Goal: Task Accomplishment & Management: Manage account settings

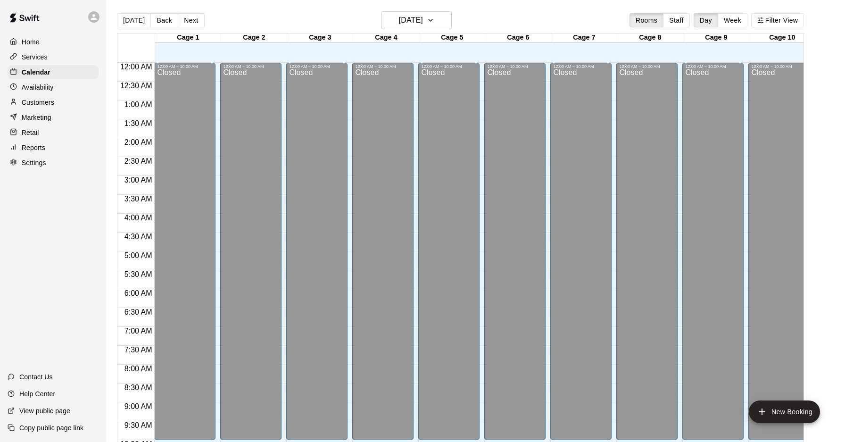
scroll to position [487, 0]
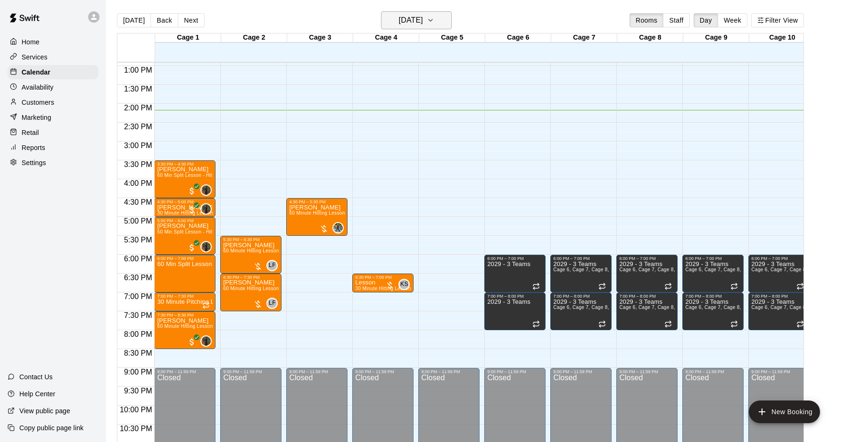
click at [399, 21] on h6 "[DATE]" at bounding box center [411, 20] width 24 height 13
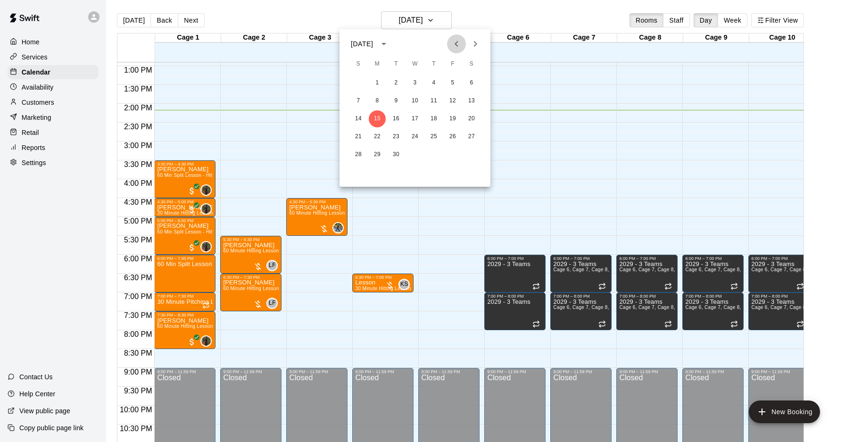
click at [457, 42] on icon "Previous month" at bounding box center [455, 44] width 3 height 6
click at [373, 153] on button "25" at bounding box center [377, 154] width 17 height 17
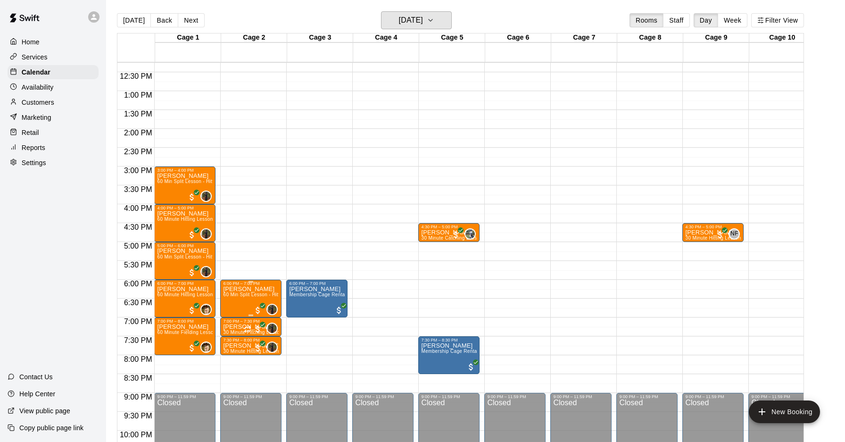
scroll to position [485, 0]
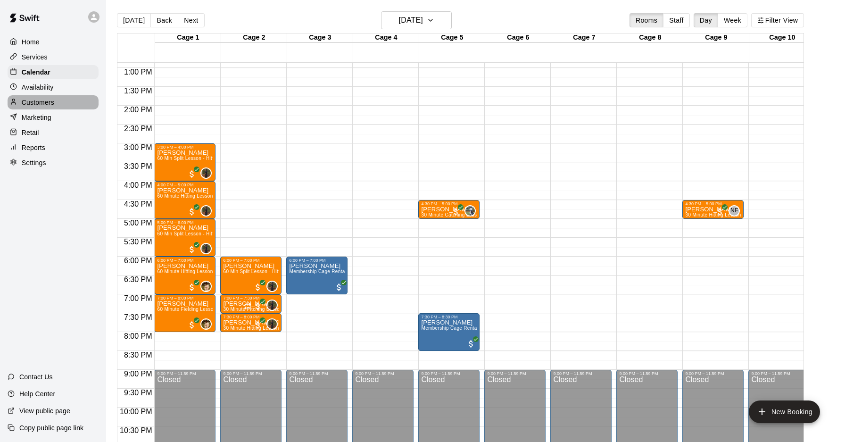
click at [39, 102] on p "Customers" at bounding box center [38, 102] width 33 height 9
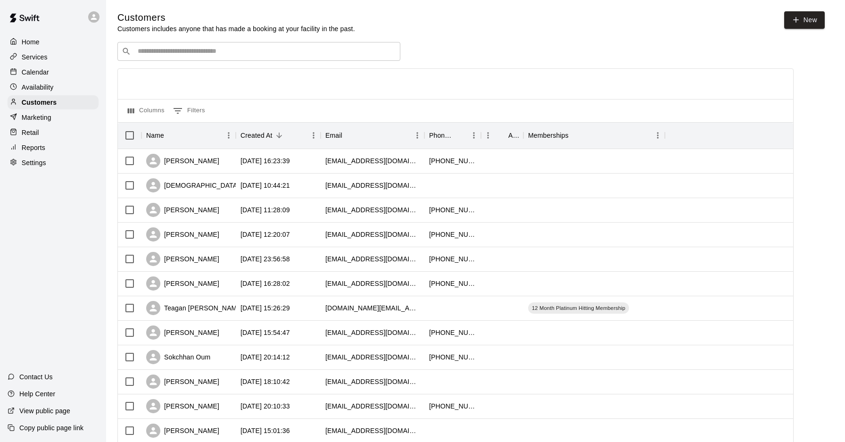
click at [206, 49] on input "Search customers by name or email" at bounding box center [265, 51] width 261 height 9
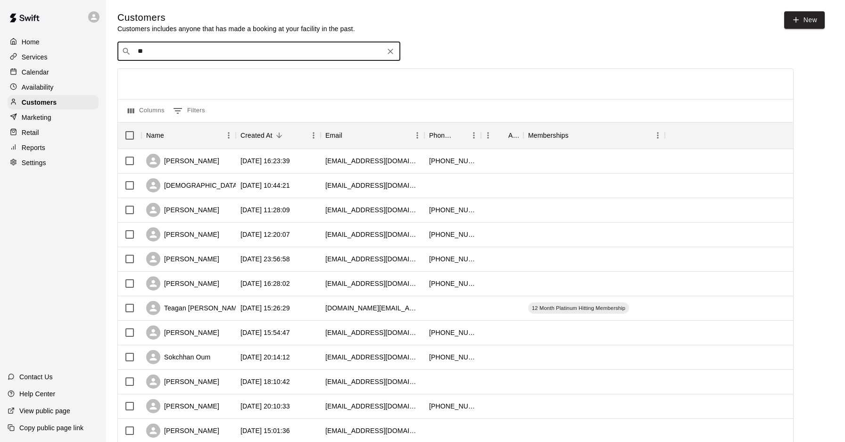
type input "***"
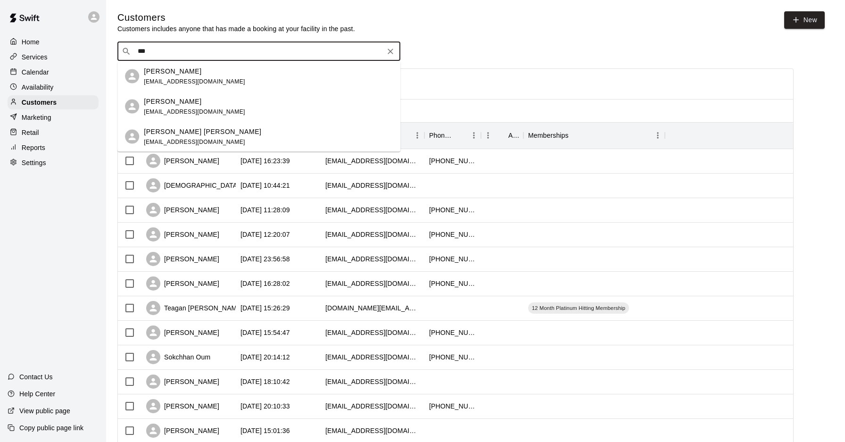
click at [208, 96] on div "Adam Ibrahim" at bounding box center [194, 101] width 101 height 10
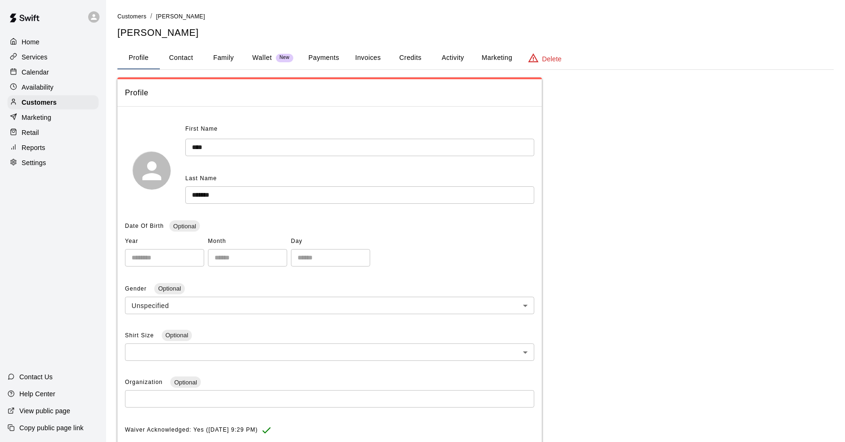
click at [310, 50] on button "Payments" at bounding box center [324, 58] width 46 height 23
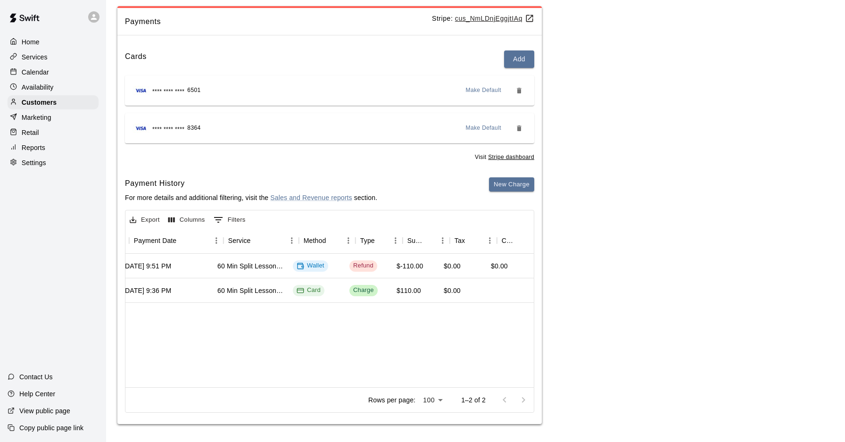
scroll to position [0, 137]
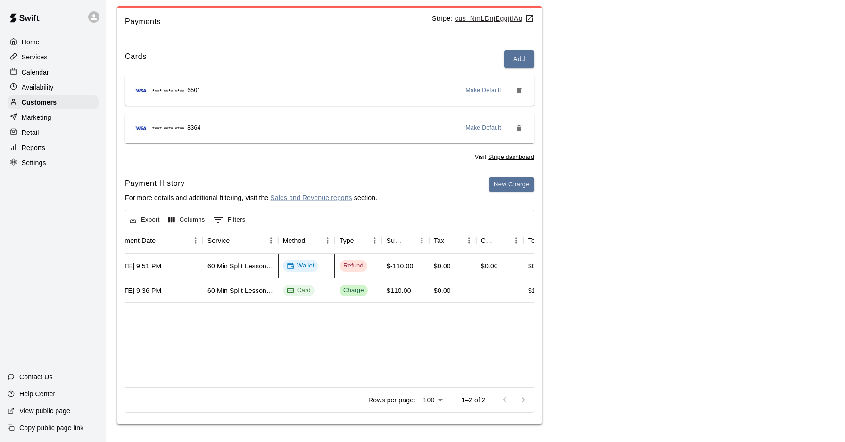
click at [297, 265] on div "Wallet" at bounding box center [301, 265] width 28 height 9
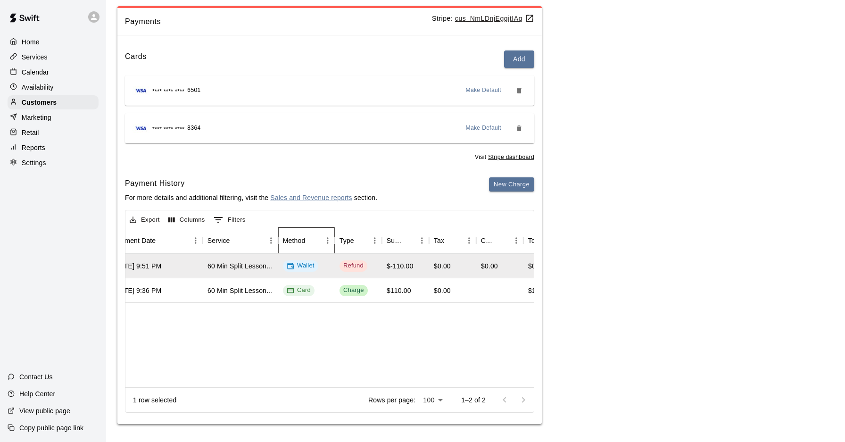
click at [335, 227] on div "Method" at bounding box center [334, 240] width 11 height 26
click at [363, 213] on div "Export Columns 0 Filters" at bounding box center [329, 218] width 408 height 17
click at [392, 327] on div "773931 Aug 24, 2025, 9:51 PM 60 Min Split Lesson - Hitting/Pitching Wallet Refu…" at bounding box center [622, 320] width 1268 height 133
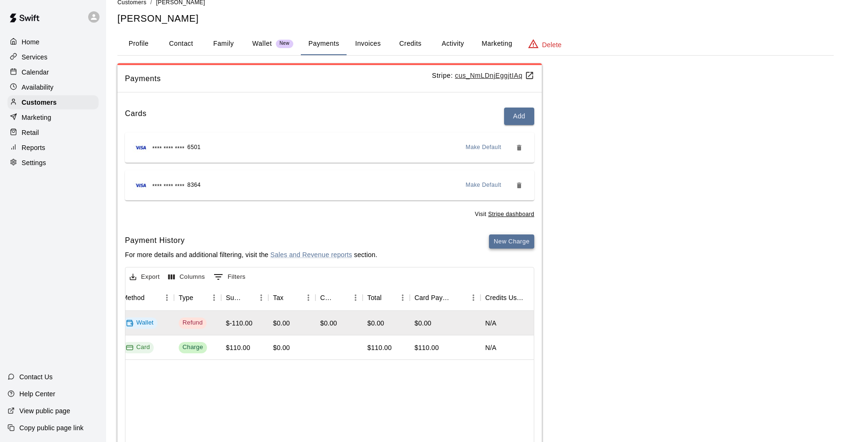
scroll to position [0, 0]
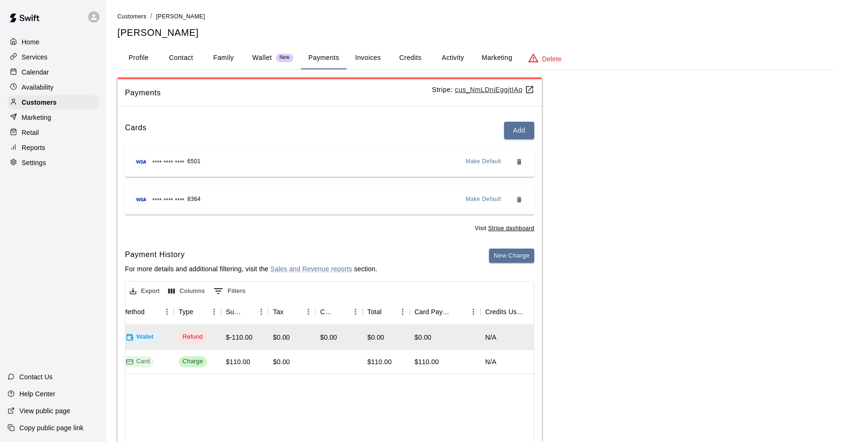
click at [577, 184] on div "Payments Stripe: cus_NmLDnjEggjtIAq Cards Add **** **** **** 6501 Make Default …" at bounding box center [475, 286] width 716 height 418
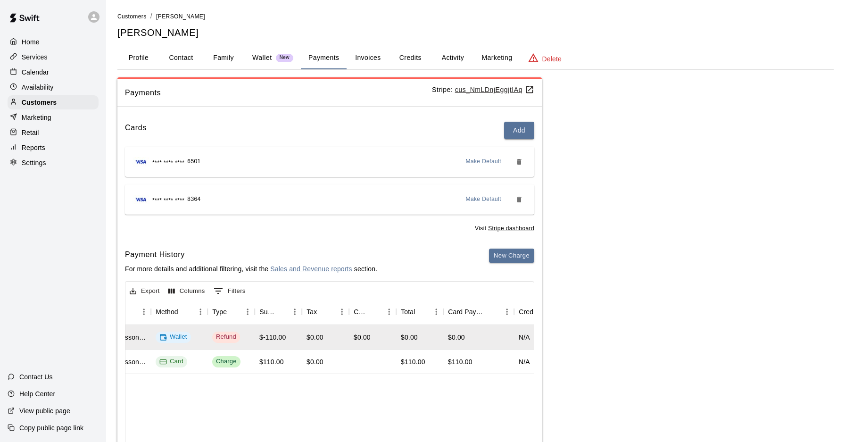
scroll to position [0, 268]
click at [47, 74] on p "Calendar" at bounding box center [35, 71] width 27 height 9
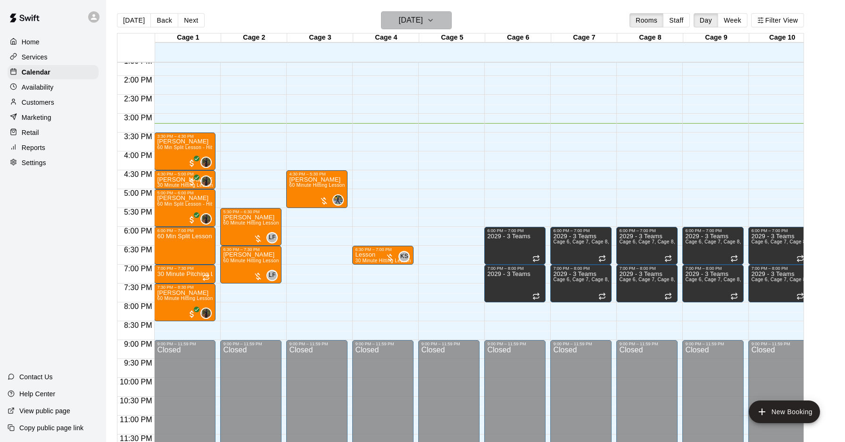
click at [407, 25] on h6 "[DATE]" at bounding box center [411, 20] width 24 height 13
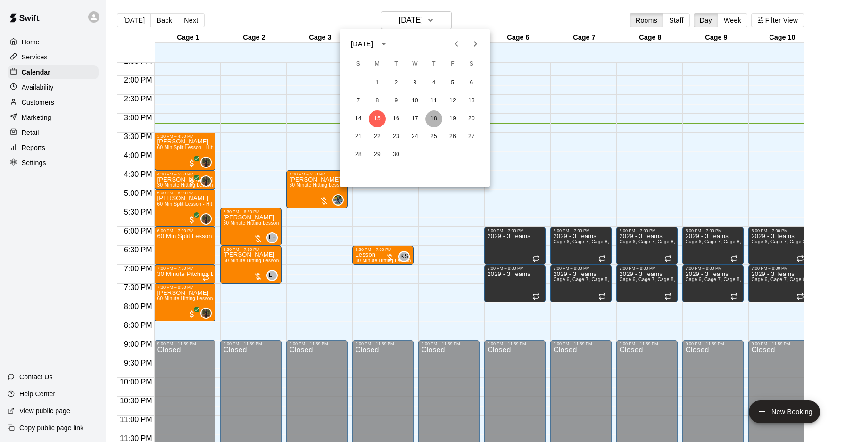
click at [434, 120] on button "18" at bounding box center [433, 118] width 17 height 17
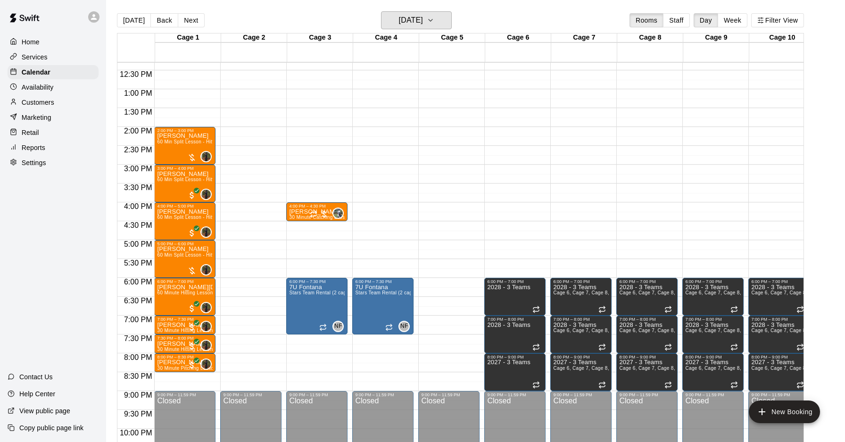
scroll to position [465, 0]
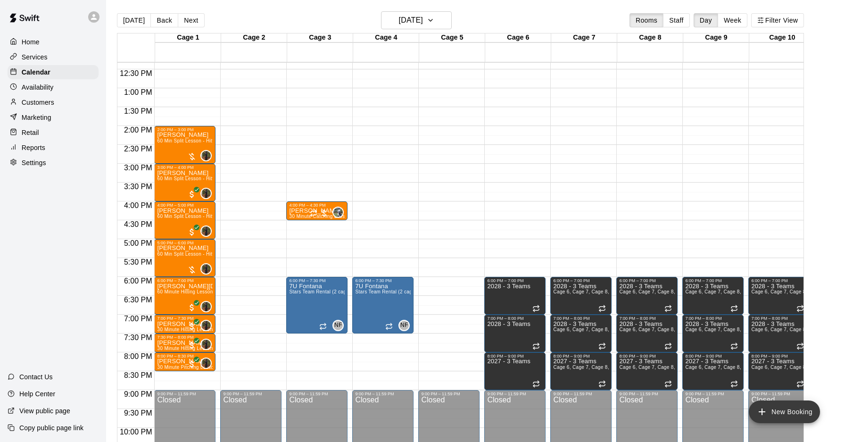
click at [776, 421] on button "New Booking" at bounding box center [784, 411] width 71 height 23
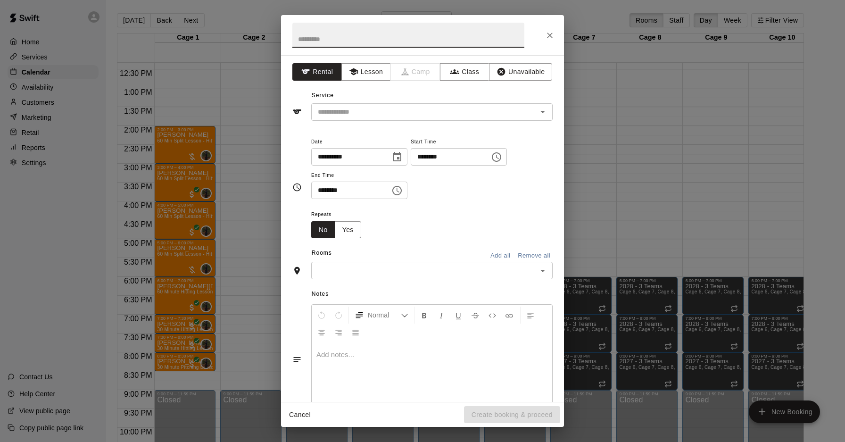
click at [555, 37] on button "Close" at bounding box center [549, 35] width 17 height 17
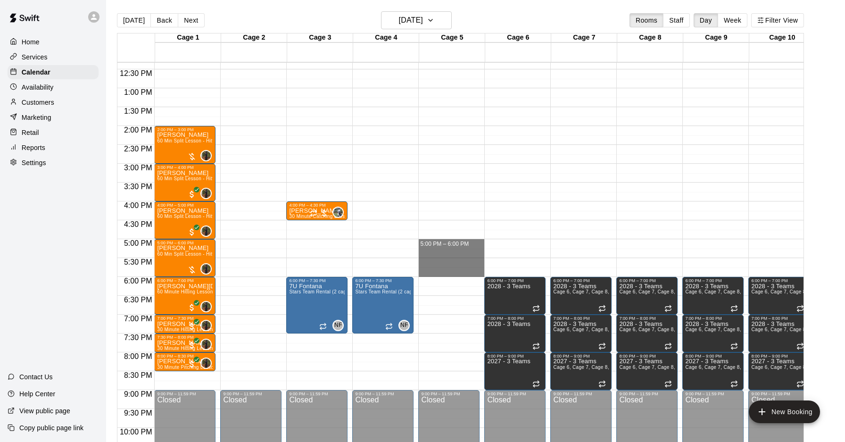
drag, startPoint x: 419, startPoint y: 240, endPoint x: 438, endPoint y: 273, distance: 38.2
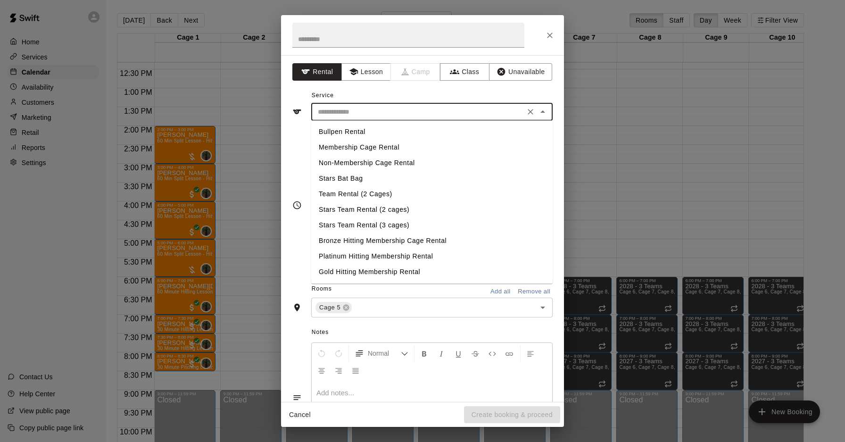
click at [363, 114] on input "text" at bounding box center [418, 112] width 208 height 12
click at [364, 147] on li "Membership Cage Rental" at bounding box center [431, 148] width 241 height 16
type input "**********"
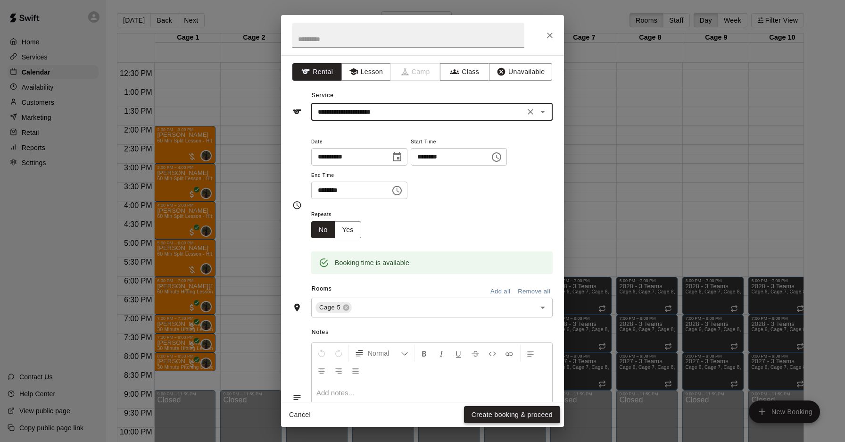
click at [478, 415] on button "Create booking & proceed" at bounding box center [512, 414] width 96 height 17
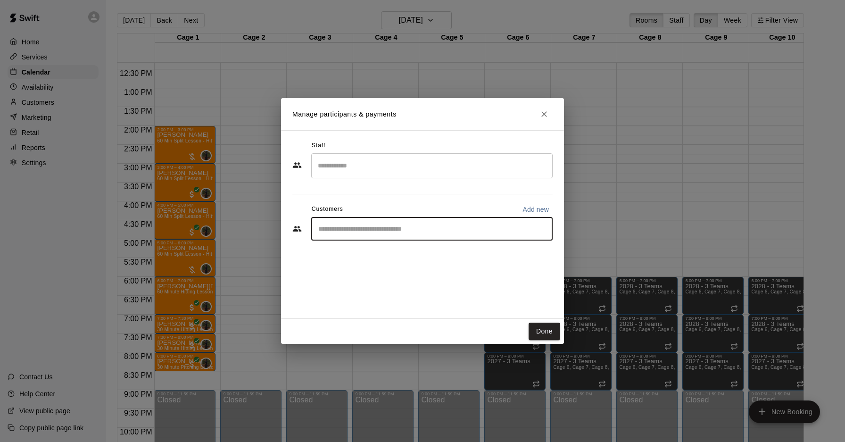
click at [368, 227] on input "Start typing to search customers..." at bounding box center [431, 228] width 233 height 9
type input "*****"
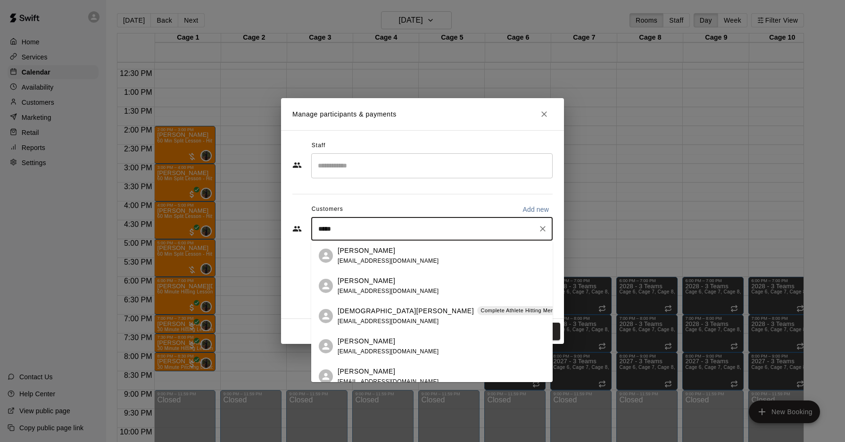
click at [481, 309] on p "Complete Athlete Hitting Membership" at bounding box center [527, 310] width 93 height 8
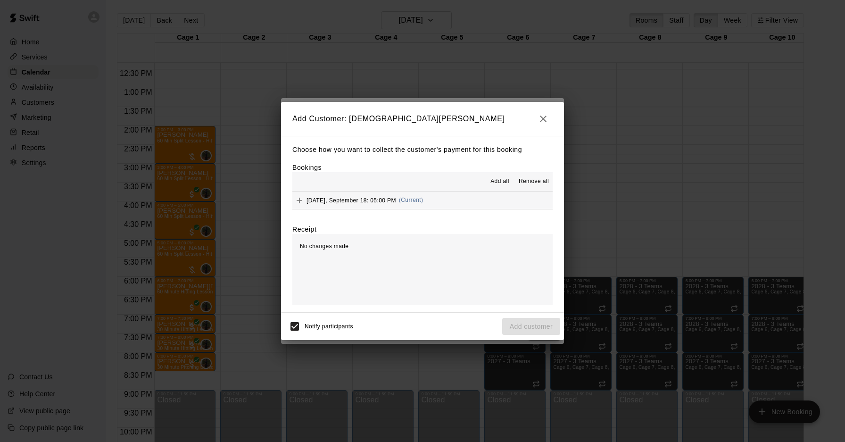
click at [416, 197] on span "(Current)" at bounding box center [411, 200] width 25 height 7
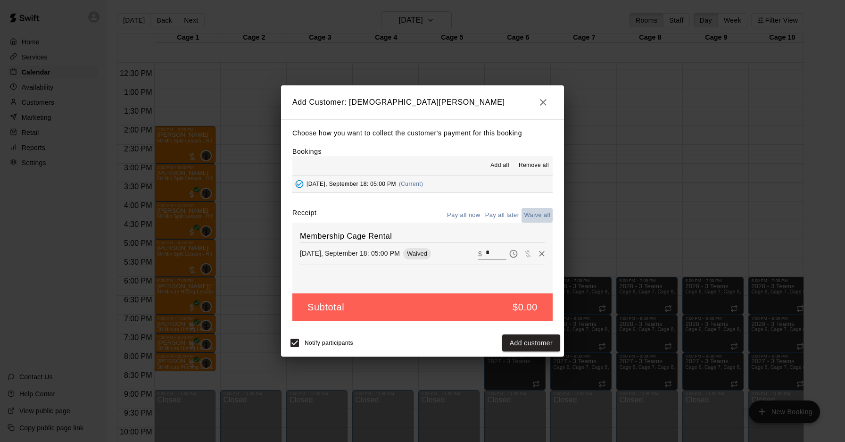
drag, startPoint x: 537, startPoint y: 215, endPoint x: 546, endPoint y: 274, distance: 60.7
click at [537, 215] on button "Waive all" at bounding box center [536, 215] width 31 height 15
click at [543, 341] on button "Add customer" at bounding box center [531, 342] width 58 height 17
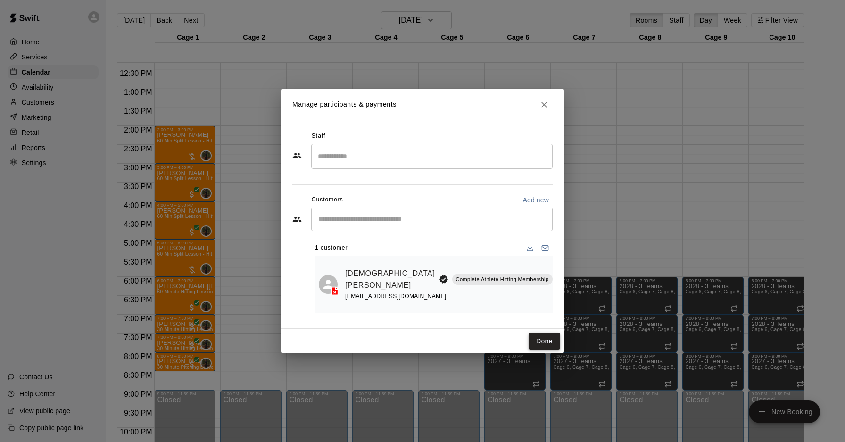
click at [545, 334] on button "Done" at bounding box center [544, 340] width 32 height 17
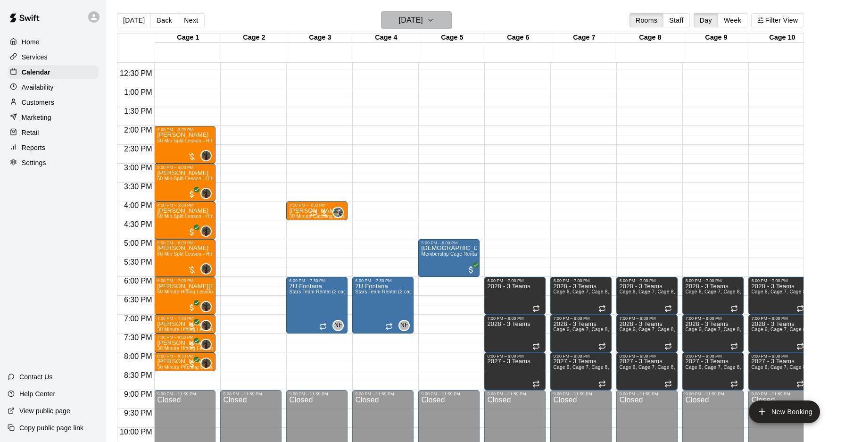
click at [407, 18] on h6 "Thursday Sep 18" at bounding box center [411, 20] width 24 height 13
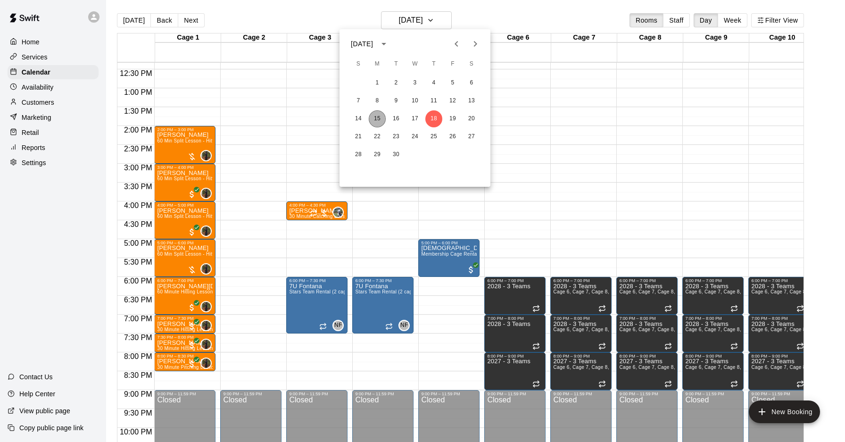
click at [377, 117] on button "15" at bounding box center [377, 118] width 17 height 17
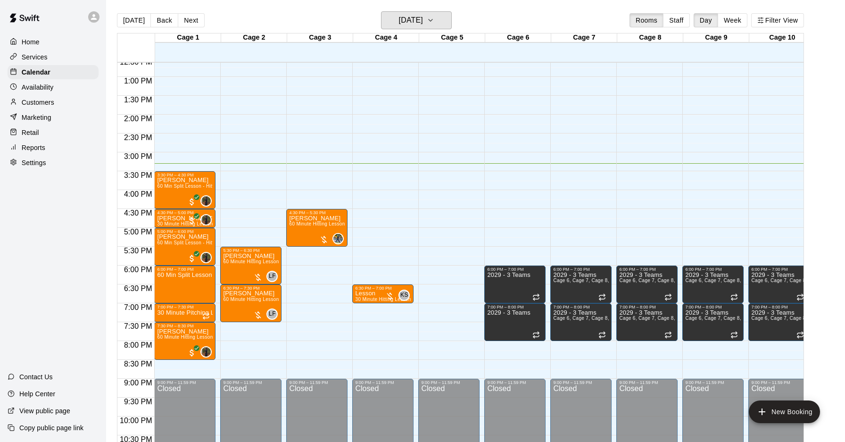
scroll to position [484, 0]
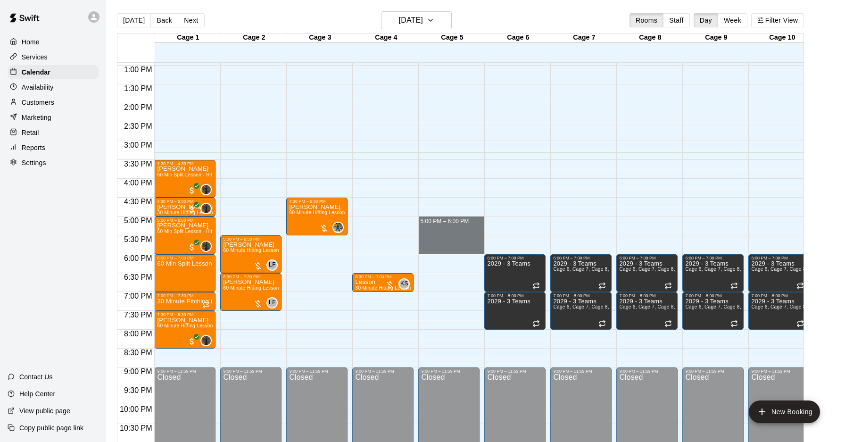
drag, startPoint x: 419, startPoint y: 221, endPoint x: 437, endPoint y: 253, distance: 36.7
click at [437, 253] on div "12:00 AM – 10:00 AM Closed 9:00 PM – 11:59 PM Closed" at bounding box center [448, 27] width 61 height 905
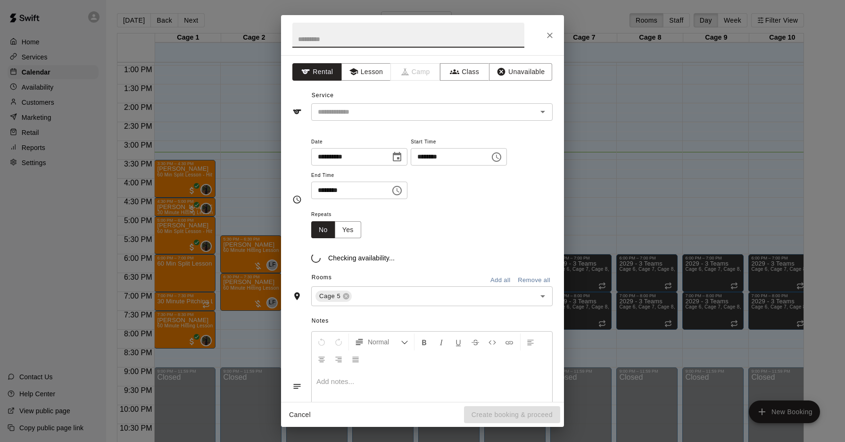
scroll to position [488, 0]
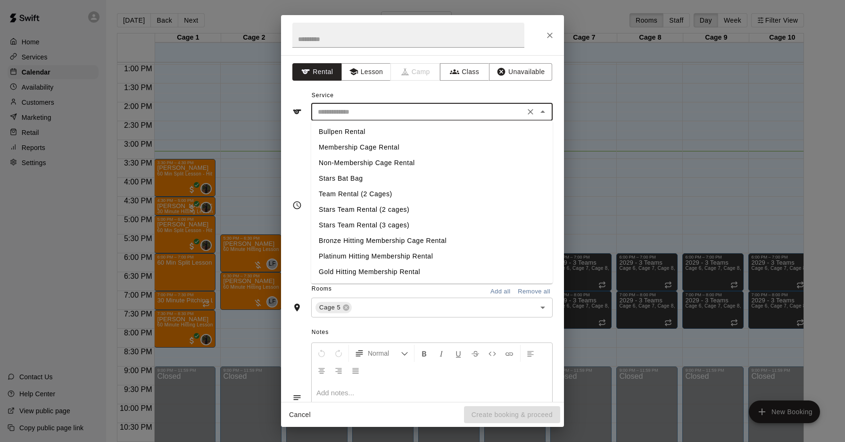
click at [351, 112] on input "text" at bounding box center [418, 112] width 208 height 12
click at [363, 149] on li "Membership Cage Rental" at bounding box center [431, 148] width 241 height 16
type input "**********"
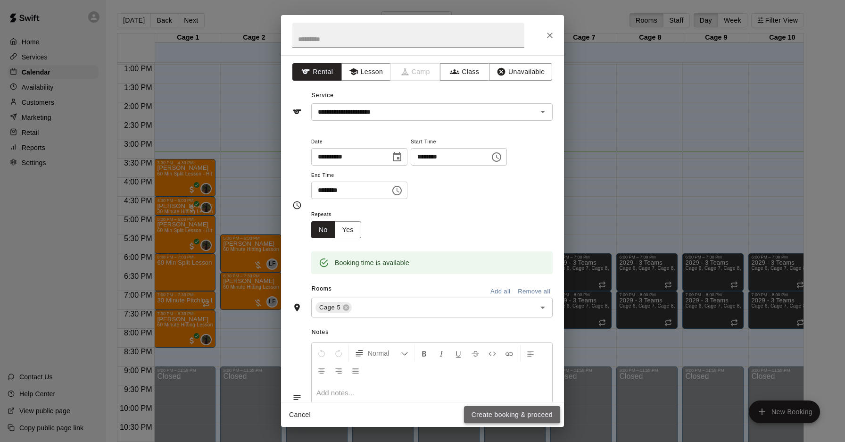
click at [491, 420] on button "Create booking & proceed" at bounding box center [512, 414] width 96 height 17
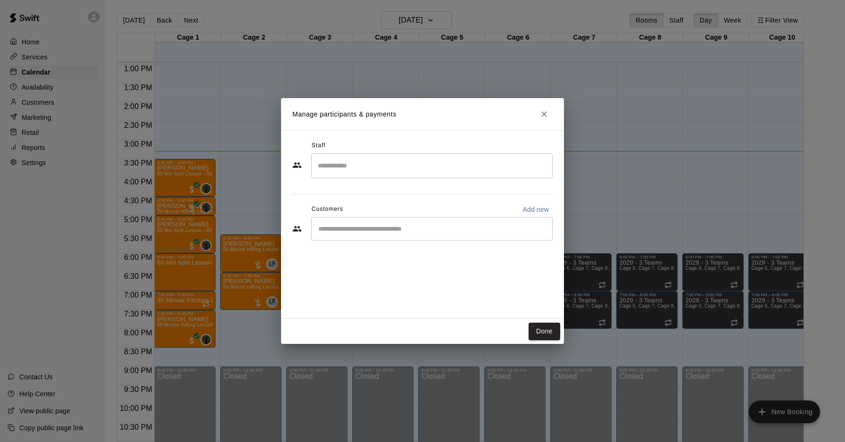
click at [384, 222] on div "​" at bounding box center [431, 229] width 241 height 24
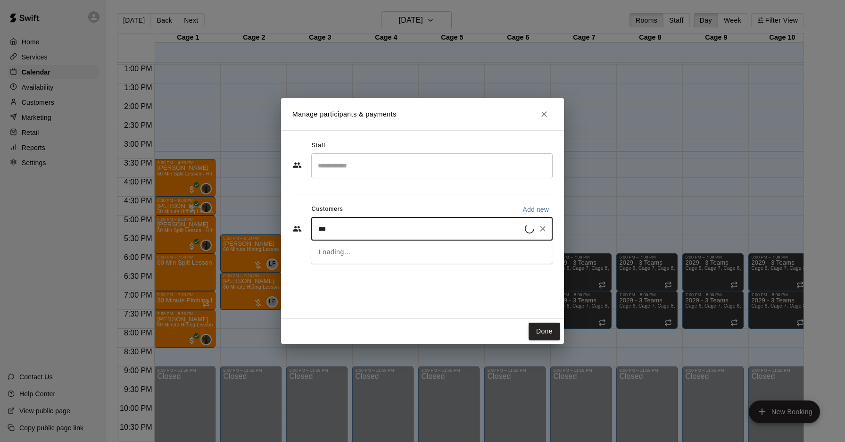
type input "****"
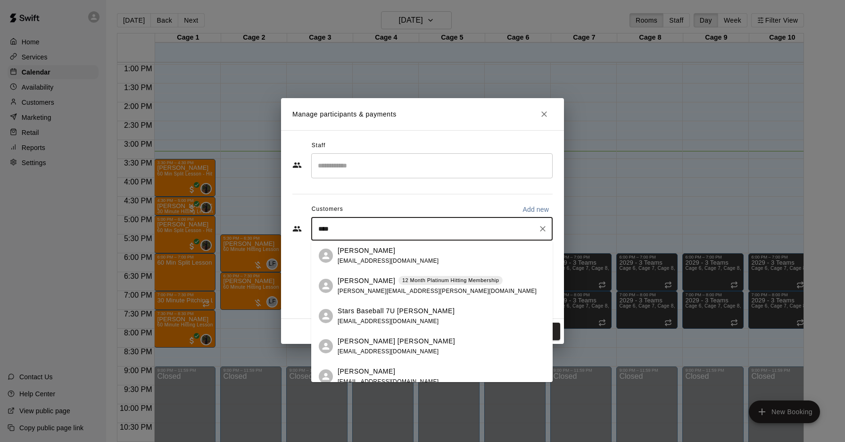
click at [378, 288] on span "scott.bowley@unitedelectriccompanyinc.com" at bounding box center [437, 291] width 199 height 7
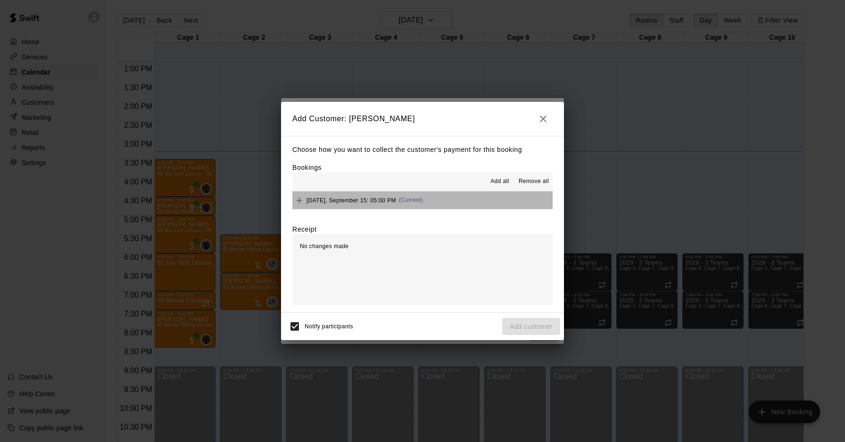
click at [413, 201] on span "(Current)" at bounding box center [411, 200] width 25 height 7
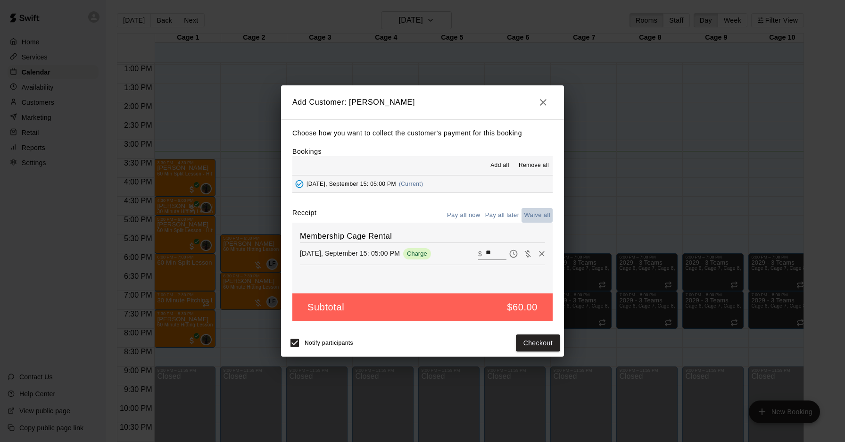
click at [534, 212] on button "Waive all" at bounding box center [536, 215] width 31 height 15
type input "*"
click at [536, 339] on button "Add customer" at bounding box center [531, 342] width 58 height 17
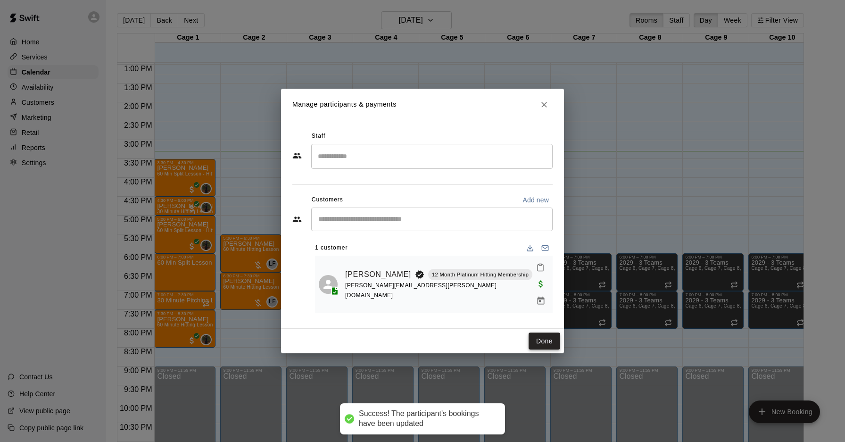
click at [539, 335] on button "Done" at bounding box center [544, 340] width 32 height 17
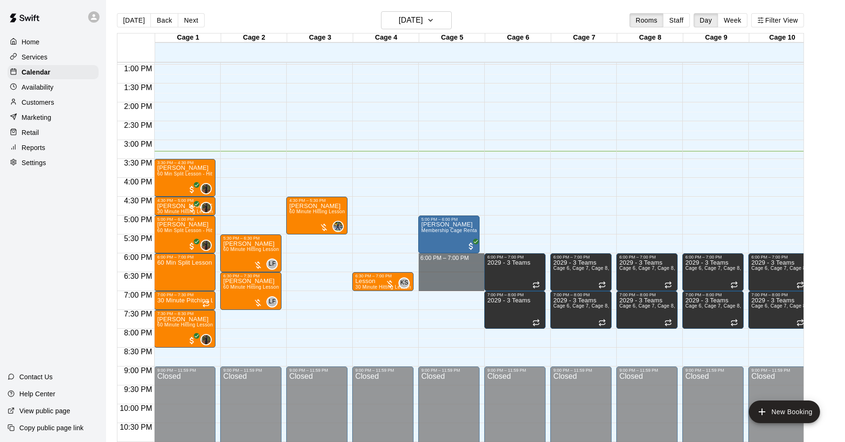
drag, startPoint x: 420, startPoint y: 254, endPoint x: 449, endPoint y: 288, distance: 44.1
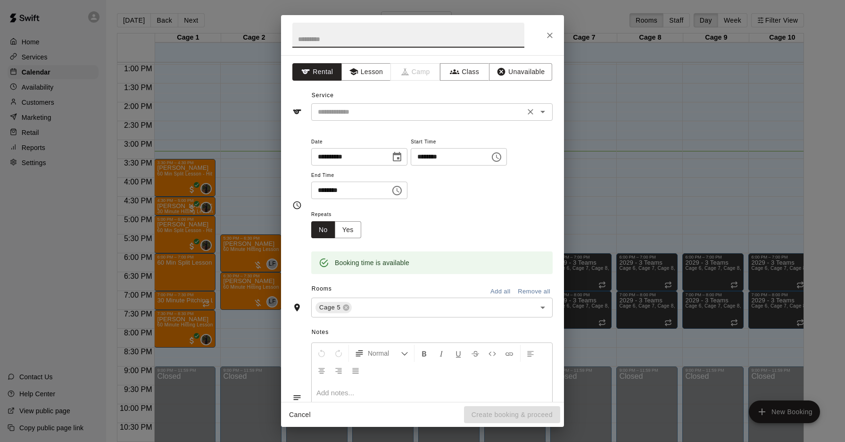
click at [341, 117] on input "text" at bounding box center [418, 112] width 208 height 12
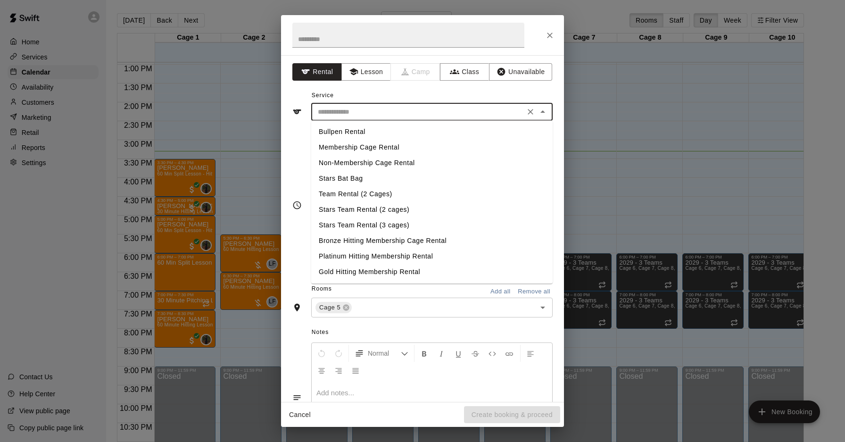
click at [368, 144] on li "Membership Cage Rental" at bounding box center [431, 148] width 241 height 16
type input "**********"
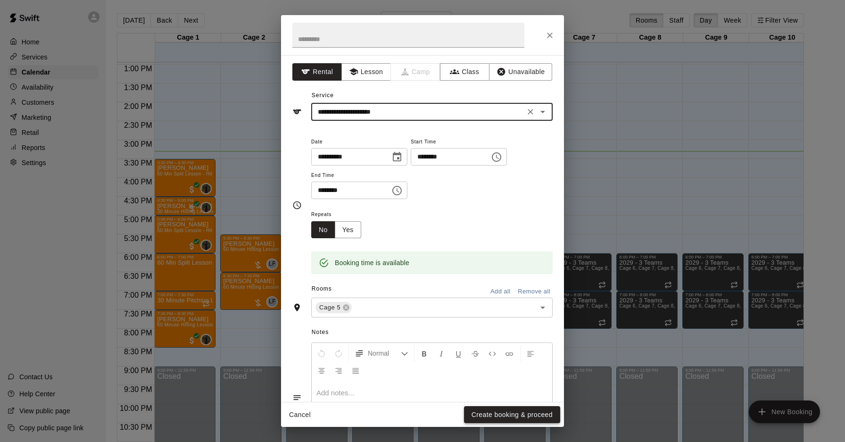
click at [490, 418] on button "Create booking & proceed" at bounding box center [512, 414] width 96 height 17
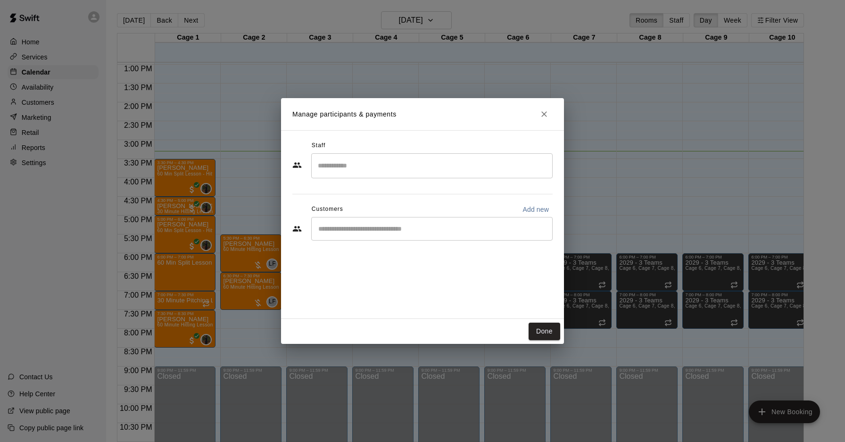
click at [416, 238] on div "​" at bounding box center [431, 229] width 241 height 24
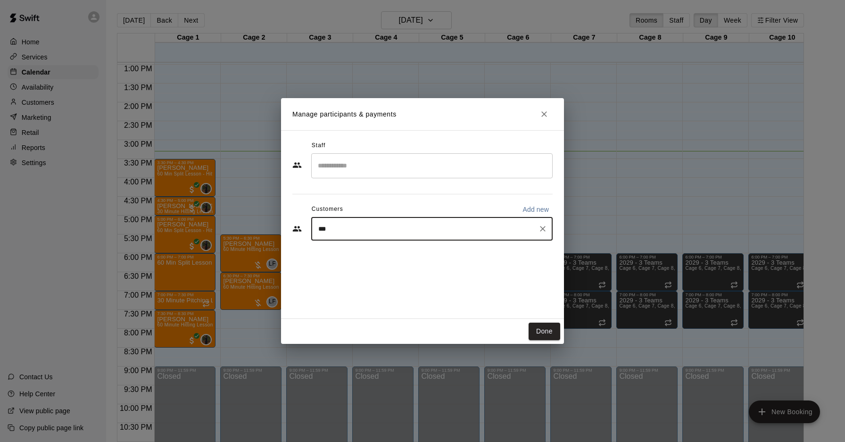
type input "****"
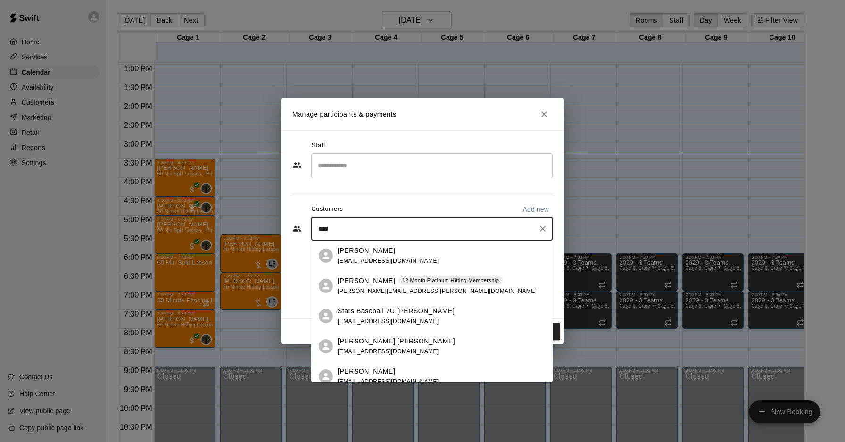
click at [402, 278] on p "12 Month Platinum Hitting Membership" at bounding box center [450, 280] width 97 height 8
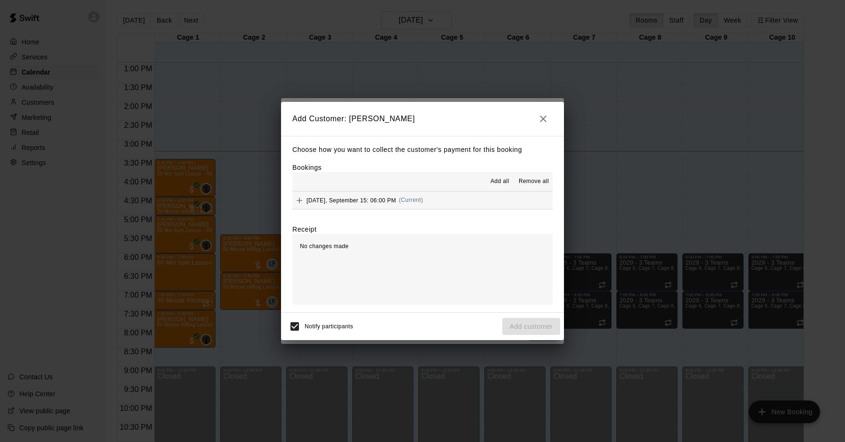
click at [411, 200] on span "(Current)" at bounding box center [411, 200] width 25 height 7
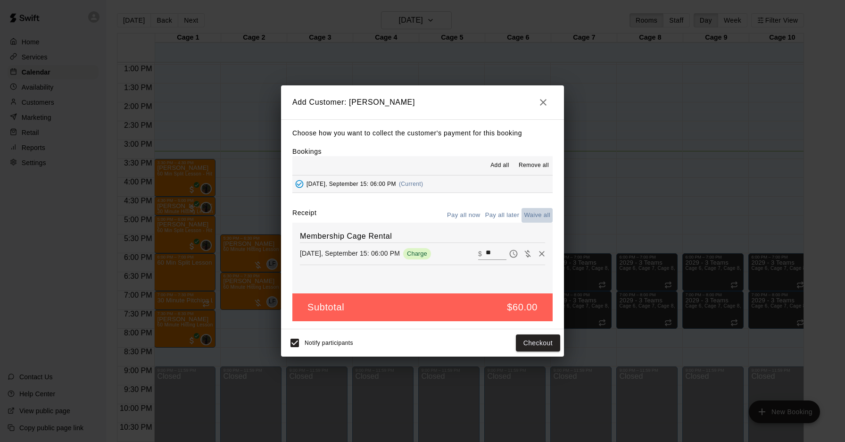
click at [530, 213] on button "Waive all" at bounding box center [536, 215] width 31 height 15
type input "*"
click at [540, 340] on button "Add customer" at bounding box center [531, 342] width 58 height 17
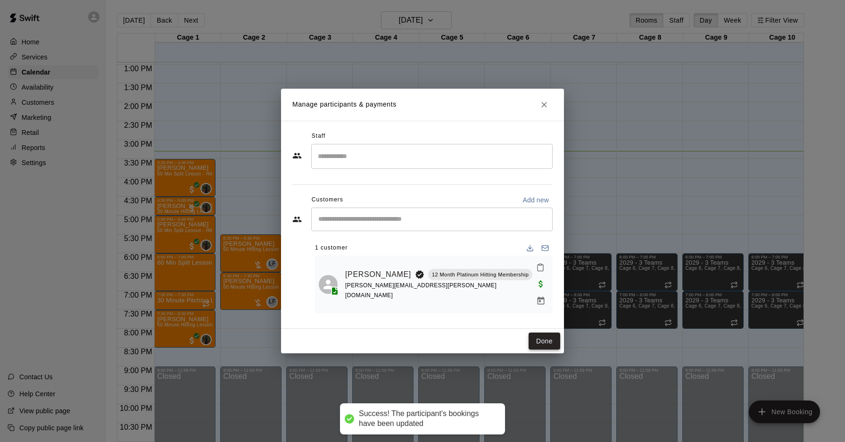
click at [549, 332] on button "Done" at bounding box center [544, 340] width 32 height 17
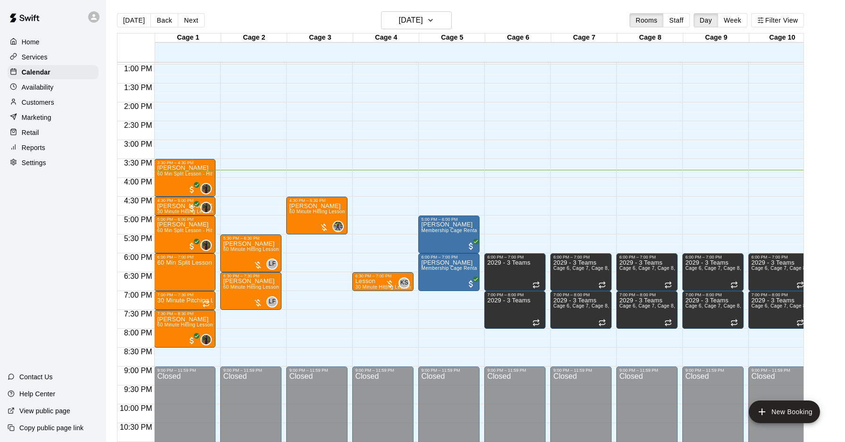
scroll to position [515, 0]
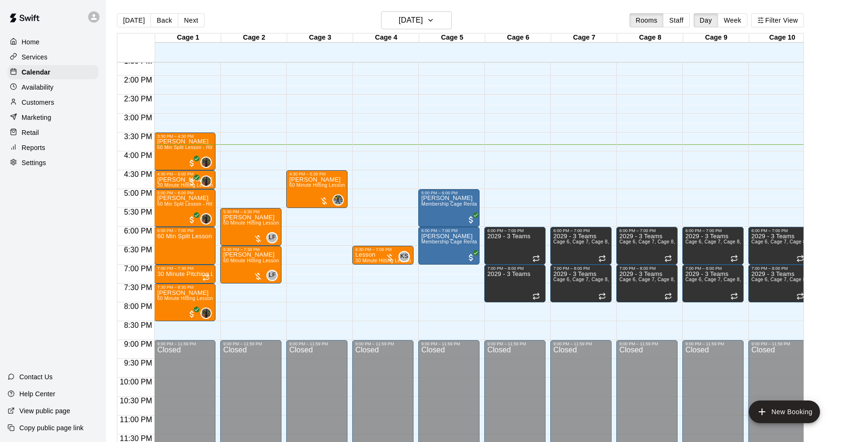
click at [58, 105] on div "Customers" at bounding box center [53, 102] width 91 height 14
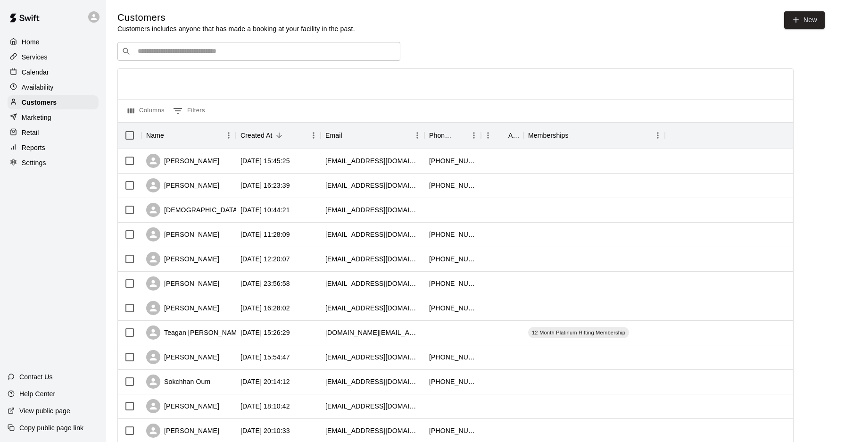
click at [211, 48] on input "Search customers by name or email" at bounding box center [265, 51] width 261 height 9
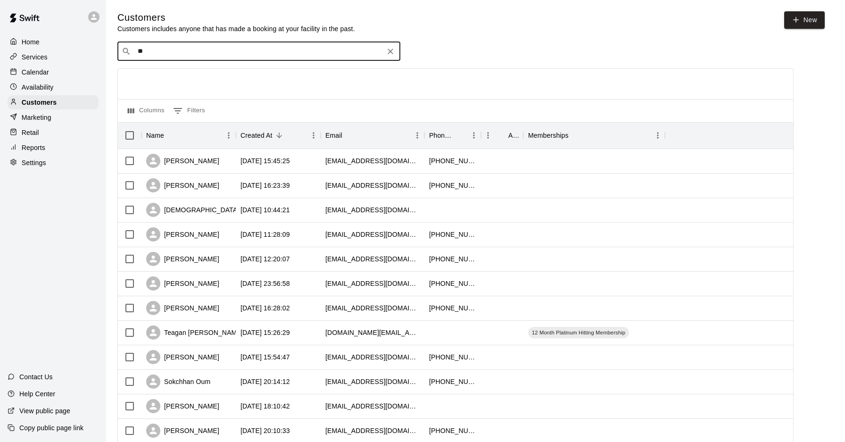
type input "*"
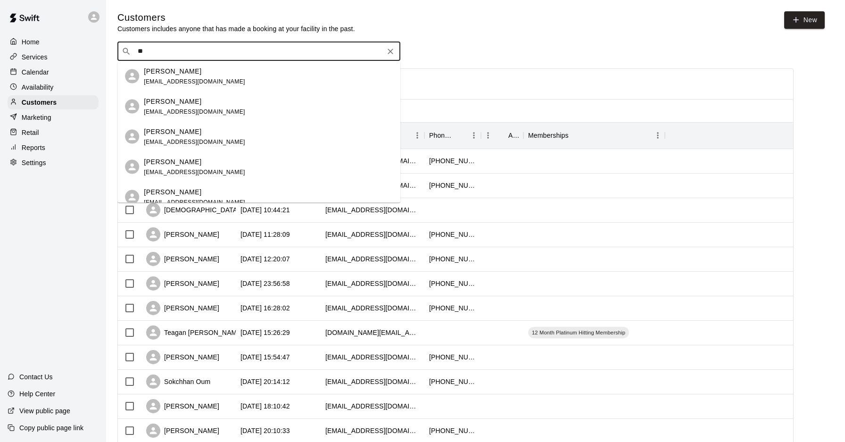
type input "*"
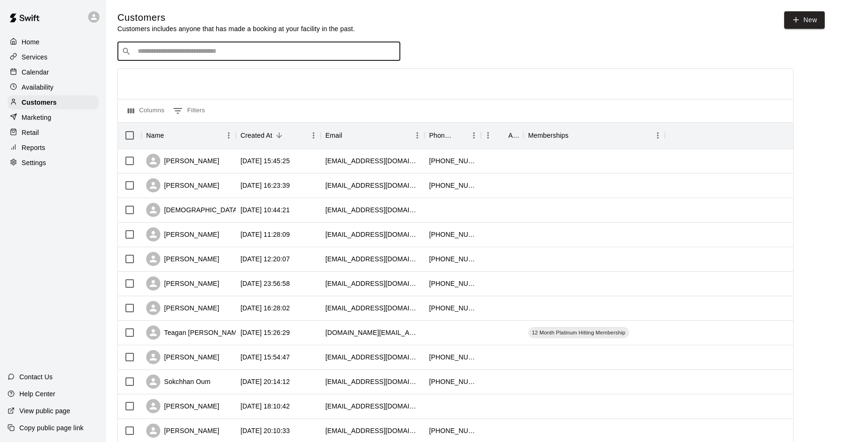
click at [169, 52] on input "Search customers by name or email" at bounding box center [265, 51] width 261 height 9
type input "****"
click at [185, 82] on span "spalvai@gmail.com" at bounding box center [194, 81] width 101 height 7
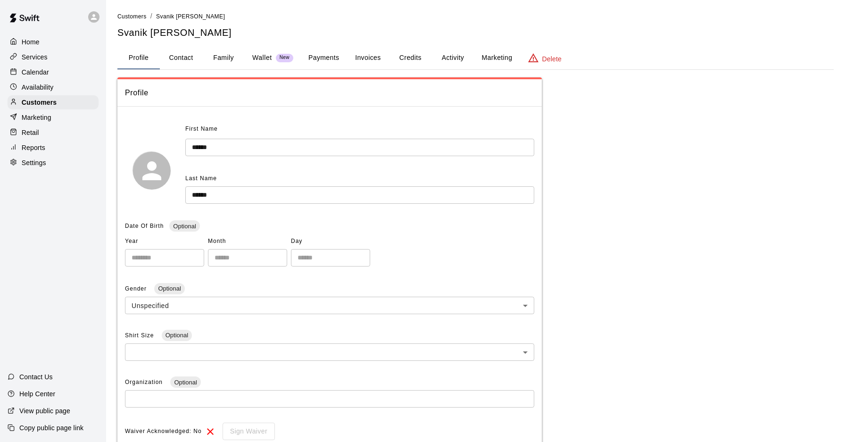
click at [416, 54] on button "Credits" at bounding box center [410, 58] width 42 height 23
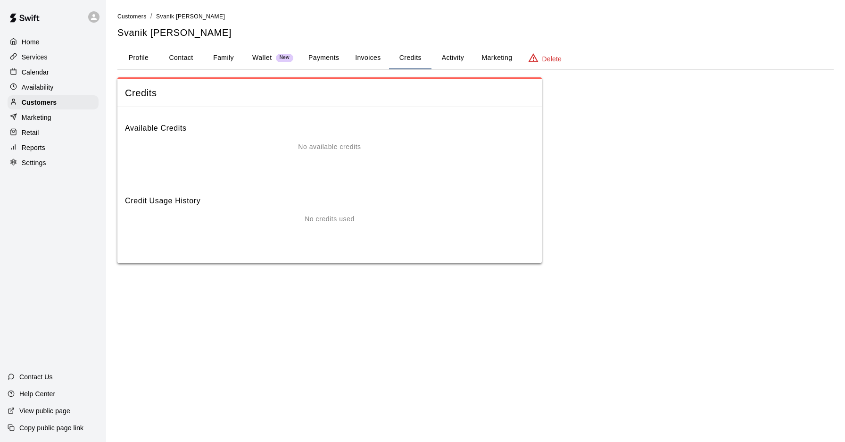
click at [379, 58] on button "Invoices" at bounding box center [368, 58] width 42 height 23
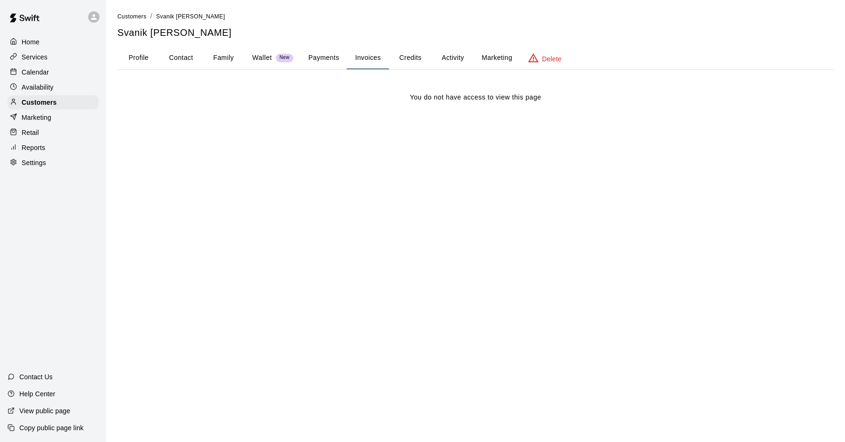
click at [446, 62] on button "Activity" at bounding box center [452, 58] width 42 height 23
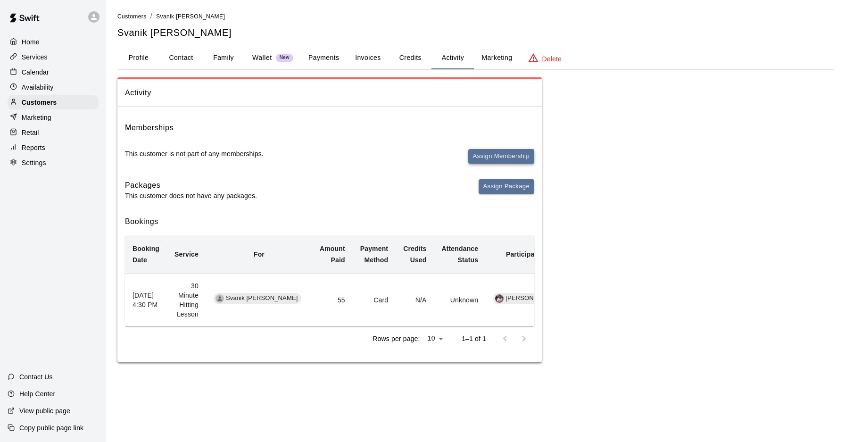
click at [501, 156] on button "Assign Membership" at bounding box center [501, 156] width 66 height 15
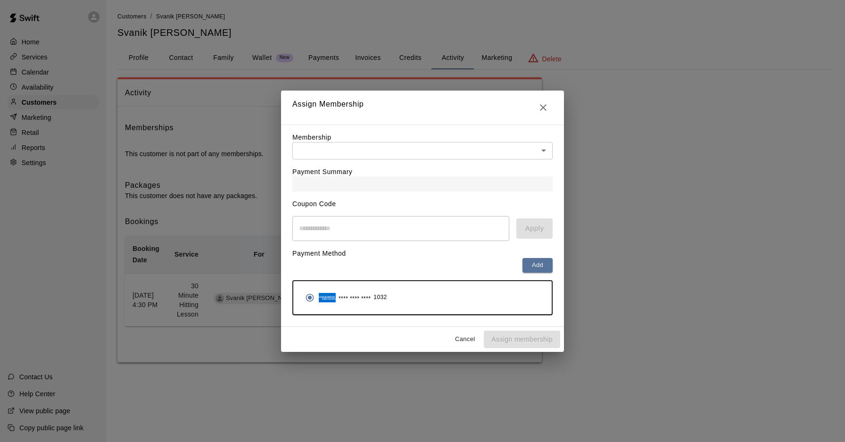
click at [407, 154] on body "Home Services Calendar Availability Customers Marketing Retail Reports Settings…" at bounding box center [422, 190] width 845 height 381
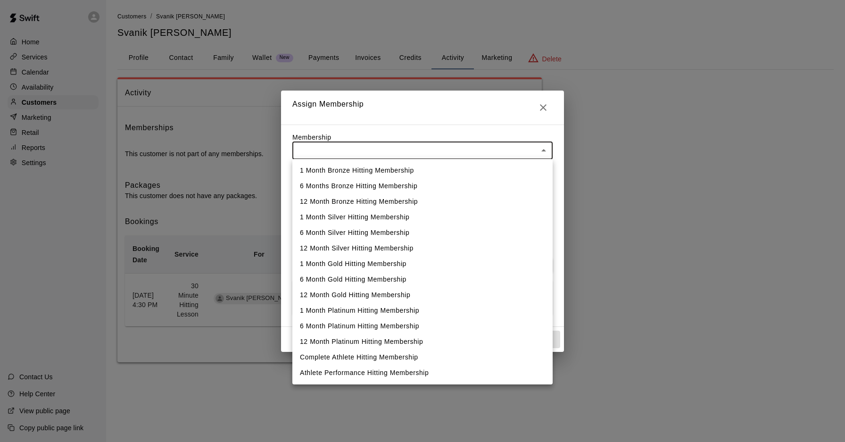
click at [380, 309] on li "1 Month Platinum Hitting Membership" at bounding box center [422, 311] width 260 height 16
type input "**********"
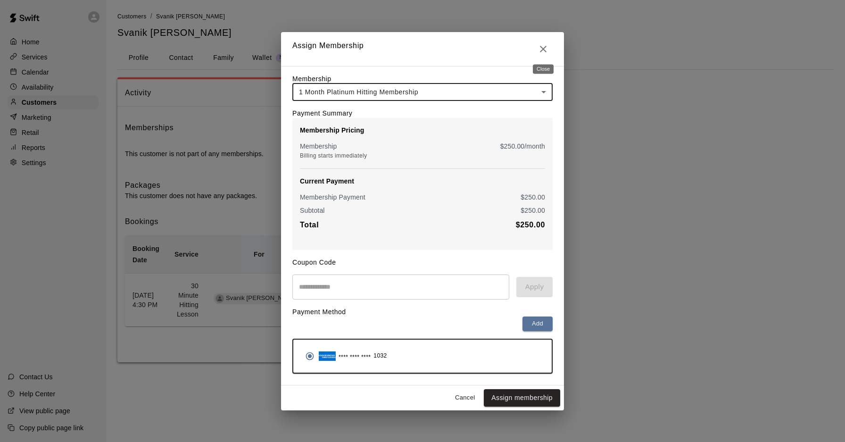
click at [539, 47] on icon "Close" at bounding box center [542, 48] width 11 height 11
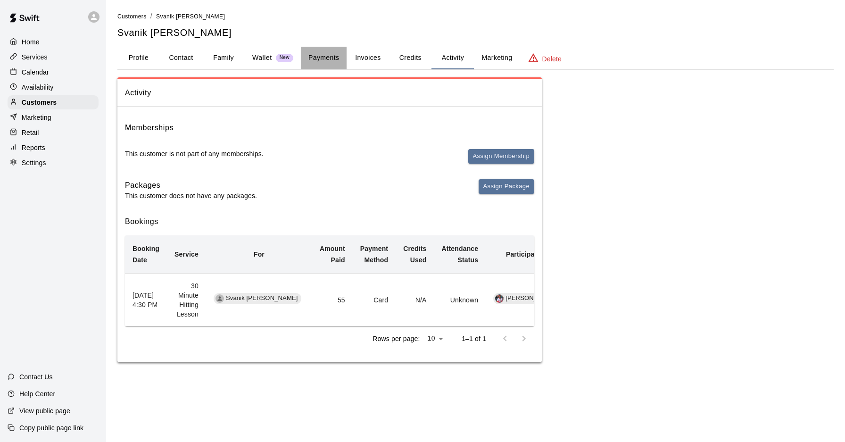
click at [315, 58] on button "Payments" at bounding box center [324, 58] width 46 height 23
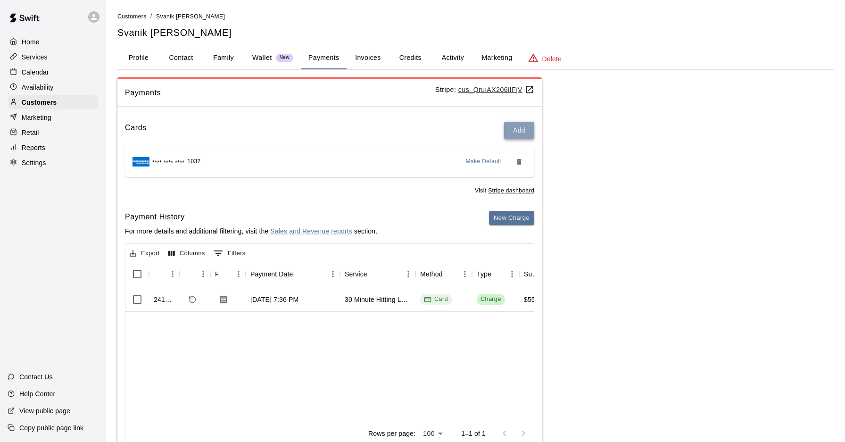
click at [515, 134] on button "Add" at bounding box center [519, 130] width 30 height 17
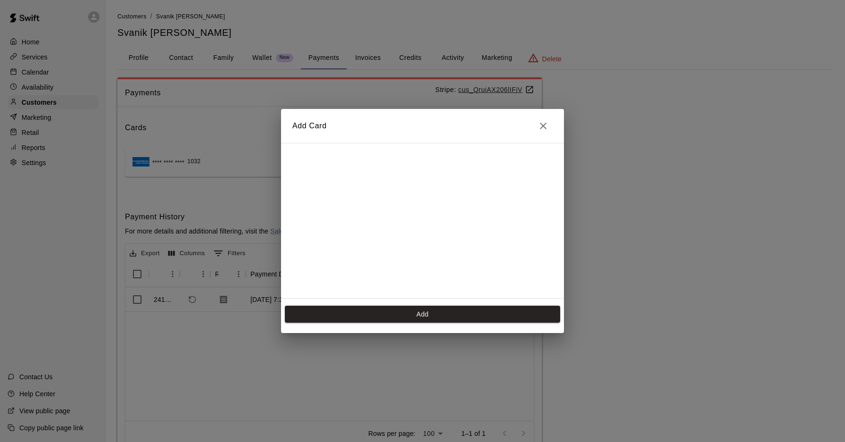
scroll to position [167, 0]
click at [438, 314] on button "Add" at bounding box center [422, 313] width 275 height 17
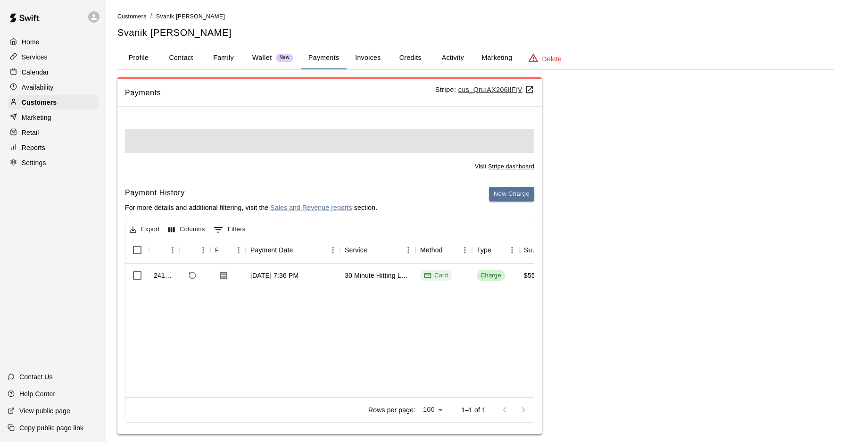
scroll to position [0, 0]
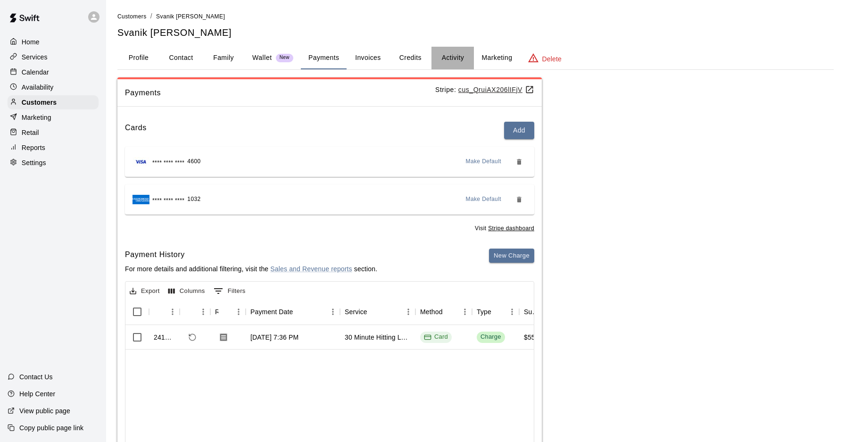
click at [447, 56] on button "Activity" at bounding box center [452, 58] width 42 height 23
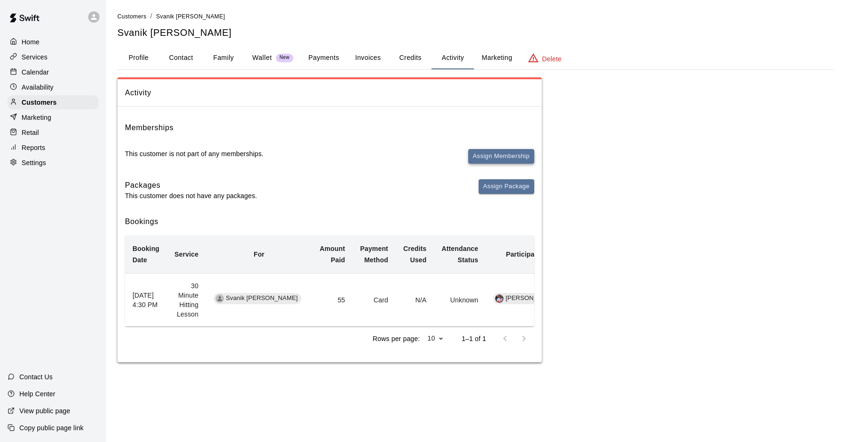
click at [495, 159] on button "Assign Membership" at bounding box center [501, 156] width 66 height 15
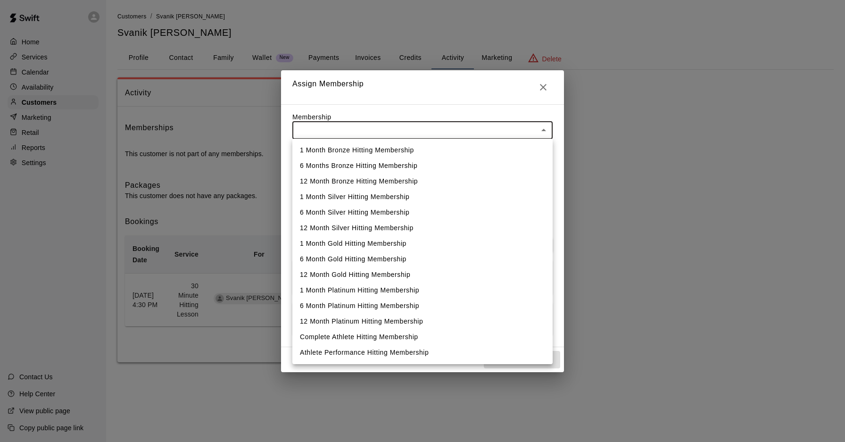
click at [367, 126] on body "Home Services Calendar Availability Customers Marketing Retail Reports Settings…" at bounding box center [422, 190] width 845 height 381
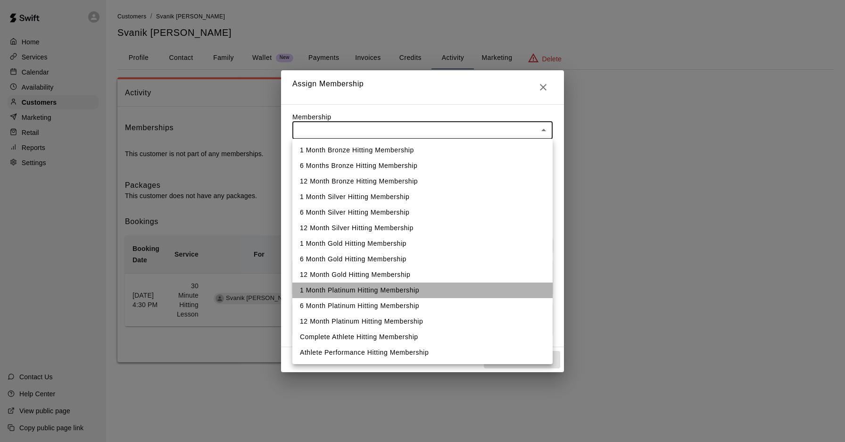
click at [377, 291] on li "1 Month Platinum Hitting Membership" at bounding box center [422, 290] width 260 height 16
type input "**********"
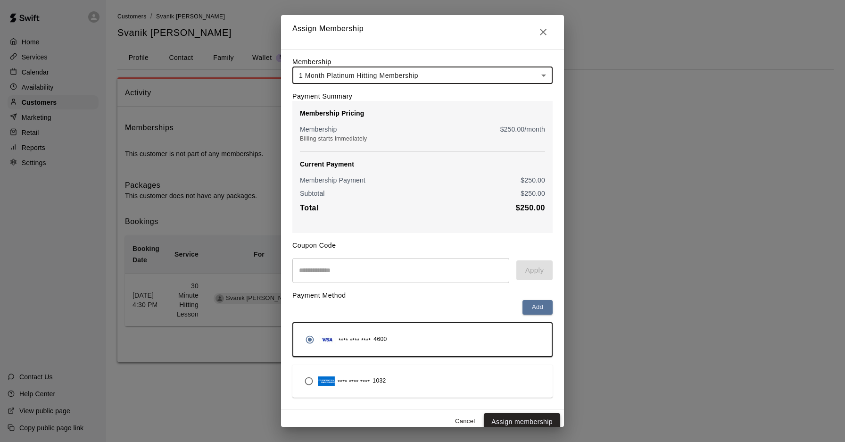
click at [526, 421] on button "Assign membership" at bounding box center [522, 421] width 76 height 17
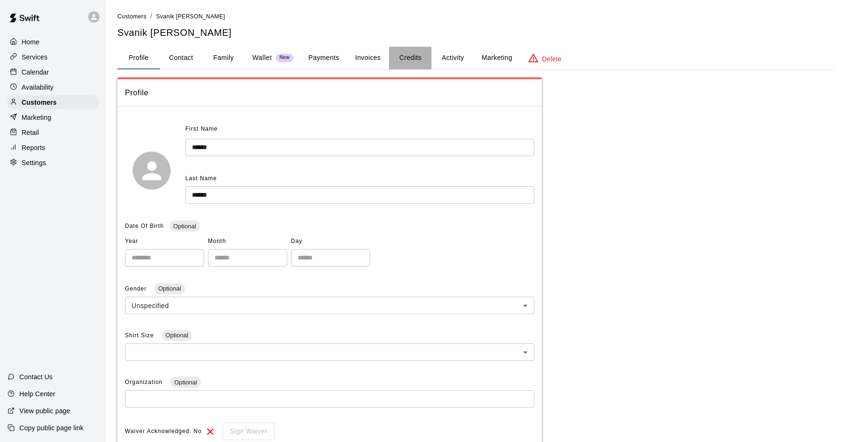
click at [431, 57] on button "Credits" at bounding box center [410, 58] width 42 height 23
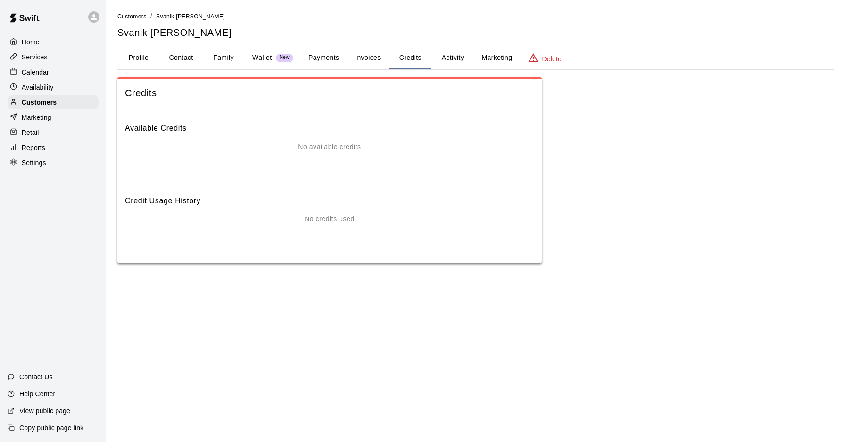
click at [450, 58] on button "Activity" at bounding box center [452, 58] width 42 height 23
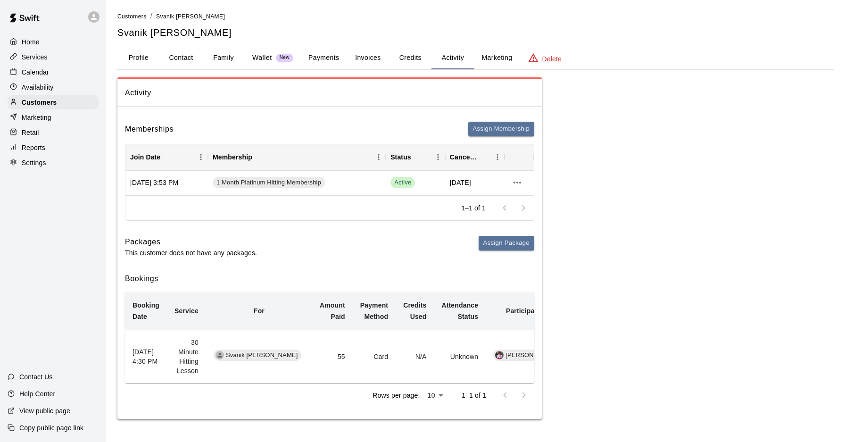
click at [42, 69] on p "Calendar" at bounding box center [35, 71] width 27 height 9
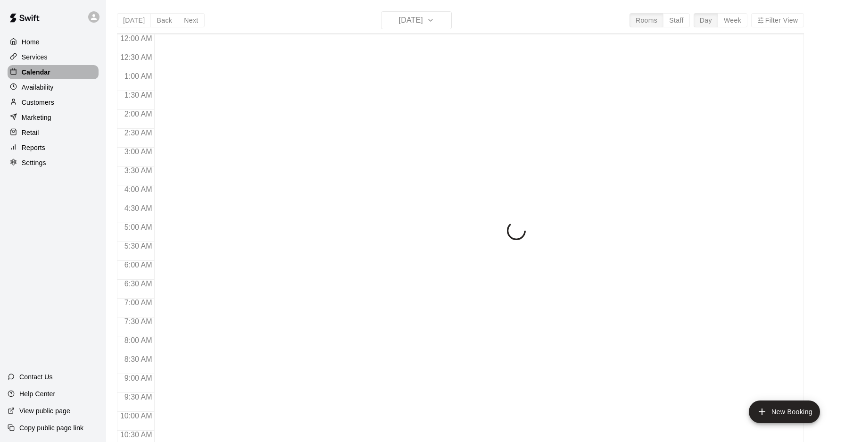
click at [42, 69] on p "Calendar" at bounding box center [36, 71] width 29 height 9
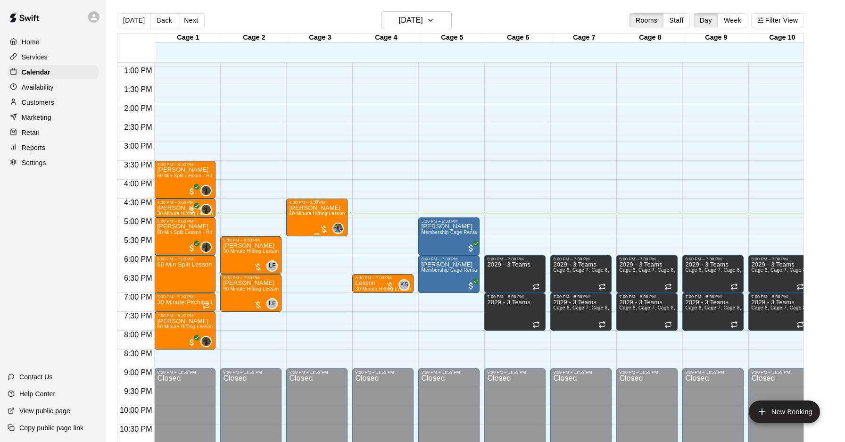
click at [328, 228] on div at bounding box center [323, 228] width 9 height 9
click at [327, 254] on img "edit" at bounding box center [329, 255] width 11 height 11
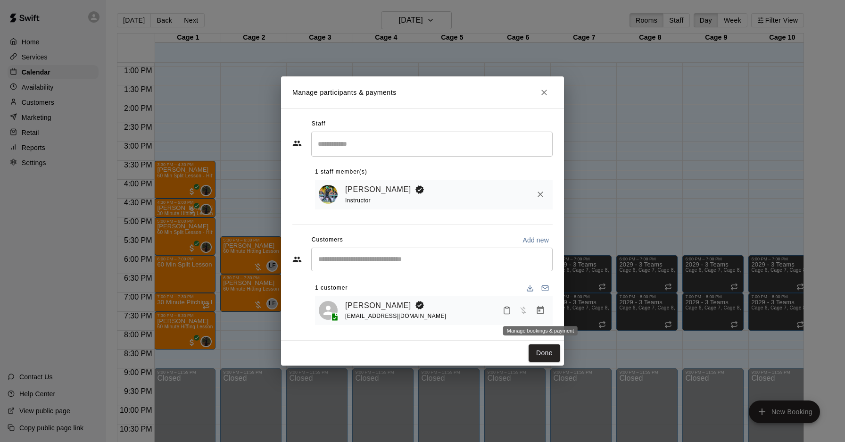
click at [544, 308] on icon "Manage bookings & payment" at bounding box center [540, 309] width 9 height 9
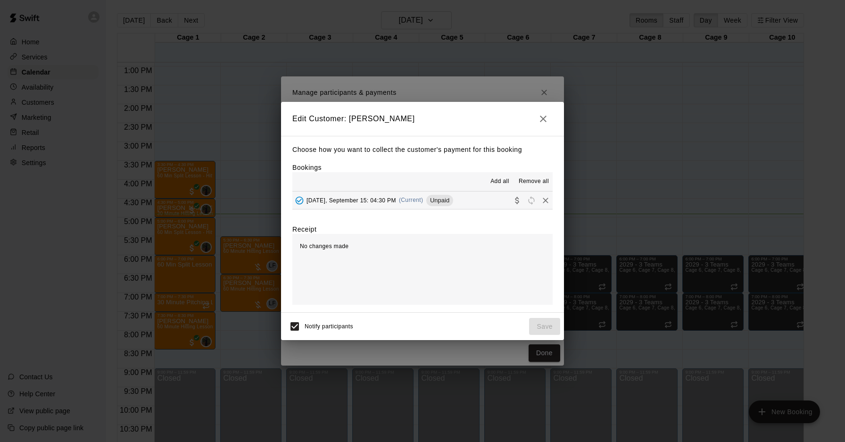
click at [414, 201] on span "(Current)" at bounding box center [411, 200] width 25 height 7
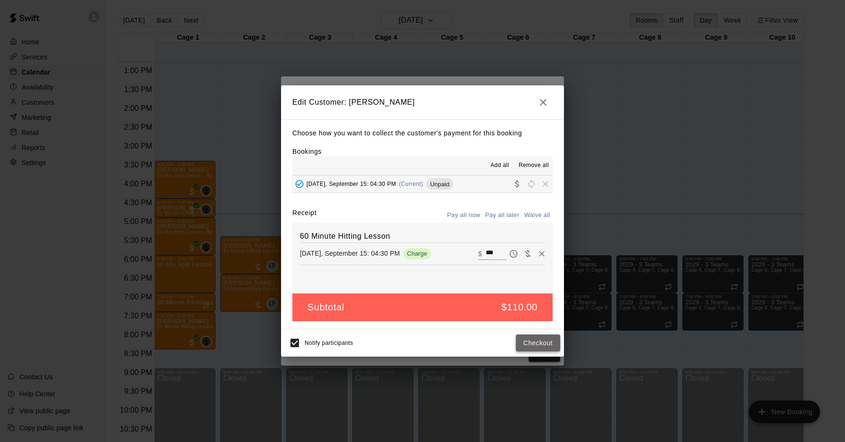
click at [535, 339] on button "Checkout" at bounding box center [538, 342] width 44 height 17
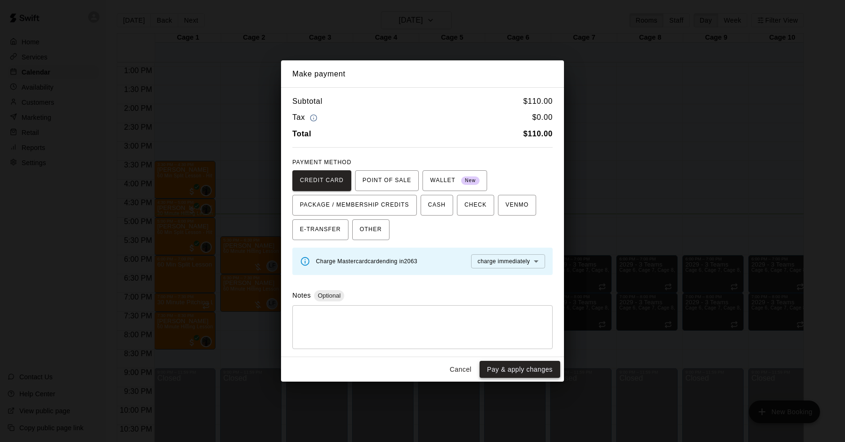
click at [535, 363] on button "Pay & apply changes" at bounding box center [519, 369] width 81 height 17
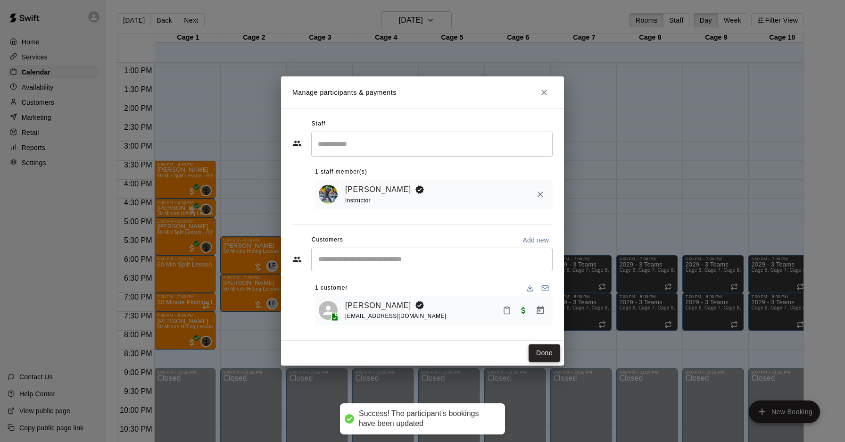
click at [552, 357] on button "Done" at bounding box center [544, 352] width 32 height 17
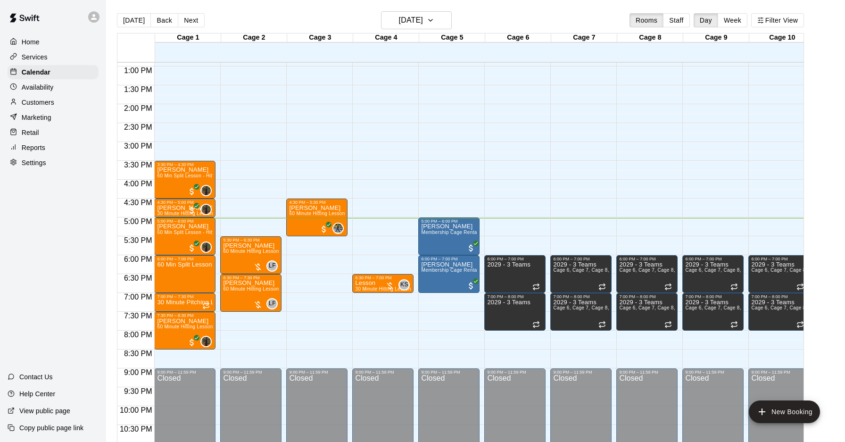
click at [48, 100] on p "Customers" at bounding box center [38, 102] width 33 height 9
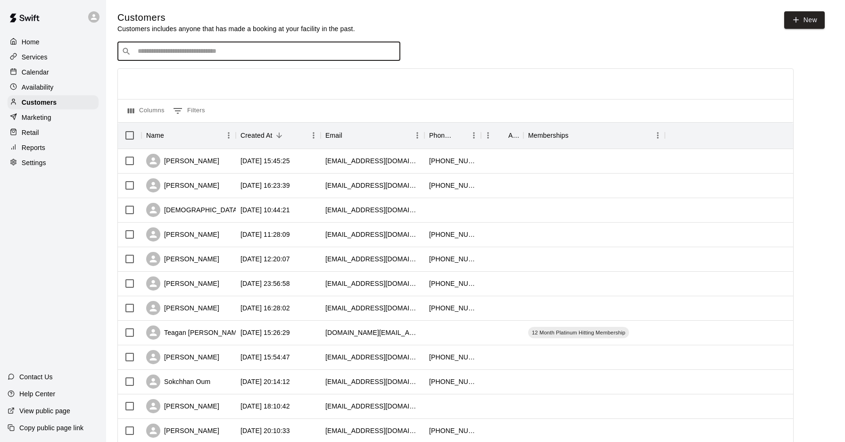
click at [191, 49] on input "Search customers by name or email" at bounding box center [265, 51] width 261 height 9
type input "*****"
click at [163, 73] on p "[PERSON_NAME]" at bounding box center [173, 71] width 58 height 10
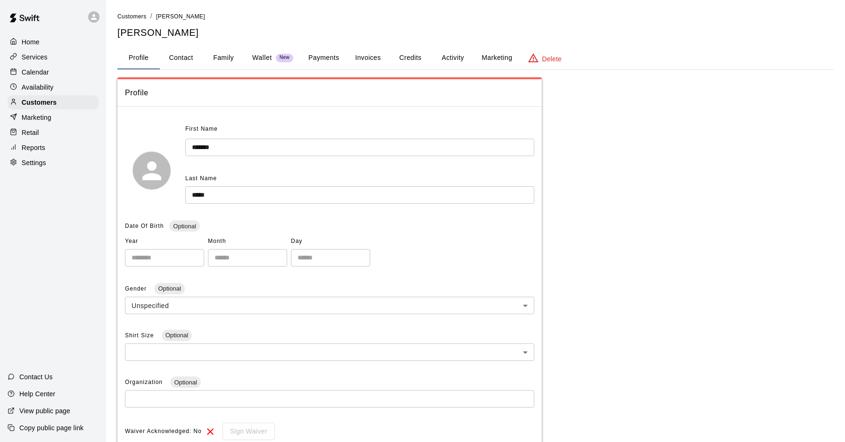
click at [454, 59] on button "Activity" at bounding box center [452, 58] width 42 height 23
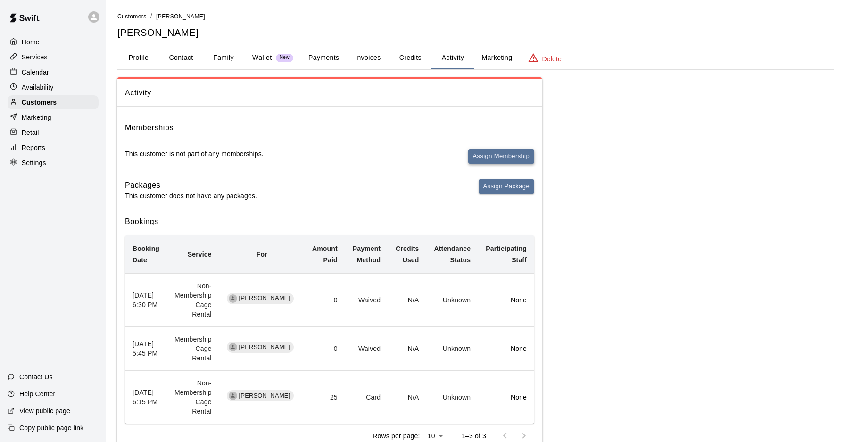
click at [497, 156] on button "Assign Membership" at bounding box center [501, 156] width 66 height 15
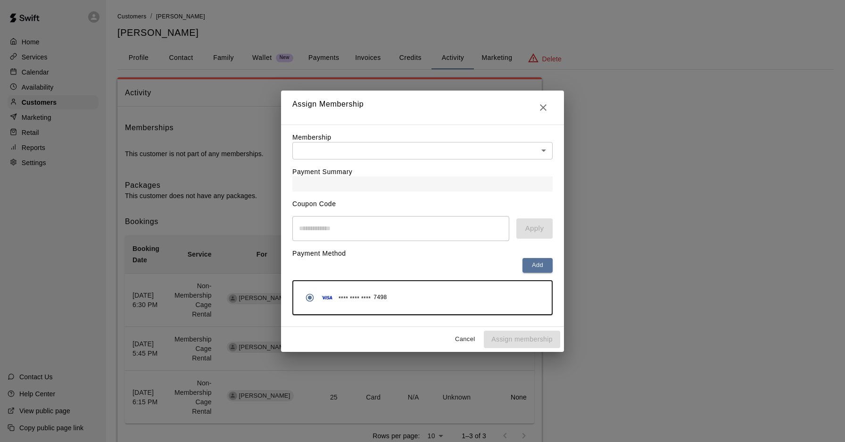
click at [413, 157] on body "Home Services Calendar Availability Customers Marketing Retail Reports Settings…" at bounding box center [422, 239] width 845 height 478
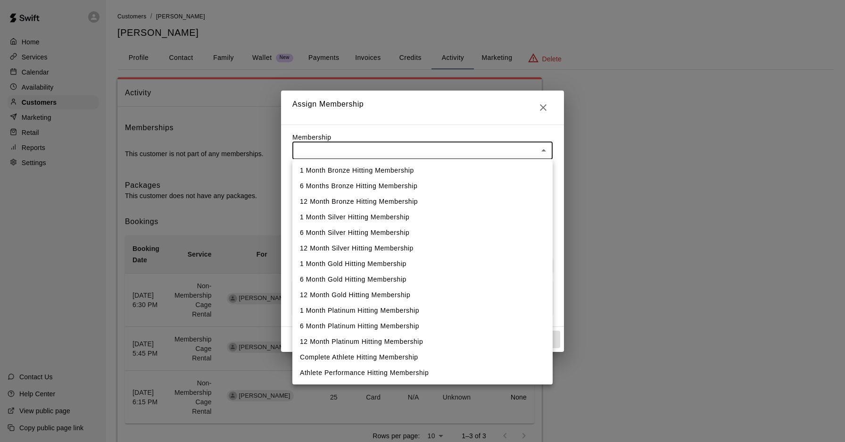
click at [366, 341] on li "12 Month Platinum Hitting Membership" at bounding box center [422, 342] width 260 height 16
type input "**********"
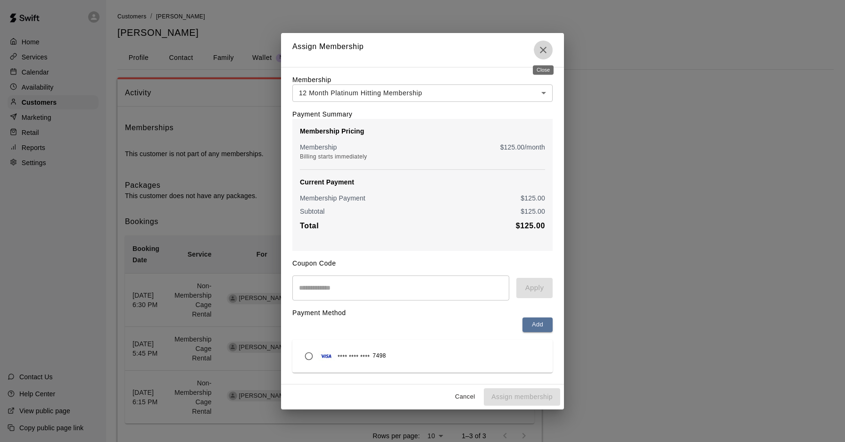
click at [545, 50] on icon "Close" at bounding box center [542, 49] width 11 height 11
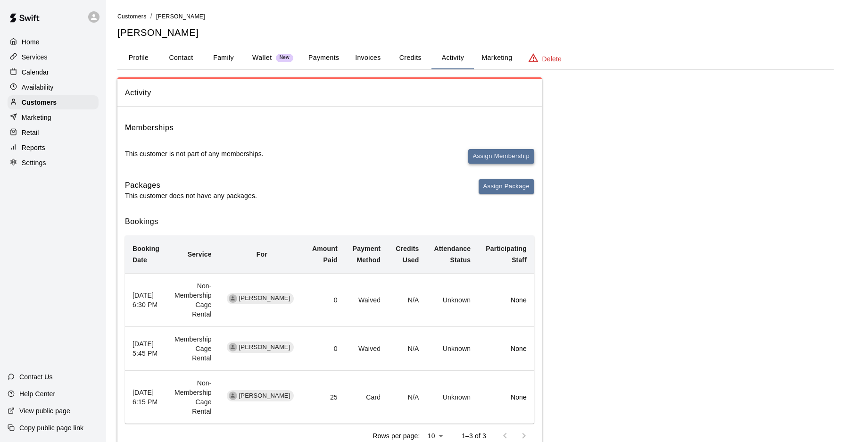
click at [485, 157] on button "Assign Membership" at bounding box center [501, 156] width 66 height 15
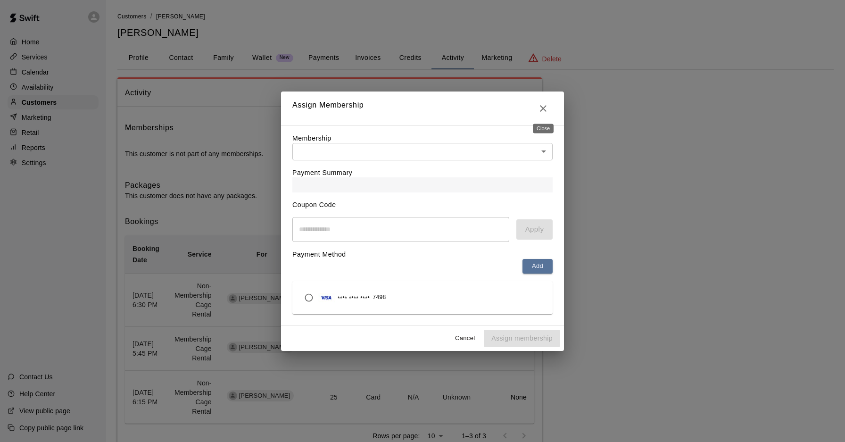
drag, startPoint x: 543, startPoint y: 107, endPoint x: 351, endPoint y: 109, distance: 191.4
click at [542, 107] on icon "Close" at bounding box center [543, 108] width 7 height 7
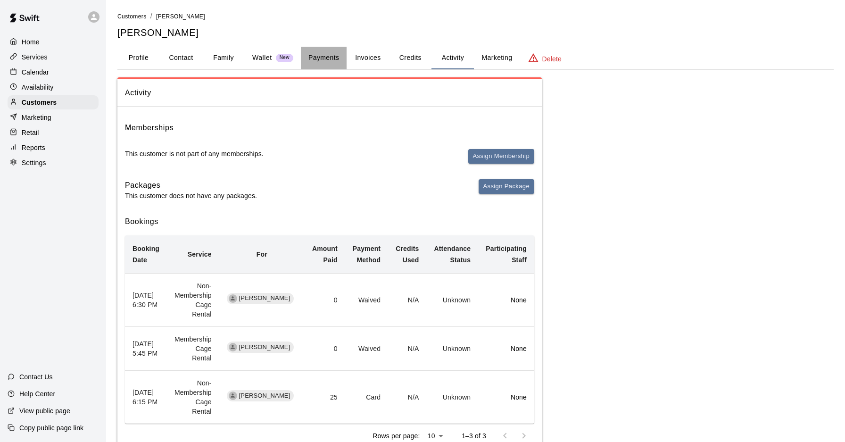
click at [328, 58] on button "Payments" at bounding box center [324, 58] width 46 height 23
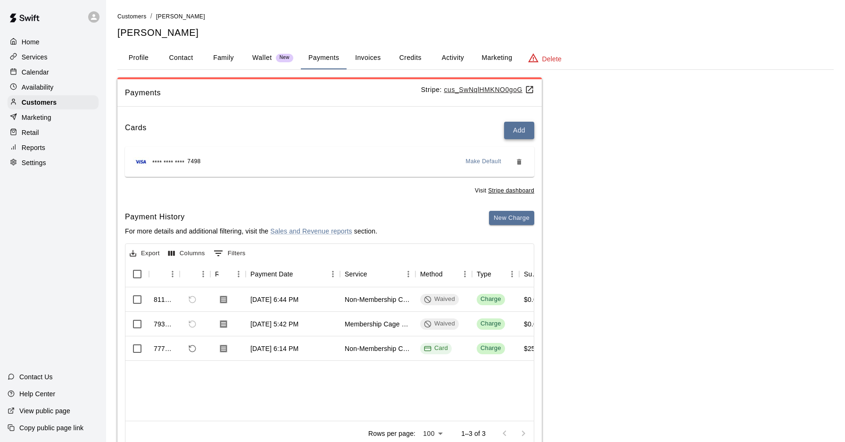
click at [511, 137] on button "Add" at bounding box center [519, 130] width 30 height 17
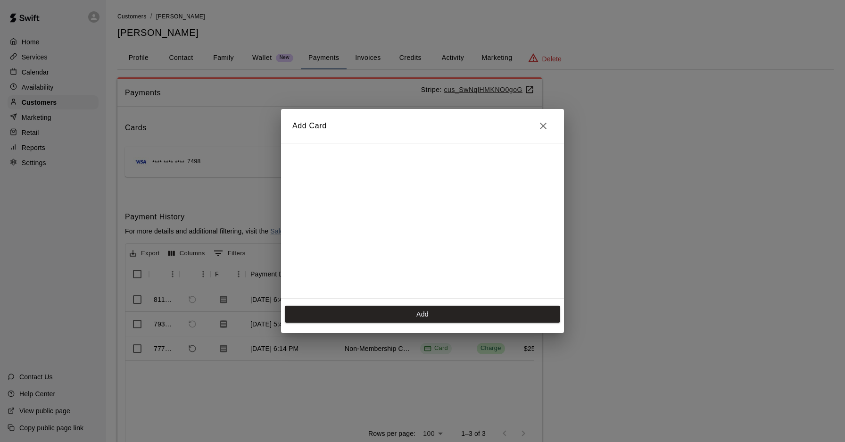
scroll to position [167, 0]
click at [383, 315] on button "Add" at bounding box center [422, 313] width 275 height 17
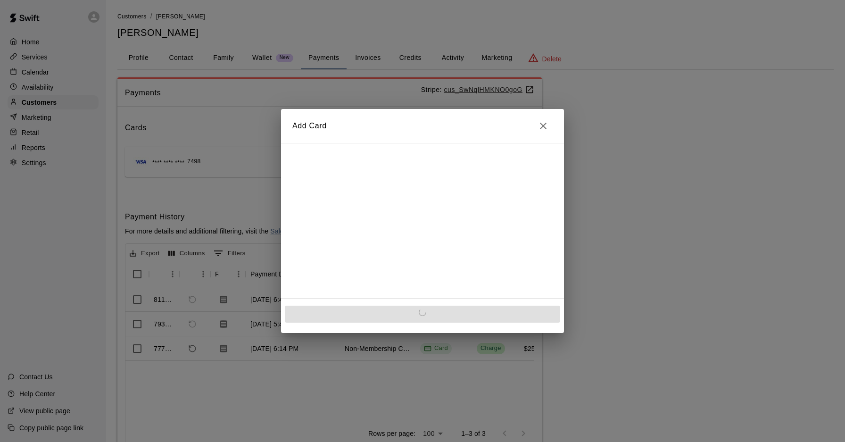
scroll to position [0, 0]
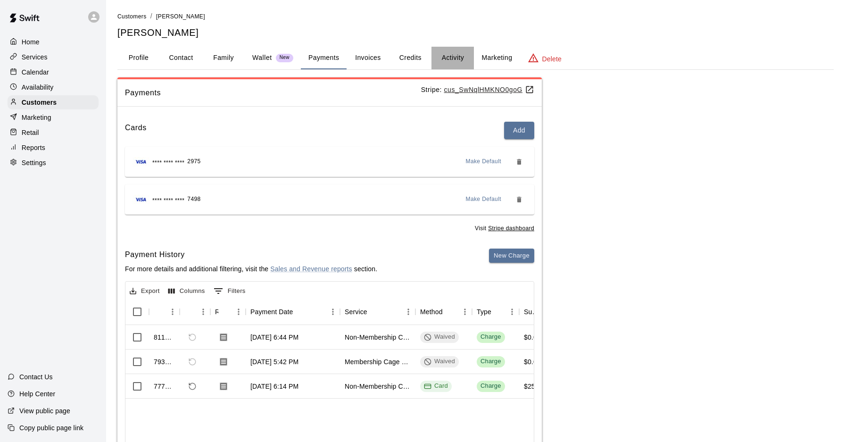
click at [445, 63] on button "Activity" at bounding box center [452, 58] width 42 height 23
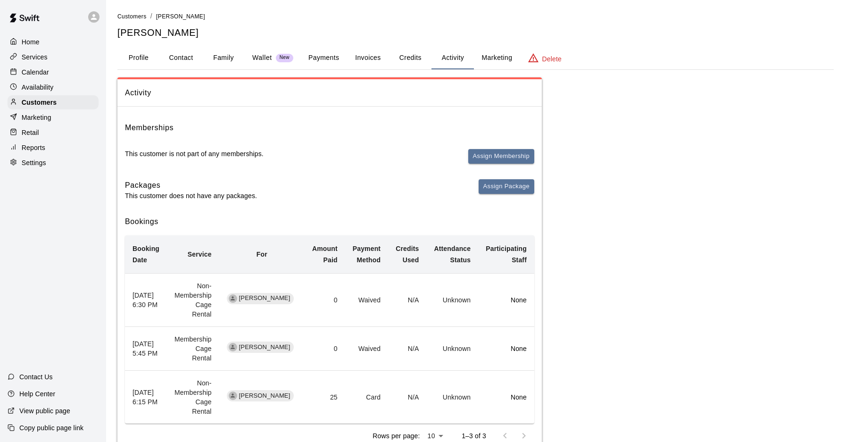
click at [512, 164] on span "Assign Membership" at bounding box center [501, 160] width 66 height 23
click at [507, 156] on button "Assign Membership" at bounding box center [501, 156] width 66 height 15
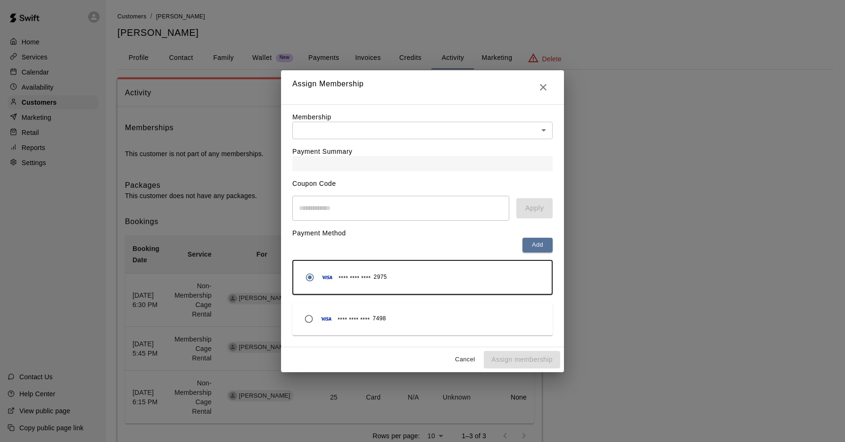
click at [434, 166] on div at bounding box center [422, 163] width 260 height 15
click at [400, 117] on div "Membership ​ ​" at bounding box center [422, 125] width 260 height 27
click at [399, 130] on body "Home Services Calendar Availability Customers Marketing Retail Reports Settings…" at bounding box center [422, 239] width 845 height 478
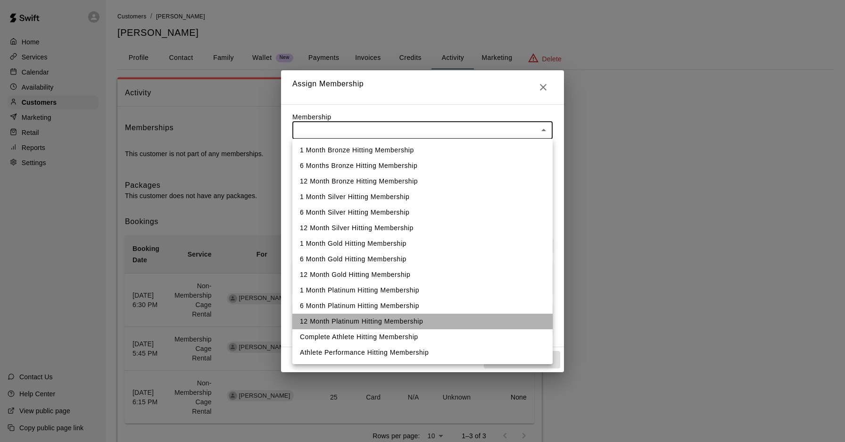
click at [395, 318] on li "12 Month Platinum Hitting Membership" at bounding box center [422, 322] width 260 height 16
type input "**********"
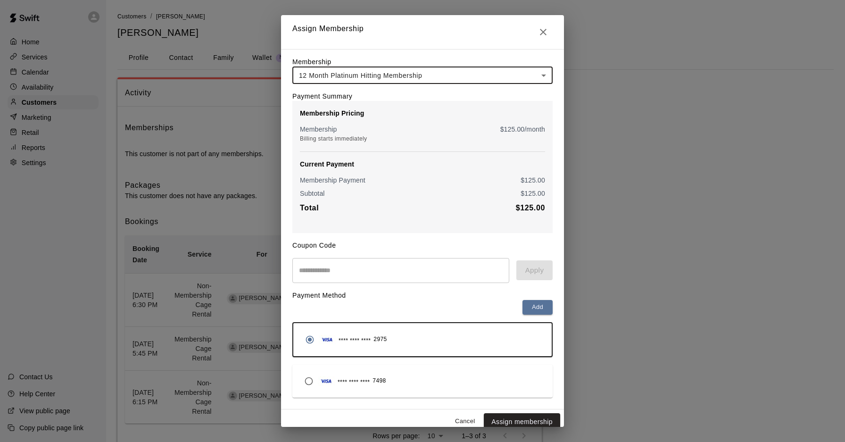
scroll to position [8, 0]
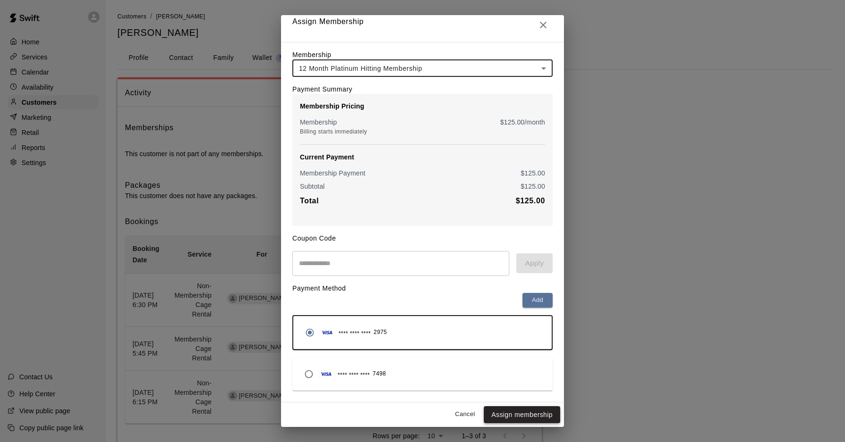
click at [529, 417] on button "Assign membership" at bounding box center [522, 414] width 76 height 17
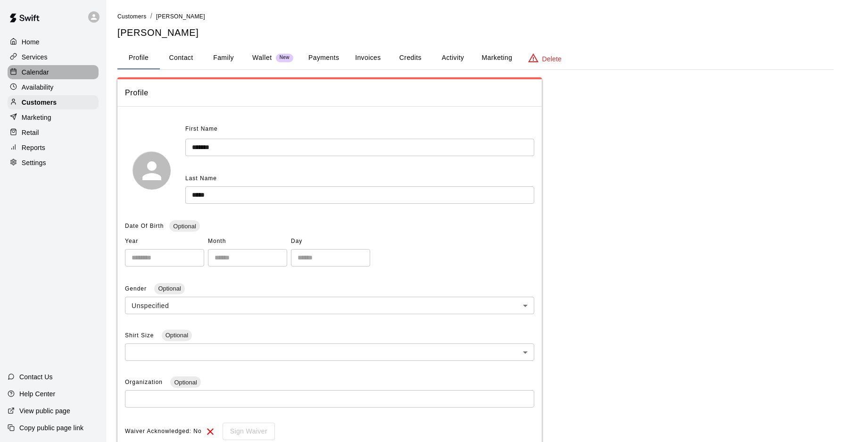
click at [53, 70] on div "Calendar" at bounding box center [53, 72] width 91 height 14
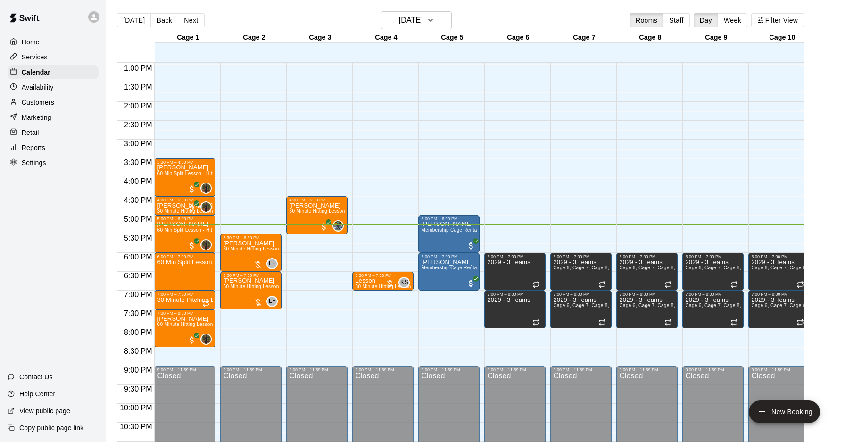
scroll to position [515, 0]
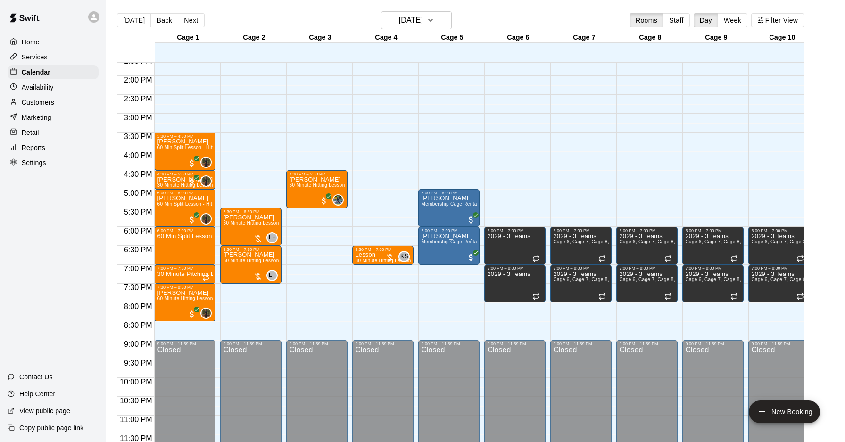
click at [39, 88] on p "Availability" at bounding box center [38, 87] width 32 height 9
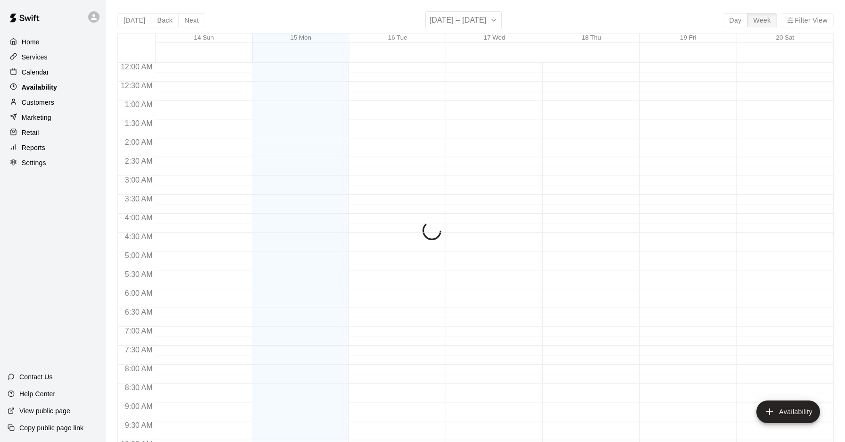
scroll to position [515, 0]
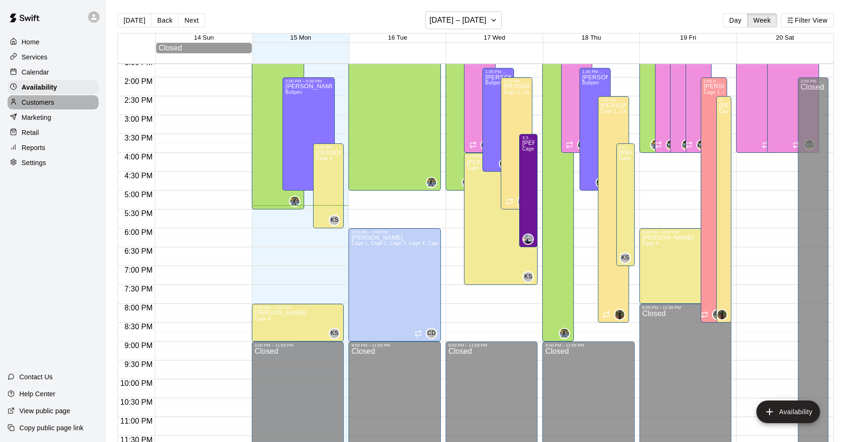
click at [44, 105] on p "Customers" at bounding box center [38, 102] width 33 height 9
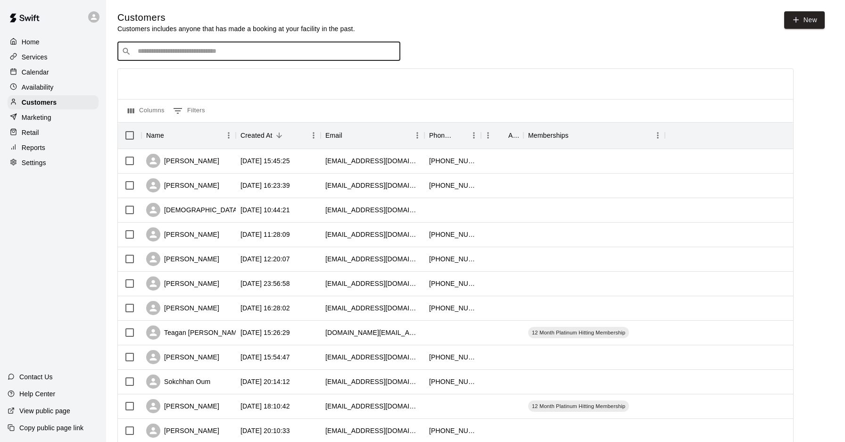
click at [187, 53] on input "Search customers by name or email" at bounding box center [265, 51] width 261 height 9
type input "***"
click at [170, 79] on span "dalessa1@verizon.net" at bounding box center [194, 81] width 101 height 7
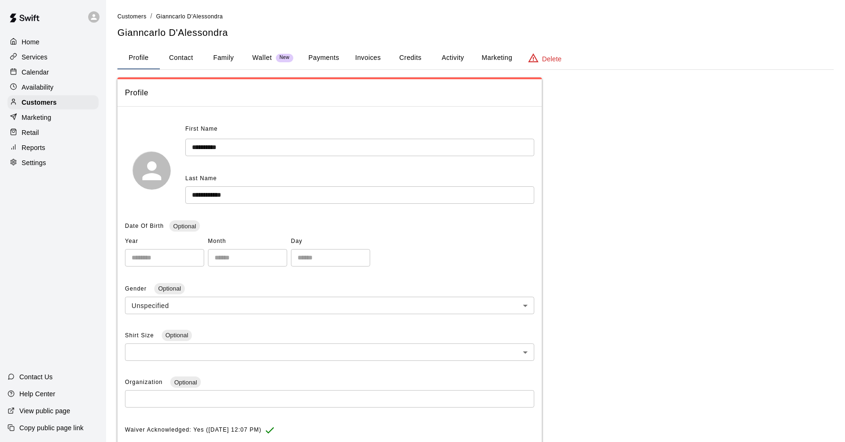
click at [398, 56] on button "Credits" at bounding box center [410, 58] width 42 height 23
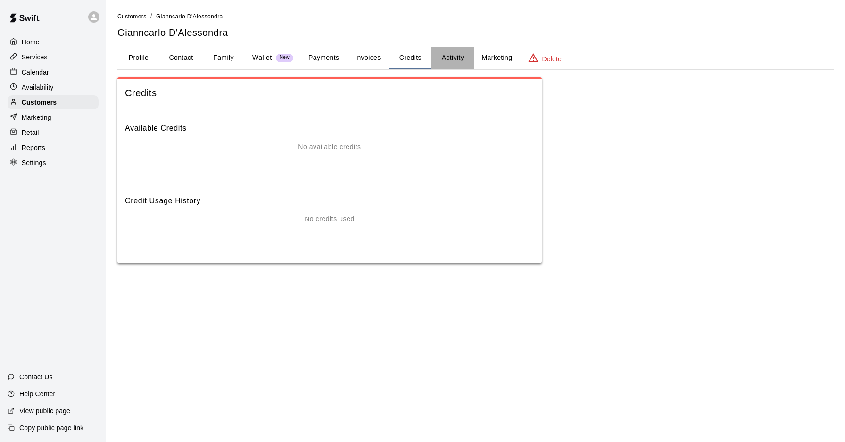
click at [446, 58] on button "Activity" at bounding box center [452, 58] width 42 height 23
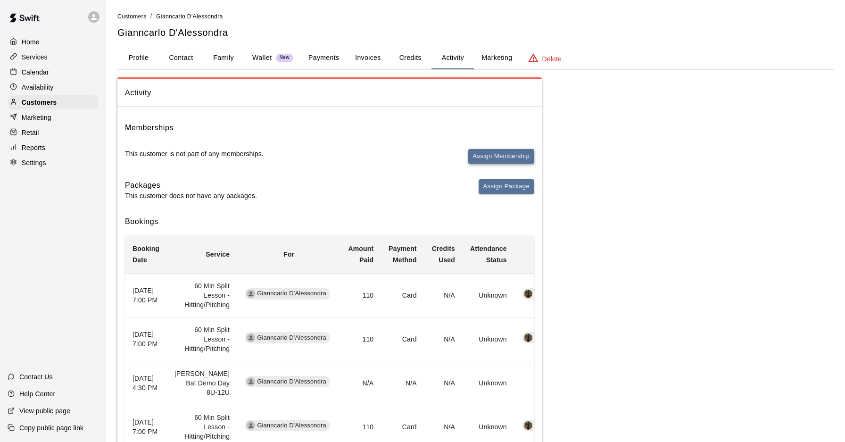
click at [481, 150] on button "Assign Membership" at bounding box center [501, 156] width 66 height 15
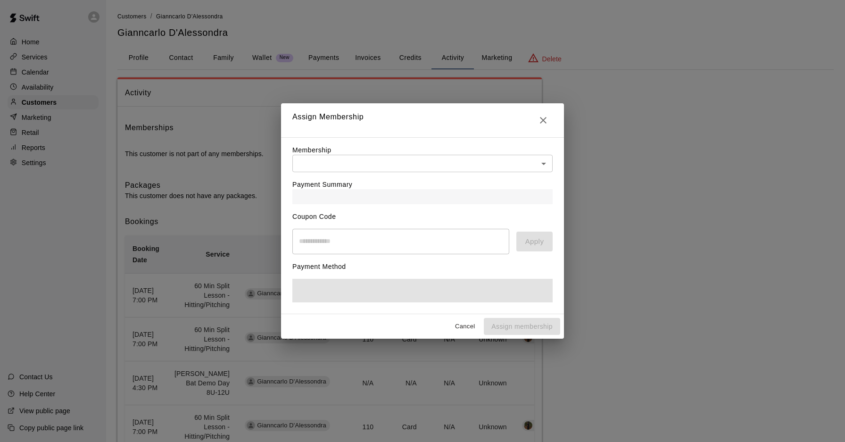
click at [352, 158] on body "Home Services Calendar Availability Customers Marketing Retail Reports Settings…" at bounding box center [422, 364] width 845 height 728
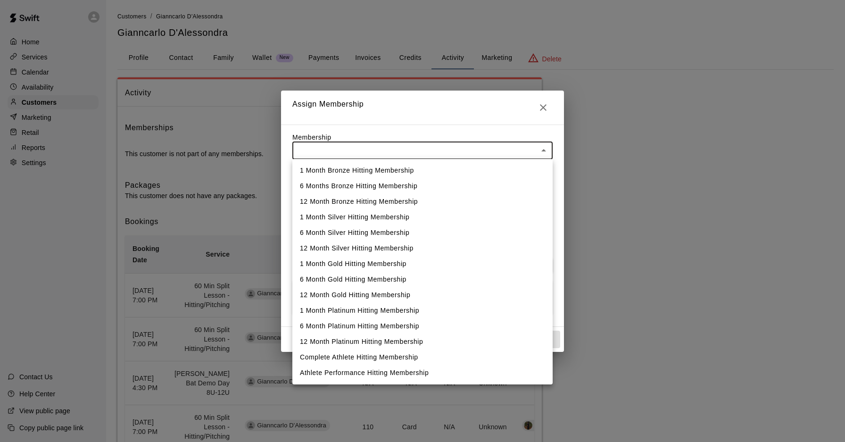
click at [413, 351] on li "Complete Athlete Hitting Membership" at bounding box center [422, 357] width 260 height 16
type input "**********"
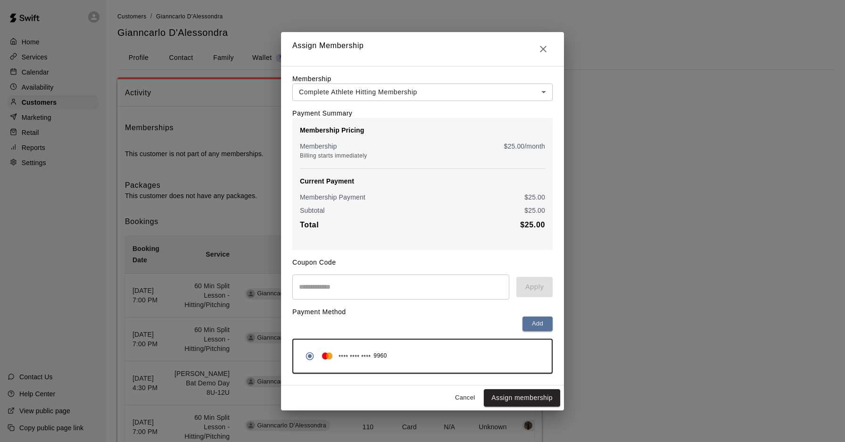
click at [384, 269] on div "Coupon Code ​ Apply" at bounding box center [422, 275] width 260 height 50
click at [540, 47] on icon "Close" at bounding box center [542, 48] width 11 height 11
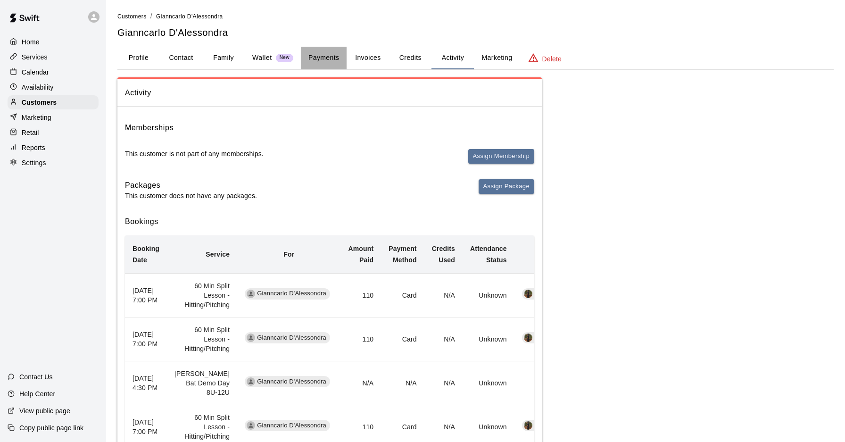
click at [312, 59] on button "Payments" at bounding box center [324, 58] width 46 height 23
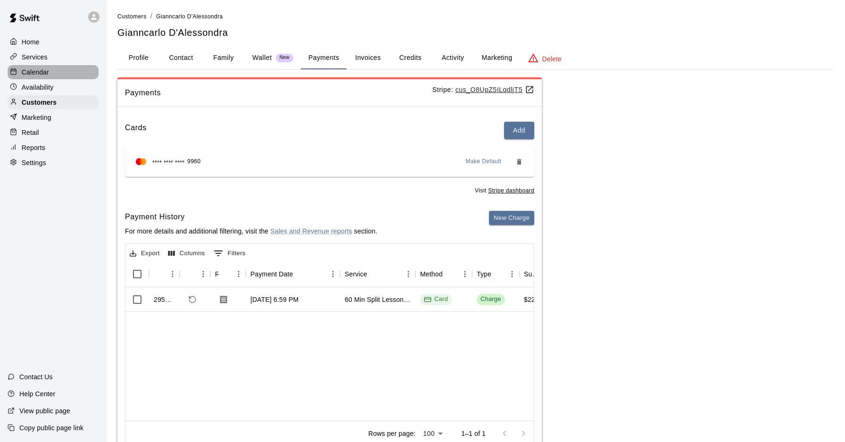
click at [36, 77] on div "Calendar" at bounding box center [53, 72] width 91 height 14
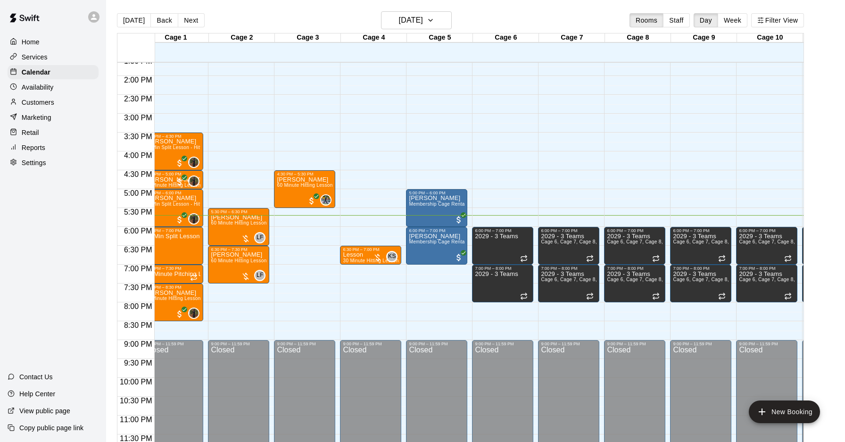
scroll to position [0, 22]
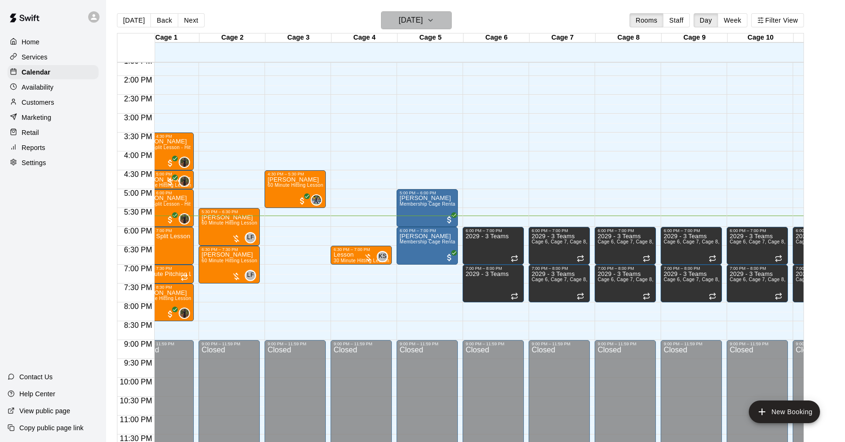
click at [430, 28] on button "[DATE]" at bounding box center [416, 20] width 71 height 18
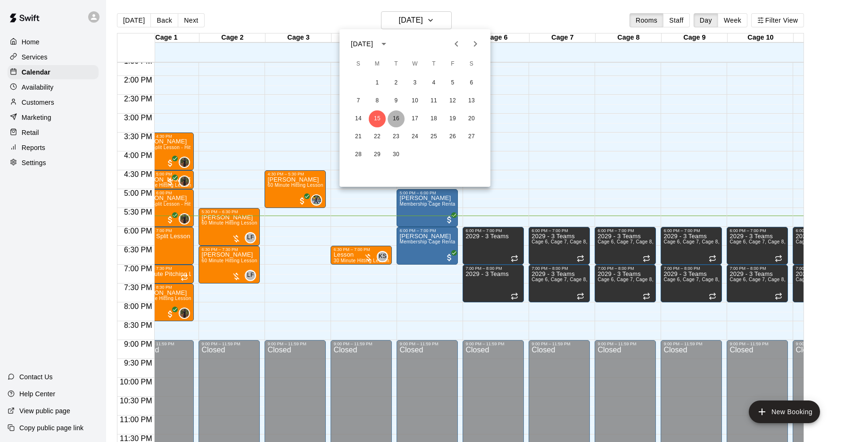
click at [397, 115] on button "16" at bounding box center [396, 118] width 17 height 17
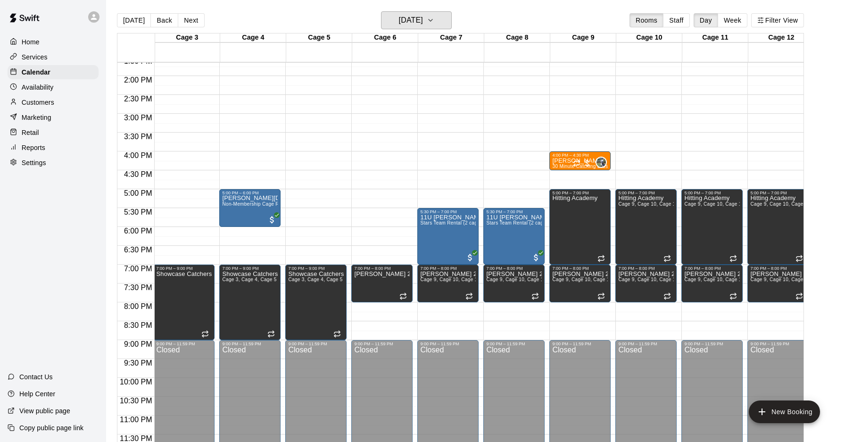
scroll to position [0, 95]
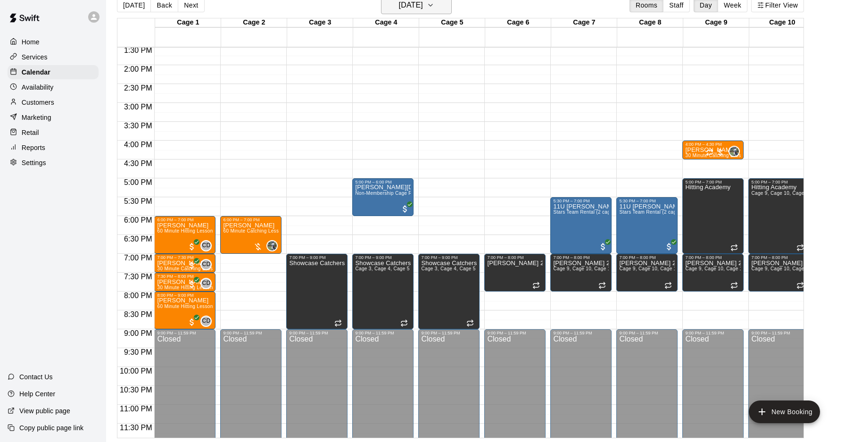
click at [399, 9] on h6 "Tuesday Sep 16" at bounding box center [411, 5] width 24 height 13
click at [381, 102] on button "15" at bounding box center [377, 103] width 17 height 17
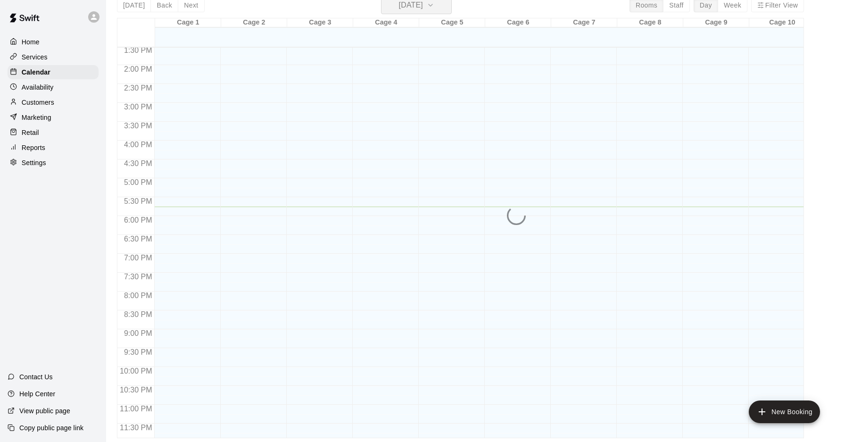
scroll to position [11, 0]
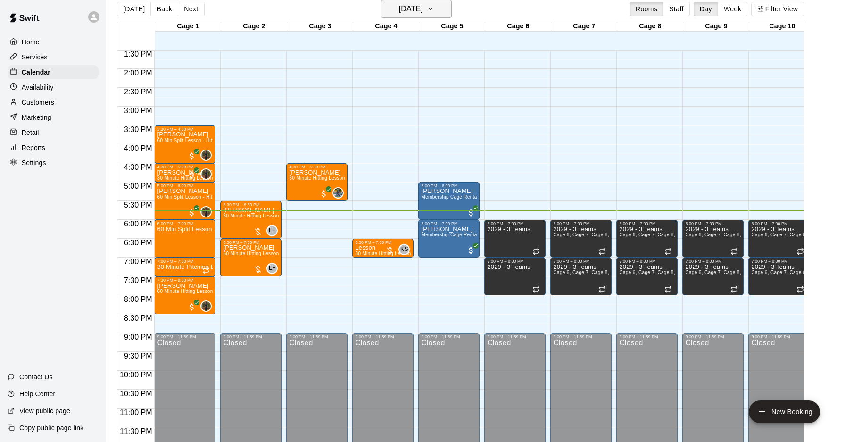
drag, startPoint x: 421, startPoint y: 18, endPoint x: 423, endPoint y: 13, distance: 5.1
click at [421, 18] on div "Today Back Next Monday Sep 15 Rooms Staff Day Week Filter View" at bounding box center [460, 11] width 687 height 22
click at [423, 8] on h6 "[DATE]" at bounding box center [411, 8] width 24 height 13
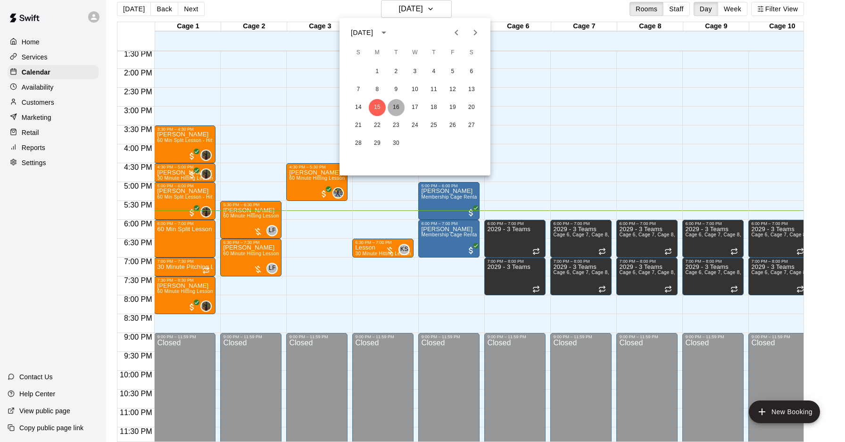
click at [394, 105] on button "16" at bounding box center [396, 107] width 17 height 17
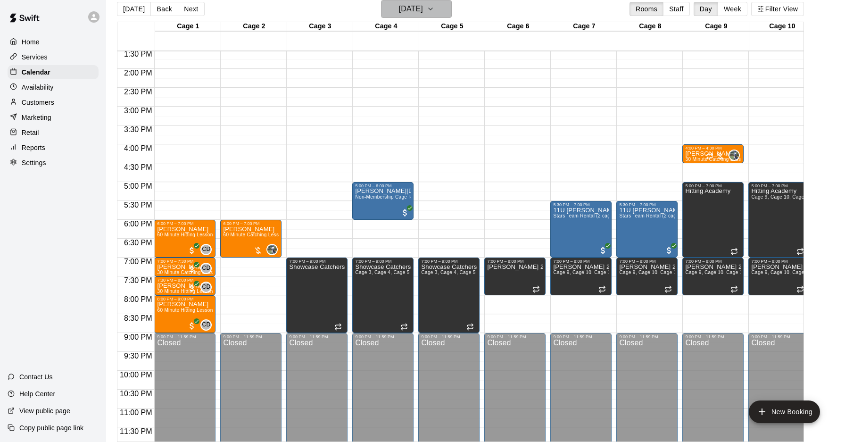
click at [407, 6] on h6 "Tuesday Sep 16" at bounding box center [411, 8] width 24 height 13
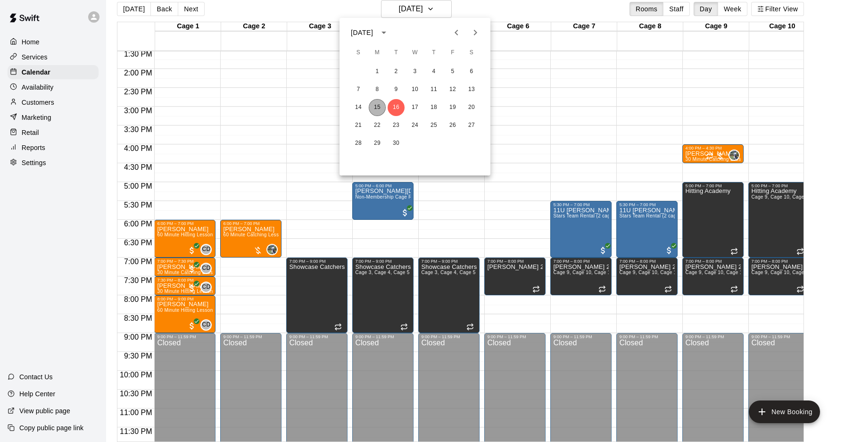
click at [379, 109] on button "15" at bounding box center [377, 107] width 17 height 17
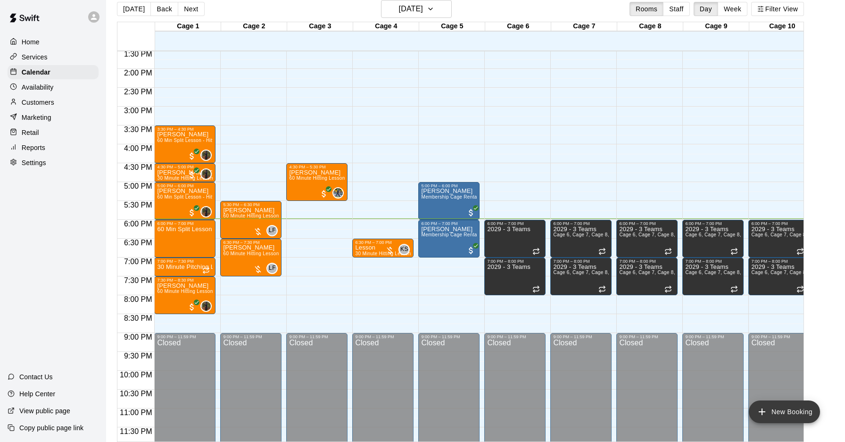
drag, startPoint x: 780, startPoint y: 420, endPoint x: 776, endPoint y: 418, distance: 5.1
click at [780, 420] on button "New Booking" at bounding box center [784, 411] width 71 height 23
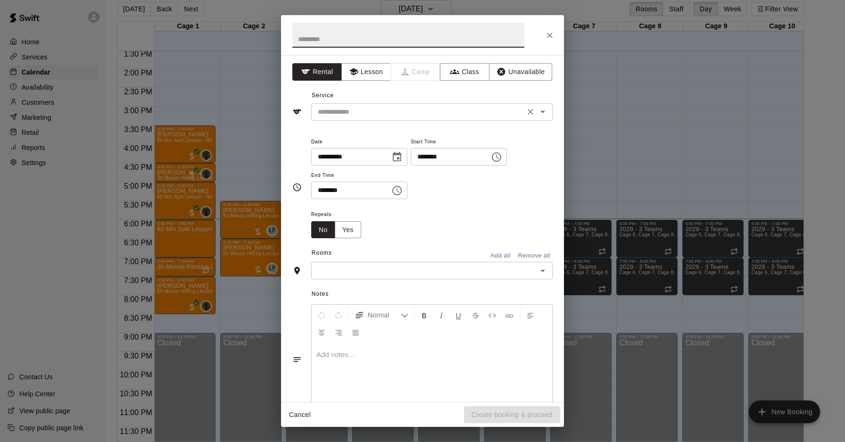
click at [332, 114] on input "text" at bounding box center [418, 112] width 208 height 12
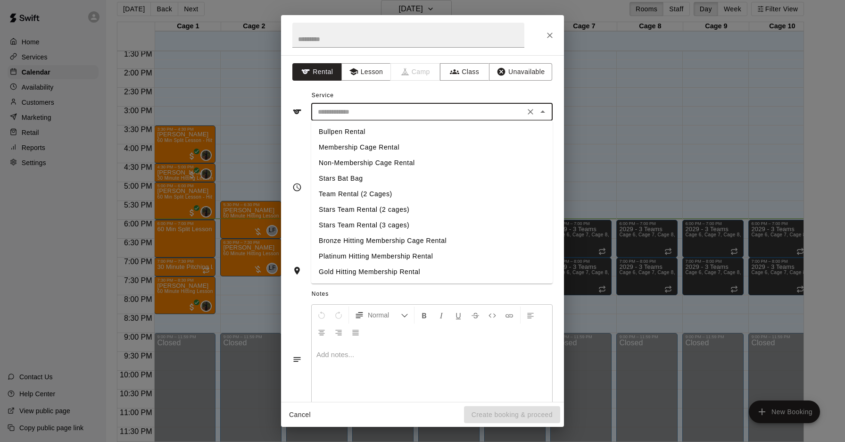
click at [401, 212] on li "Stars Team Rental (2 cages)" at bounding box center [431, 210] width 241 height 16
type input "**********"
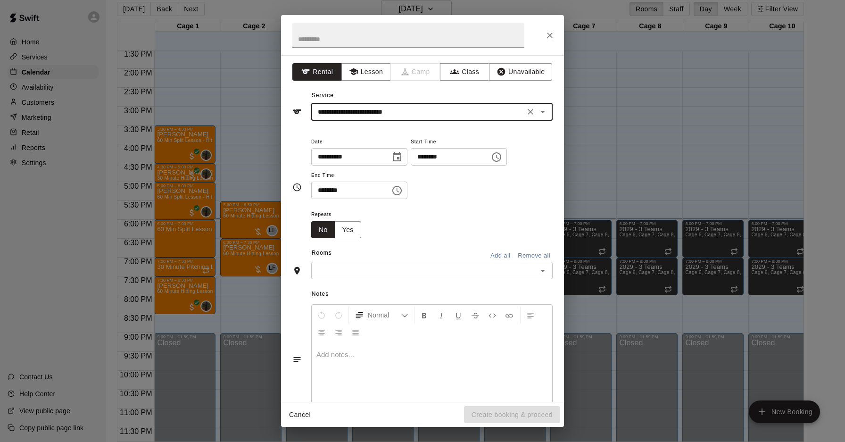
click at [415, 269] on input "text" at bounding box center [424, 270] width 220 height 12
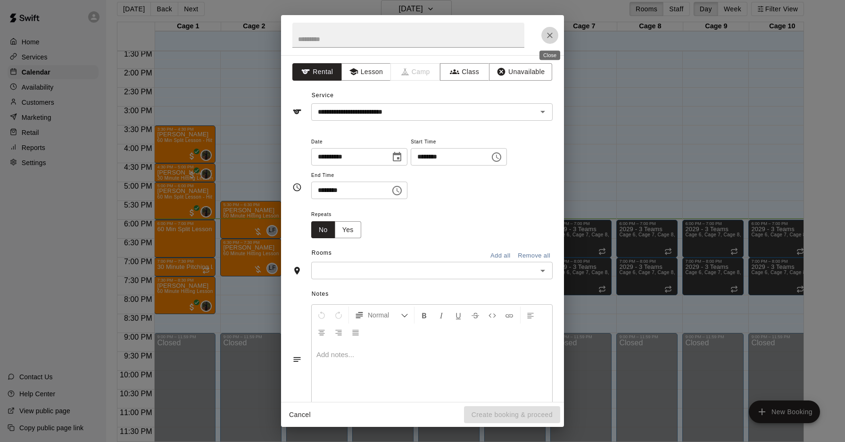
click at [545, 33] on icon "Close" at bounding box center [549, 35] width 9 height 9
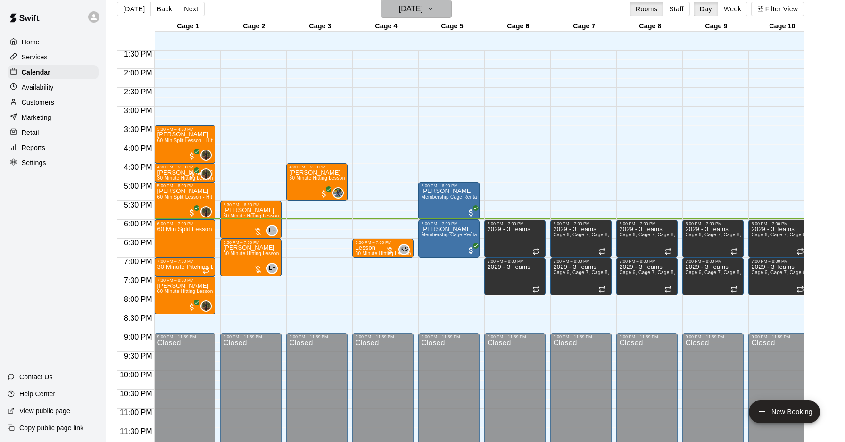
click at [423, 10] on h6 "[DATE]" at bounding box center [411, 8] width 24 height 13
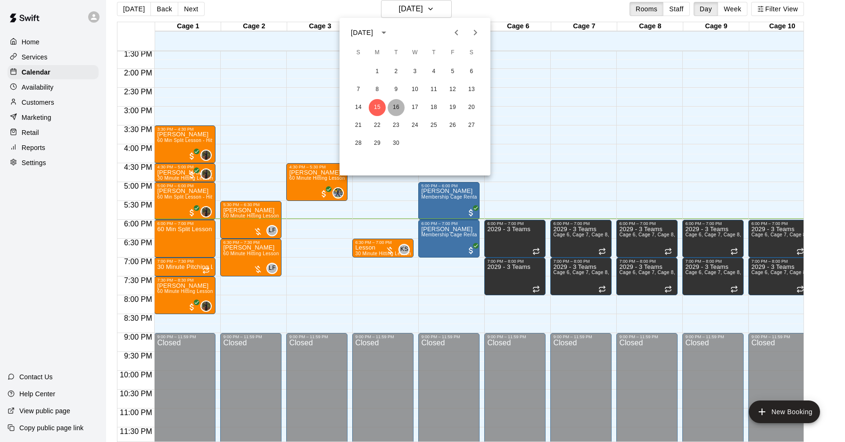
click at [400, 108] on button "16" at bounding box center [396, 107] width 17 height 17
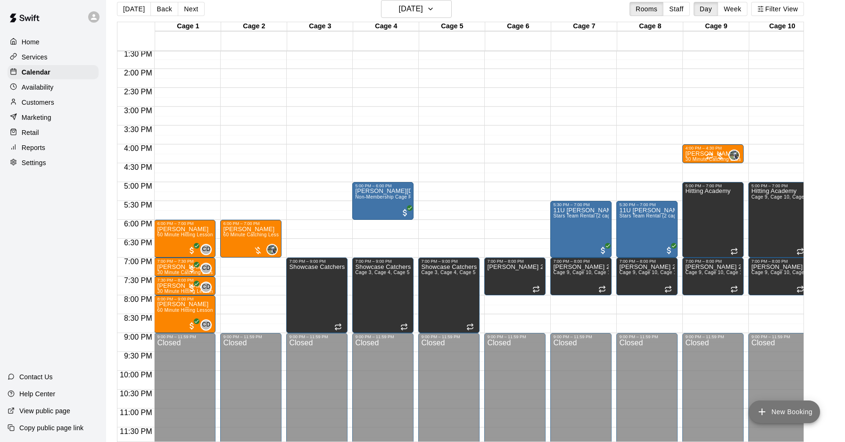
drag, startPoint x: 771, startPoint y: 407, endPoint x: 763, endPoint y: 403, distance: 9.3
click at [768, 405] on button "New Booking" at bounding box center [784, 411] width 71 height 23
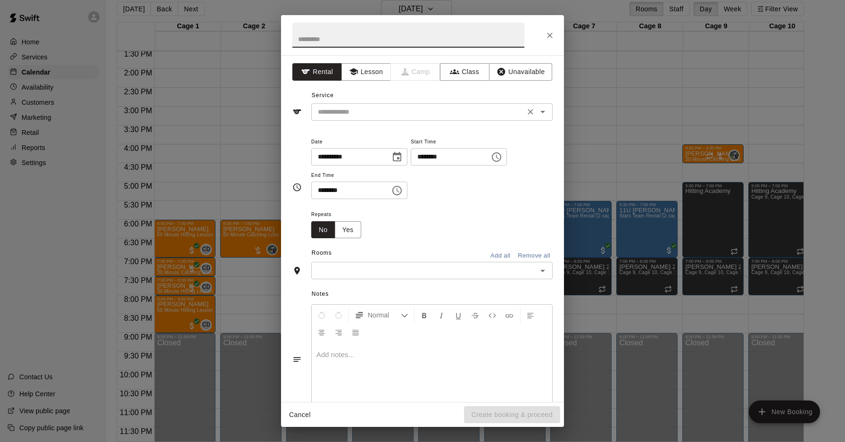
click at [370, 116] on input "text" at bounding box center [418, 112] width 208 height 12
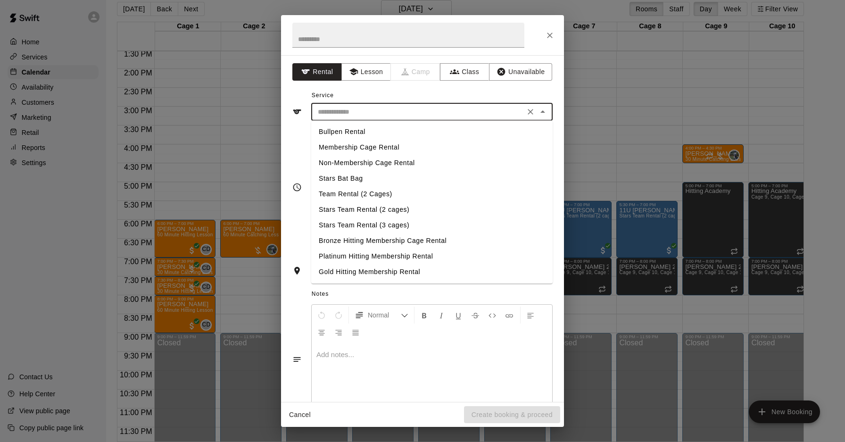
click at [368, 209] on li "Stars Team Rental (2 cages)" at bounding box center [431, 210] width 241 height 16
type input "**********"
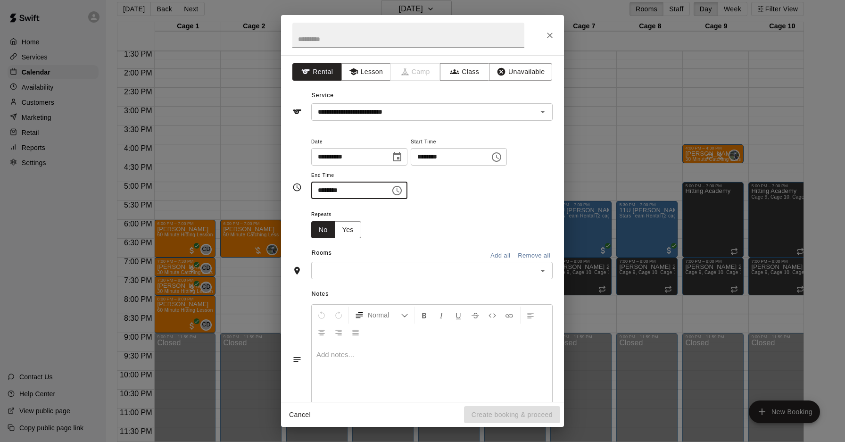
click at [335, 190] on input "********" at bounding box center [347, 190] width 73 height 17
click at [435, 154] on input "********" at bounding box center [447, 156] width 73 height 17
type input "********"
click at [325, 193] on input "********" at bounding box center [347, 190] width 73 height 17
type input "********"
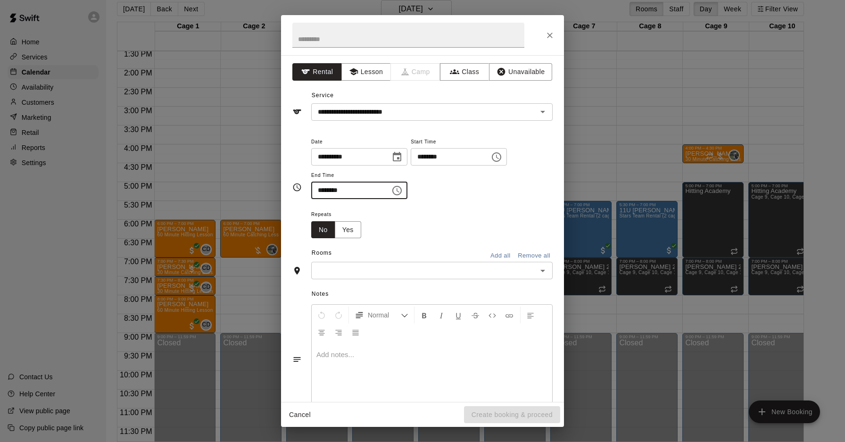
click at [390, 271] on input "text" at bounding box center [424, 270] width 220 height 12
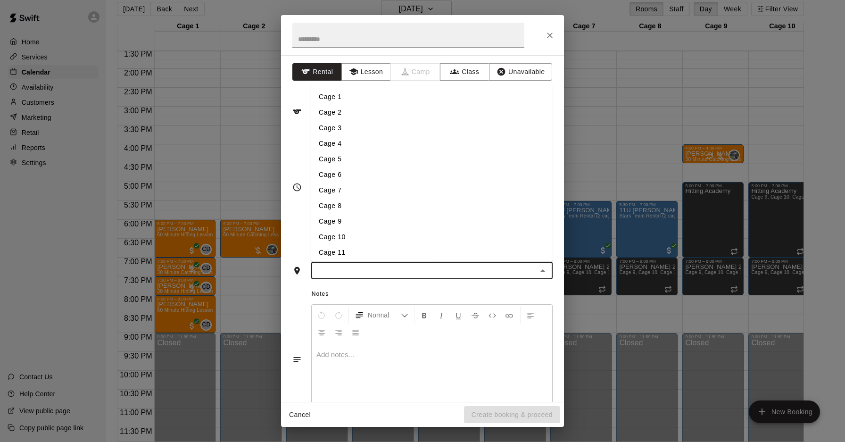
click at [340, 163] on li "Cage 5" at bounding box center [431, 159] width 241 height 16
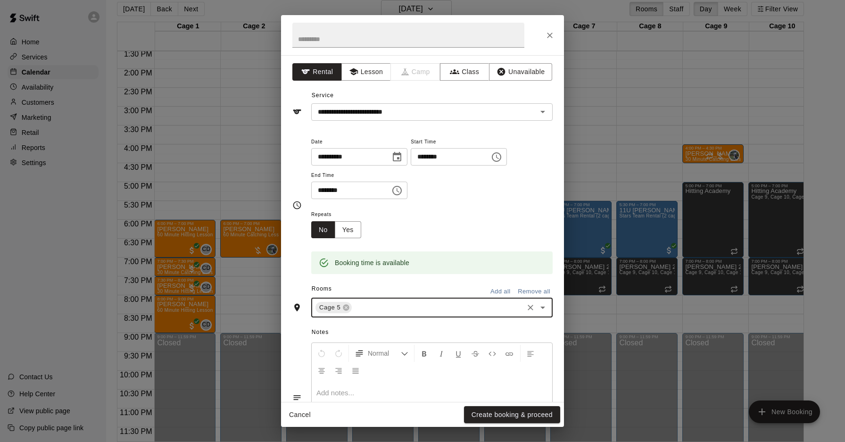
click at [421, 297] on div "Cage 5 ​" at bounding box center [431, 307] width 241 height 20
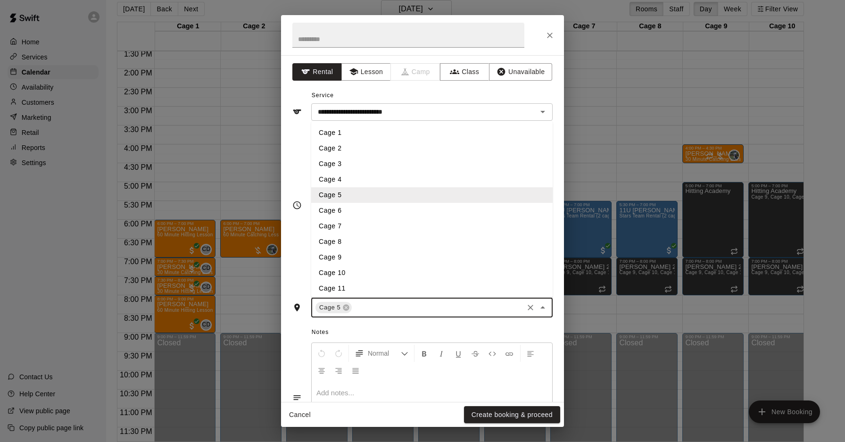
click at [348, 211] on li "Cage 6" at bounding box center [431, 211] width 241 height 16
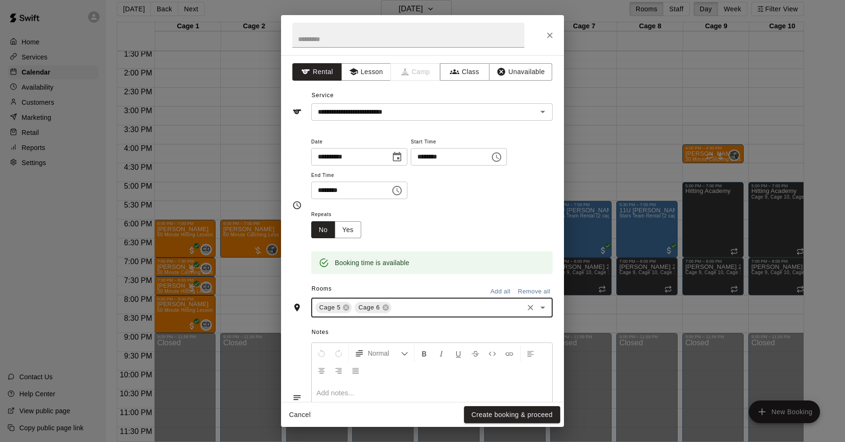
click at [538, 413] on button "Create booking & proceed" at bounding box center [512, 414] width 96 height 17
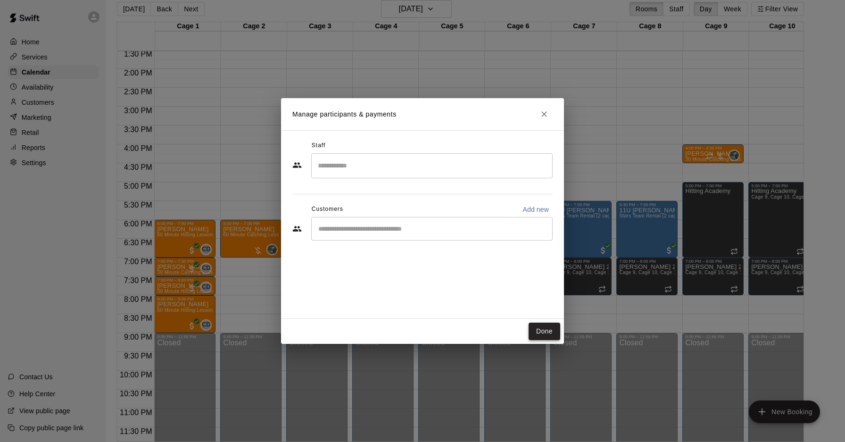
click at [539, 335] on button "Done" at bounding box center [544, 330] width 32 height 17
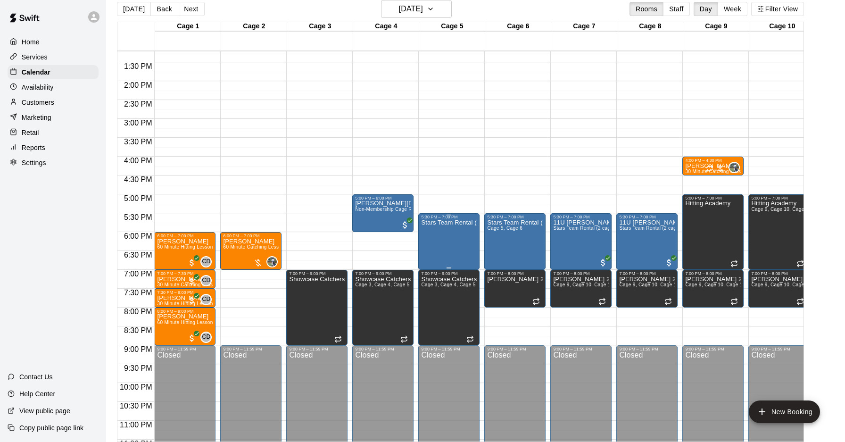
scroll to position [497, 0]
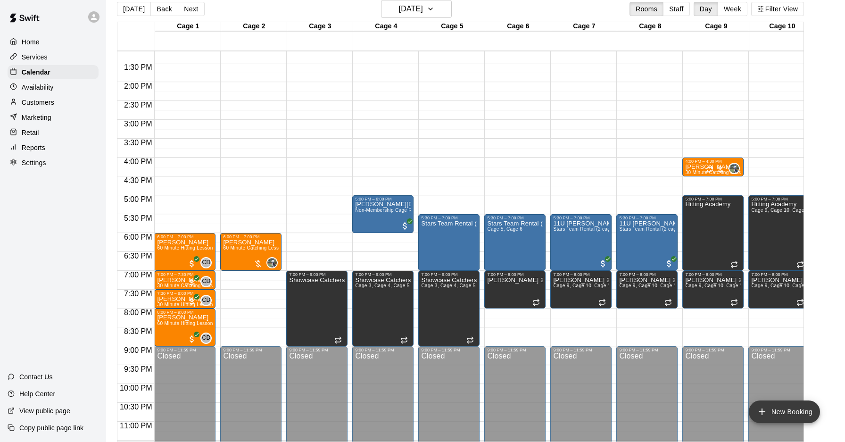
click at [788, 405] on button "New Booking" at bounding box center [784, 411] width 71 height 23
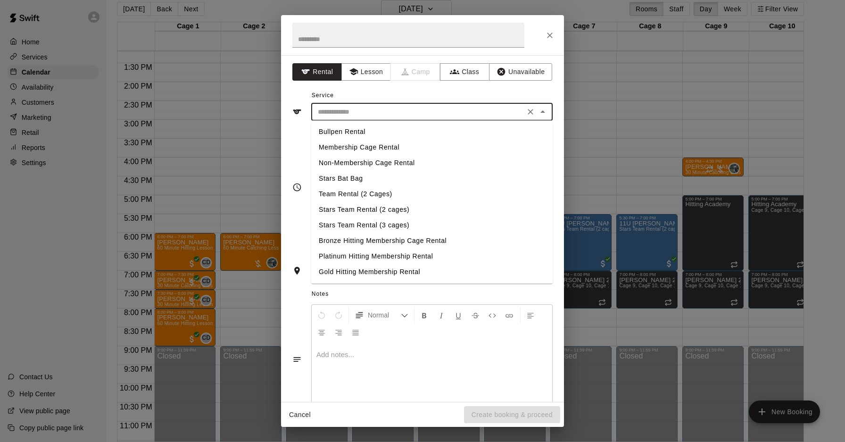
click at [332, 112] on input "text" at bounding box center [418, 112] width 208 height 12
click at [328, 192] on li "Team Rental (2 Cages)" at bounding box center [431, 194] width 241 height 16
click at [336, 117] on input "**********" at bounding box center [418, 112] width 208 height 12
click at [344, 210] on li "Stars Team Rental (2 cages)" at bounding box center [431, 210] width 241 height 16
type input "**********"
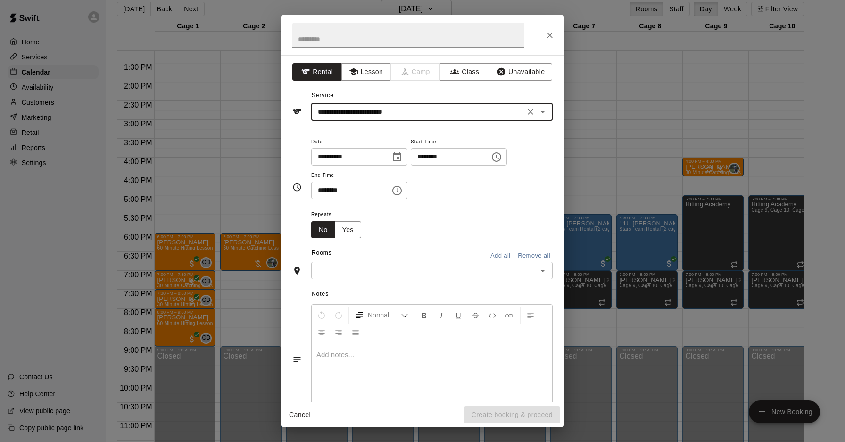
click at [322, 189] on input "********" at bounding box center [347, 190] width 73 height 17
click at [389, 198] on div "******** ​" at bounding box center [359, 190] width 96 height 17
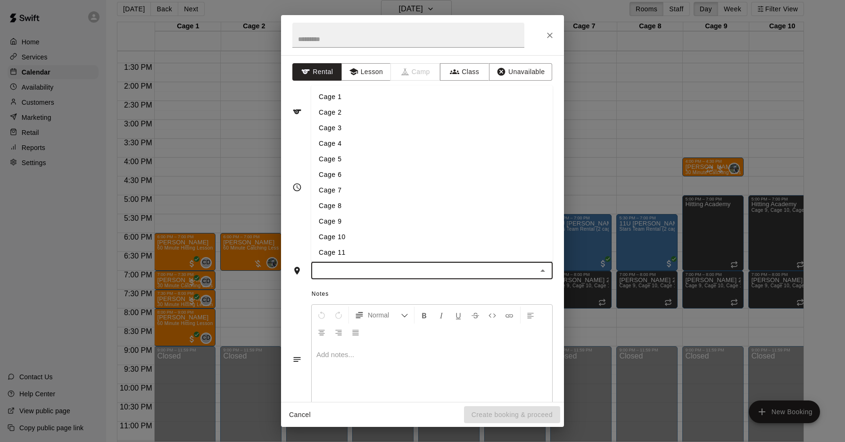
click at [420, 275] on input "text" at bounding box center [424, 270] width 220 height 12
click at [293, 211] on div "**********" at bounding box center [422, 187] width 260 height 103
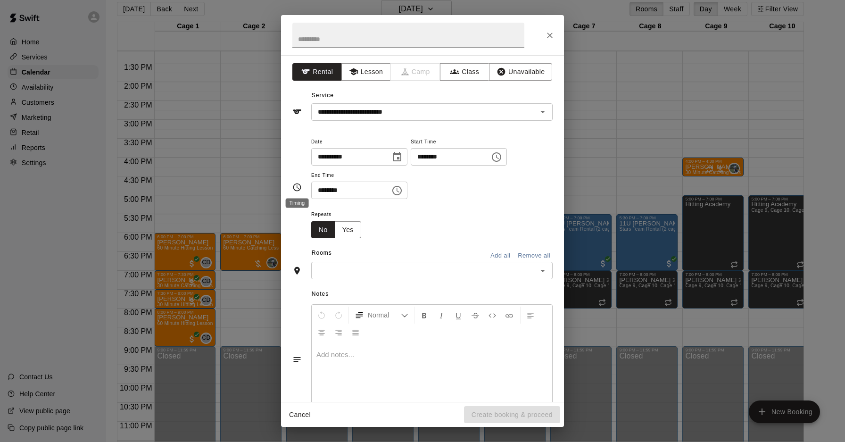
click at [298, 186] on icon "Timing" at bounding box center [296, 186] width 9 height 9
click at [356, 191] on input "********" at bounding box center [347, 190] width 73 height 17
drag, startPoint x: 368, startPoint y: 196, endPoint x: 300, endPoint y: 190, distance: 68.6
click at [300, 190] on div "**********" at bounding box center [422, 187] width 260 height 103
click at [326, 190] on input "********" at bounding box center [347, 190] width 73 height 17
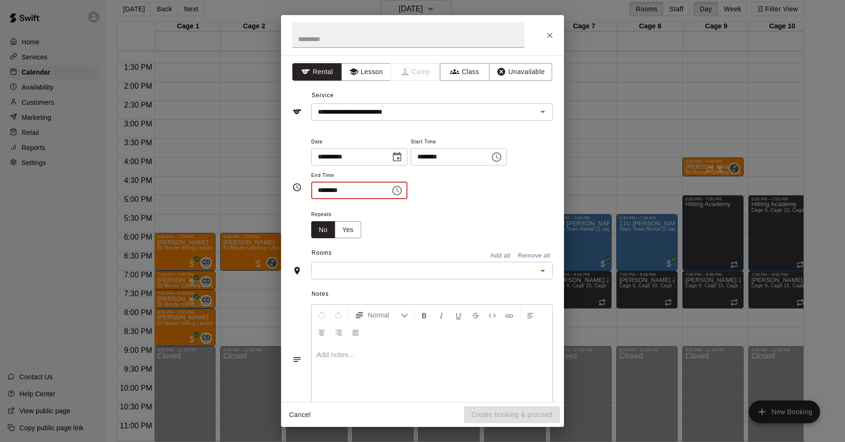
type input "********"
click at [551, 32] on icon "Close" at bounding box center [549, 35] width 9 height 9
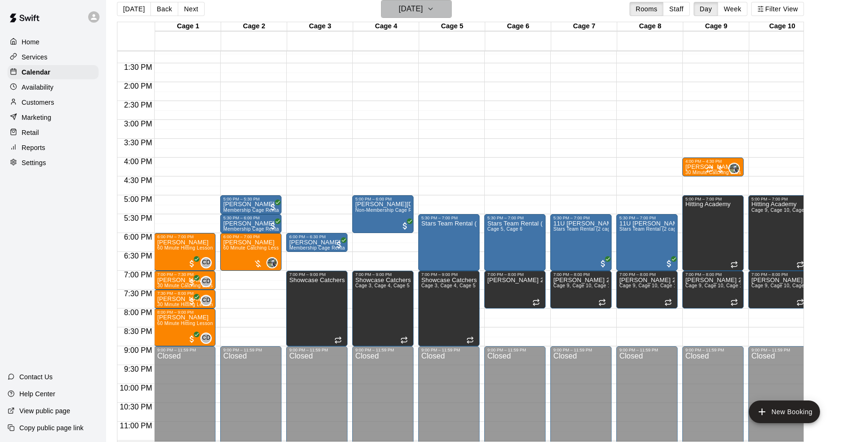
click at [410, 8] on h6 "Tuesday Sep 16" at bounding box center [411, 8] width 24 height 13
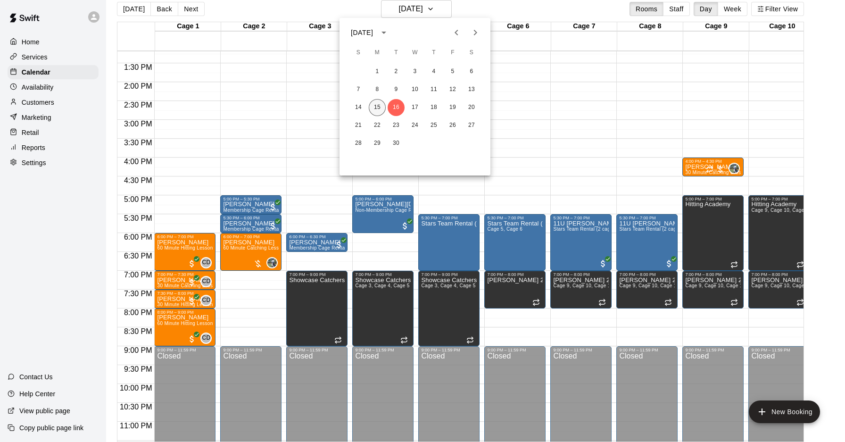
click at [379, 107] on button "15" at bounding box center [377, 107] width 17 height 17
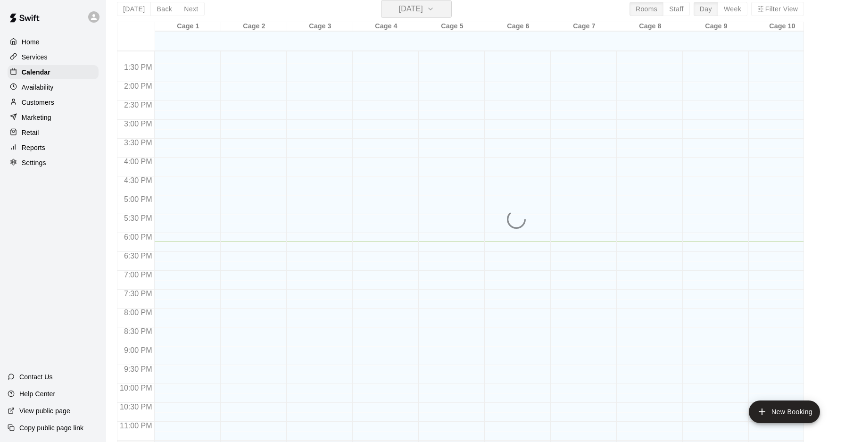
scroll to position [11, 0]
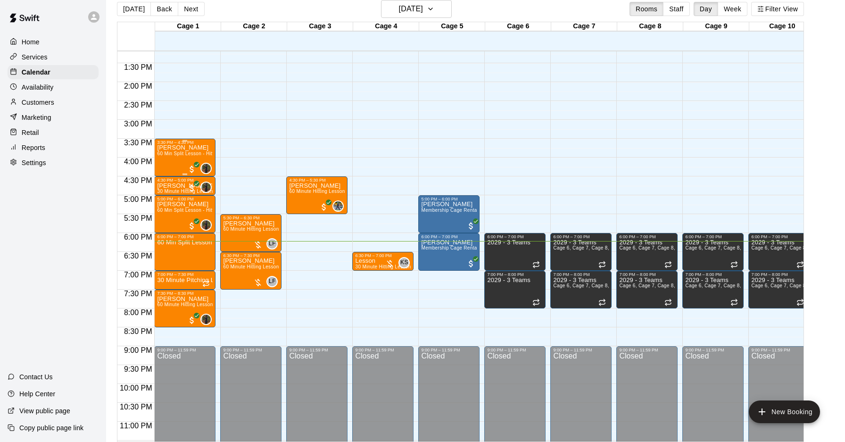
click at [190, 157] on div "Niko Svedruzic 60 Min Split Lesson - Hitting/Pitching" at bounding box center [185, 366] width 56 height 442
click at [183, 152] on div at bounding box center [422, 221] width 845 height 442
click at [175, 151] on span "60 Min Split Lesson - Hitting/Pitching" at bounding box center [198, 153] width 83 height 5
click at [166, 186] on img "edit" at bounding box center [167, 183] width 11 height 11
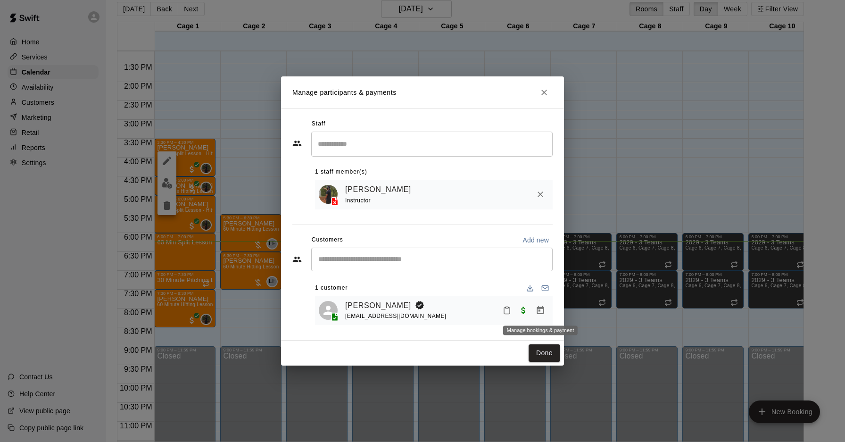
click at [541, 312] on icon "Manage bookings & payment" at bounding box center [540, 309] width 9 height 9
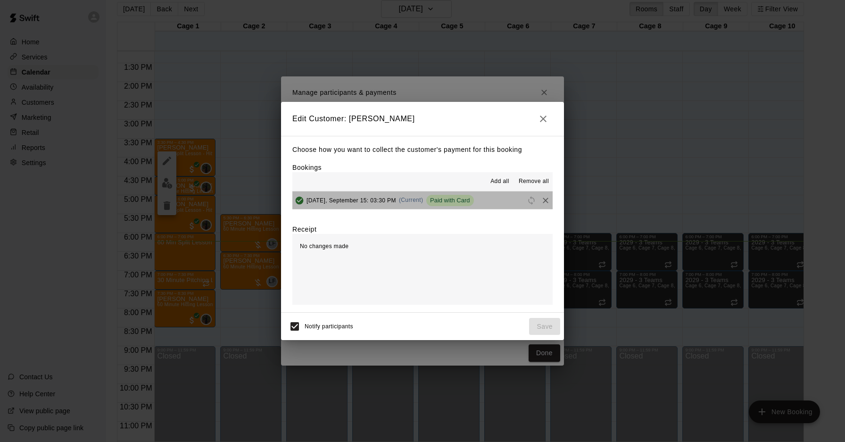
click at [419, 199] on span "(Current)" at bounding box center [411, 200] width 25 height 7
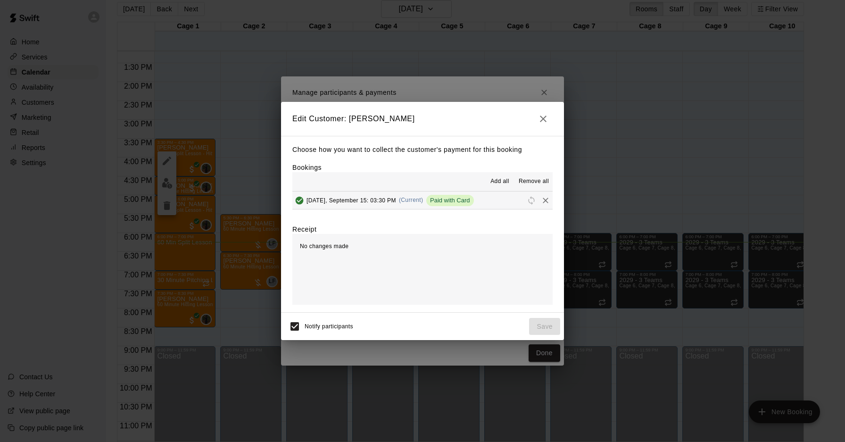
click at [407, 199] on span "(Current)" at bounding box center [411, 200] width 25 height 7
click at [540, 120] on icon "button" at bounding box center [542, 118] width 11 height 11
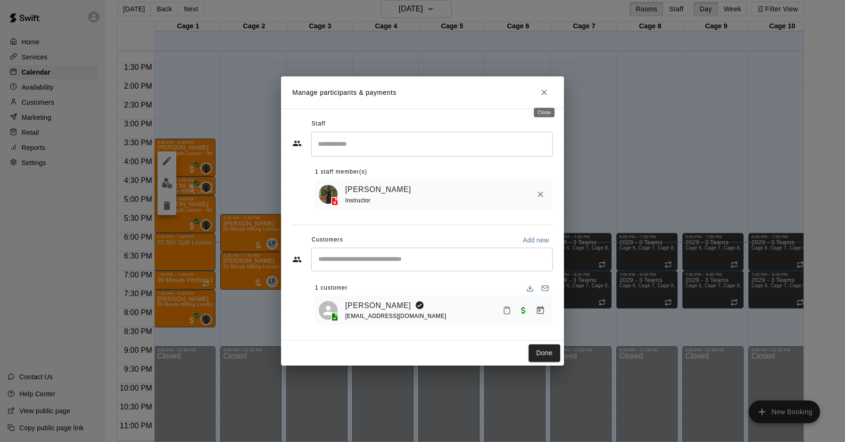
click at [543, 91] on icon "Close" at bounding box center [544, 93] width 6 height 6
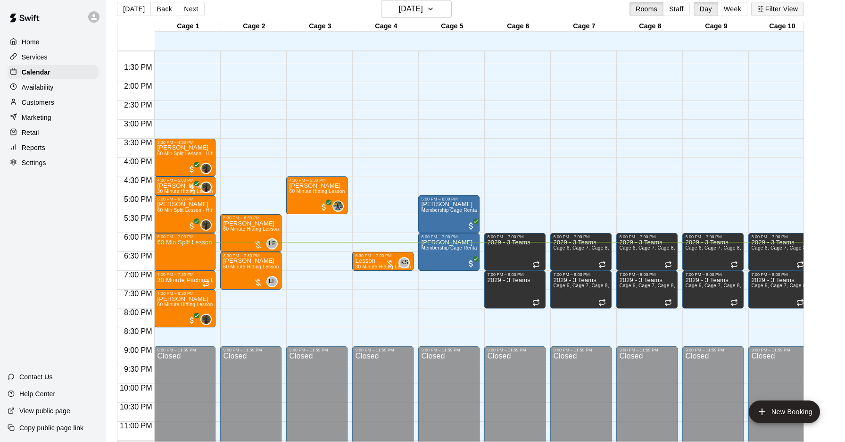
click at [758, 14] on button "Filter View" at bounding box center [777, 9] width 53 height 14
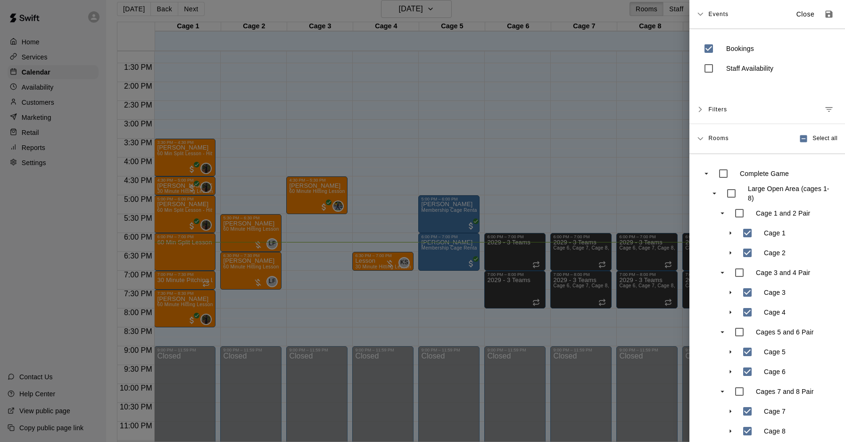
click at [702, 15] on icon at bounding box center [700, 14] width 7 height 7
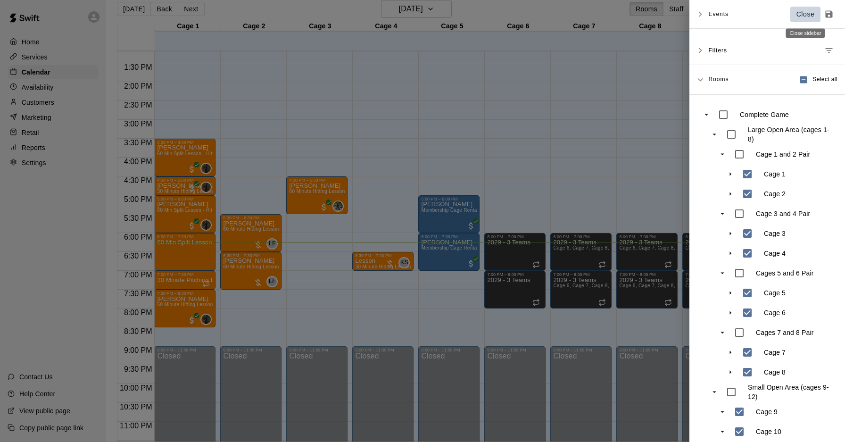
click at [807, 9] on button "Close" at bounding box center [805, 15] width 30 height 16
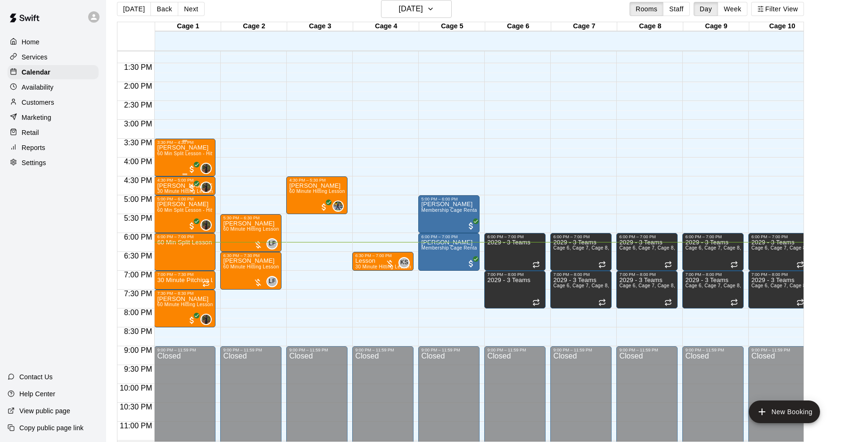
click at [174, 158] on div "Niko Svedruzic 60 Min Split Lesson - Hitting/Pitching" at bounding box center [185, 366] width 56 height 442
click at [193, 167] on div at bounding box center [422, 221] width 845 height 442
click at [191, 169] on span "All customers have paid" at bounding box center [191, 169] width 9 height 9
click at [198, 176] on icon "edit" at bounding box center [196, 173] width 11 height 11
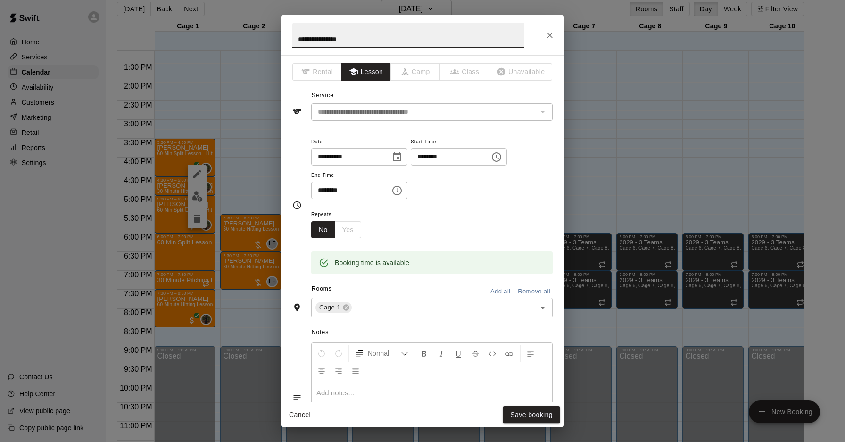
click at [536, 33] on div "**********" at bounding box center [422, 35] width 283 height 40
click at [551, 33] on icon "Close" at bounding box center [549, 35] width 9 height 9
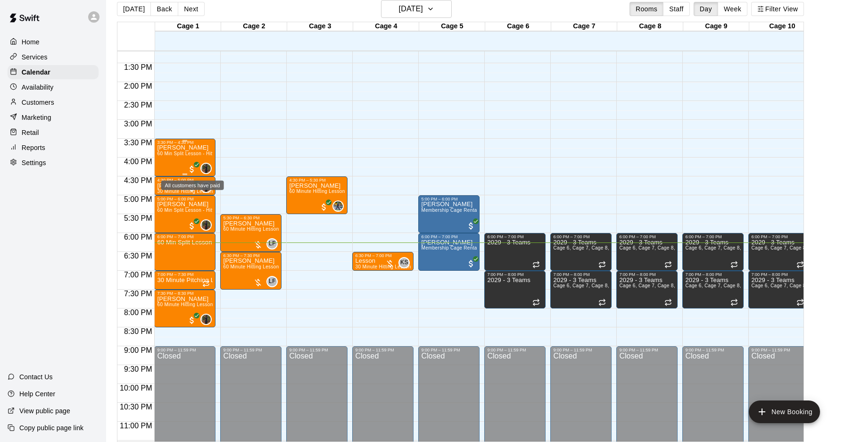
click at [194, 168] on span "All customers have paid" at bounding box center [191, 169] width 9 height 9
click at [197, 200] on img "edit" at bounding box center [197, 196] width 11 height 11
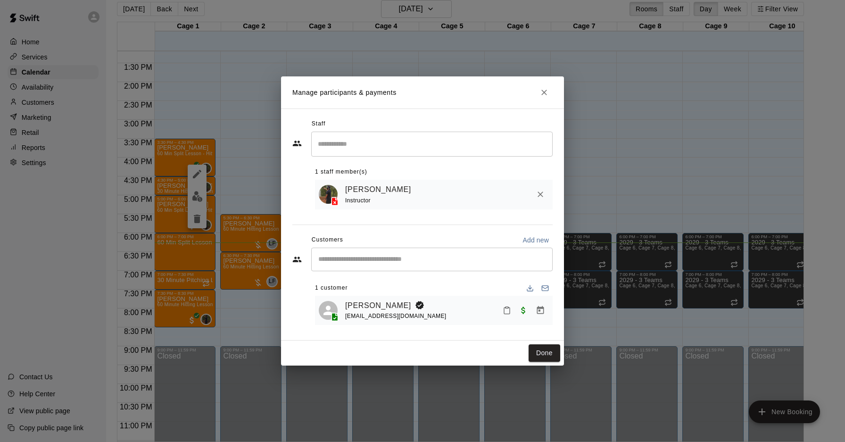
click at [540, 305] on button "Manage bookings & payment" at bounding box center [540, 310] width 17 height 17
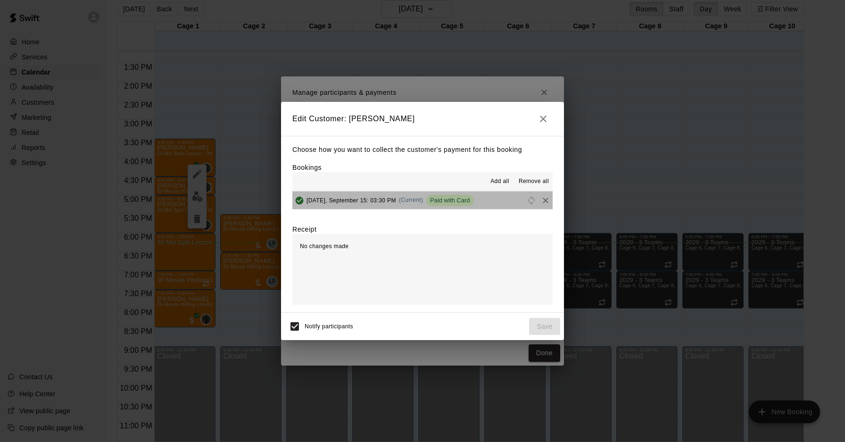
click at [406, 200] on span "(Current)" at bounding box center [411, 200] width 25 height 7
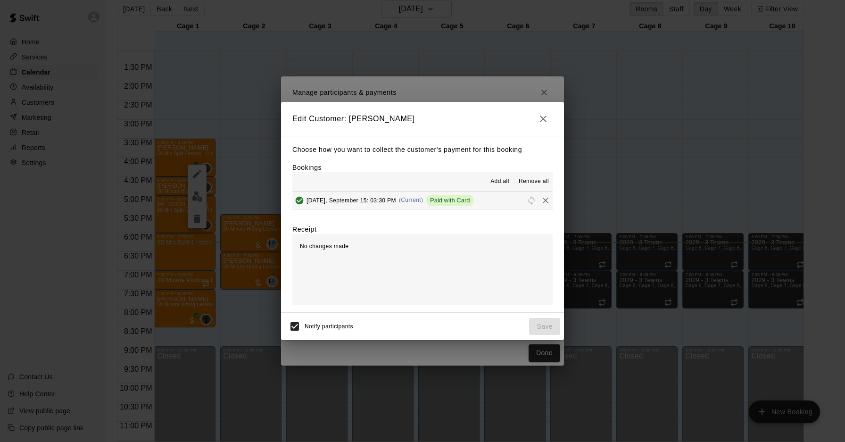
click at [409, 198] on span "(Current)" at bounding box center [411, 200] width 25 height 7
click at [455, 202] on span "Paid with Card" at bounding box center [450, 200] width 48 height 7
click at [543, 120] on icon "button" at bounding box center [542, 118] width 11 height 11
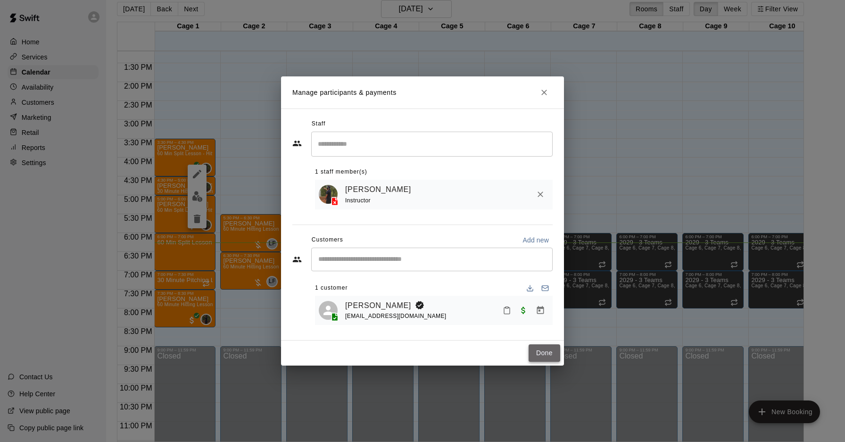
click at [546, 354] on button "Done" at bounding box center [544, 352] width 32 height 17
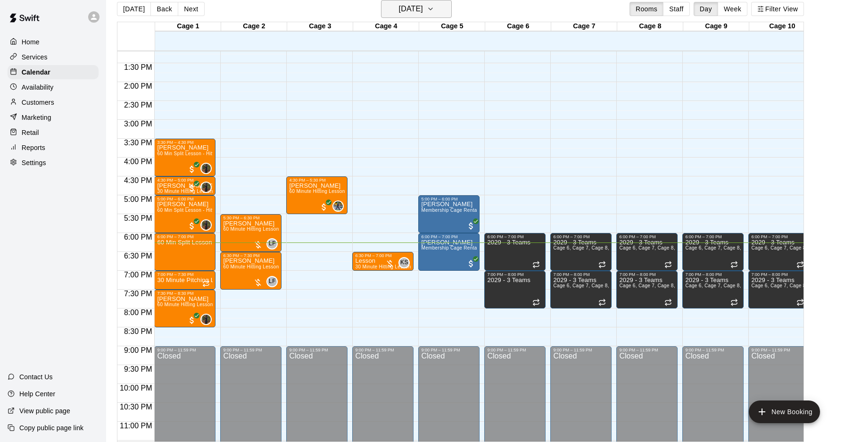
click at [399, 14] on h6 "[DATE]" at bounding box center [411, 8] width 24 height 13
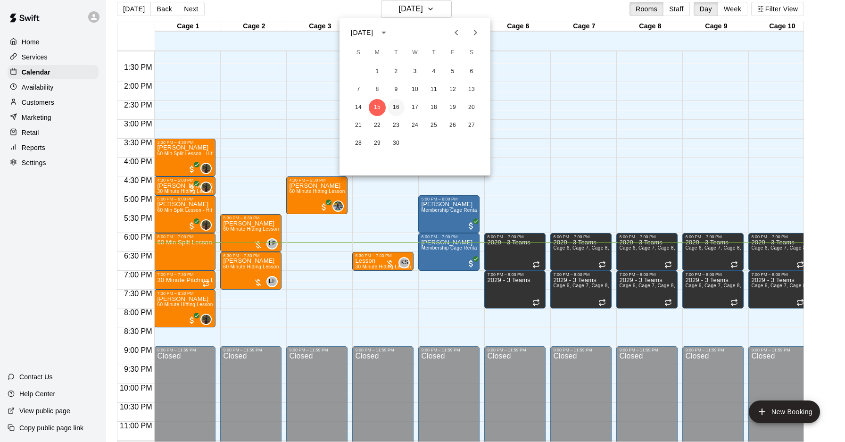
click at [396, 108] on button "16" at bounding box center [396, 107] width 17 height 17
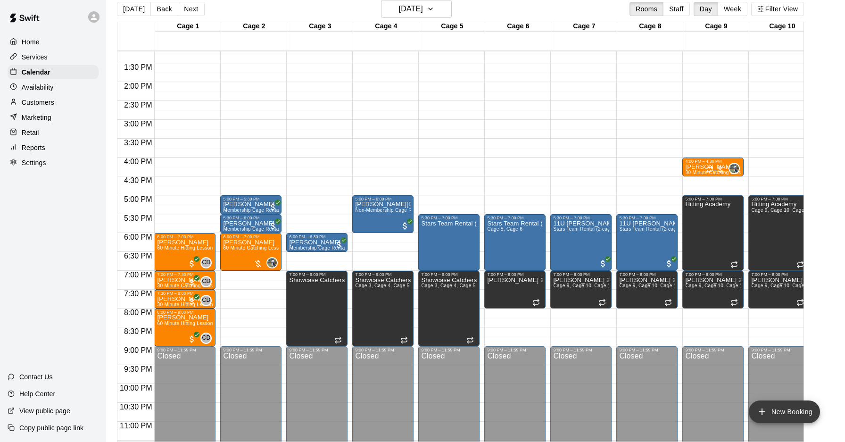
click at [784, 414] on button "New Booking" at bounding box center [784, 411] width 71 height 23
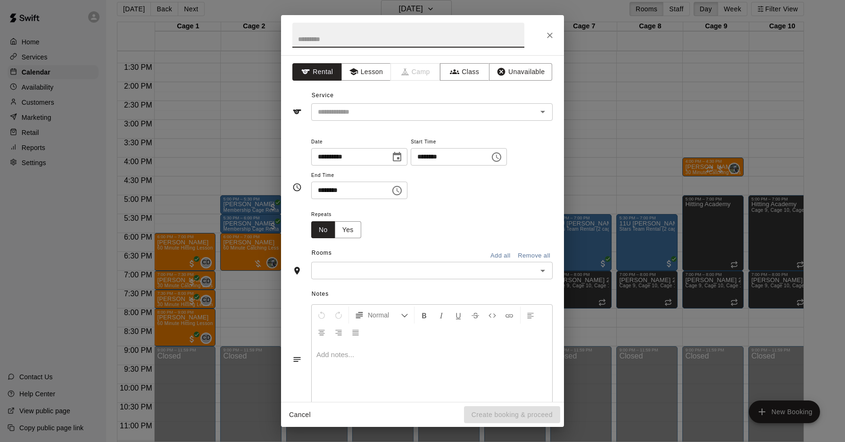
click at [420, 266] on input "text" at bounding box center [424, 270] width 220 height 12
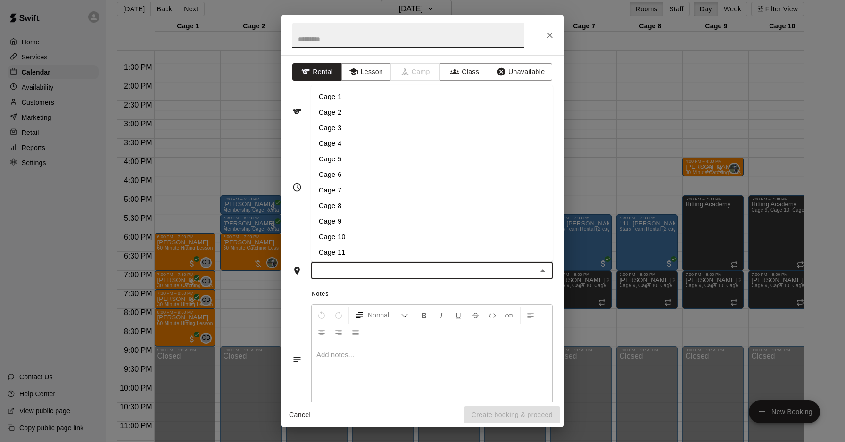
click at [346, 41] on input "text" at bounding box center [408, 35] width 232 height 25
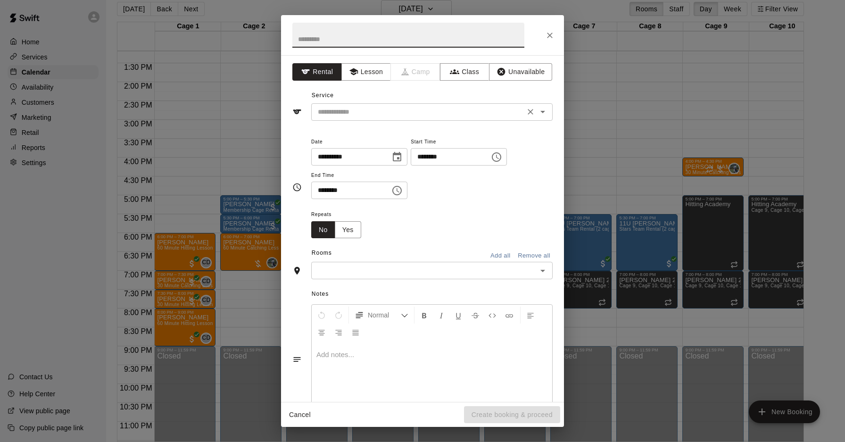
click at [369, 117] on div "​" at bounding box center [431, 111] width 241 height 17
click at [362, 75] on button "Lesson" at bounding box center [366, 71] width 50 height 17
click at [368, 110] on input "text" at bounding box center [418, 112] width 208 height 12
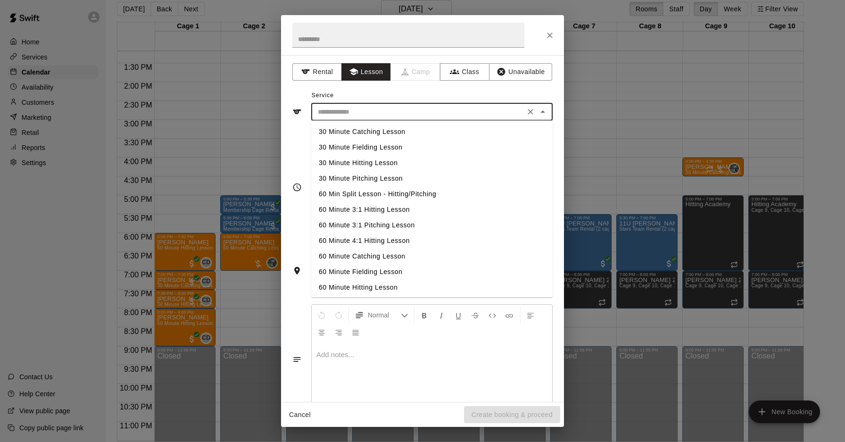
click at [375, 166] on li "30 Minute Hitting Lesson" at bounding box center [431, 163] width 241 height 16
type input "**********"
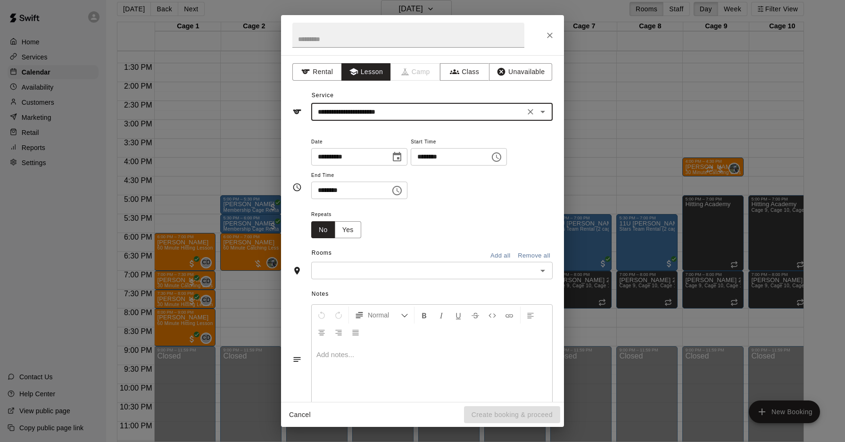
click at [429, 159] on input "********" at bounding box center [447, 156] width 73 height 17
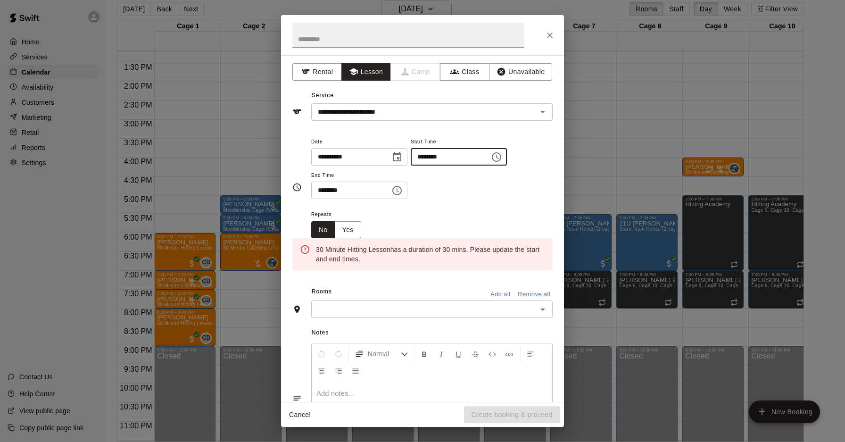
type input "********"
click at [325, 189] on input "********" at bounding box center [347, 190] width 73 height 17
click at [357, 192] on input "********" at bounding box center [347, 190] width 73 height 17
type input "********"
click at [408, 110] on input "**********" at bounding box center [418, 112] width 208 height 12
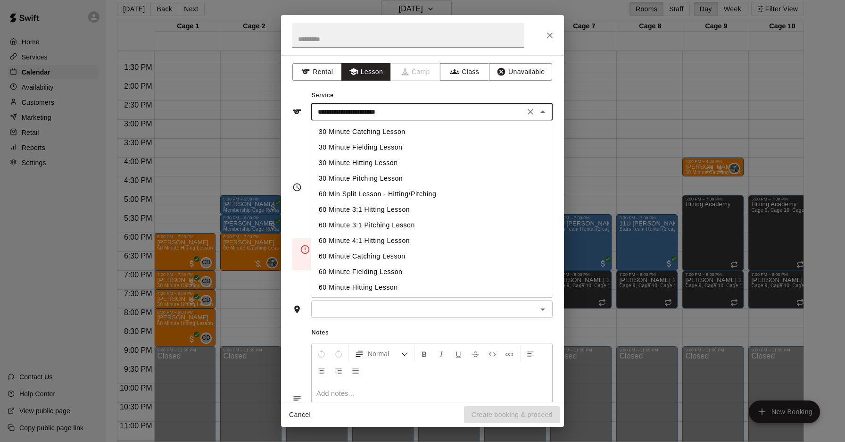
click at [369, 191] on li "60 Min Split Lesson - Hitting/Pitching" at bounding box center [431, 194] width 241 height 16
type input "**********"
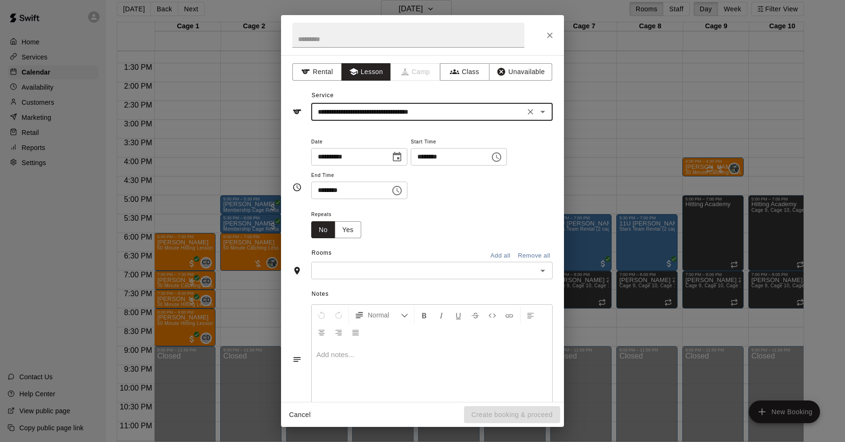
click at [384, 268] on input "text" at bounding box center [424, 270] width 220 height 12
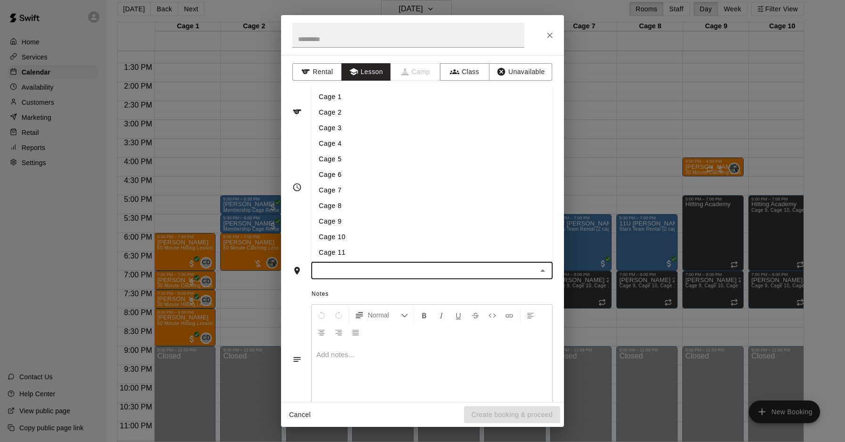
click at [337, 127] on li "Cage 3" at bounding box center [431, 128] width 241 height 16
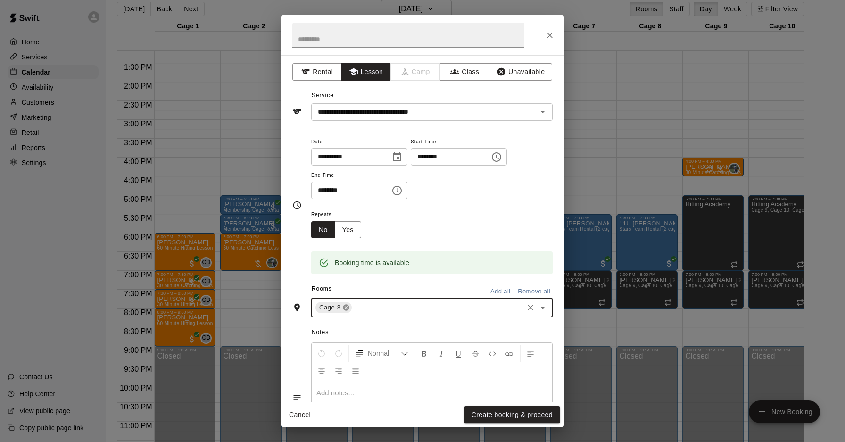
click at [345, 307] on icon at bounding box center [346, 308] width 6 height 6
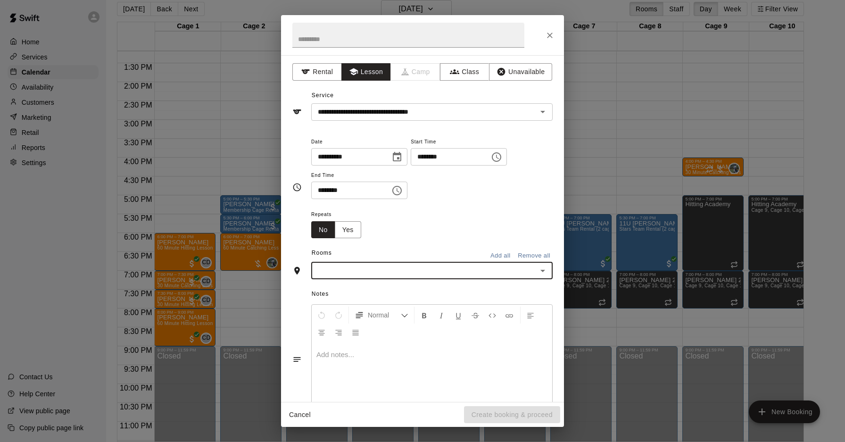
click at [521, 267] on input "text" at bounding box center [424, 270] width 220 height 12
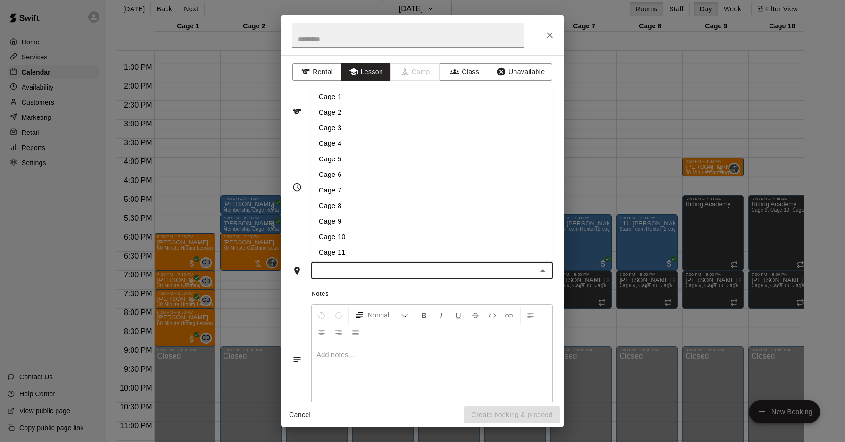
click at [353, 97] on li "Cage 1" at bounding box center [431, 97] width 241 height 16
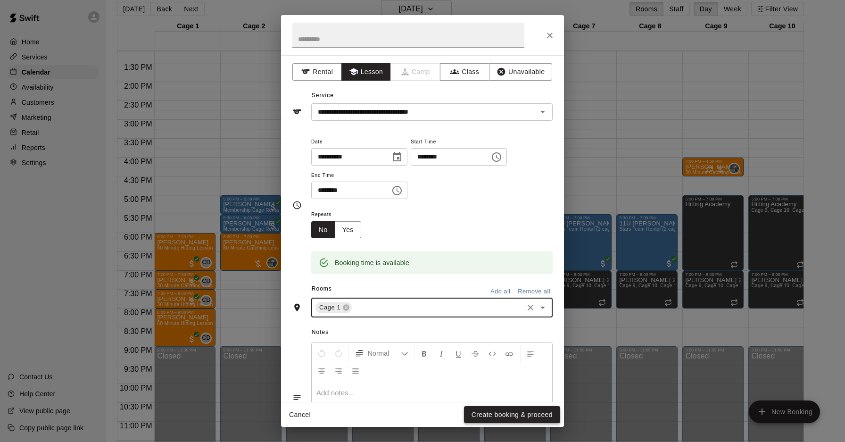
click at [520, 415] on button "Create booking & proceed" at bounding box center [512, 414] width 96 height 17
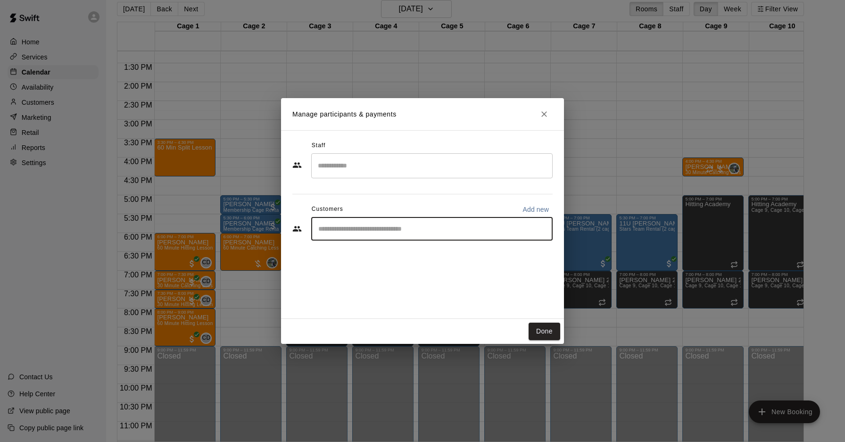
click at [394, 225] on input "Start typing to search customers..." at bounding box center [431, 228] width 233 height 9
type input "**"
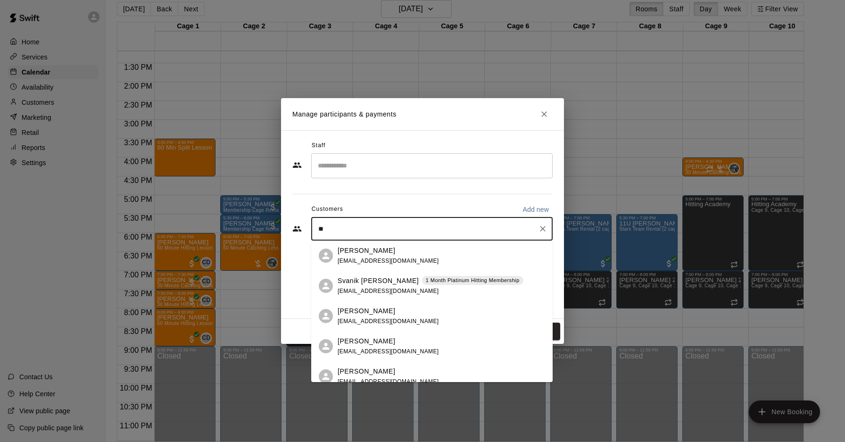
scroll to position [9, 0]
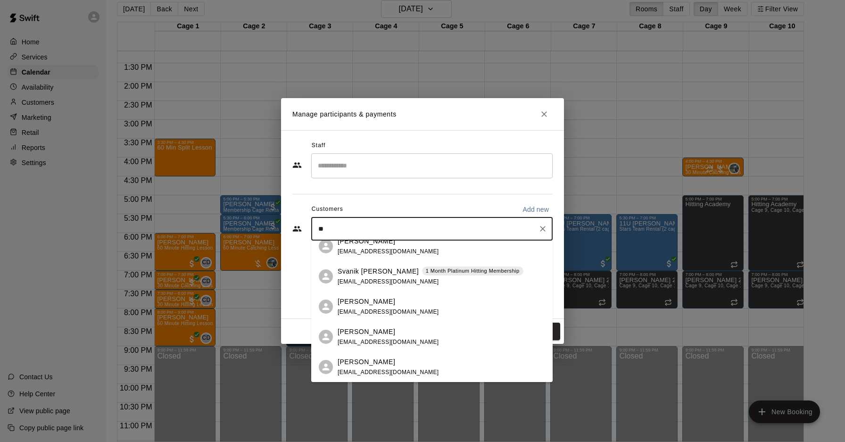
click at [392, 367] on div "Niko Svedruzic renee121770@gmail.com" at bounding box center [388, 367] width 101 height 20
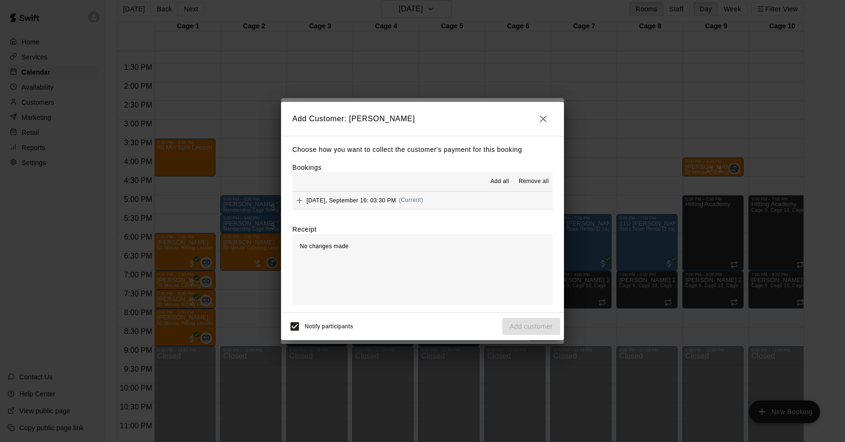
click at [410, 201] on span "(Current)" at bounding box center [411, 200] width 25 height 7
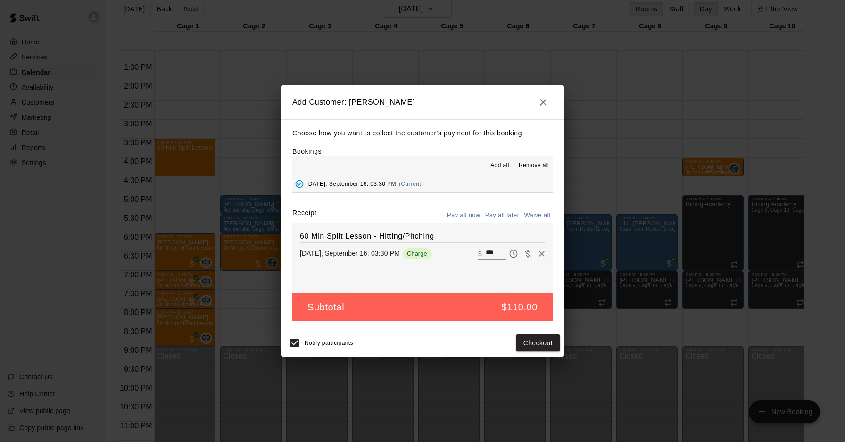
click at [496, 215] on button "Pay all later" at bounding box center [502, 215] width 39 height 15
click at [533, 342] on button "Add customer" at bounding box center [531, 342] width 58 height 17
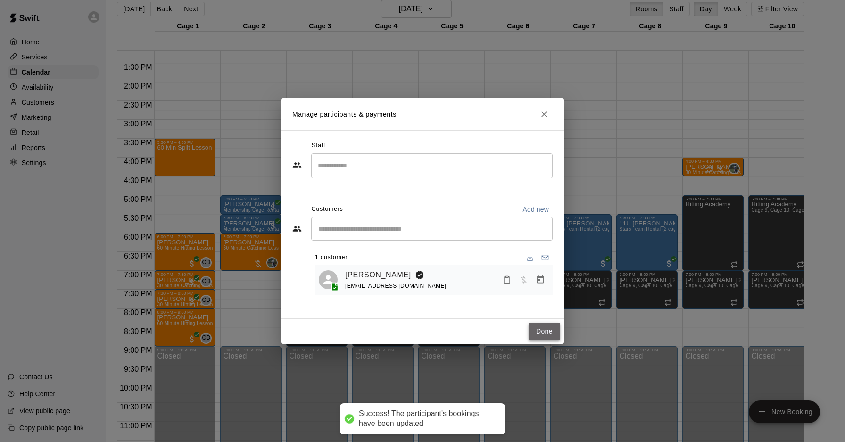
click at [546, 332] on button "Done" at bounding box center [544, 330] width 32 height 17
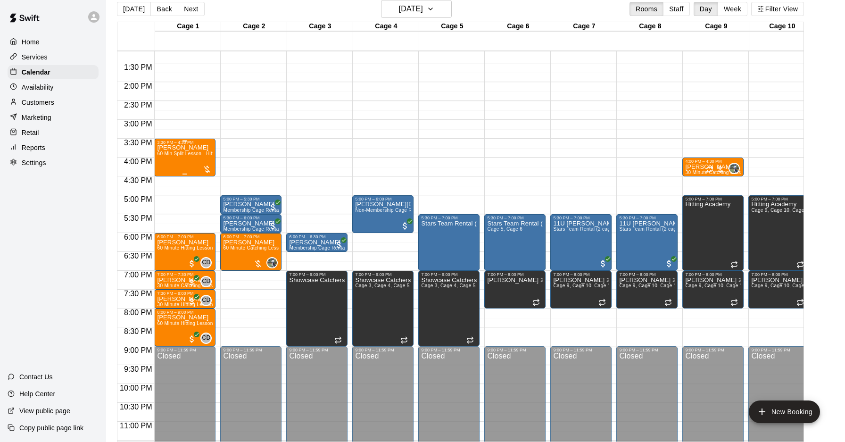
click at [159, 162] on div "Niko Svedruzic 60 Min Split Lesson - Hitting/Pitching" at bounding box center [185, 366] width 56 height 442
click at [165, 176] on img "edit" at bounding box center [167, 176] width 11 height 11
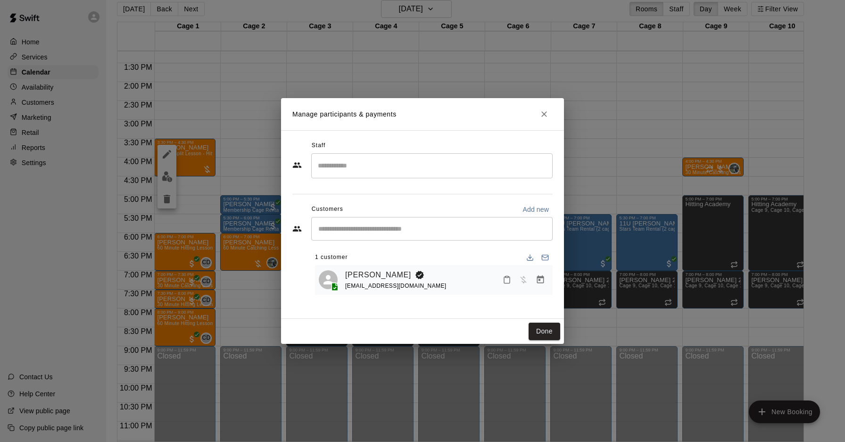
click at [396, 224] on input "Start typing to search customers..." at bounding box center [431, 228] width 233 height 9
click at [338, 164] on input "Search staff" at bounding box center [431, 165] width 233 height 17
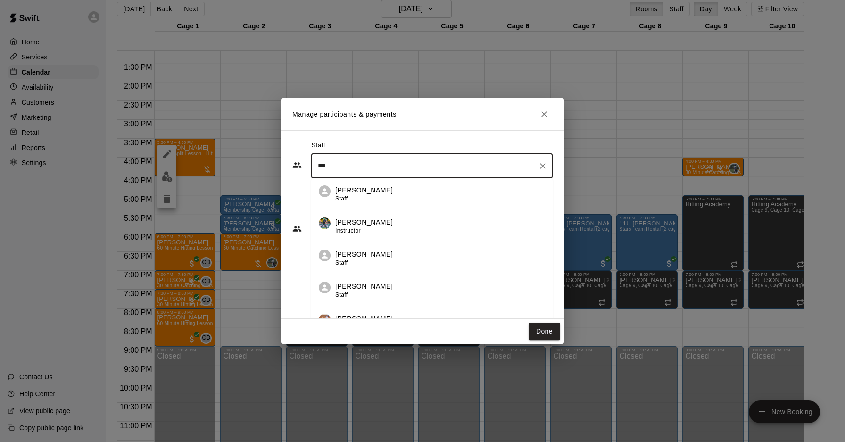
scroll to position [361, 0]
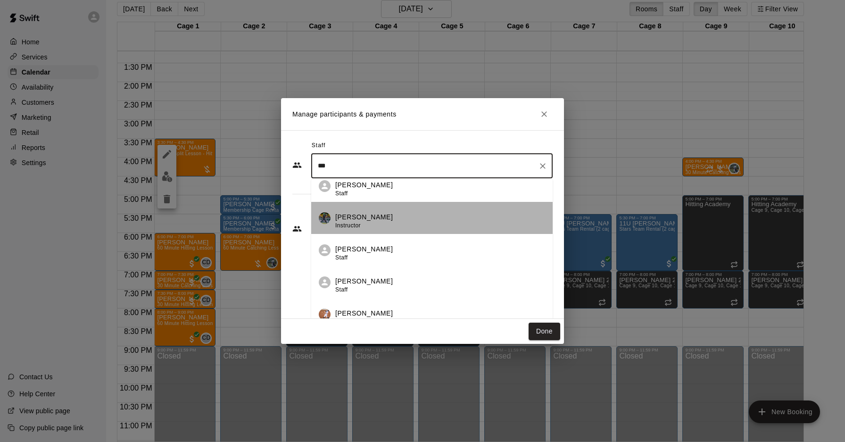
click at [381, 223] on div "Derek Wood Instructor" at bounding box center [440, 221] width 210 height 18
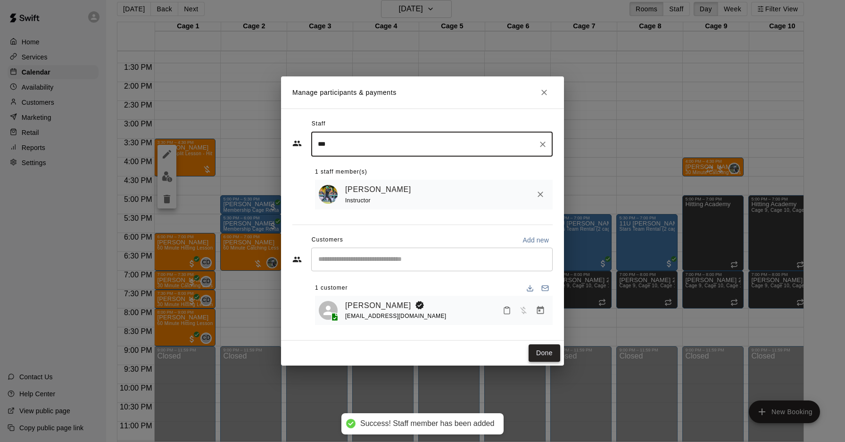
type input "***"
click at [548, 351] on button "Done" at bounding box center [544, 352] width 32 height 17
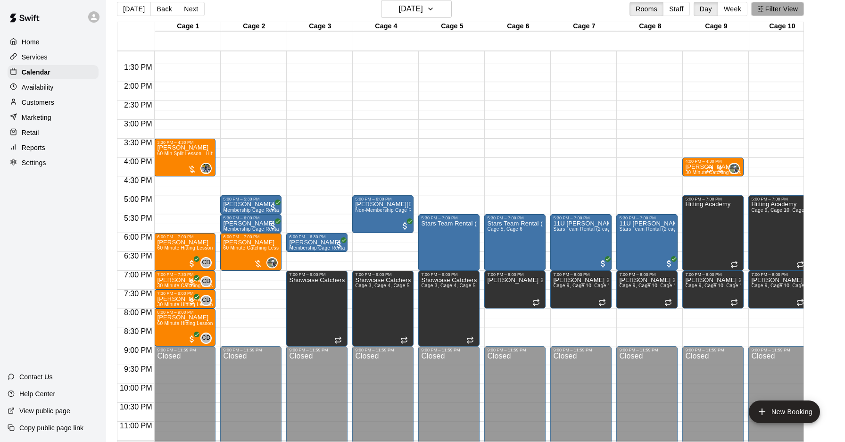
click at [771, 11] on button "Filter View" at bounding box center [777, 9] width 53 height 14
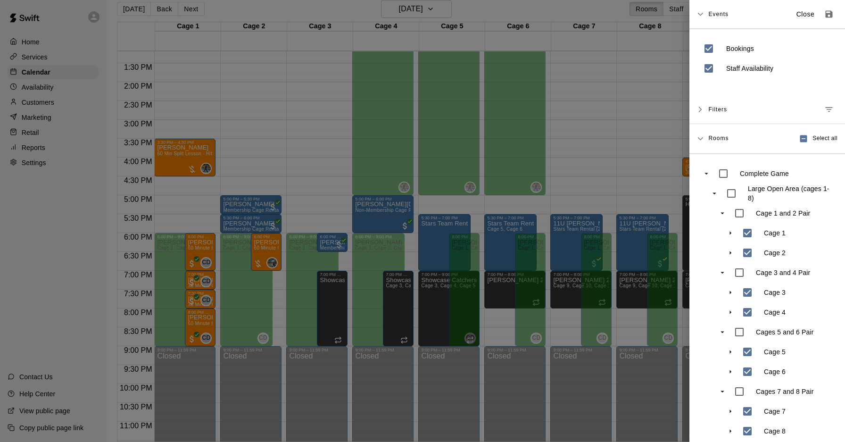
drag, startPoint x: 801, startPoint y: 17, endPoint x: 768, endPoint y: 40, distance: 39.9
click at [801, 17] on p "Close" at bounding box center [805, 14] width 18 height 10
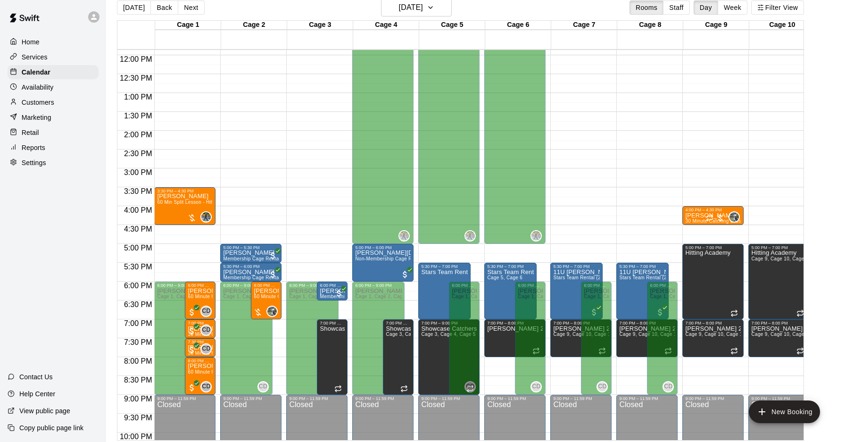
scroll to position [457, 0]
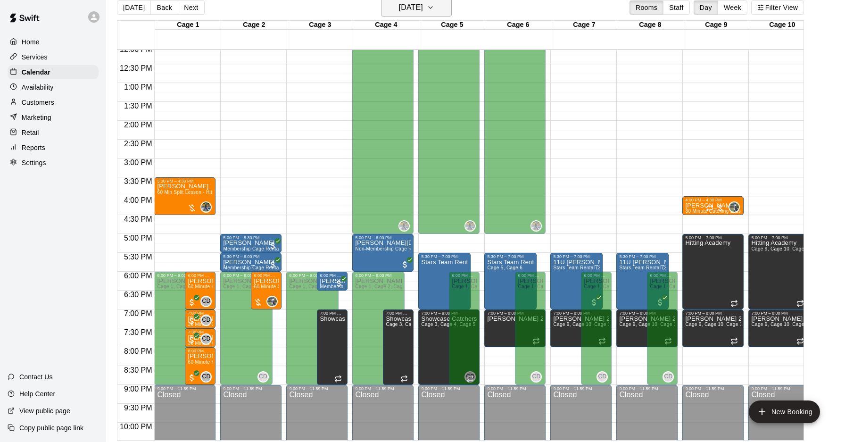
click at [423, 8] on h6 "Tuesday Sep 16" at bounding box center [411, 7] width 24 height 13
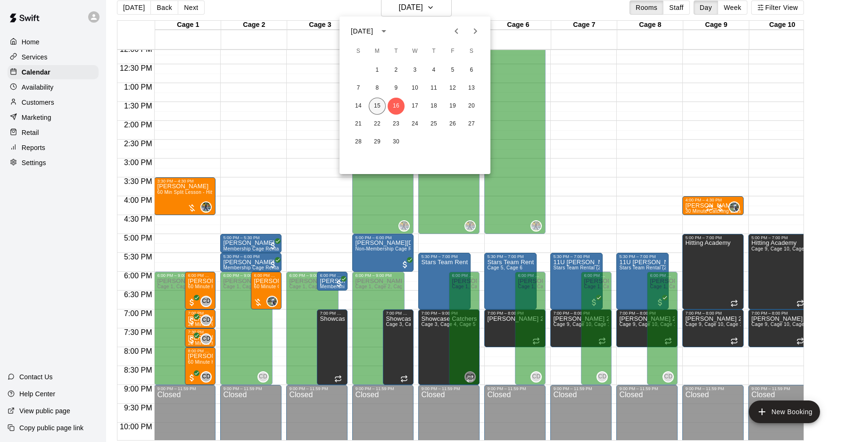
click at [377, 99] on button "15" at bounding box center [377, 106] width 17 height 17
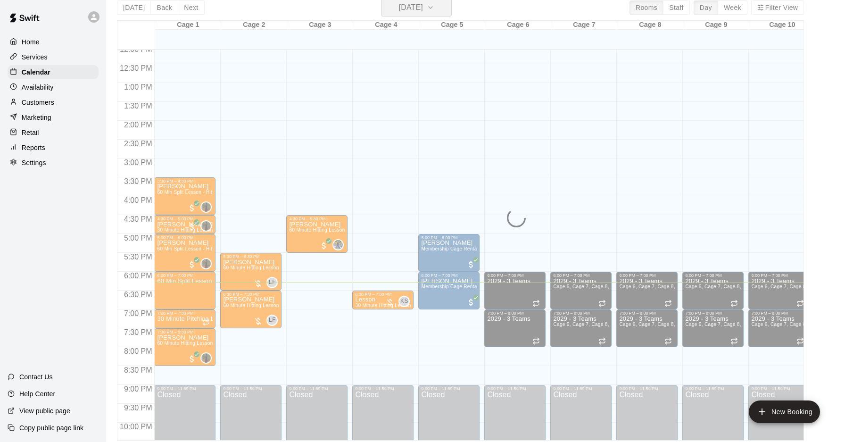
scroll to position [11, 0]
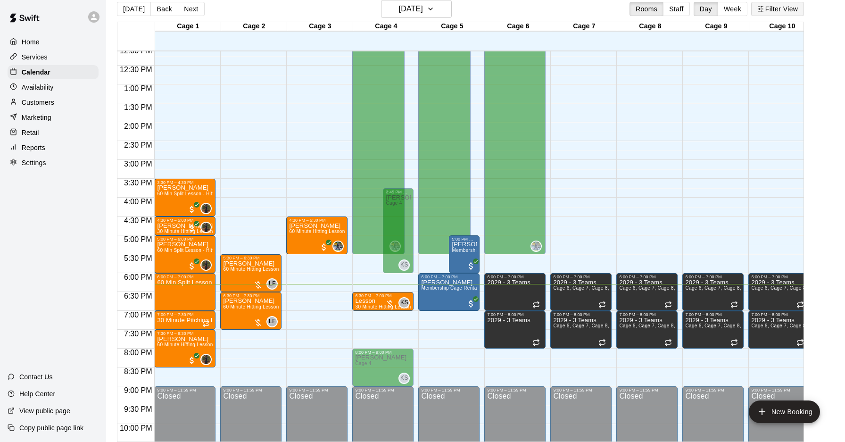
click at [763, 9] on icon "button" at bounding box center [760, 9] width 7 height 7
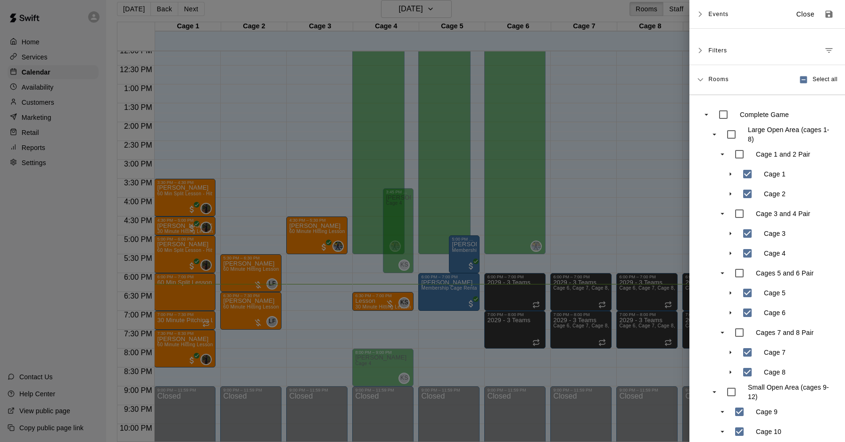
click at [679, 20] on div at bounding box center [422, 221] width 845 height 442
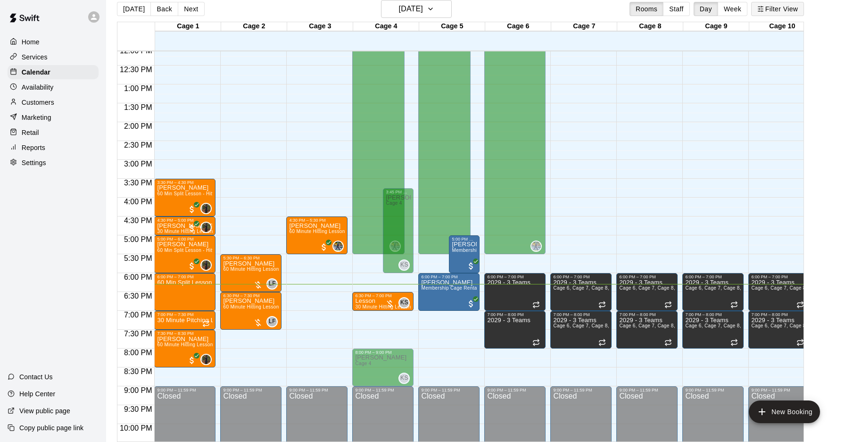
click at [758, 5] on button "Filter View" at bounding box center [777, 9] width 53 height 14
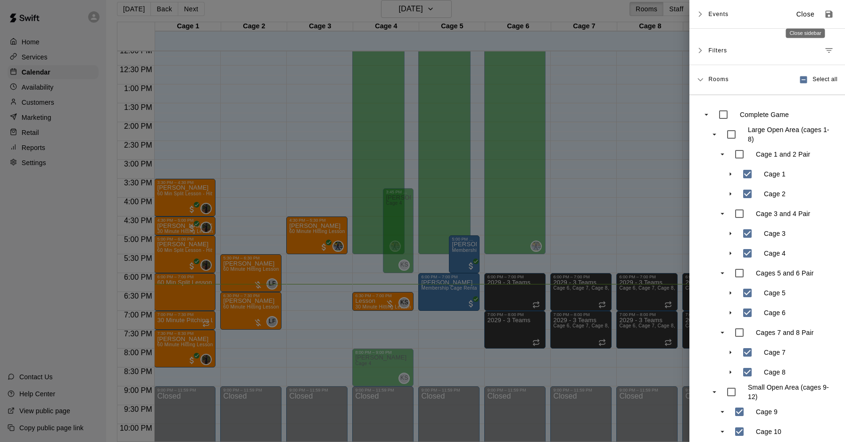
click at [803, 10] on p "Close" at bounding box center [805, 14] width 18 height 10
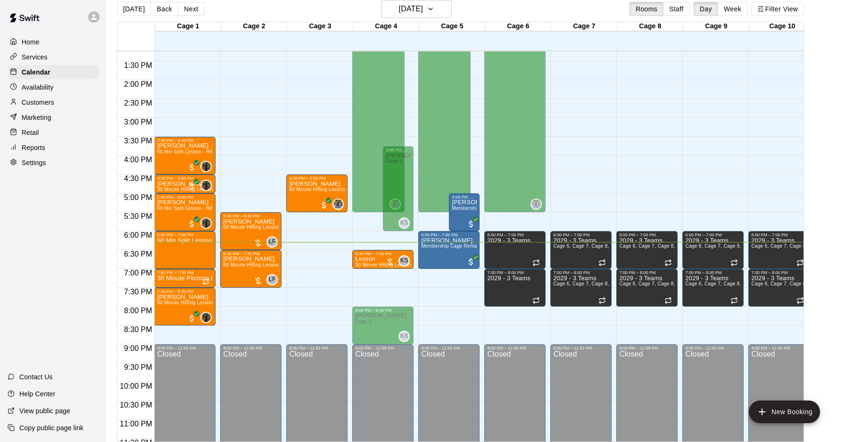
scroll to position [510, 0]
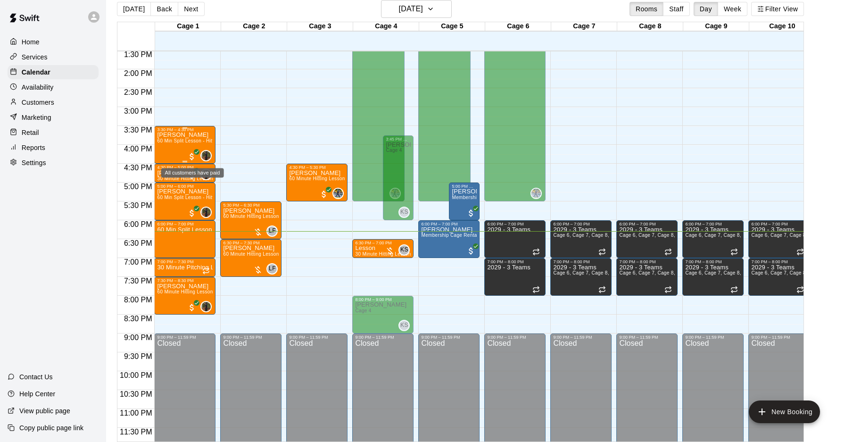
click at [191, 154] on span "All customers have paid" at bounding box center [191, 156] width 9 height 9
click at [200, 183] on img "edit" at bounding box center [197, 183] width 11 height 11
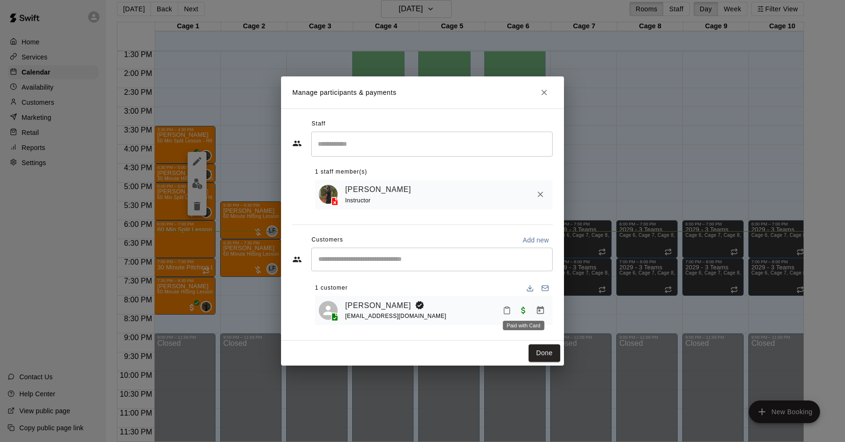
click at [525, 309] on span "Paid with Card" at bounding box center [523, 309] width 17 height 8
click at [521, 310] on span "Paid with Card" at bounding box center [523, 309] width 17 height 8
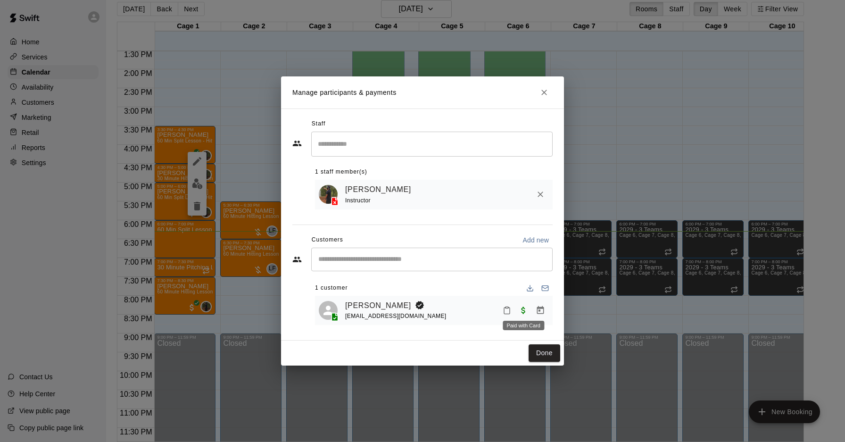
click at [521, 310] on span "Paid with Card" at bounding box center [523, 309] width 17 height 8
click at [524, 314] on span "Paid with Card" at bounding box center [523, 309] width 17 height 8
click at [522, 308] on span "Paid with Card" at bounding box center [523, 309] width 17 height 8
click at [543, 91] on icon "Close" at bounding box center [543, 92] width 9 height 9
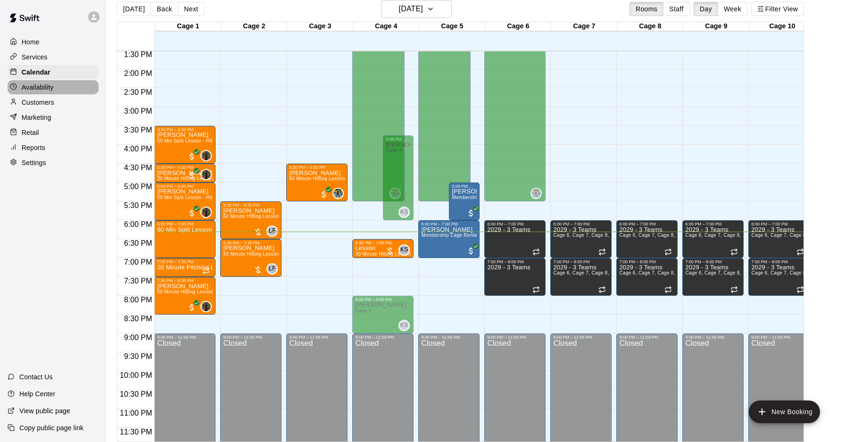
click at [66, 91] on div "Availability" at bounding box center [53, 87] width 91 height 14
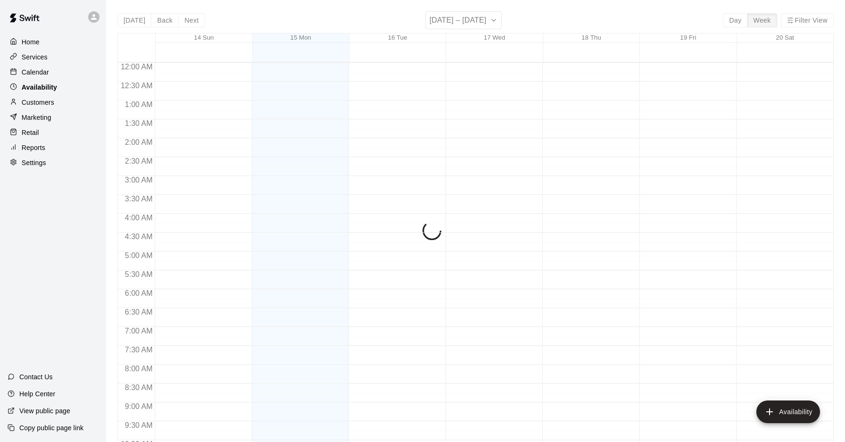
scroll to position [515, 0]
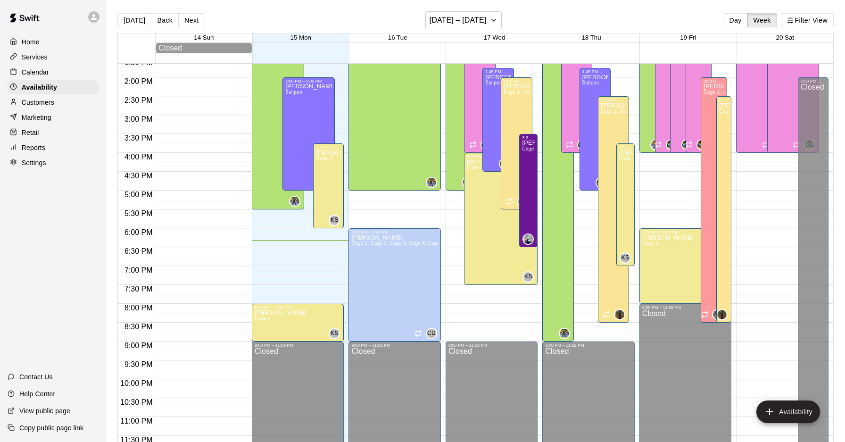
click at [60, 103] on div "Customers" at bounding box center [53, 102] width 91 height 14
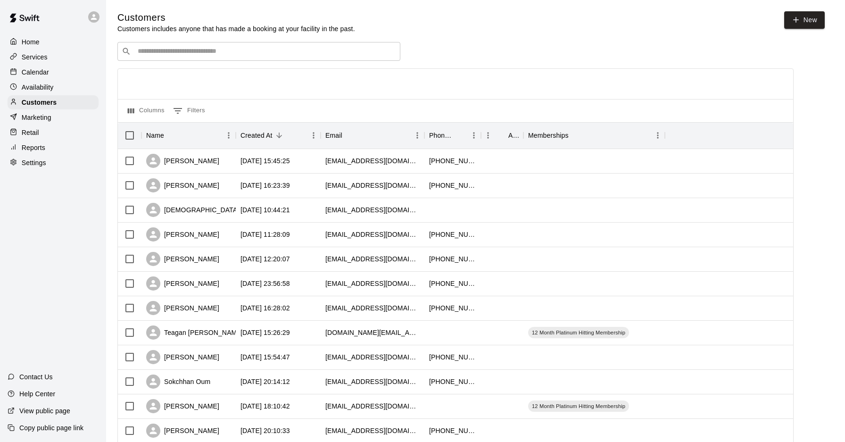
click at [191, 57] on div "​ ​" at bounding box center [258, 51] width 283 height 19
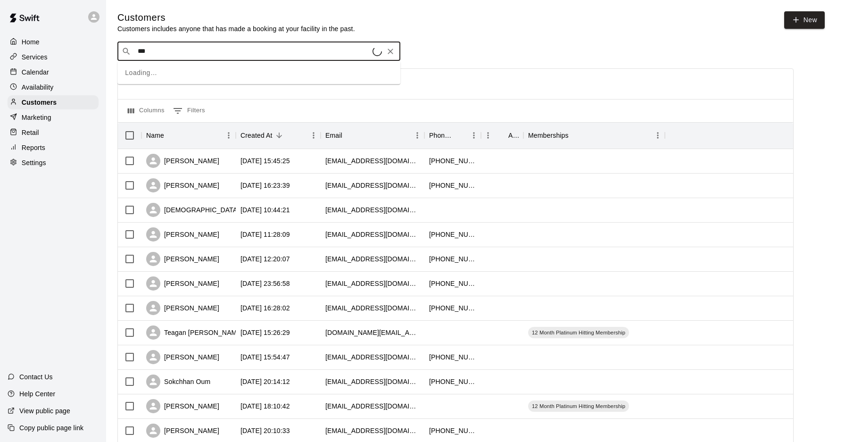
type input "****"
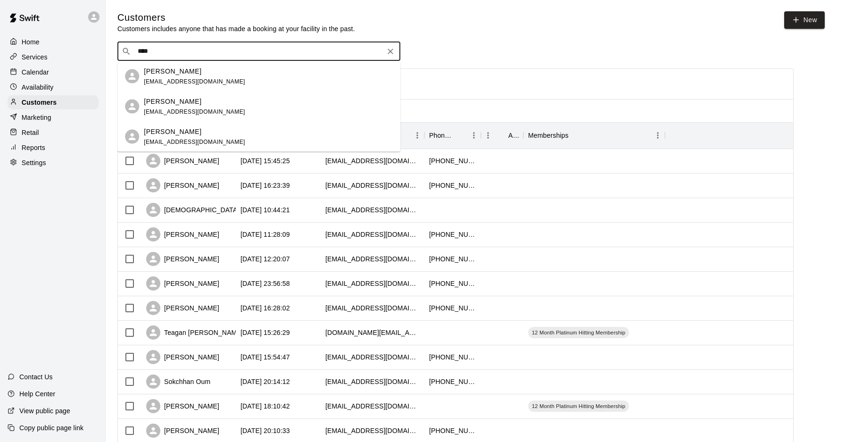
click at [231, 130] on div "Niko Svedruzic renee121770@gmail.com" at bounding box center [268, 136] width 249 height 20
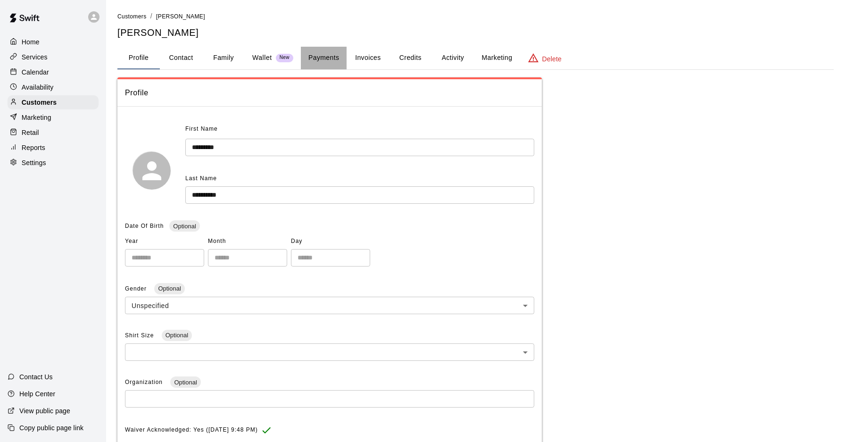
click at [317, 58] on button "Payments" at bounding box center [324, 58] width 46 height 23
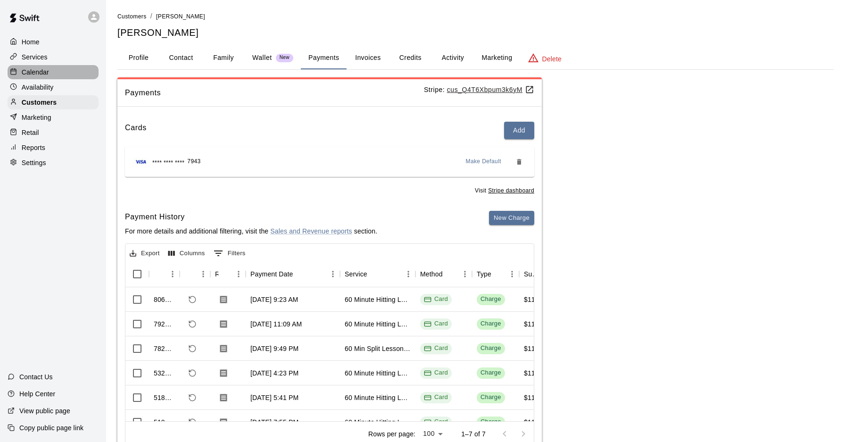
click at [64, 73] on div "Calendar" at bounding box center [53, 72] width 91 height 14
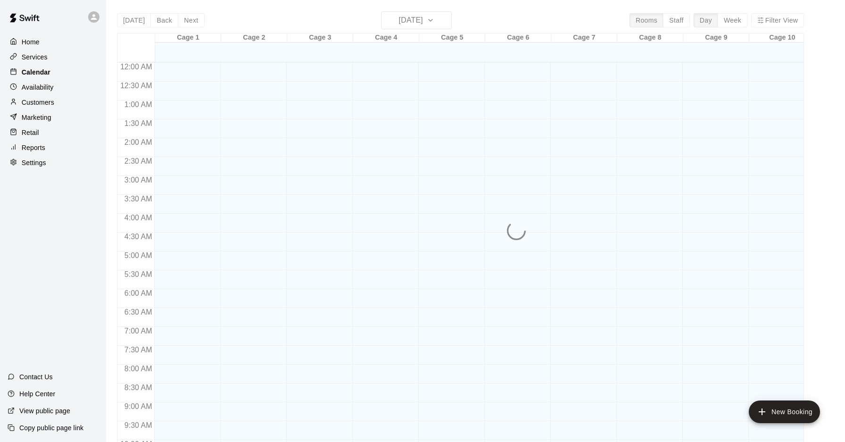
scroll to position [487, 0]
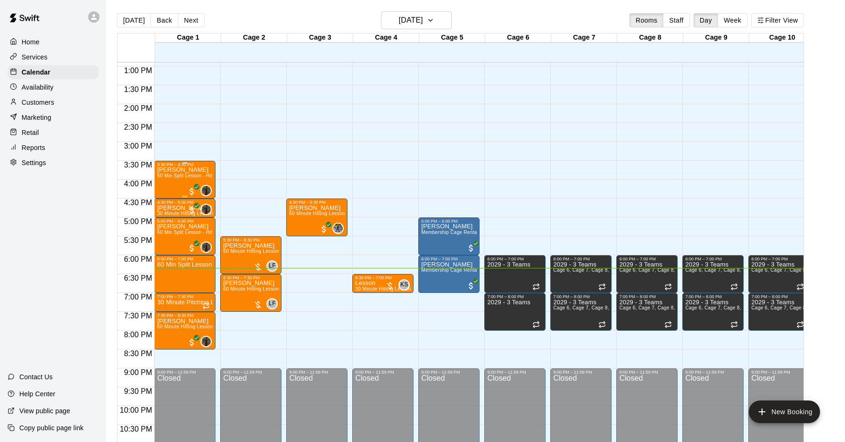
click at [186, 180] on div "Niko Svedruzic 60 Min Split Lesson - Hitting/Pitching" at bounding box center [185, 388] width 56 height 442
click at [159, 199] on button "edit" at bounding box center [166, 199] width 19 height 18
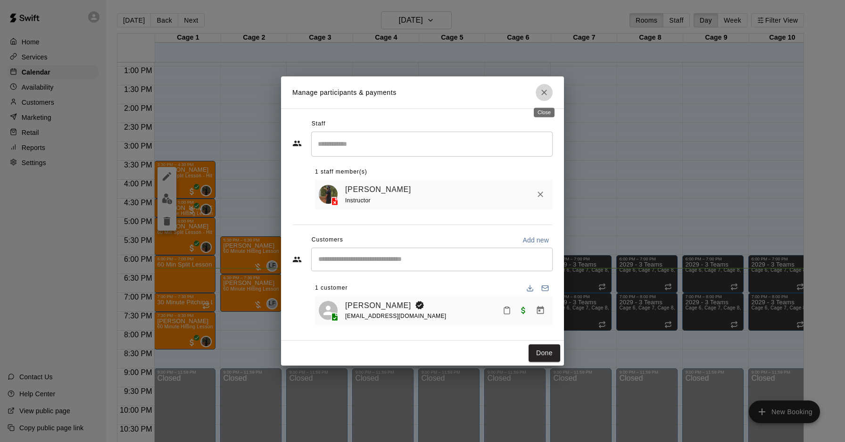
click at [544, 95] on icon "Close" at bounding box center [543, 92] width 9 height 9
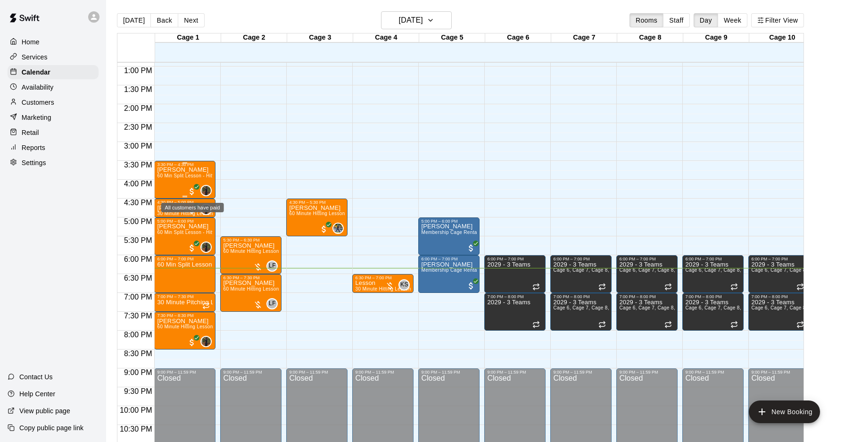
click at [190, 191] on span "All customers have paid" at bounding box center [191, 191] width 9 height 9
click at [196, 193] on icon "edit" at bounding box center [196, 195] width 11 height 11
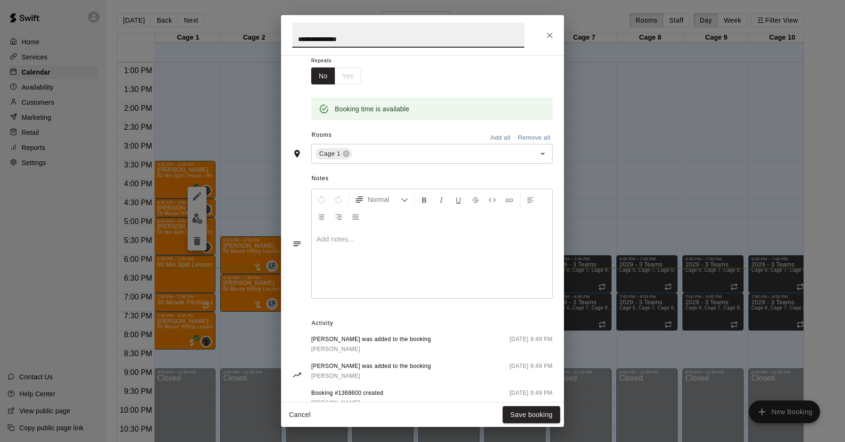
scroll to position [182, 0]
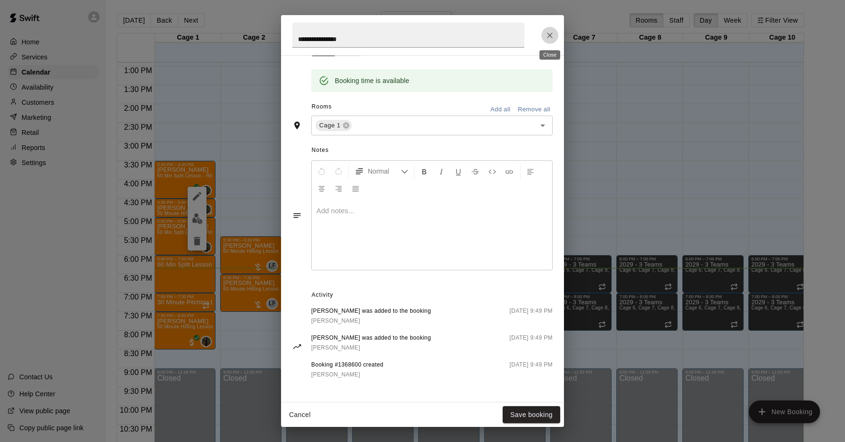
click at [551, 34] on icon "Close" at bounding box center [549, 35] width 9 height 9
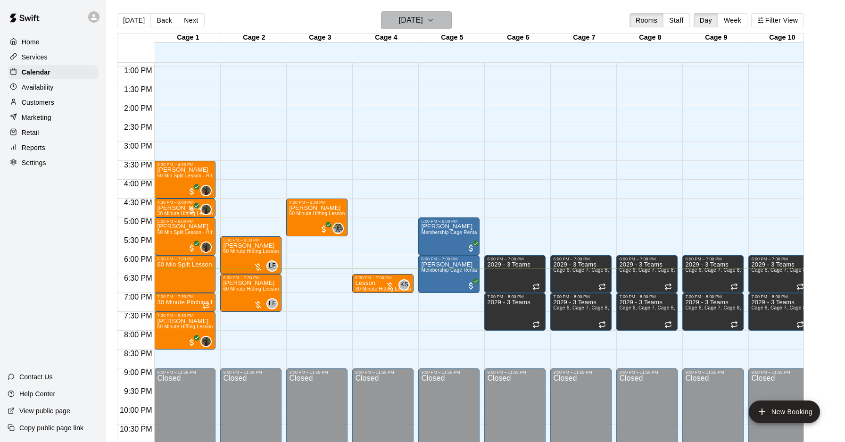
click at [402, 17] on h6 "[DATE]" at bounding box center [411, 20] width 24 height 13
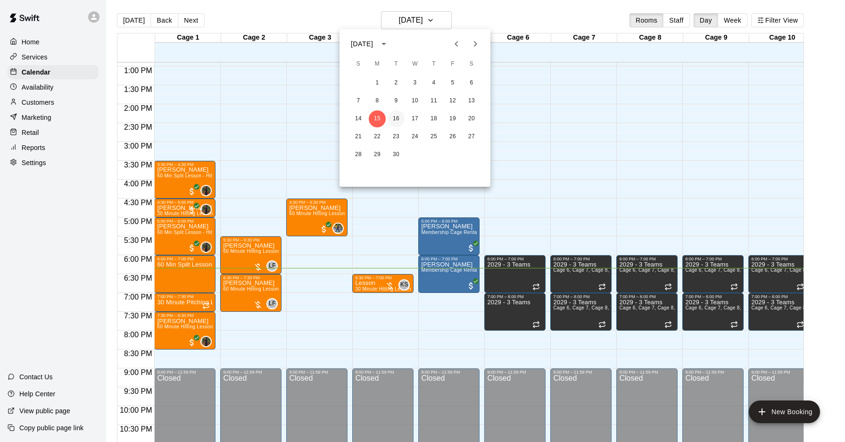
click at [396, 119] on button "16" at bounding box center [396, 118] width 17 height 17
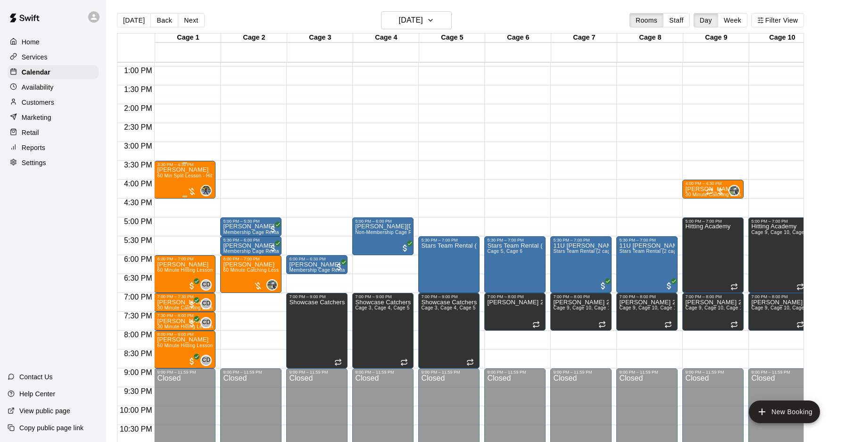
click at [196, 180] on div "Niko Svedruzic 60 Min Split Lesson - Hitting/Pitching" at bounding box center [185, 388] width 56 height 442
click at [39, 103] on div at bounding box center [422, 221] width 845 height 442
click at [43, 101] on p "Customers" at bounding box center [38, 102] width 33 height 9
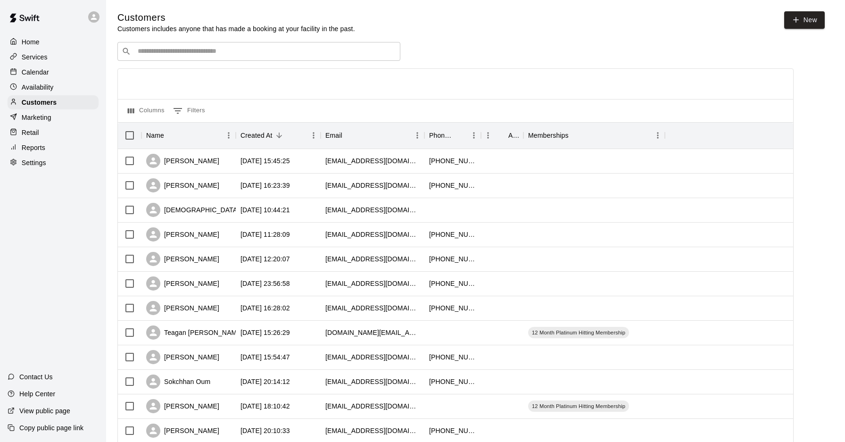
click at [215, 54] on input "Search customers by name or email" at bounding box center [265, 51] width 261 height 9
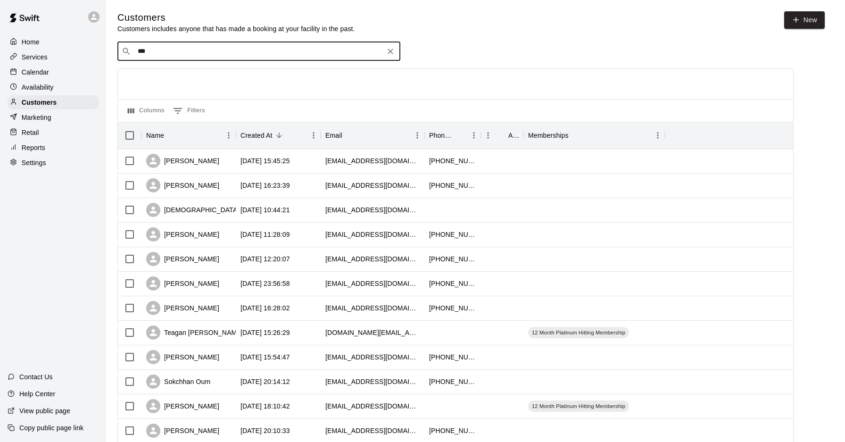
type input "****"
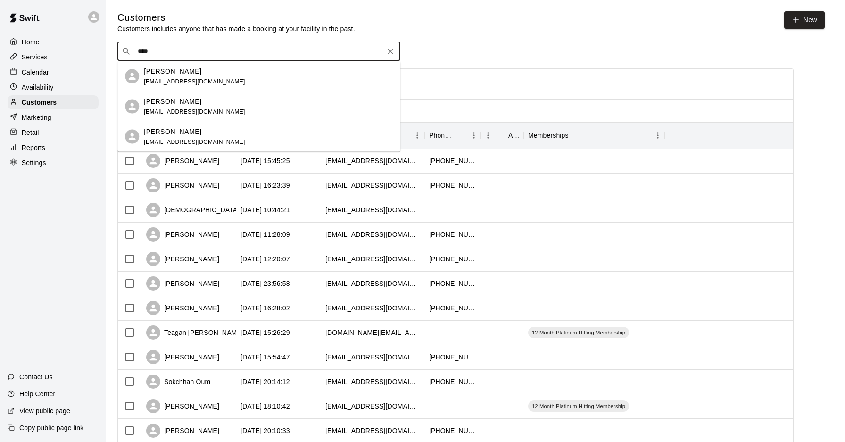
click at [223, 131] on div "Niko Svedruzic renee121770@gmail.com" at bounding box center [268, 136] width 249 height 20
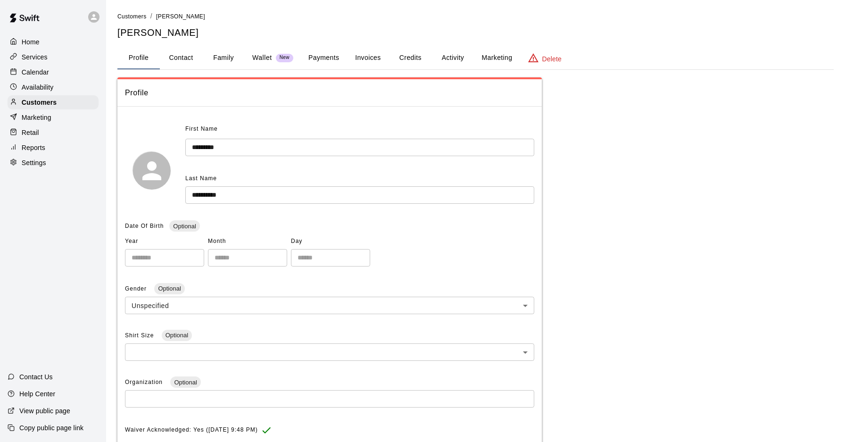
click at [324, 57] on button "Payments" at bounding box center [324, 58] width 46 height 23
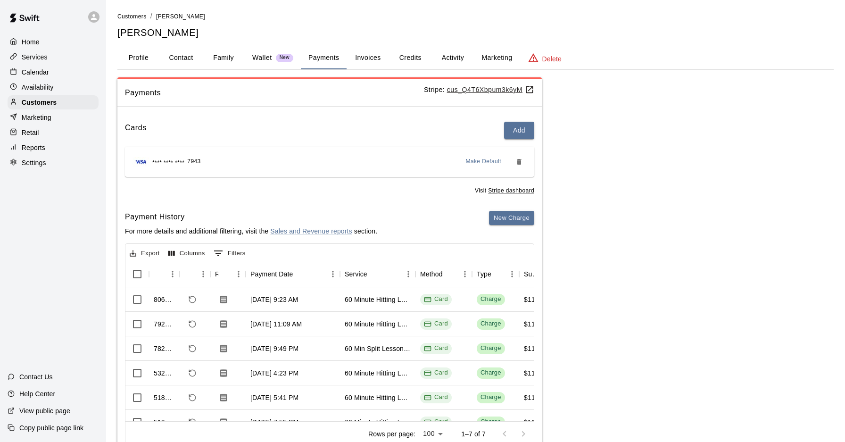
click at [27, 85] on p "Availability" at bounding box center [38, 87] width 32 height 9
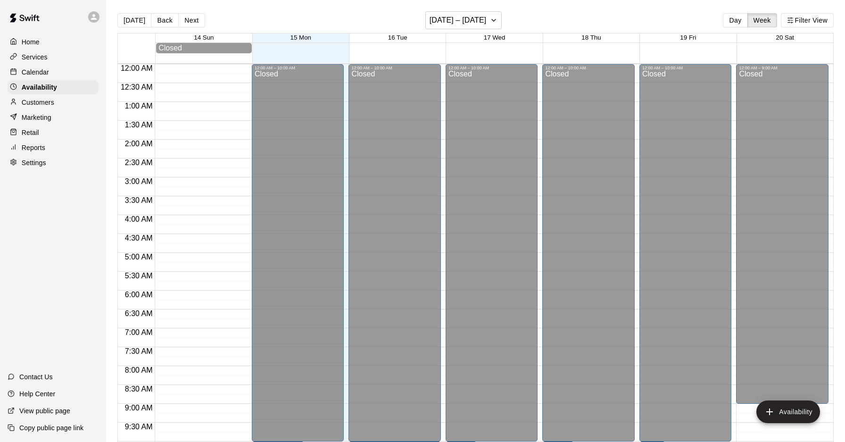
scroll to position [515, 0]
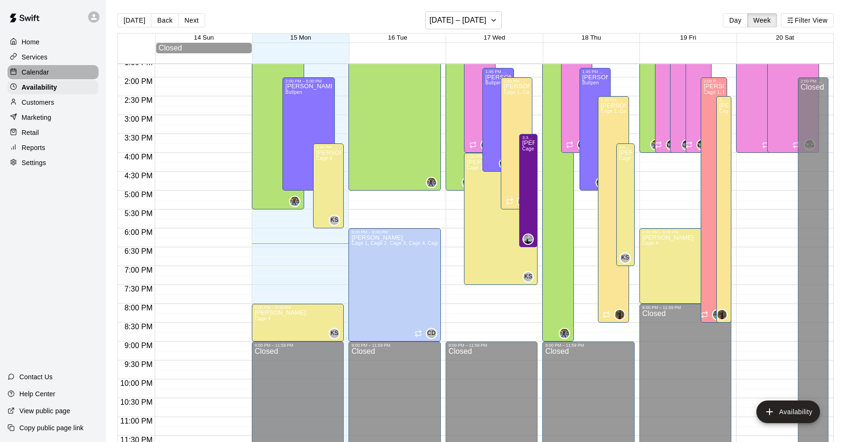
click at [35, 68] on p "Calendar" at bounding box center [35, 71] width 27 height 9
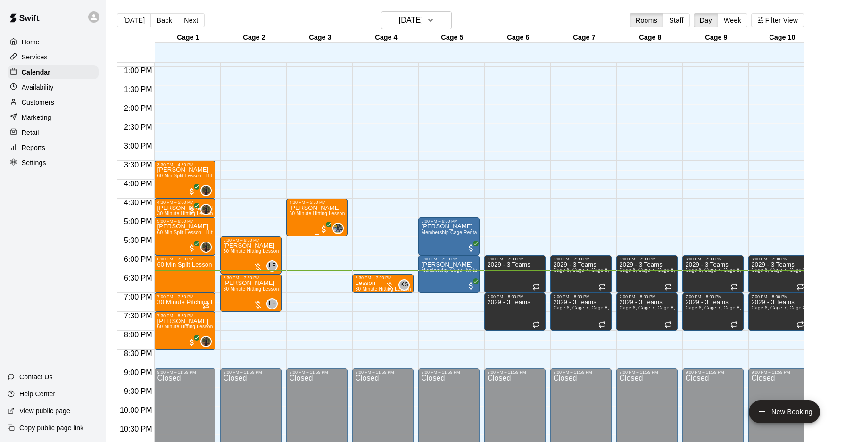
scroll to position [515, 0]
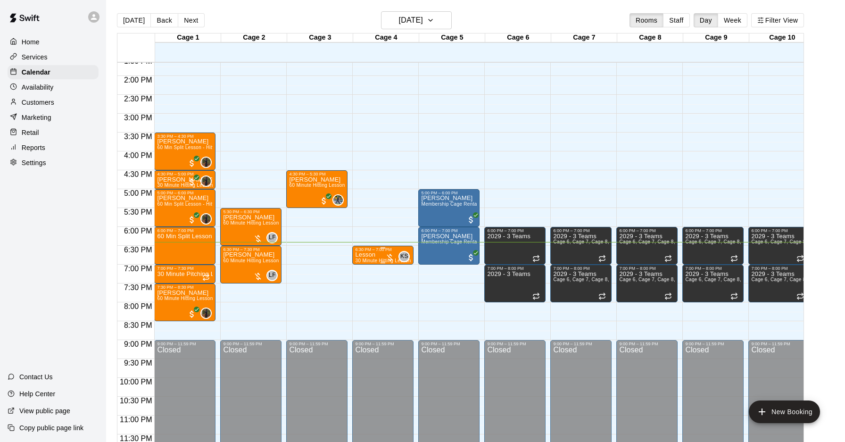
click at [361, 282] on img "edit" at bounding box center [365, 283] width 11 height 11
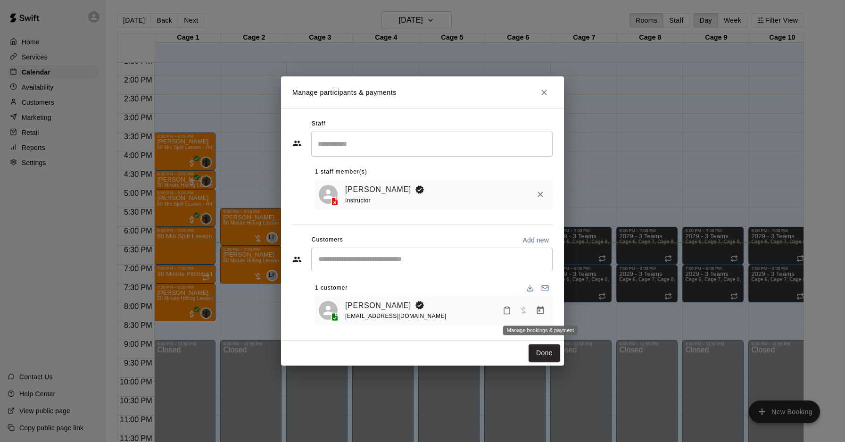
click at [541, 310] on icon "Manage bookings & payment" at bounding box center [540, 309] width 9 height 9
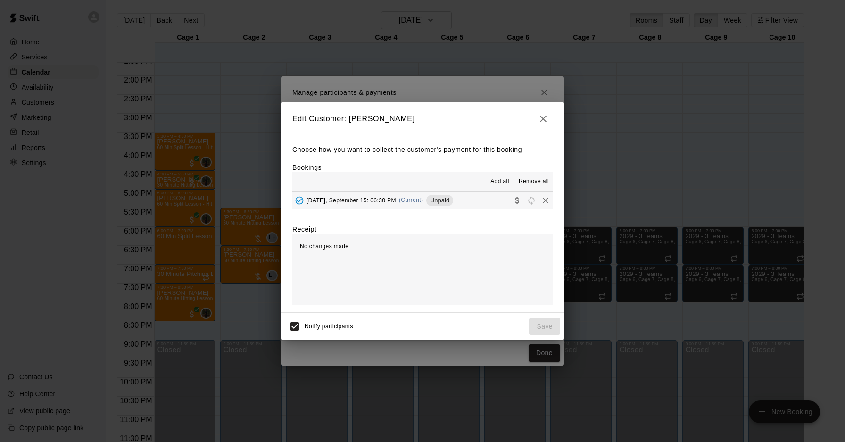
click at [406, 199] on span "(Current)" at bounding box center [411, 200] width 25 height 7
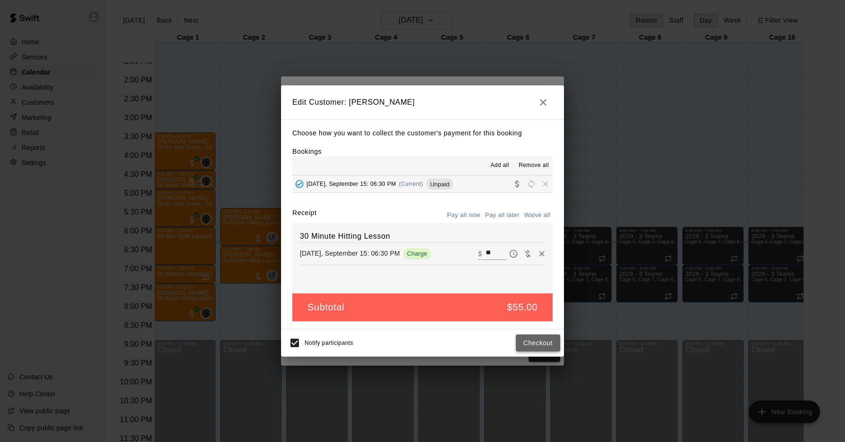
click at [537, 339] on button "Checkout" at bounding box center [538, 342] width 44 height 17
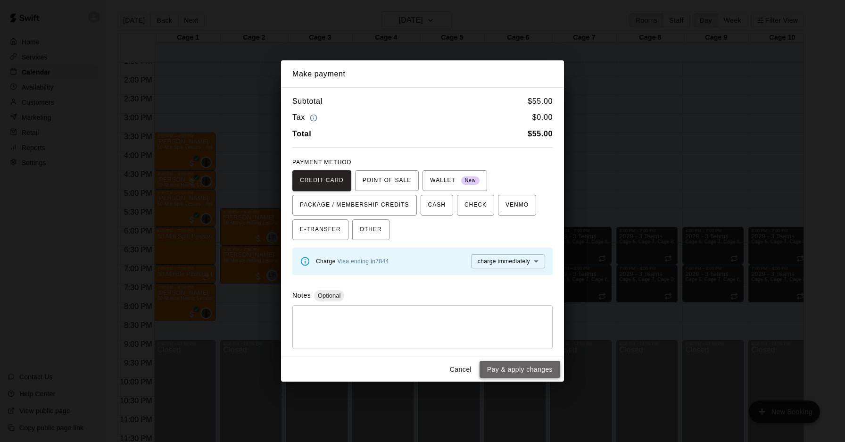
click at [533, 367] on button "Pay & apply changes" at bounding box center [519, 369] width 81 height 17
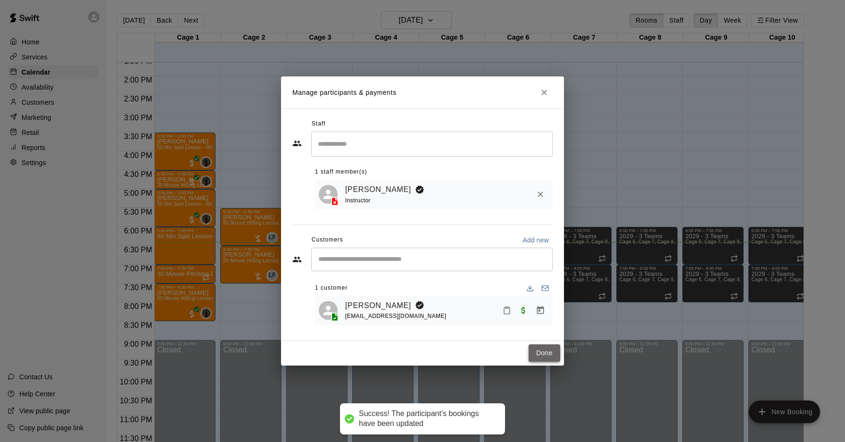
click at [538, 354] on button "Done" at bounding box center [544, 352] width 32 height 17
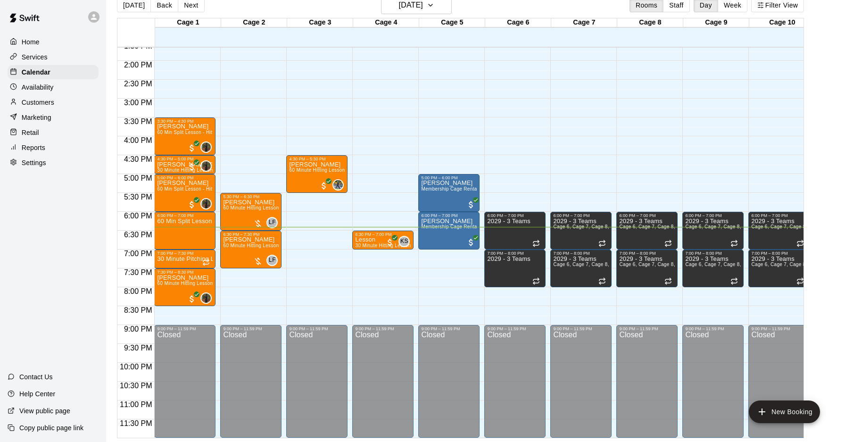
scroll to position [506, 0]
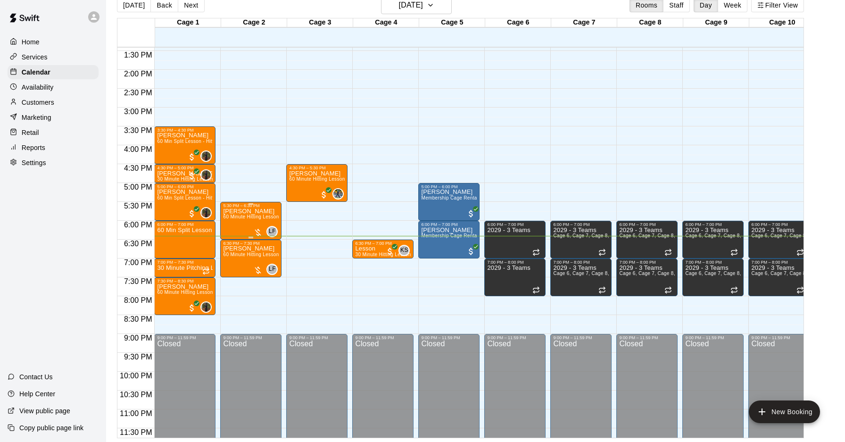
click at [235, 222] on div "Trent 60 Minute Hitting Lesson" at bounding box center [251, 429] width 56 height 442
click at [231, 237] on img "edit" at bounding box center [233, 240] width 11 height 11
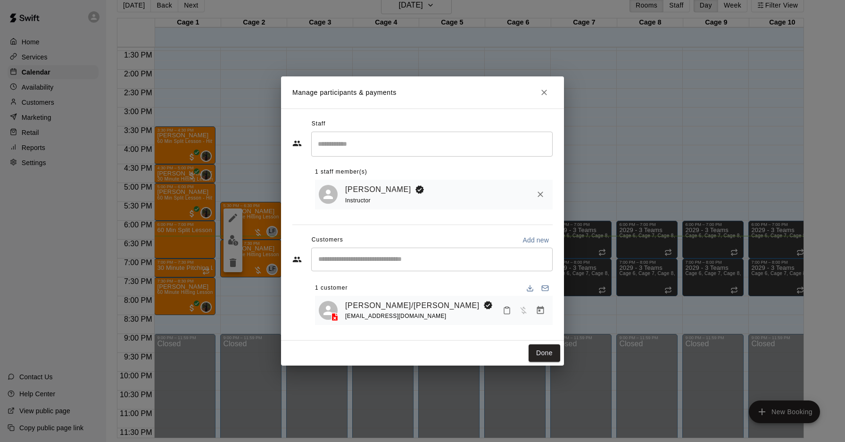
click at [536, 312] on icon "Manage bookings & payment" at bounding box center [540, 309] width 9 height 9
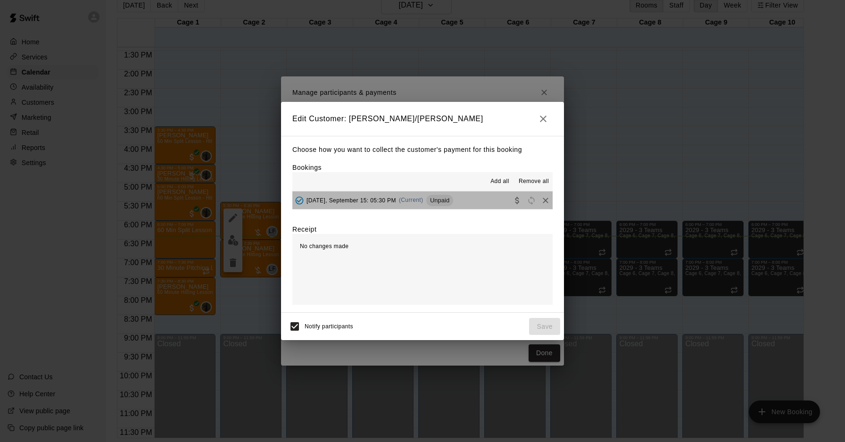
click at [403, 199] on span "(Current)" at bounding box center [411, 200] width 25 height 7
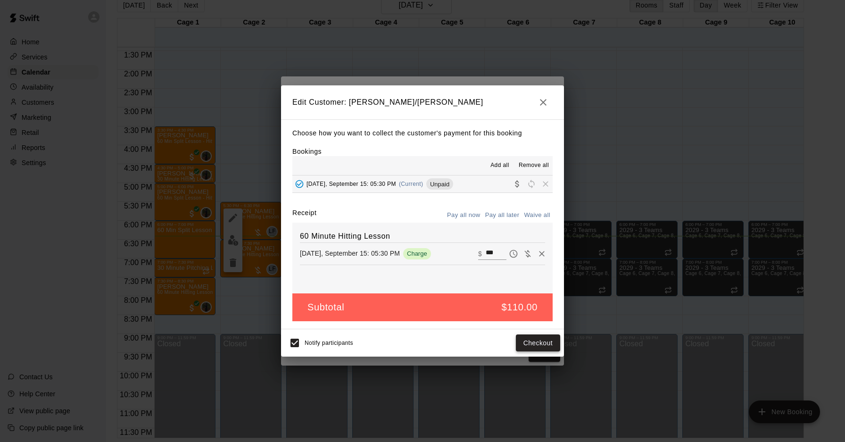
click at [552, 344] on button "Checkout" at bounding box center [538, 342] width 44 height 17
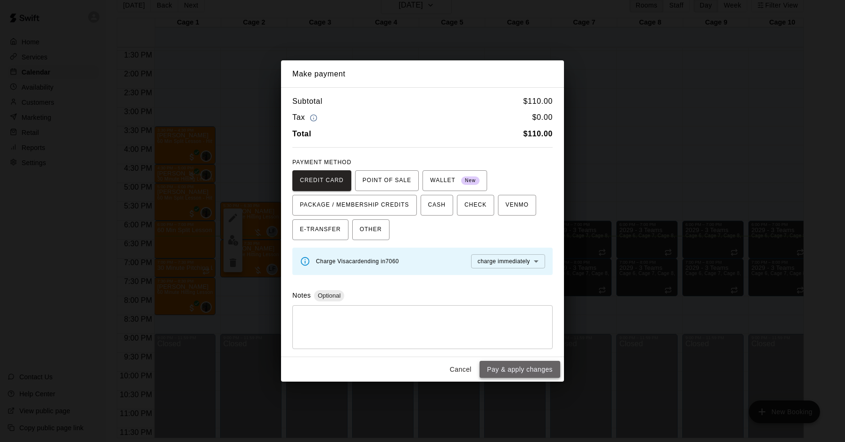
click at [531, 367] on button "Pay & apply changes" at bounding box center [519, 369] width 81 height 17
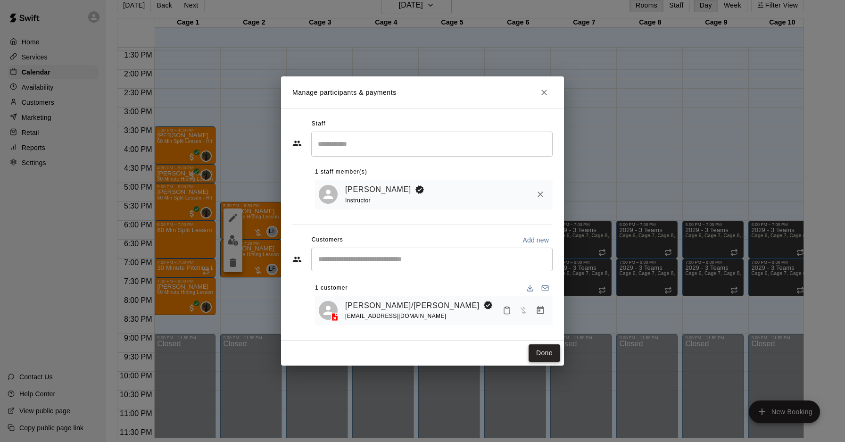
click at [542, 351] on button "Done" at bounding box center [544, 352] width 32 height 17
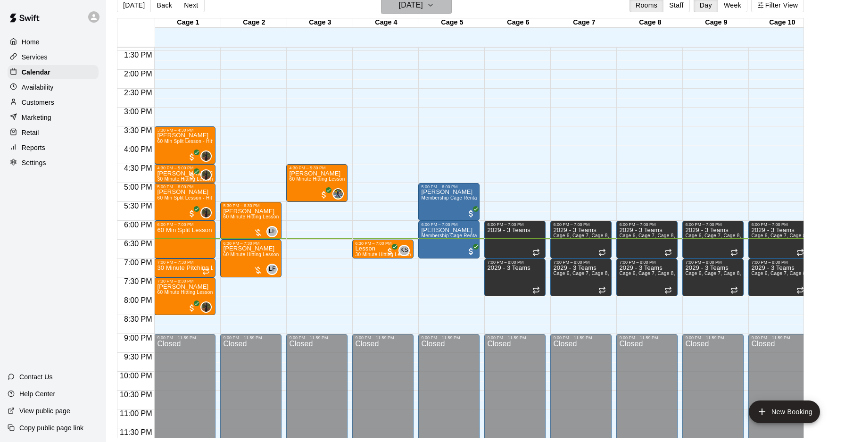
click at [399, 8] on h6 "[DATE]" at bounding box center [411, 5] width 24 height 13
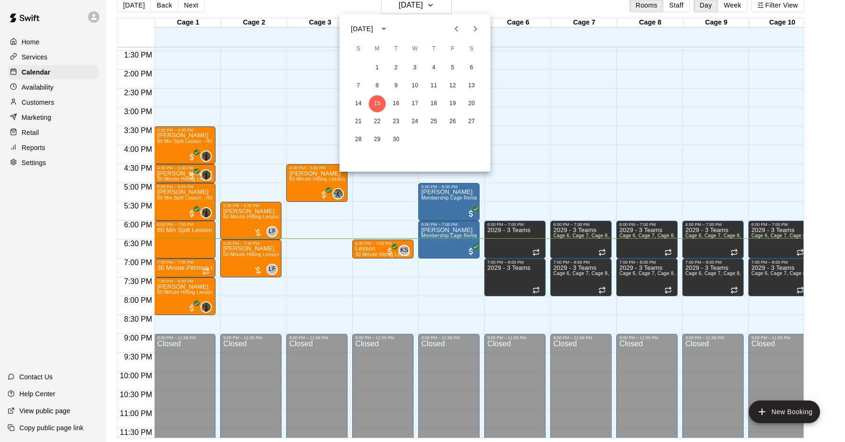
click at [189, 154] on div at bounding box center [422, 221] width 845 height 442
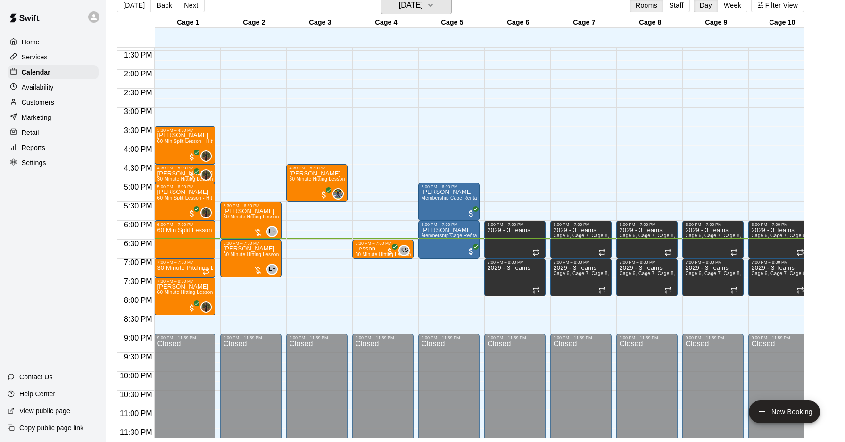
scroll to position [11, 0]
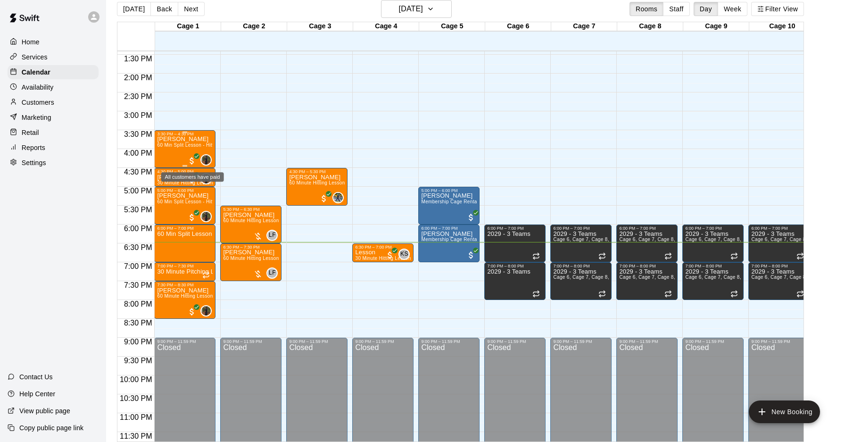
click at [190, 157] on span "All customers have paid" at bounding box center [191, 160] width 9 height 9
click at [197, 165] on icon "edit" at bounding box center [197, 165] width 8 height 8
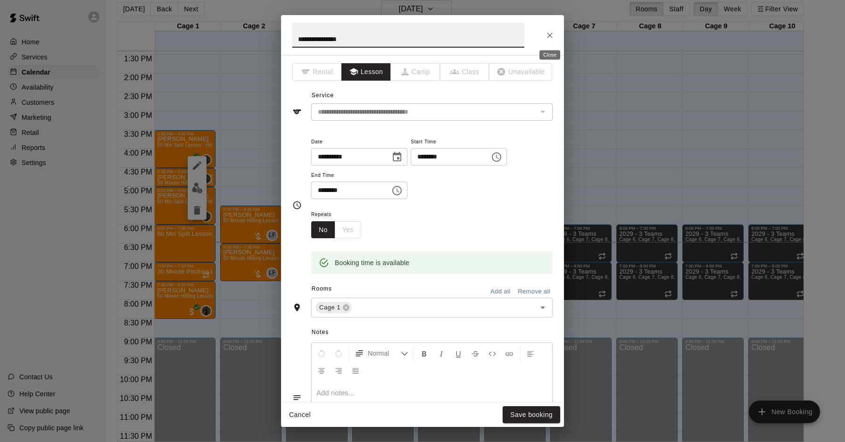
click at [549, 37] on icon "Close" at bounding box center [549, 35] width 9 height 9
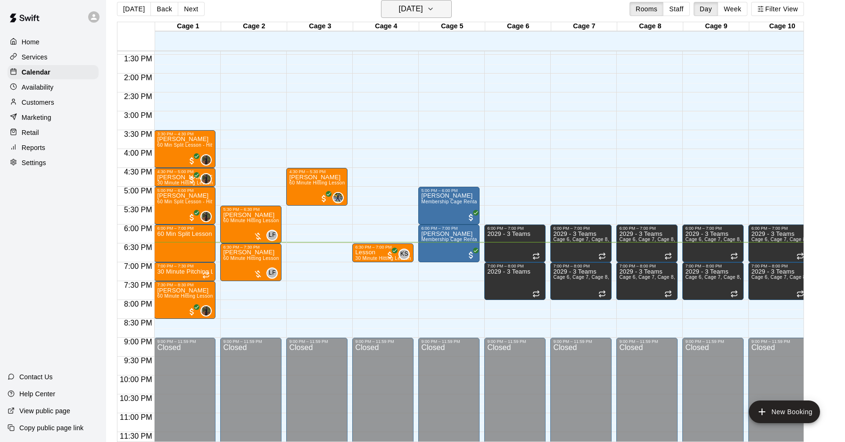
click at [399, 13] on h6 "[DATE]" at bounding box center [411, 8] width 24 height 13
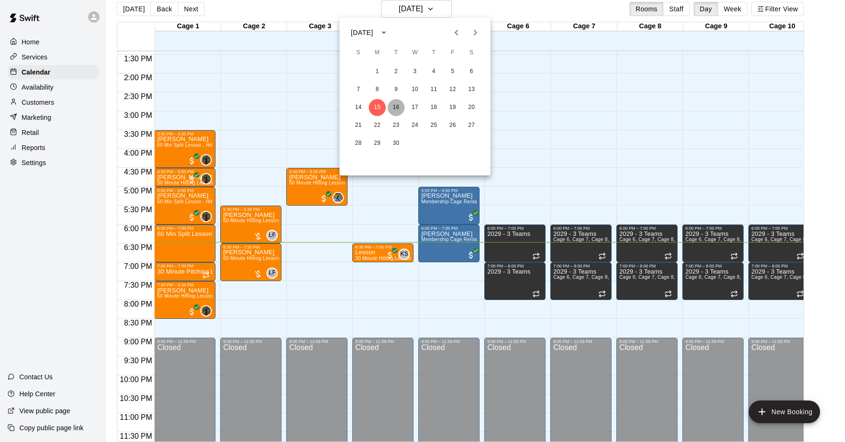
click at [394, 108] on button "16" at bounding box center [396, 107] width 17 height 17
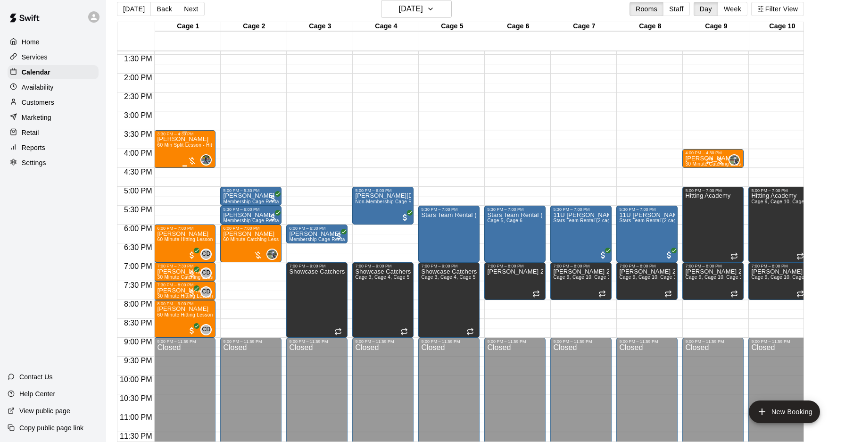
click at [198, 148] on span "60 Min Split Lesson - Hitting/Pitching" at bounding box center [198, 144] width 83 height 5
click at [168, 199] on icon "delete" at bounding box center [167, 197] width 7 height 8
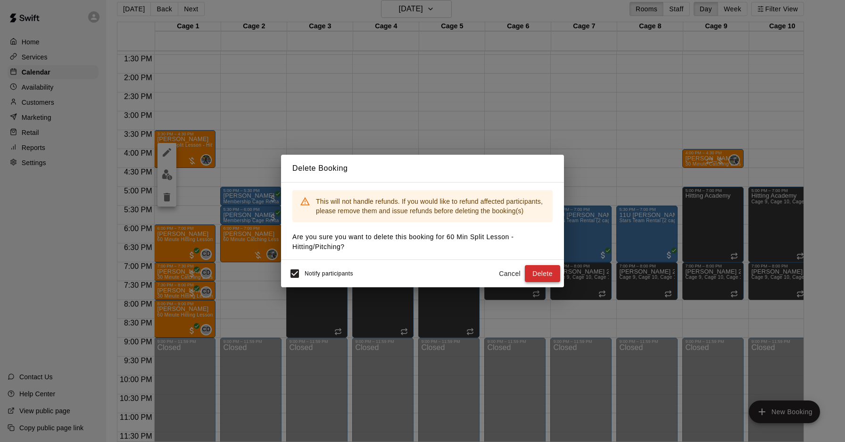
click at [544, 275] on button "Delete" at bounding box center [542, 273] width 35 height 17
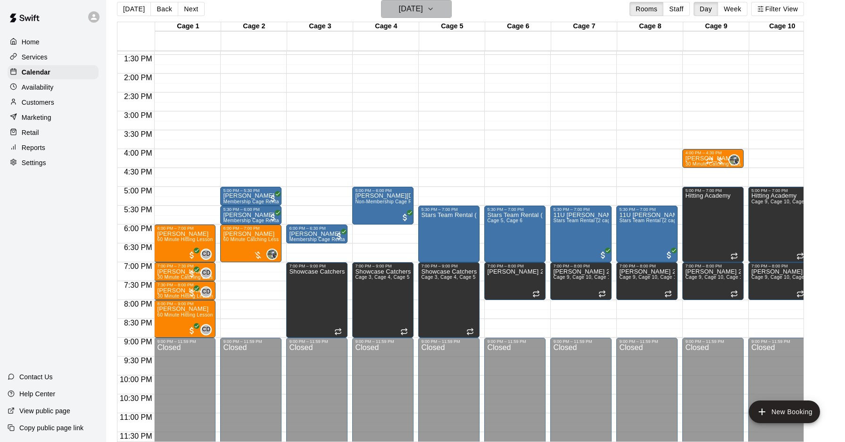
click at [399, 13] on h6 "Tuesday Sep 16" at bounding box center [411, 8] width 24 height 13
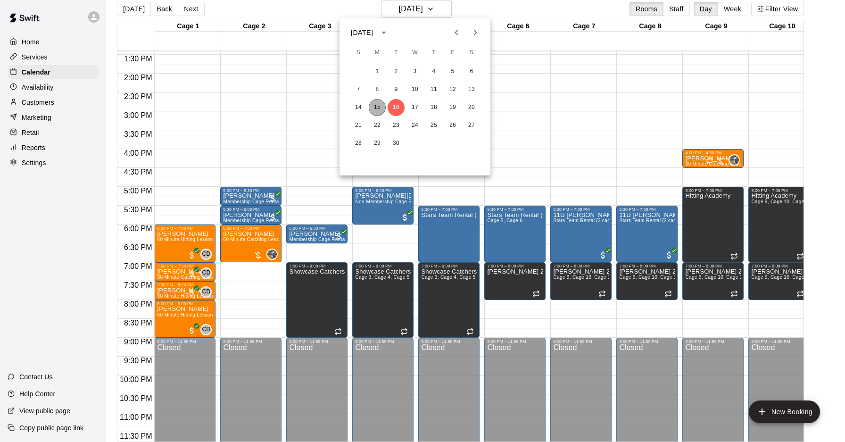
click at [377, 113] on button "15" at bounding box center [377, 107] width 17 height 17
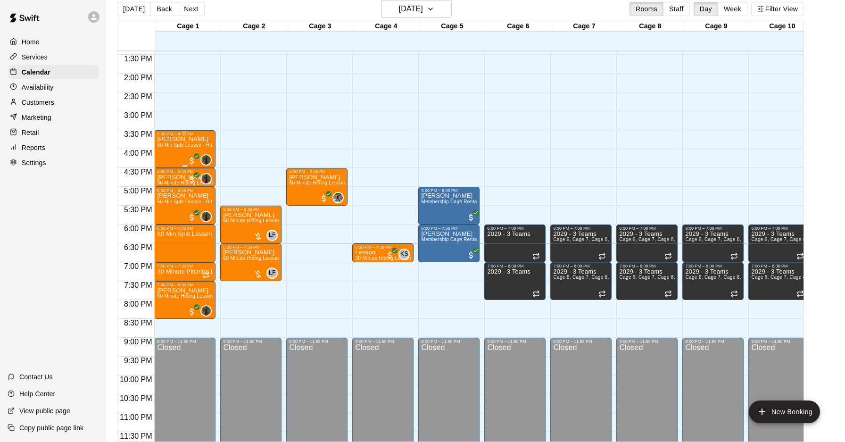
click at [169, 151] on div "Niko Svedruzic 60 Min Split Lesson - Hitting/Pitching" at bounding box center [185, 357] width 56 height 442
click at [167, 151] on icon "edit" at bounding box center [166, 145] width 11 height 11
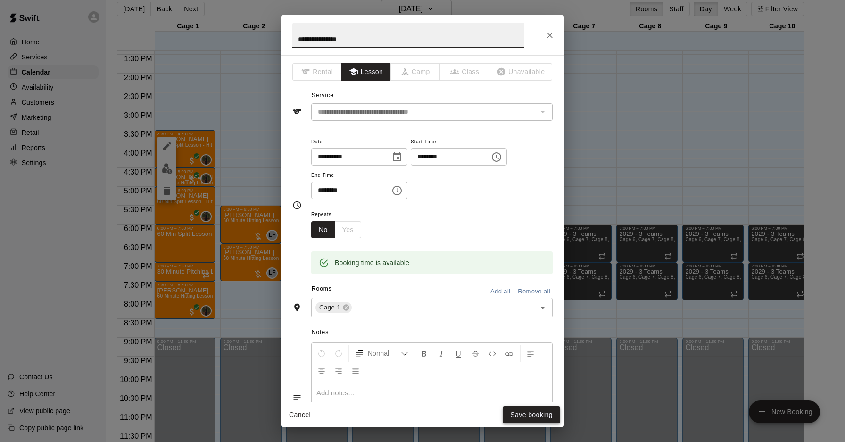
click at [540, 417] on button "Save booking" at bounding box center [532, 414] width 58 height 17
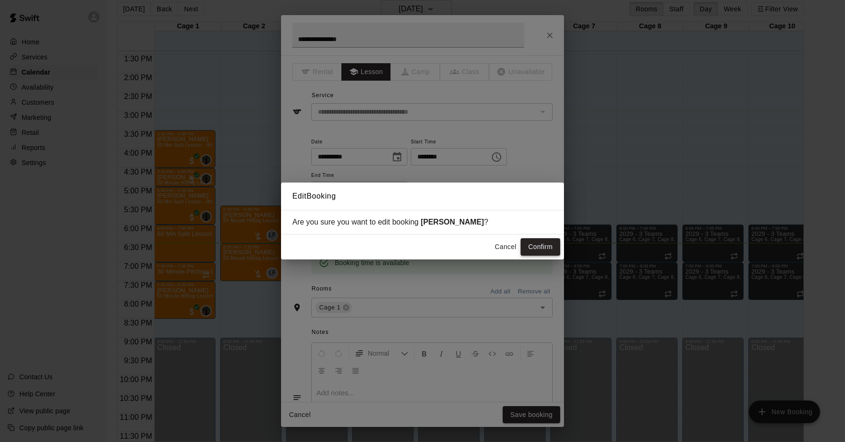
click at [533, 249] on button "Confirm" at bounding box center [540, 246] width 40 height 17
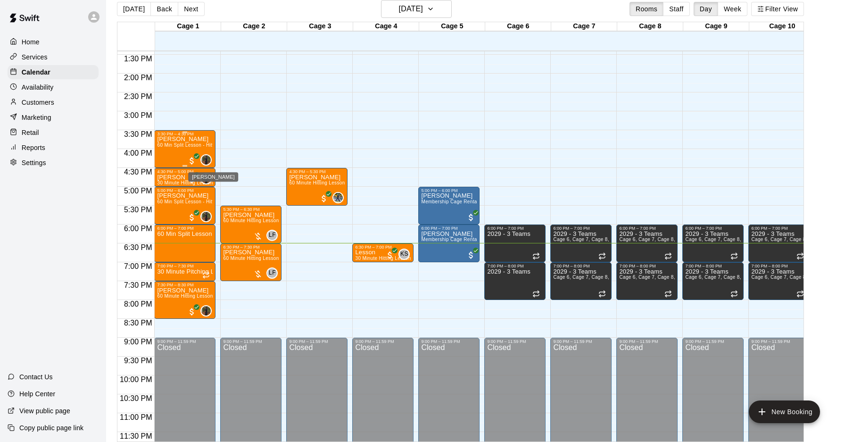
click at [204, 160] on img "Mike Thatcher" at bounding box center [205, 159] width 9 height 9
click at [210, 189] on img "edit" at bounding box center [211, 187] width 11 height 11
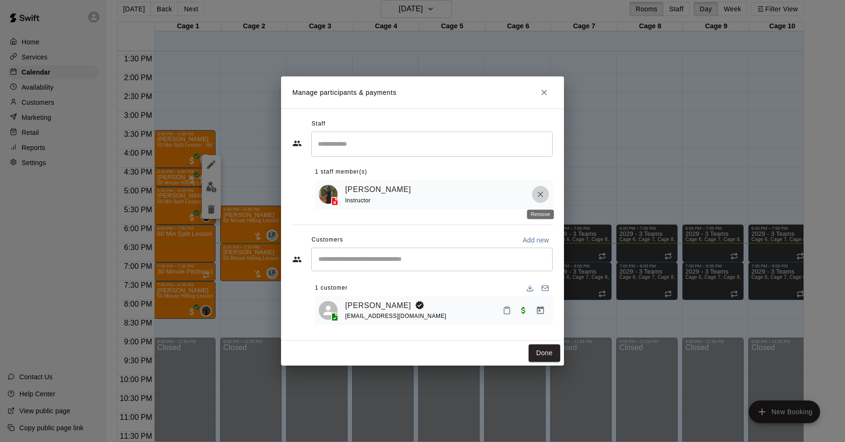
click at [541, 197] on icon "Remove" at bounding box center [540, 194] width 9 height 9
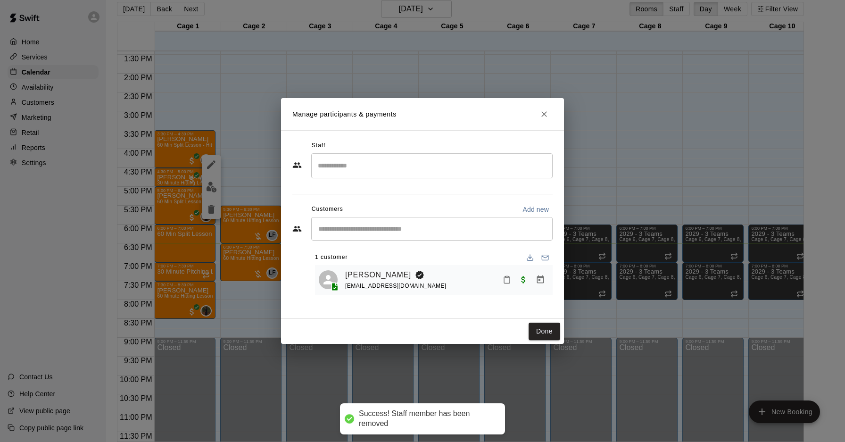
click at [539, 190] on div "Staff ​ Customers Add new ​ 1 customer Niko Svedruzic renee121770@gmail.com" at bounding box center [422, 220] width 260 height 164
click at [392, 157] on div "​" at bounding box center [431, 165] width 241 height 25
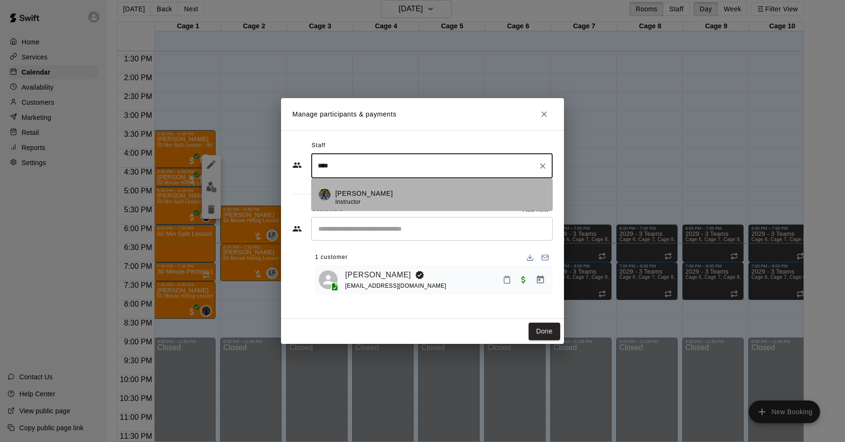
click at [370, 200] on div "Derek Wood Instructor" at bounding box center [364, 198] width 58 height 18
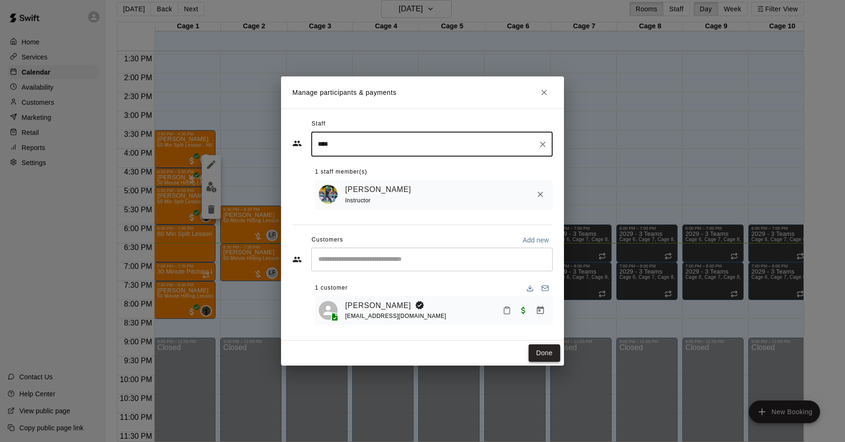
type input "****"
click at [548, 354] on button "Done" at bounding box center [544, 352] width 32 height 17
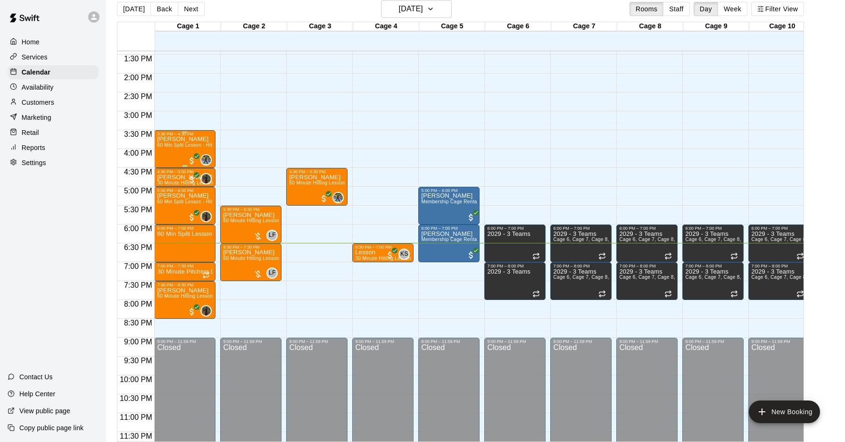
click at [177, 155] on div "Niko Svedruzic 60 Min Split Lesson - Hitting/Pitching" at bounding box center [185, 357] width 56 height 442
click at [165, 146] on icon "edit" at bounding box center [167, 146] width 8 height 8
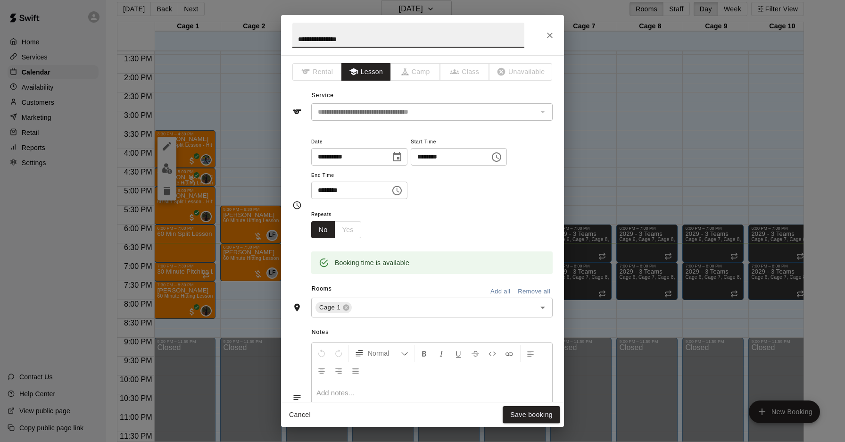
click at [399, 157] on icon "Choose date, selected date is Sep 15, 2025" at bounding box center [396, 156] width 11 height 11
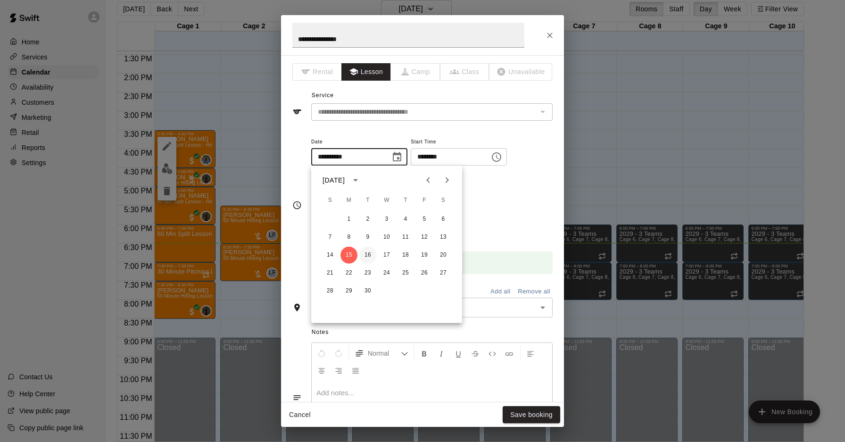
click at [368, 255] on button "16" at bounding box center [367, 255] width 17 height 17
type input "**********"
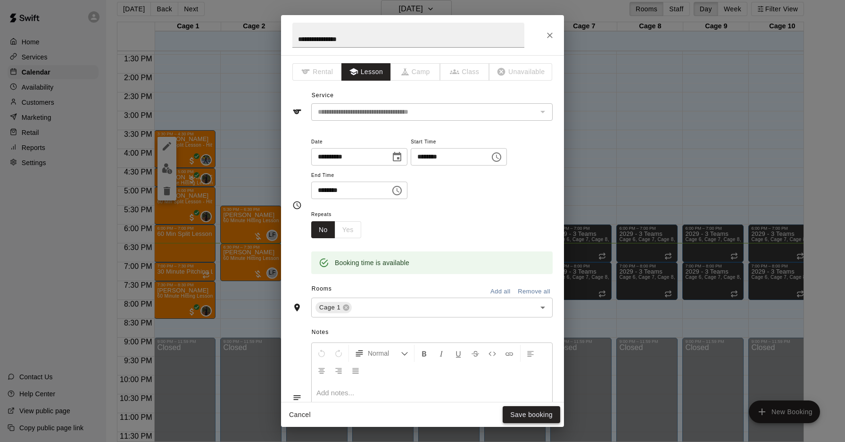
click at [543, 415] on button "Save booking" at bounding box center [532, 414] width 58 height 17
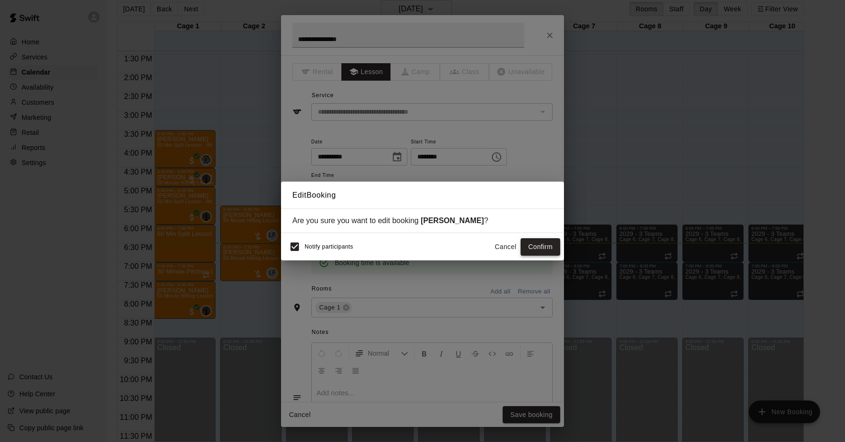
click at [541, 252] on button "Confirm" at bounding box center [540, 246] width 40 height 17
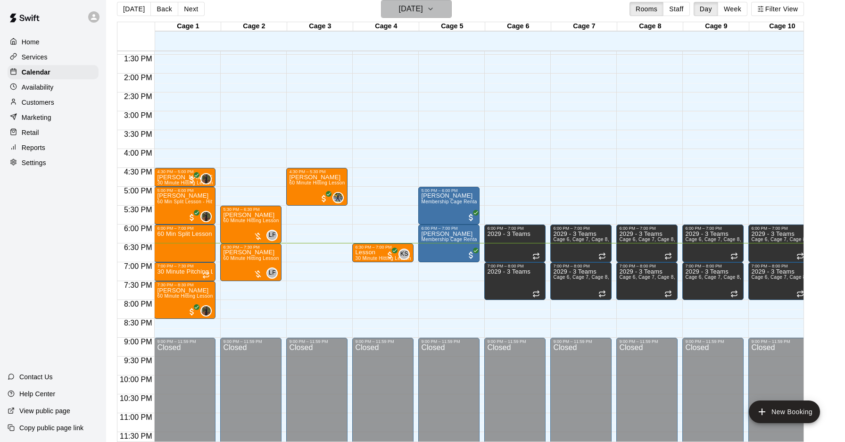
click at [399, 11] on h6 "[DATE]" at bounding box center [411, 8] width 24 height 13
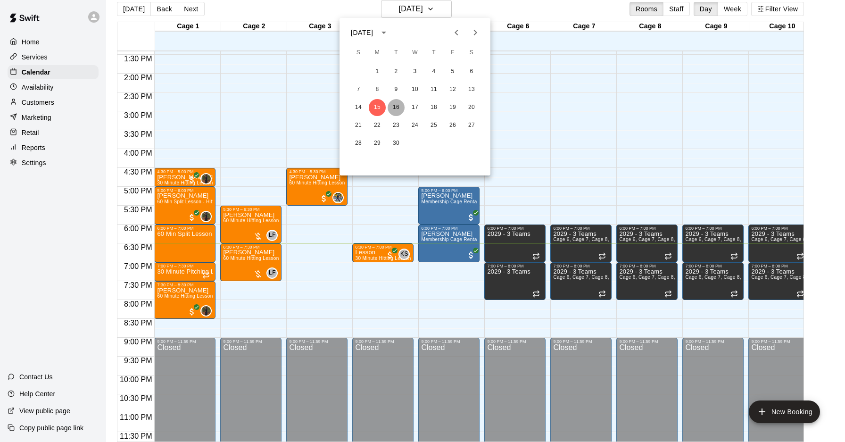
click at [399, 107] on button "16" at bounding box center [396, 107] width 17 height 17
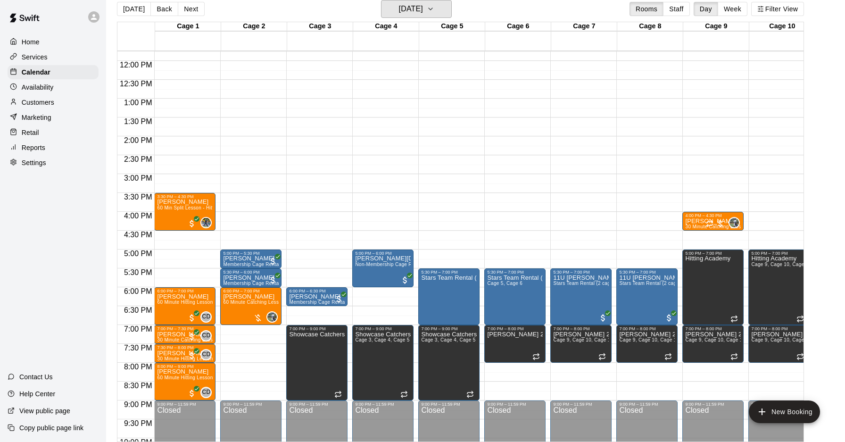
scroll to position [446, 0]
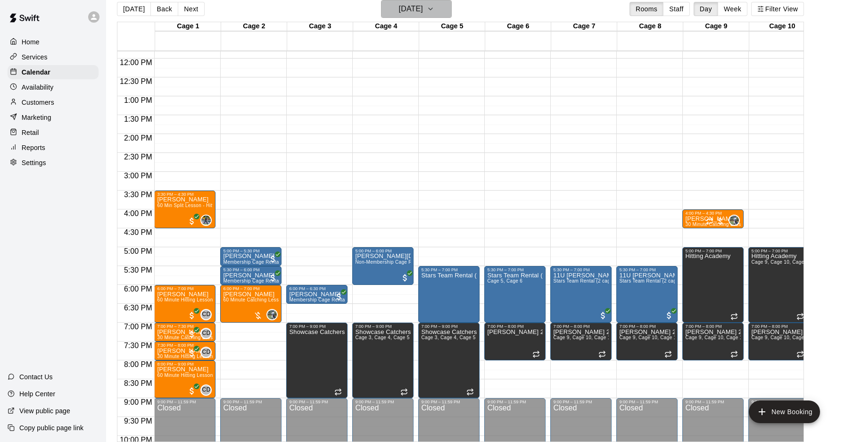
click at [407, 13] on h6 "Tuesday Sep 16" at bounding box center [411, 8] width 24 height 13
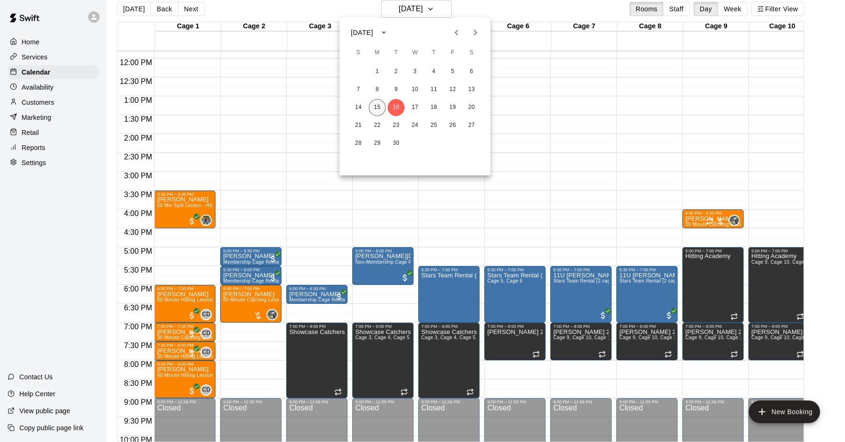
click at [379, 105] on button "15" at bounding box center [377, 107] width 17 height 17
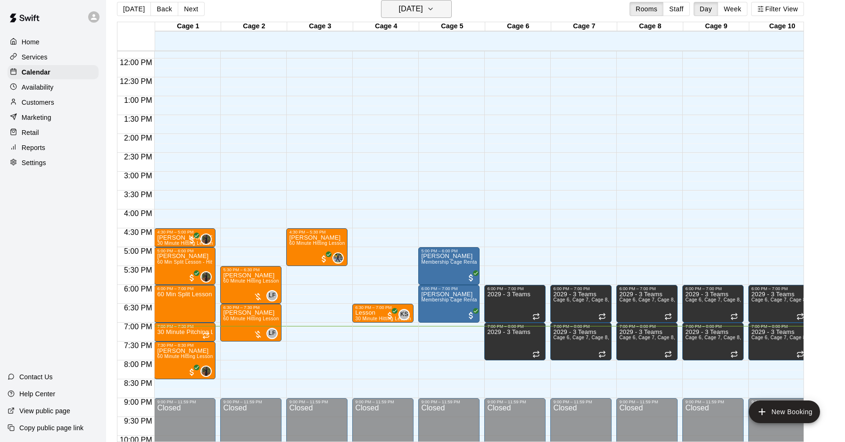
click at [399, 7] on h6 "[DATE]" at bounding box center [411, 8] width 24 height 13
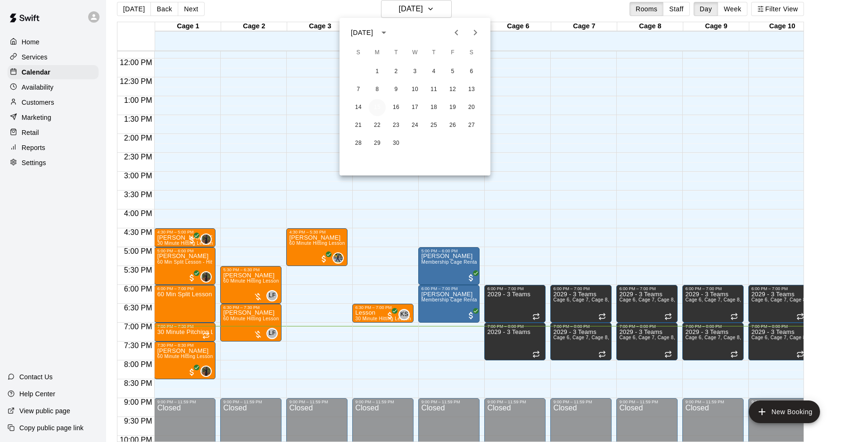
click at [376, 106] on button "15" at bounding box center [377, 107] width 17 height 17
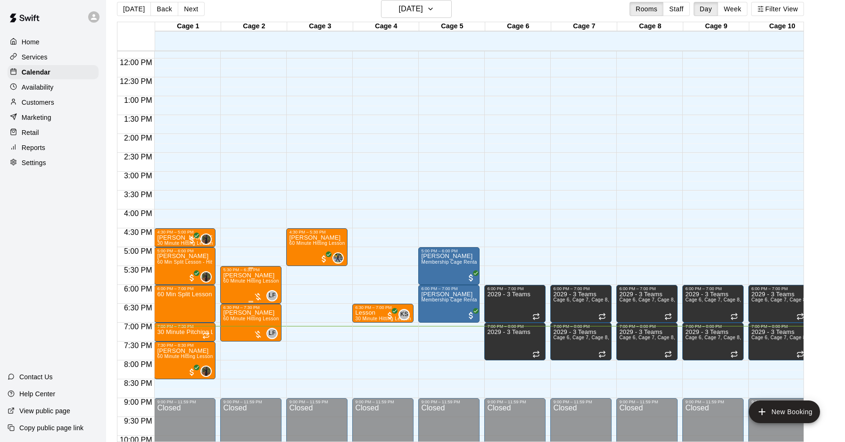
click at [234, 306] on img "edit" at bounding box center [233, 304] width 11 height 11
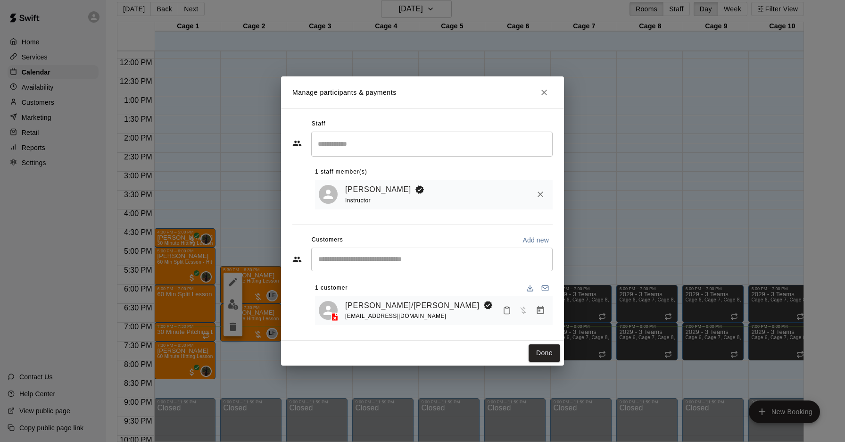
click at [543, 312] on icon "Manage bookings & payment" at bounding box center [540, 310] width 7 height 8
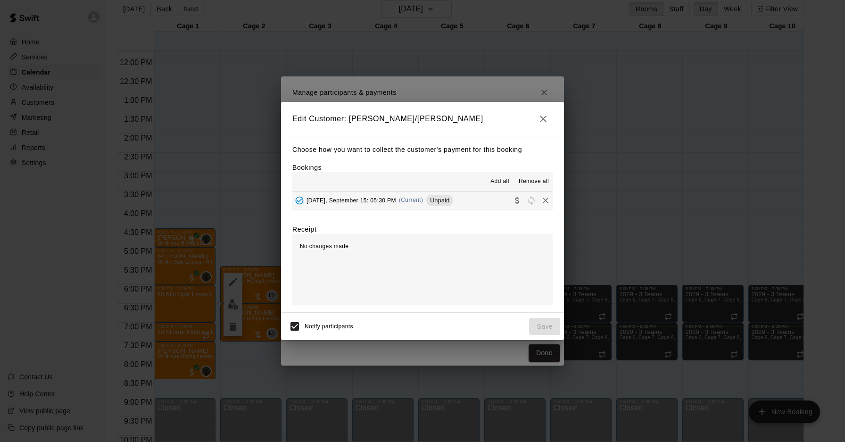
drag, startPoint x: 417, startPoint y: 198, endPoint x: 418, endPoint y: 204, distance: 6.6
click at [417, 198] on span "(Current)" at bounding box center [411, 200] width 25 height 7
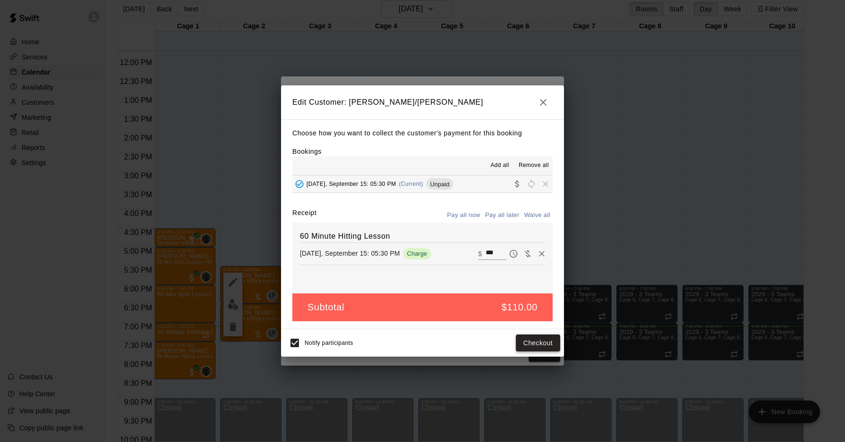
click at [545, 342] on button "Checkout" at bounding box center [538, 342] width 44 height 17
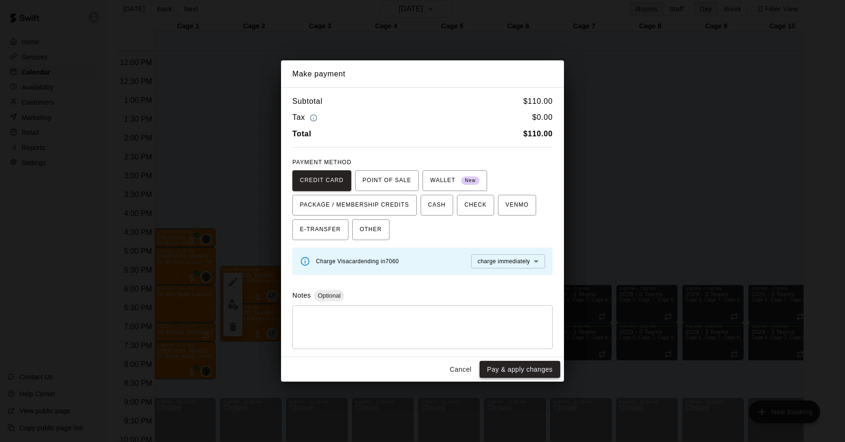
click at [521, 366] on button "Pay & apply changes" at bounding box center [519, 369] width 81 height 17
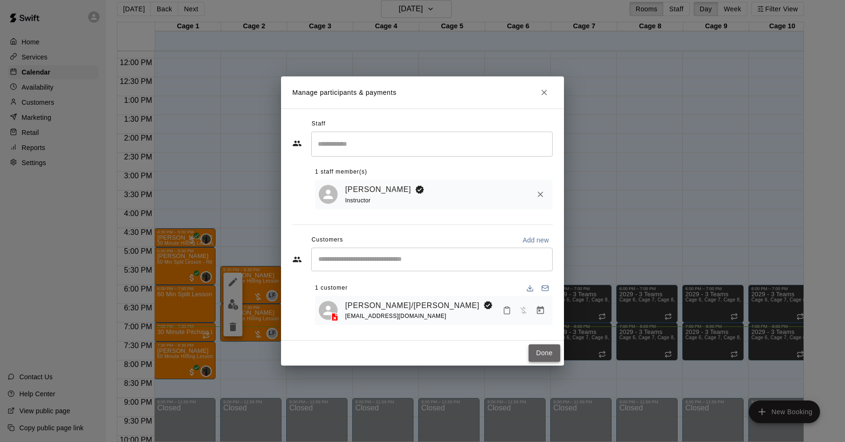
click at [551, 350] on button "Done" at bounding box center [544, 352] width 32 height 17
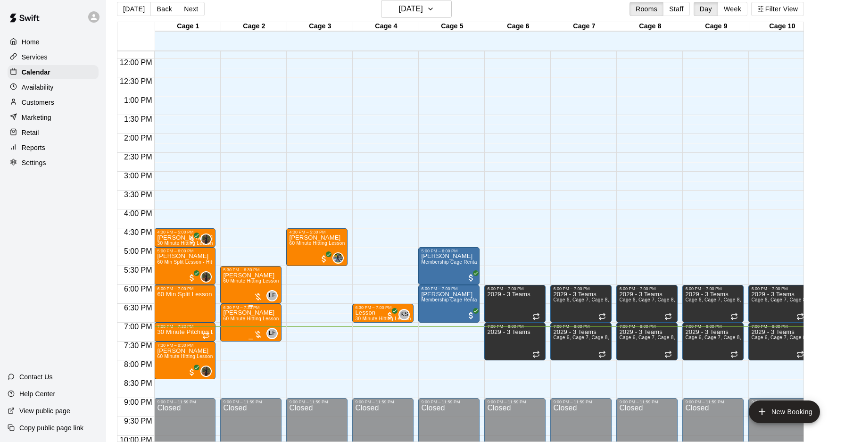
click at [259, 335] on div "Manage participants & payments" at bounding box center [290, 338] width 83 height 9
click at [254, 332] on div at bounding box center [422, 221] width 845 height 442
click at [229, 342] on img "edit" at bounding box center [233, 342] width 11 height 11
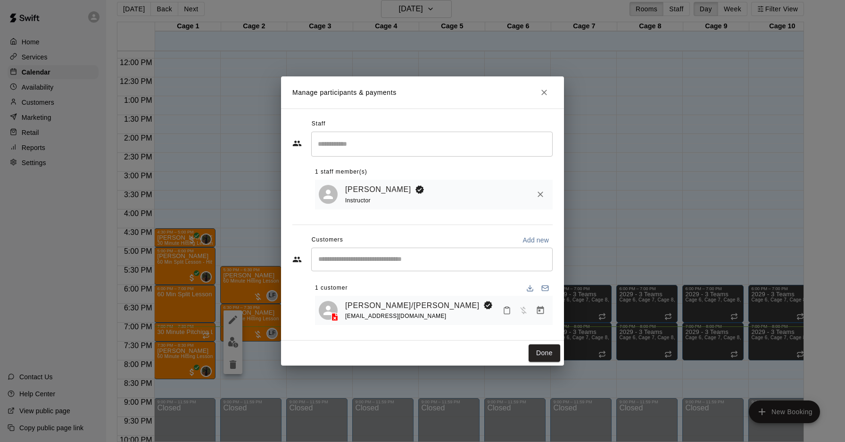
click at [538, 309] on icon "Manage bookings & payment" at bounding box center [540, 309] width 9 height 9
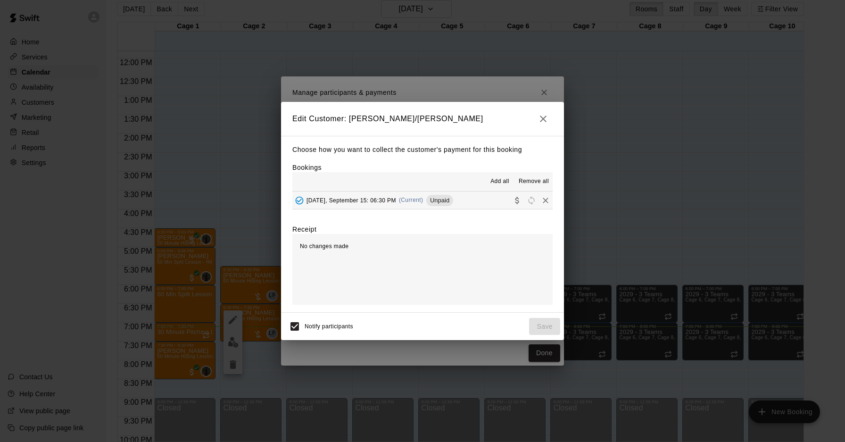
click at [409, 198] on span "(Current)" at bounding box center [411, 200] width 25 height 7
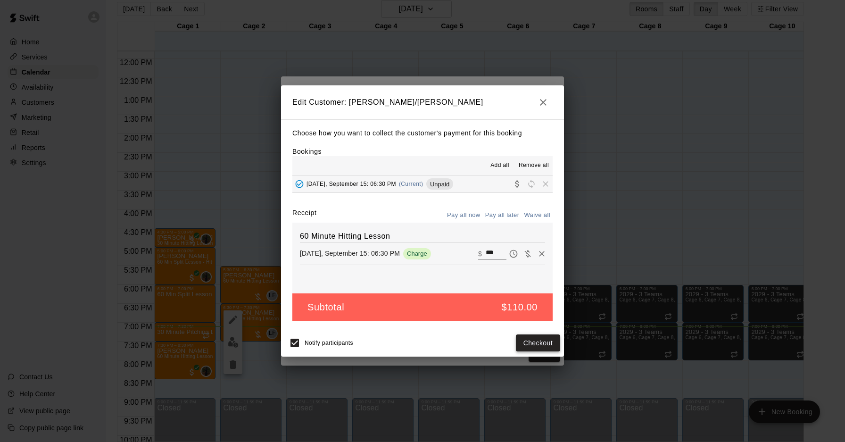
click at [535, 335] on button "Checkout" at bounding box center [538, 342] width 44 height 17
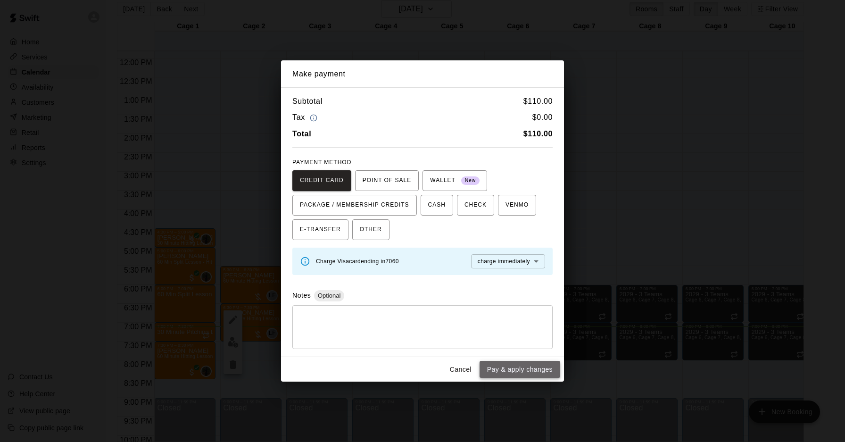
click at [533, 366] on button "Pay & apply changes" at bounding box center [519, 369] width 81 height 17
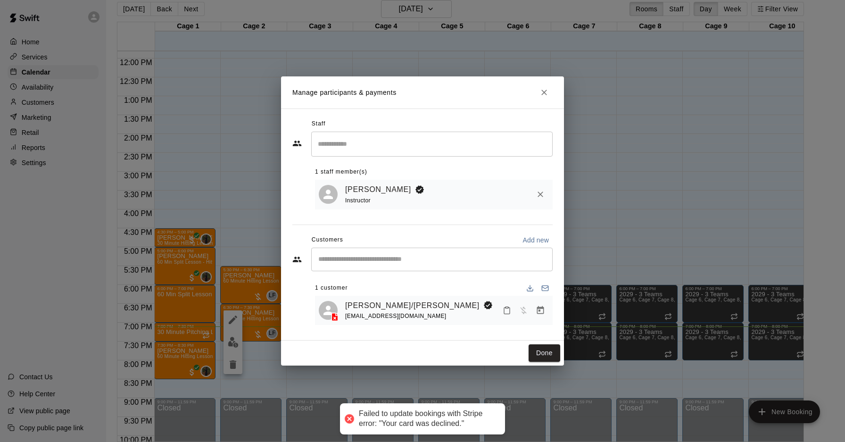
click at [565, 355] on div "Manage participants & payments Staff ​ 1 staff member(s) Logan Farrar Instructo…" at bounding box center [422, 221] width 845 height 442
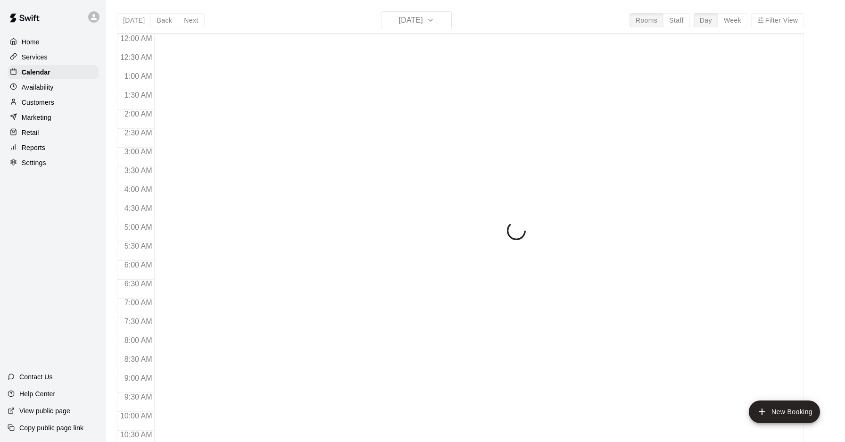
scroll to position [487, 0]
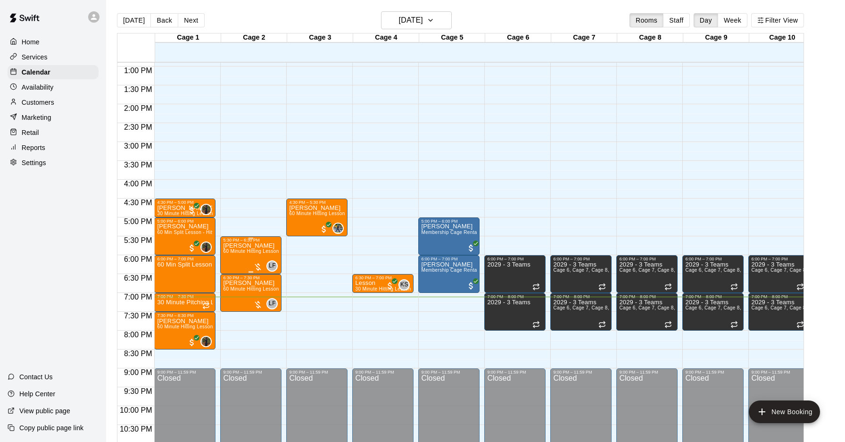
click at [265, 264] on div "LF 0" at bounding box center [265, 265] width 25 height 11
click at [267, 293] on img "edit" at bounding box center [263, 292] width 11 height 11
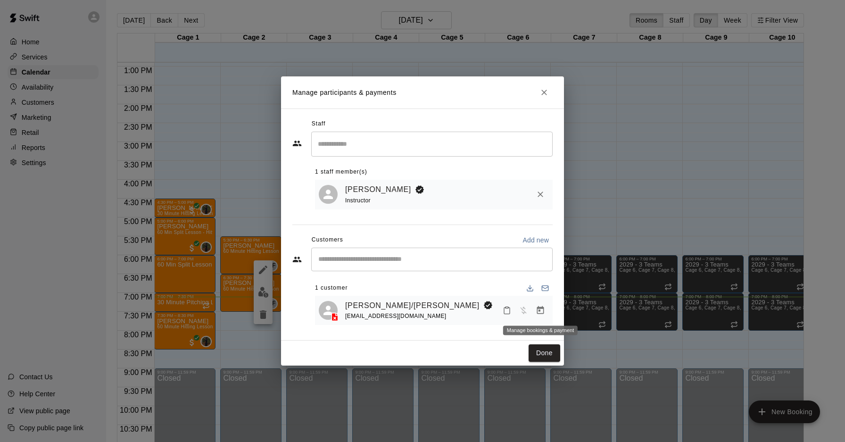
click at [540, 312] on icon "Manage bookings & payment" at bounding box center [540, 309] width 9 height 9
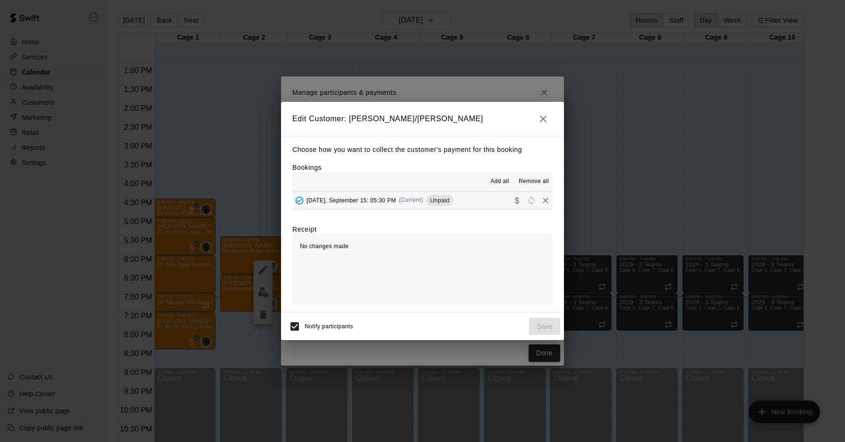
click at [417, 201] on span "(Current)" at bounding box center [411, 200] width 25 height 7
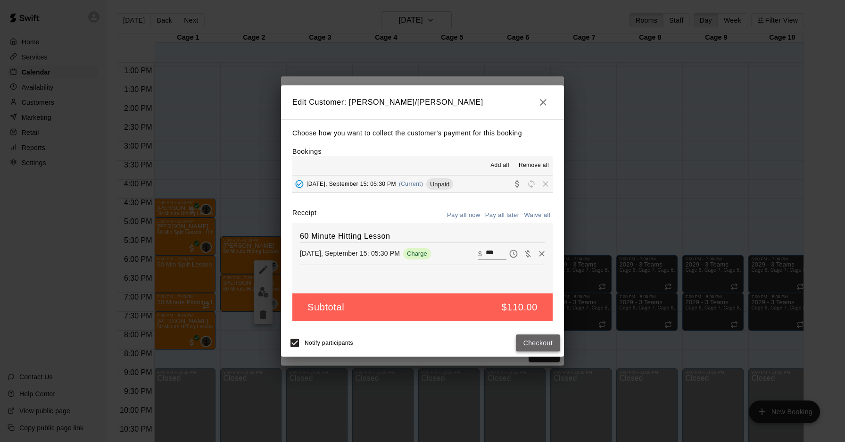
click at [544, 344] on button "Checkout" at bounding box center [538, 342] width 44 height 17
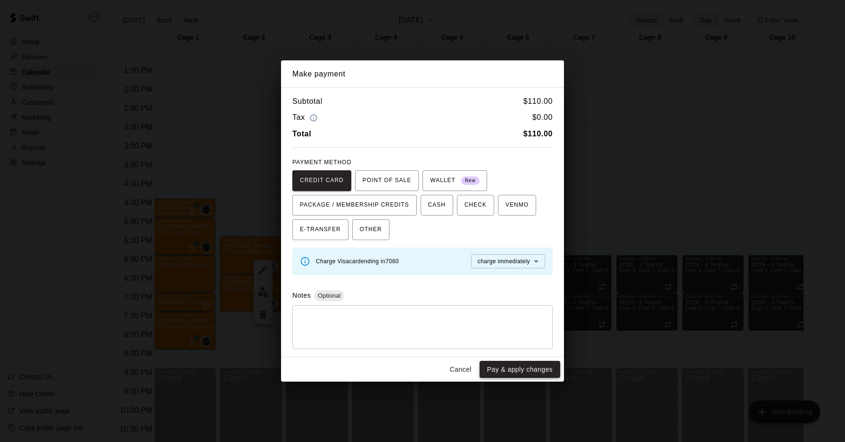
click at [536, 368] on button "Pay & apply changes" at bounding box center [519, 369] width 81 height 17
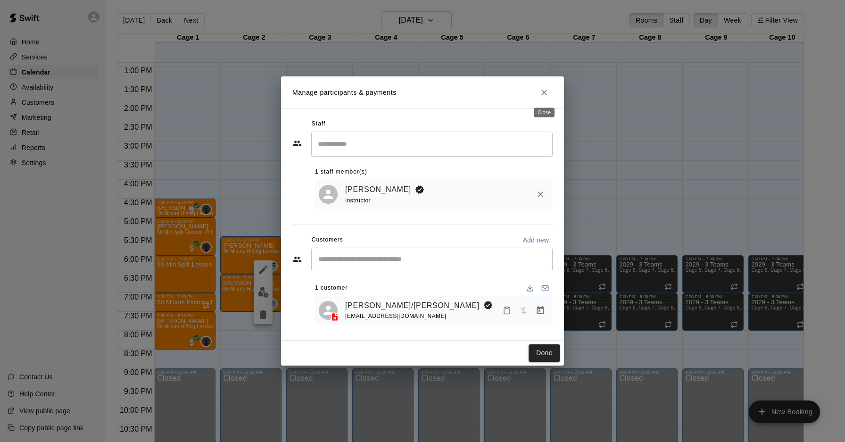
click at [541, 96] on icon "Close" at bounding box center [543, 92] width 9 height 9
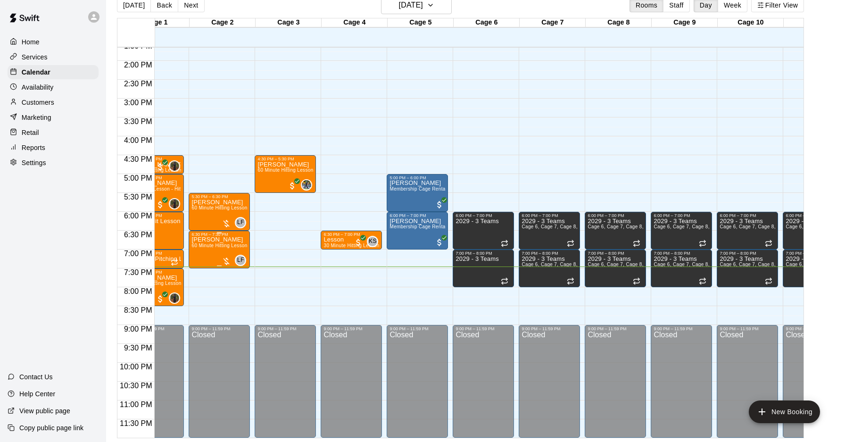
scroll to position [0, 0]
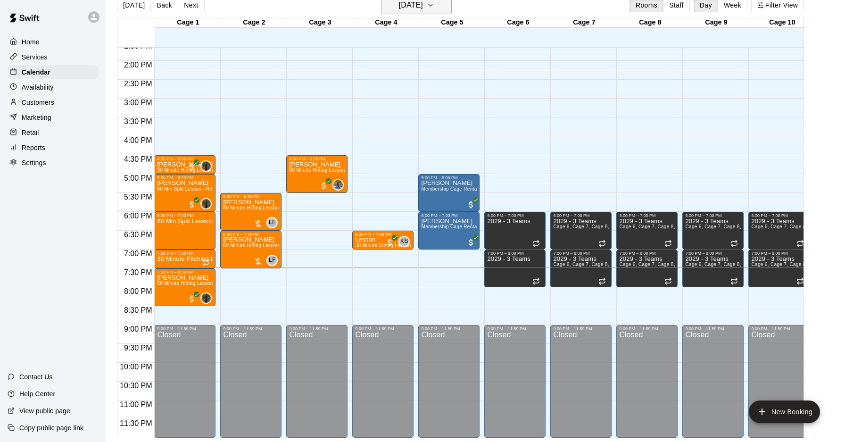
click at [413, 4] on h6 "[DATE]" at bounding box center [411, 5] width 24 height 13
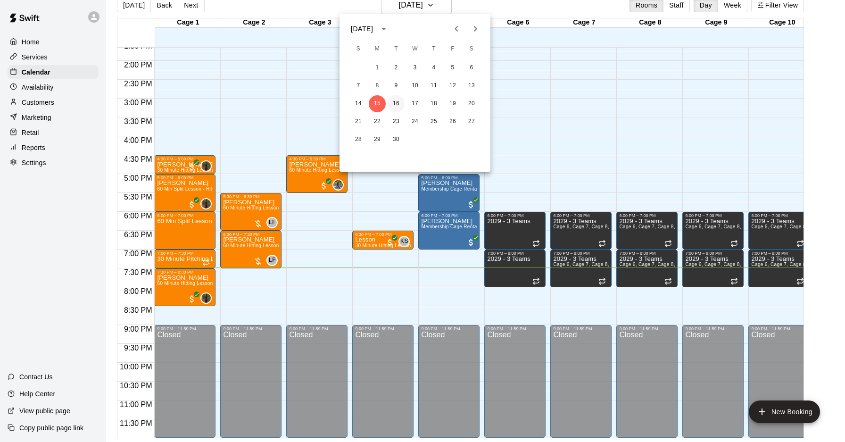
click at [396, 102] on button "16" at bounding box center [396, 103] width 17 height 17
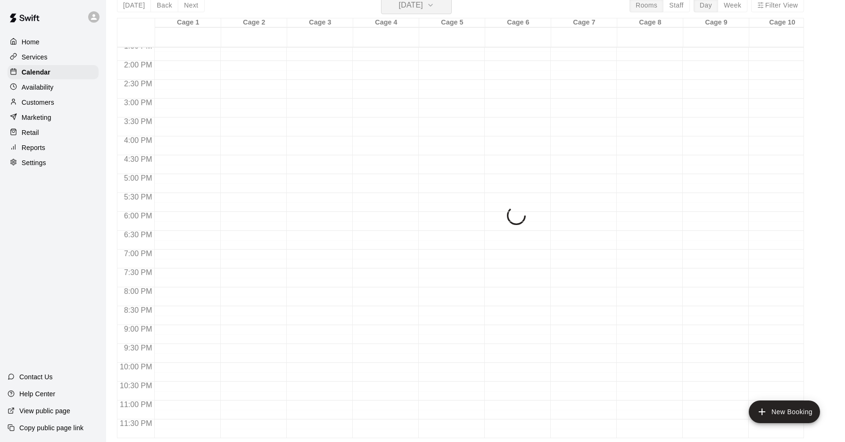
scroll to position [11, 0]
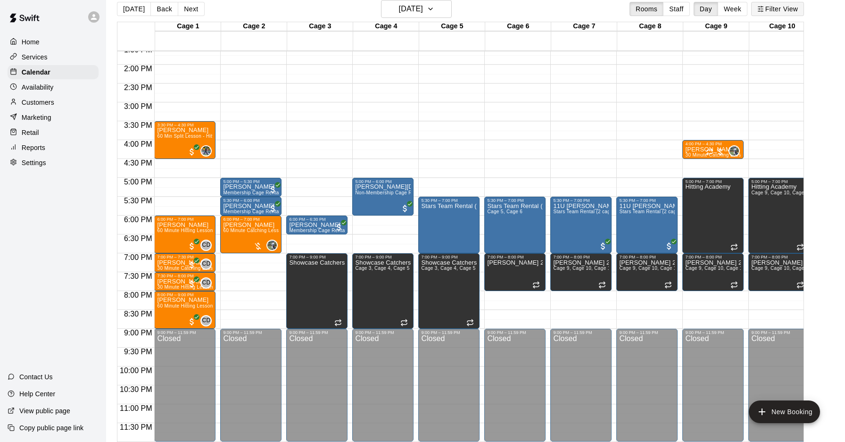
click at [779, 10] on button "Filter View" at bounding box center [777, 9] width 53 height 14
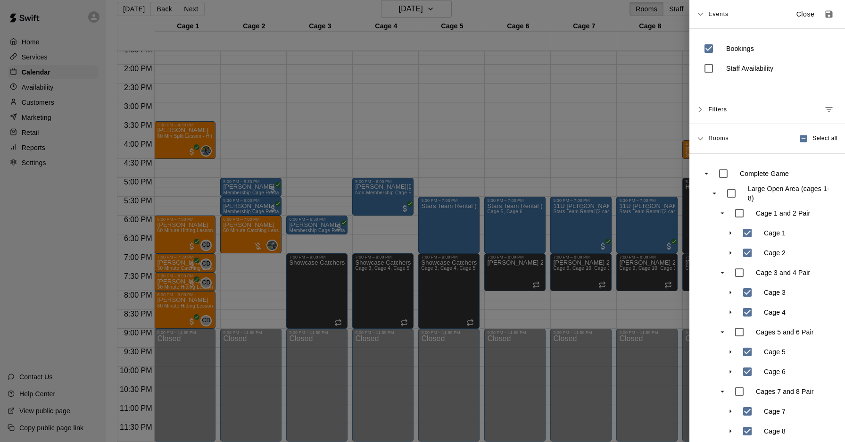
click at [697, 17] on icon at bounding box center [700, 14] width 7 height 7
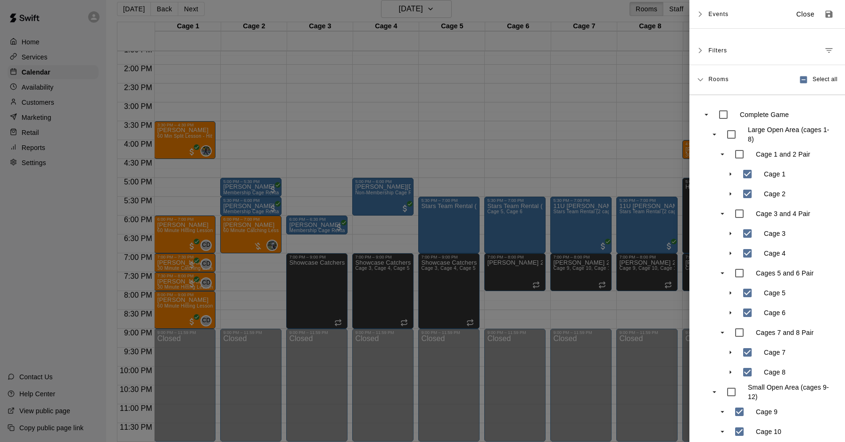
click at [457, 76] on div at bounding box center [422, 221] width 845 height 442
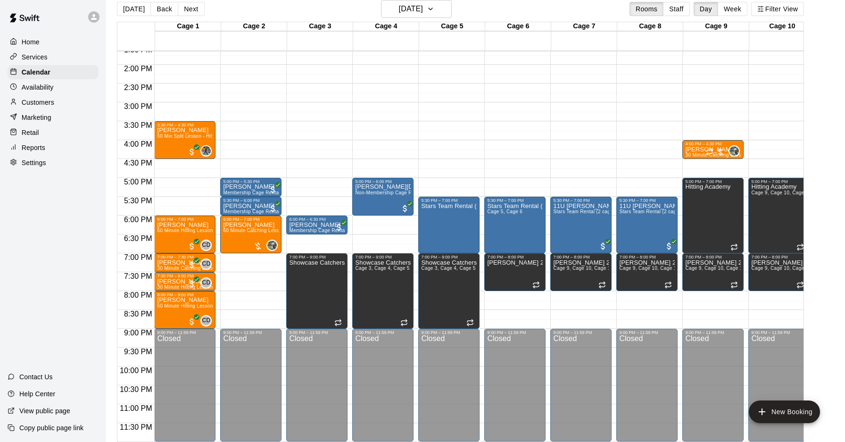
click at [49, 87] on p "Availability" at bounding box center [38, 87] width 32 height 9
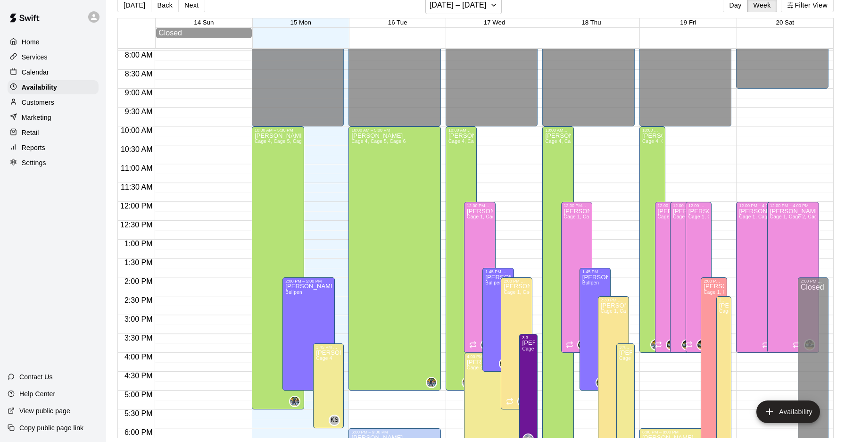
scroll to position [301, 0]
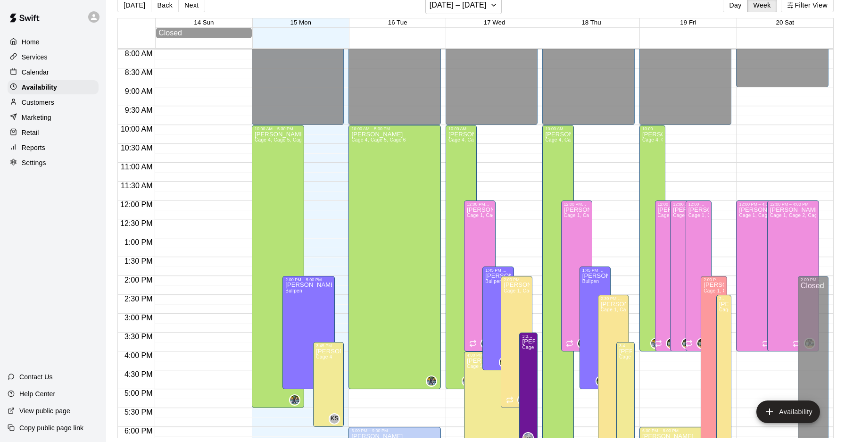
click at [35, 65] on div "Calendar" at bounding box center [53, 72] width 91 height 14
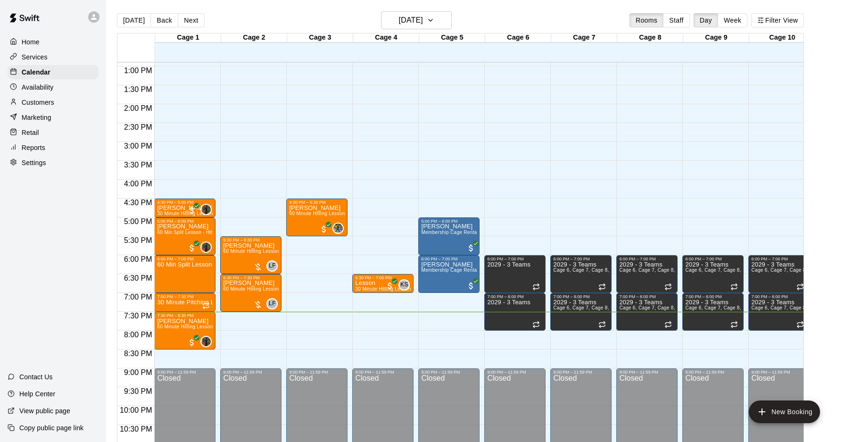
scroll to position [515, 0]
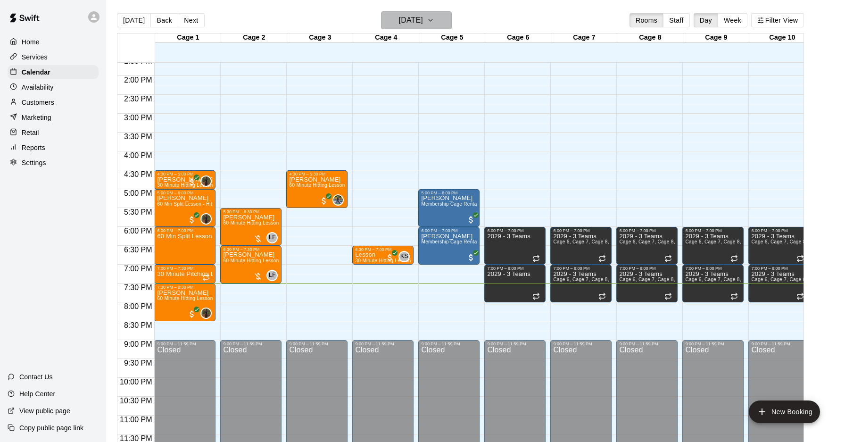
click at [423, 18] on h6 "[DATE]" at bounding box center [411, 20] width 24 height 13
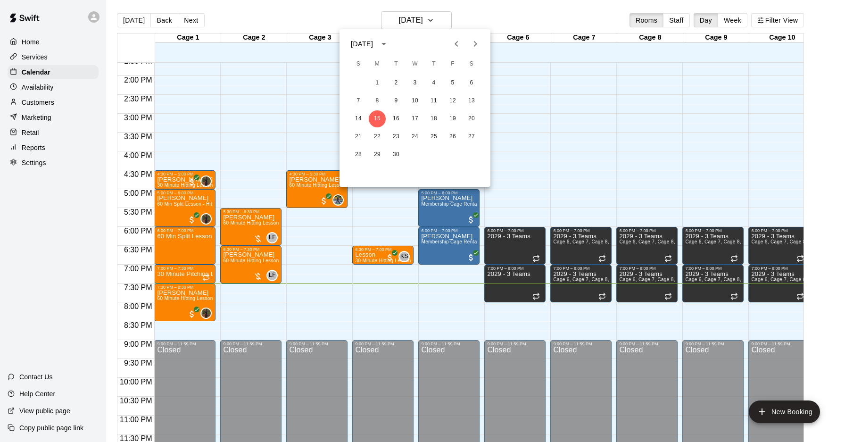
click at [473, 47] on icon "Next month" at bounding box center [475, 43] width 11 height 11
click at [457, 99] on button "10" at bounding box center [452, 100] width 17 height 17
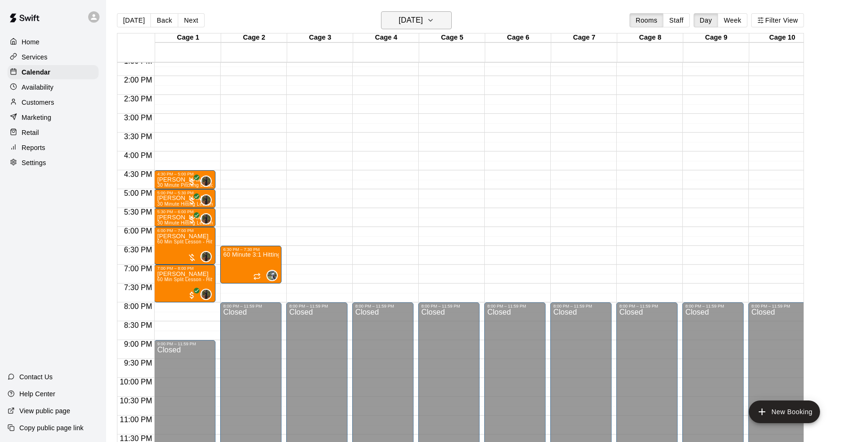
click at [418, 29] on button "Friday Oct 10" at bounding box center [416, 20] width 71 height 18
click at [470, 103] on button "11" at bounding box center [471, 100] width 17 height 17
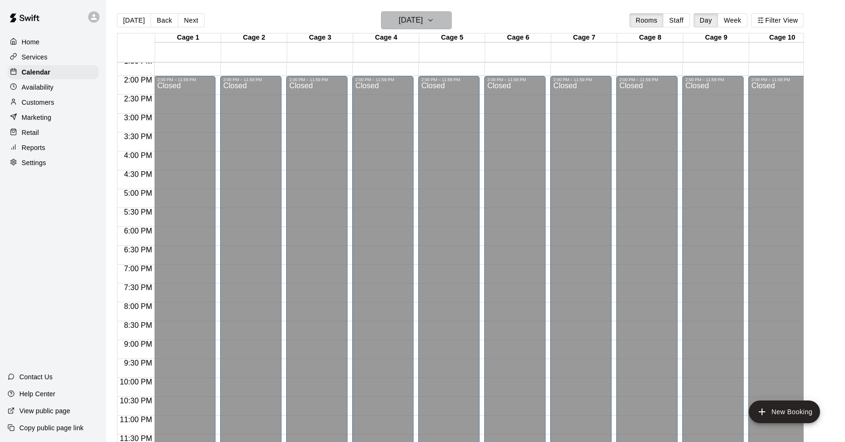
click at [408, 26] on h6 "Saturday Oct 11" at bounding box center [411, 20] width 24 height 13
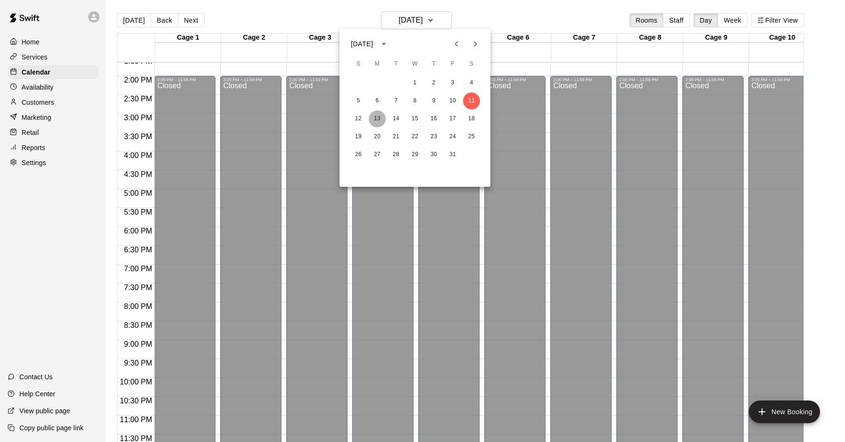
click at [376, 119] on button "13" at bounding box center [377, 118] width 17 height 17
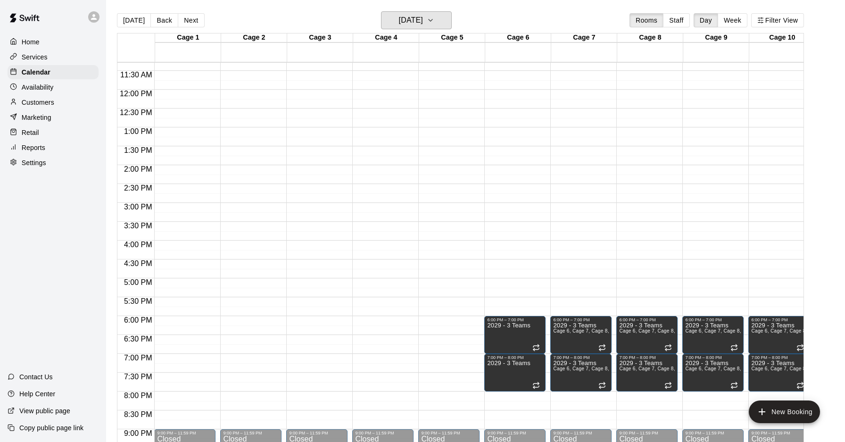
scroll to position [427, 0]
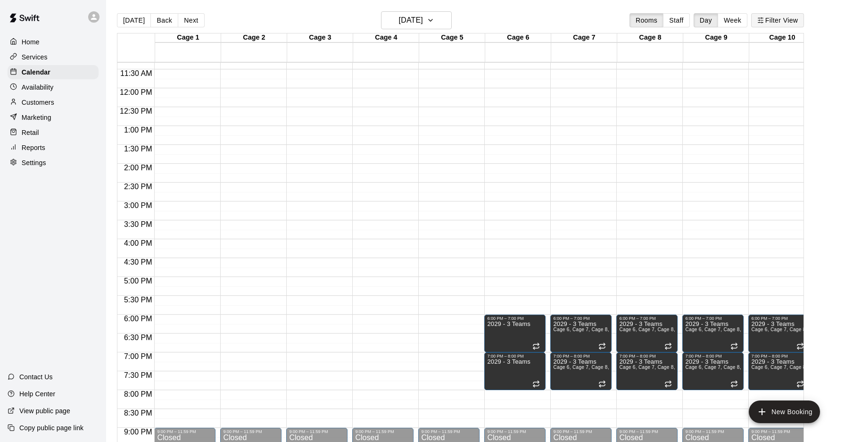
click at [760, 22] on icon "button" at bounding box center [760, 20] width 7 height 7
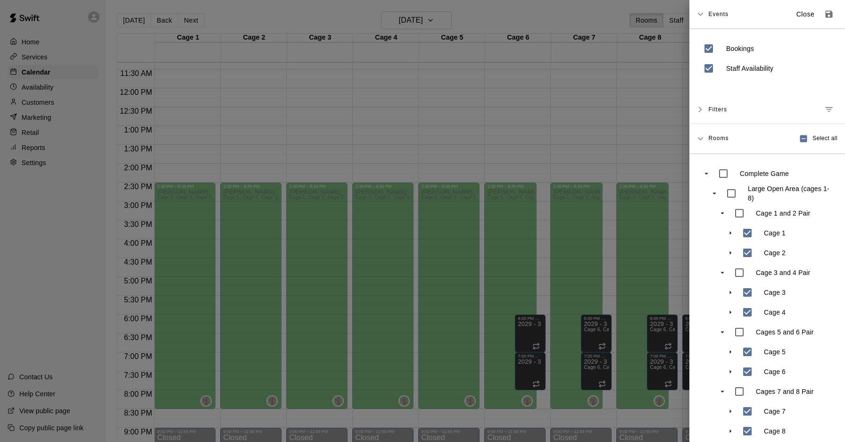
click at [699, 15] on icon at bounding box center [700, 14] width 6 height 3
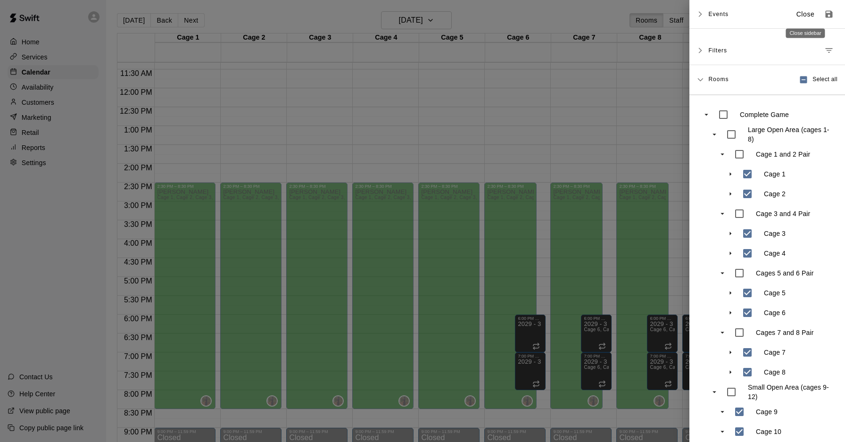
click at [804, 15] on p "Close" at bounding box center [805, 14] width 18 height 10
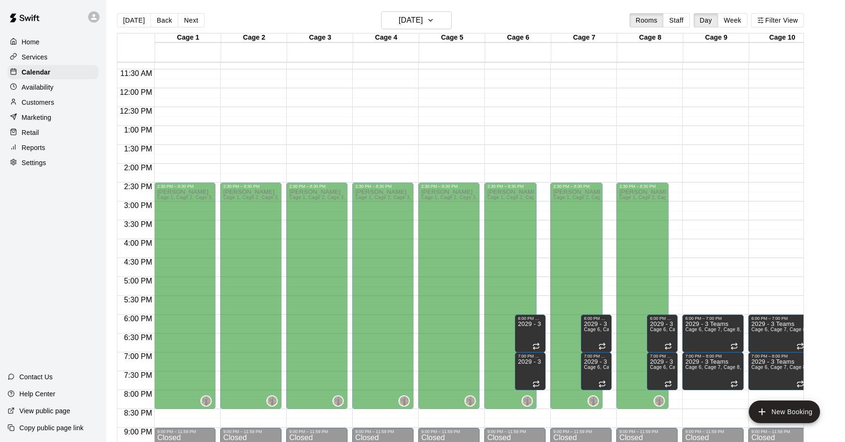
click at [42, 86] on p "Availability" at bounding box center [38, 87] width 32 height 9
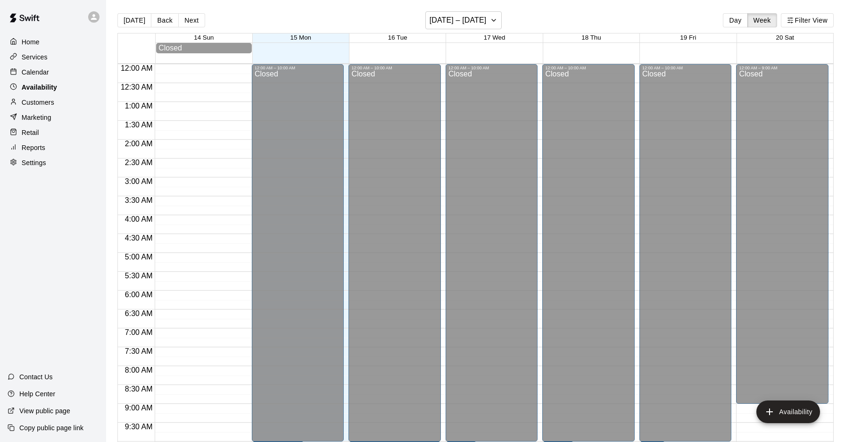
scroll to position [515, 0]
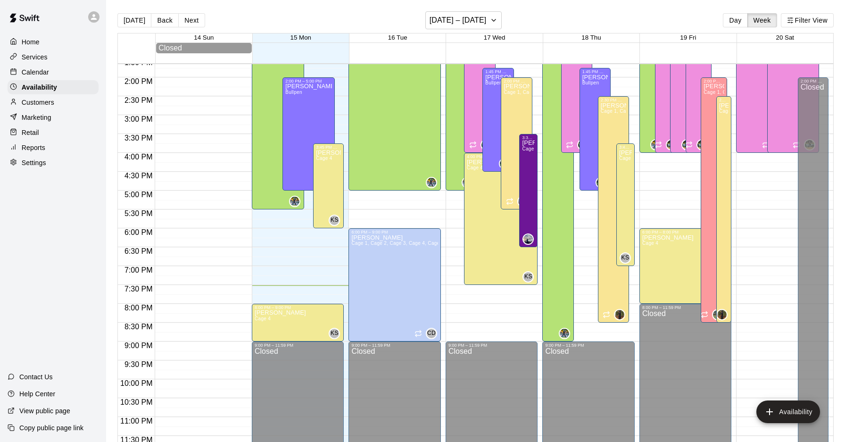
click at [46, 62] on div "Services" at bounding box center [53, 57] width 91 height 14
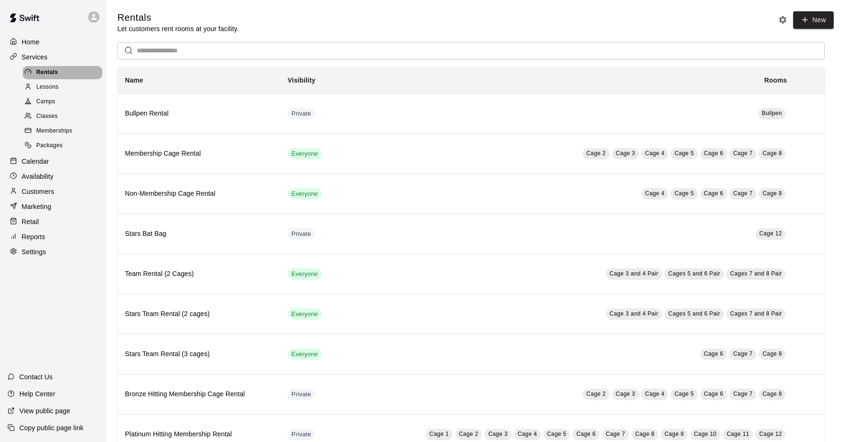
click at [45, 72] on span "Rentals" at bounding box center [47, 72] width 22 height 9
click at [46, 57] on p "Services" at bounding box center [35, 56] width 26 height 9
click at [47, 157] on p "Calendar" at bounding box center [35, 161] width 27 height 9
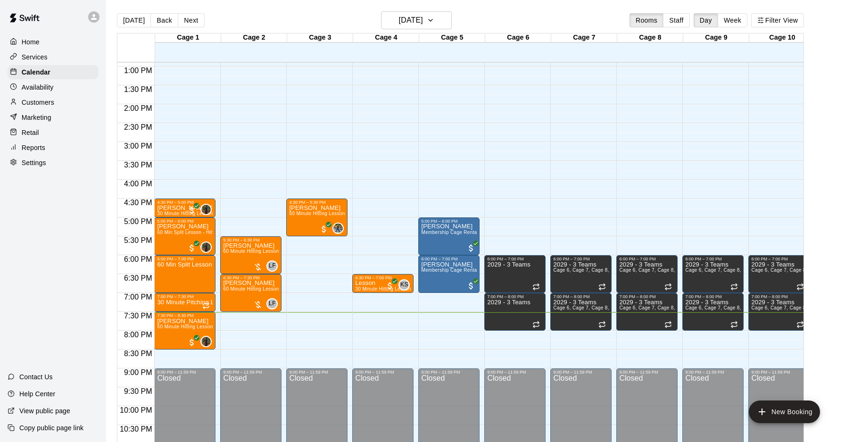
scroll to position [515, 0]
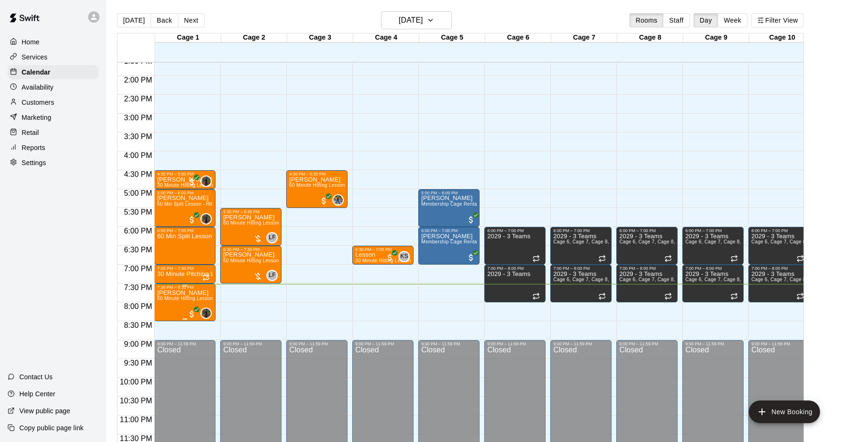
click at [182, 297] on span "60 Minute Hitting Lesson" at bounding box center [185, 298] width 56 height 5
click at [166, 311] on icon "edit" at bounding box center [166, 305] width 11 height 11
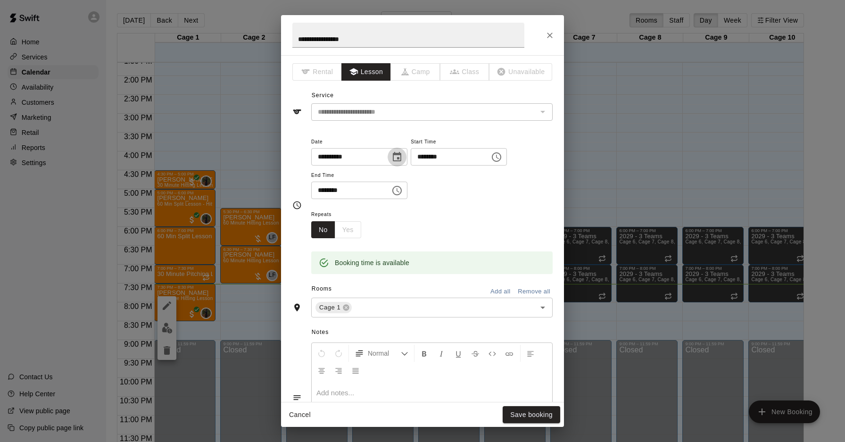
click at [401, 158] on icon "Choose date, selected date is Sep 15, 2025" at bounding box center [397, 156] width 8 height 9
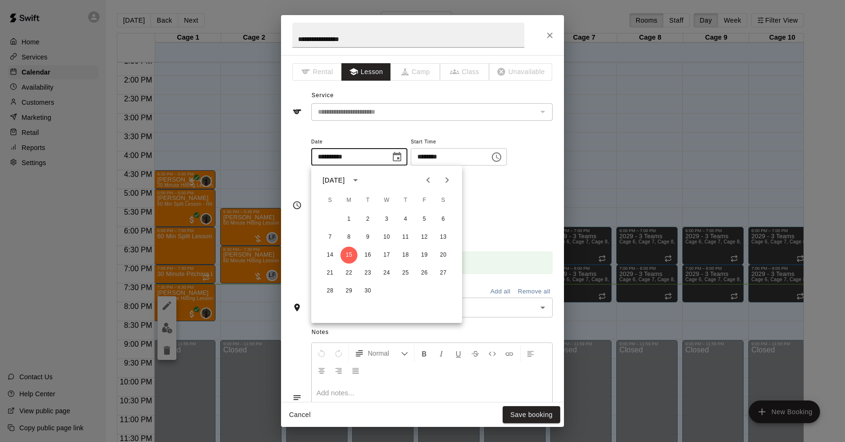
click at [444, 179] on icon "Next month" at bounding box center [446, 179] width 11 height 11
click at [352, 254] on button "13" at bounding box center [348, 255] width 17 height 17
type input "**********"
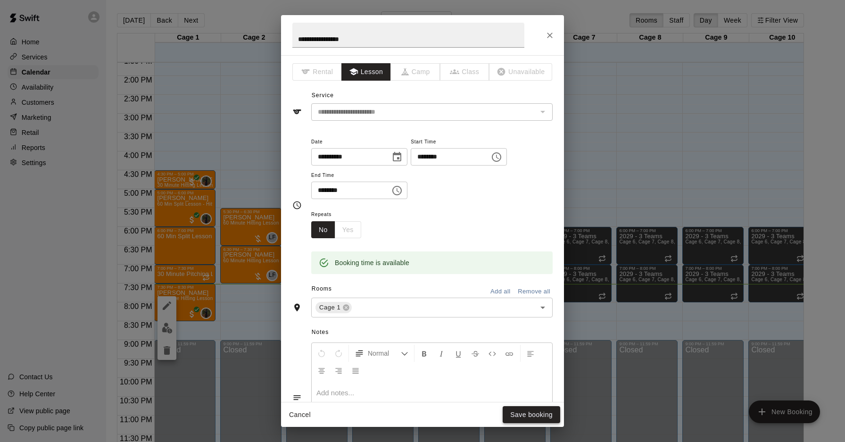
click at [519, 417] on button "Save booking" at bounding box center [532, 414] width 58 height 17
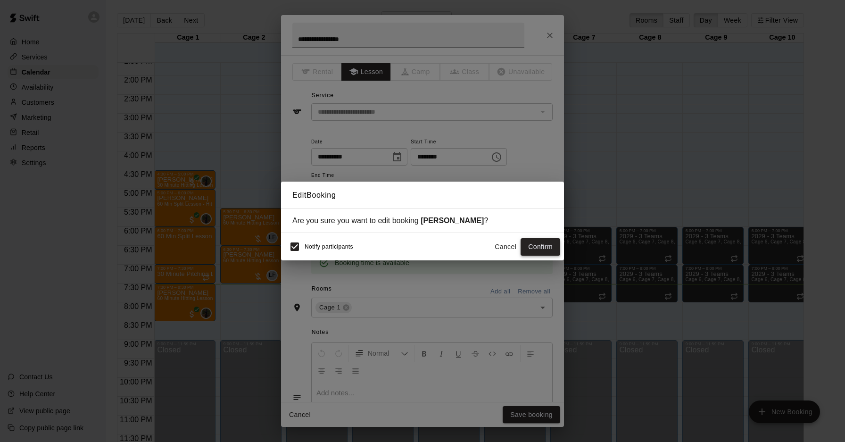
click at [532, 251] on button "Confirm" at bounding box center [540, 246] width 40 height 17
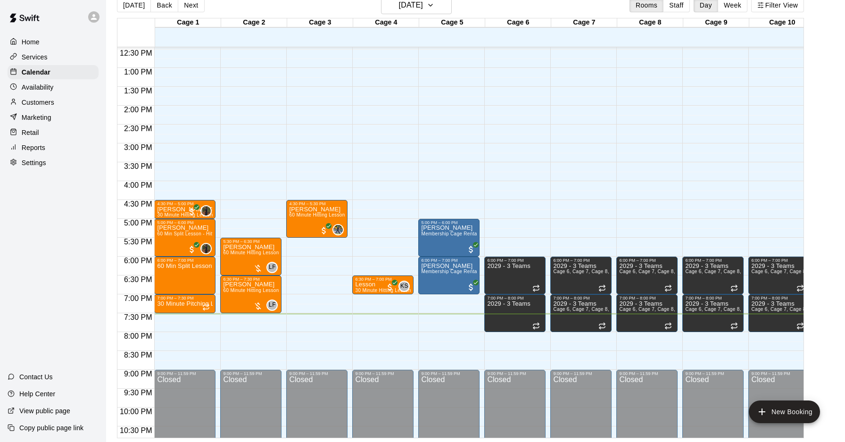
scroll to position [466, 0]
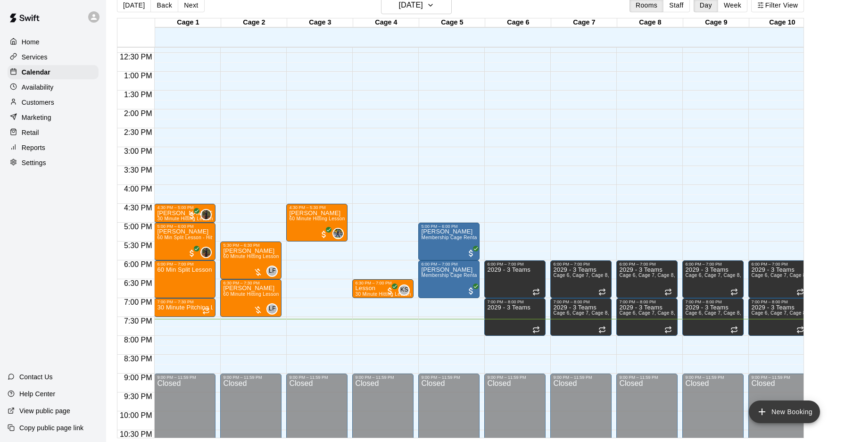
click at [775, 419] on button "New Booking" at bounding box center [784, 411] width 71 height 23
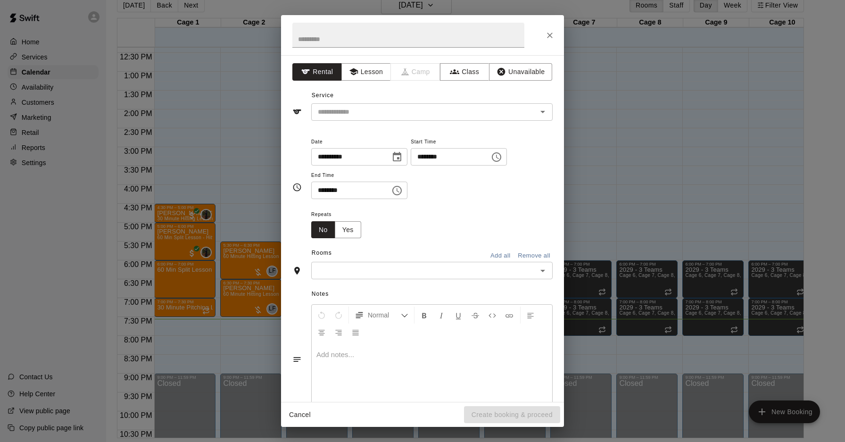
click at [346, 101] on div "Service ​" at bounding box center [422, 104] width 260 height 33
click at [348, 120] on div "**********" at bounding box center [422, 228] width 283 height 347
click at [350, 111] on input "text" at bounding box center [418, 112] width 208 height 12
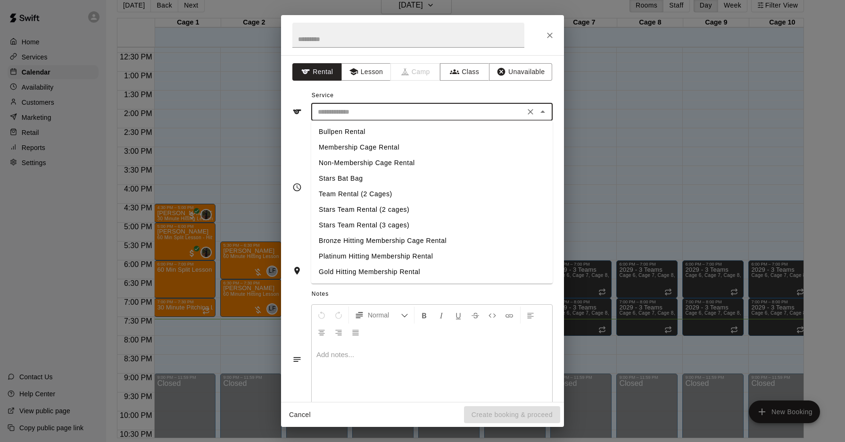
click at [350, 162] on li "Non-Membership Cage Rental" at bounding box center [431, 163] width 241 height 16
type input "**********"
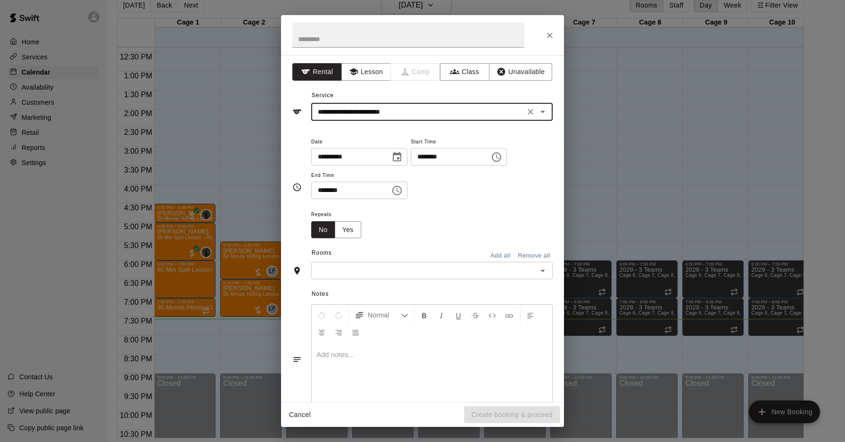
click at [433, 157] on input "********" at bounding box center [447, 156] width 73 height 17
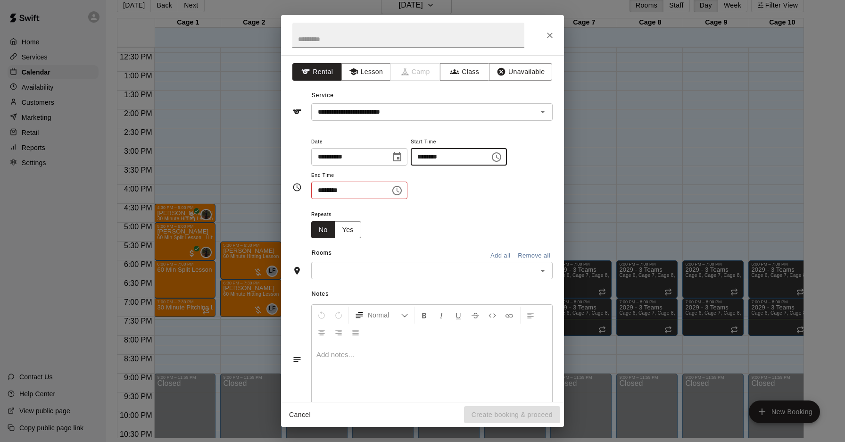
click at [437, 153] on input "********" at bounding box center [447, 156] width 73 height 17
click at [386, 263] on div "​" at bounding box center [431, 270] width 241 height 17
type input "********"
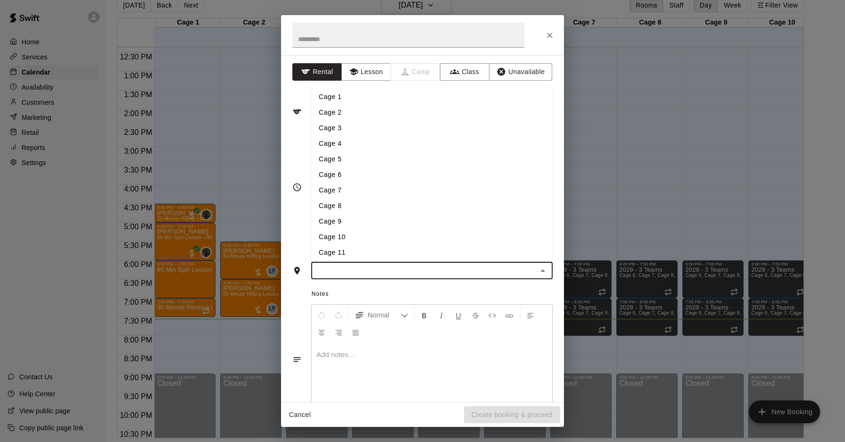
click at [335, 132] on li "Cage 3" at bounding box center [431, 128] width 241 height 16
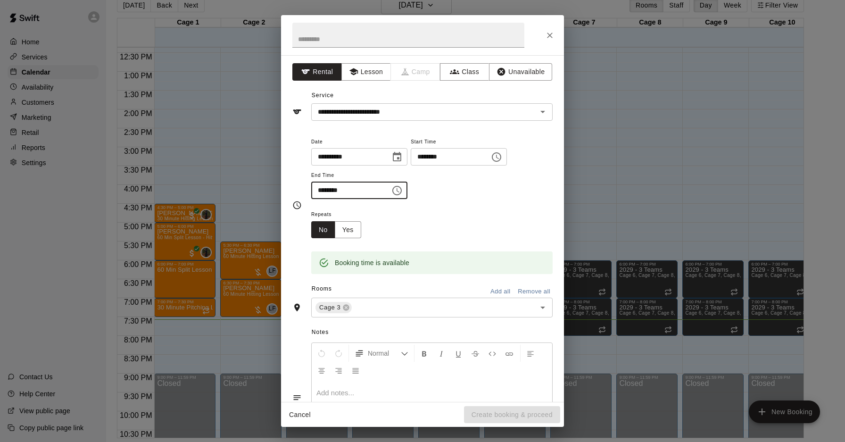
click at [330, 190] on input "********" at bounding box center [347, 190] width 73 height 17
click at [322, 190] on input "********" at bounding box center [347, 190] width 73 height 17
type input "********"
click at [494, 414] on button "Create booking & proceed" at bounding box center [512, 414] width 96 height 17
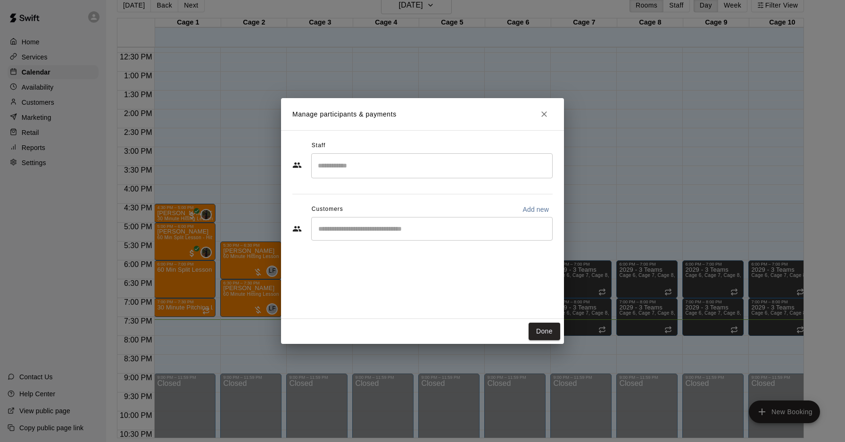
click at [370, 231] on input "Start typing to search customers..." at bounding box center [431, 228] width 233 height 9
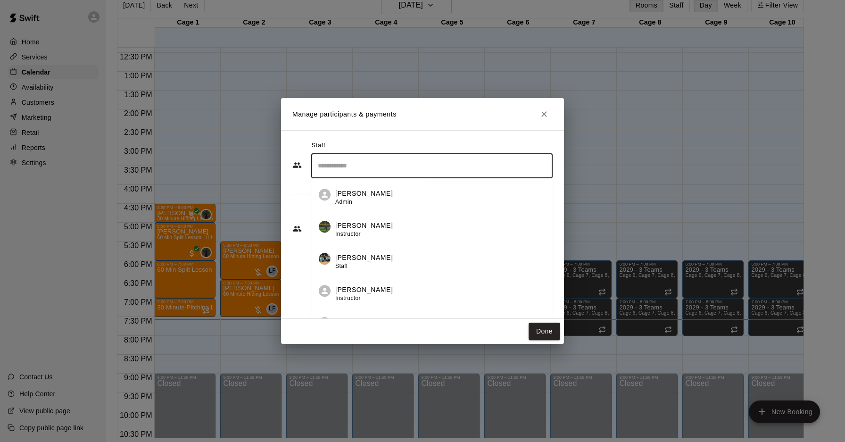
click at [339, 170] on input "Search staff" at bounding box center [431, 165] width 233 height 17
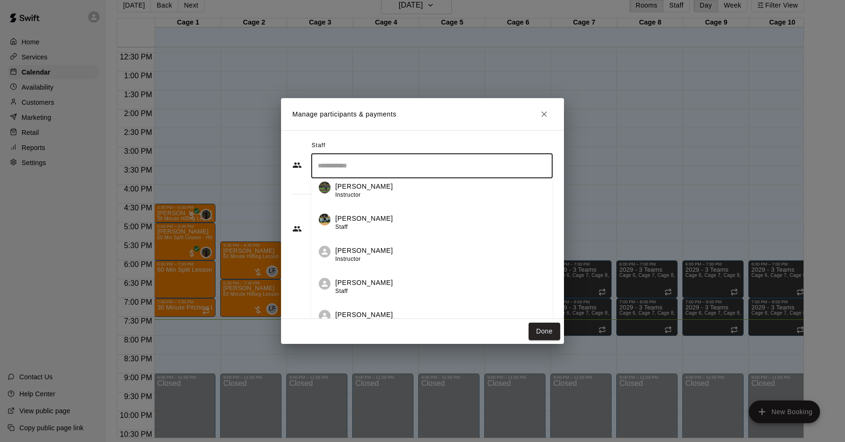
click at [298, 189] on div "Staff ​ Anna Clark Admin Britt Yount Instructor Kendall Bentley Staff Tyler Bas…" at bounding box center [422, 194] width 260 height 112
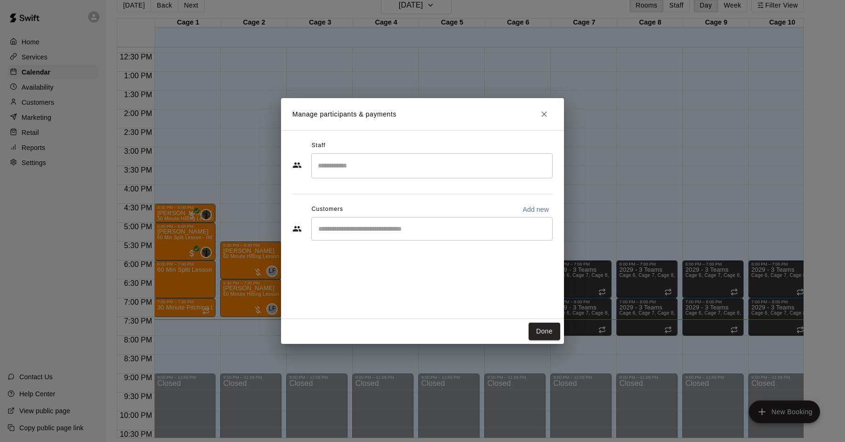
click at [345, 235] on div "​" at bounding box center [431, 229] width 241 height 24
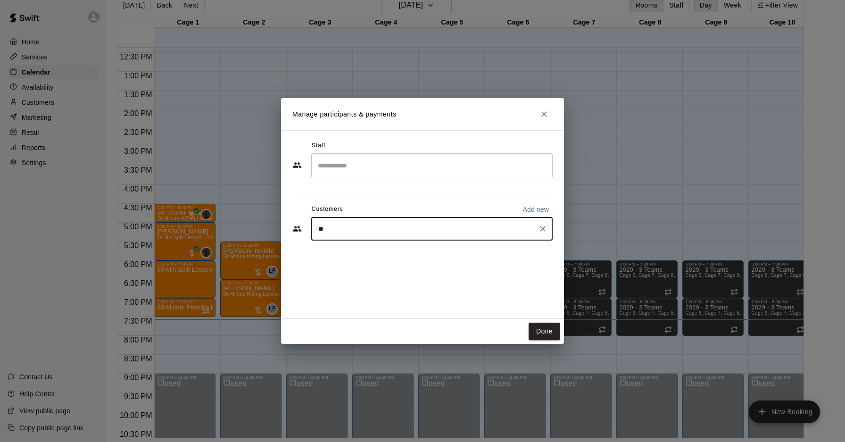
type input "***"
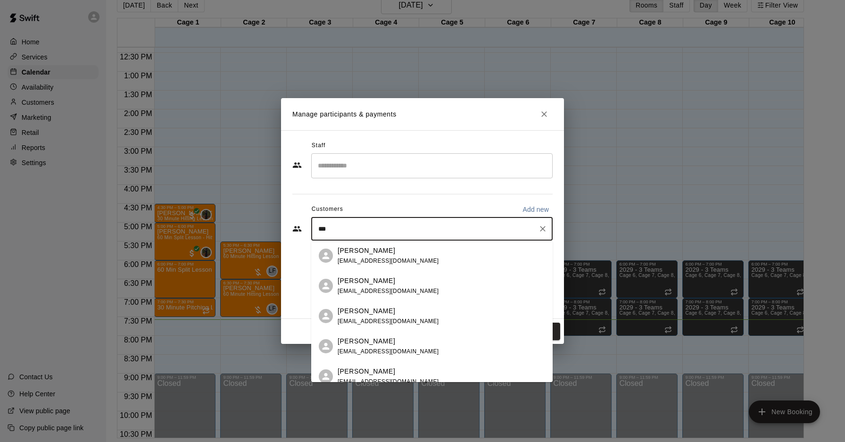
click at [394, 289] on span "pat.eggleston9@gmail.com" at bounding box center [388, 291] width 101 height 7
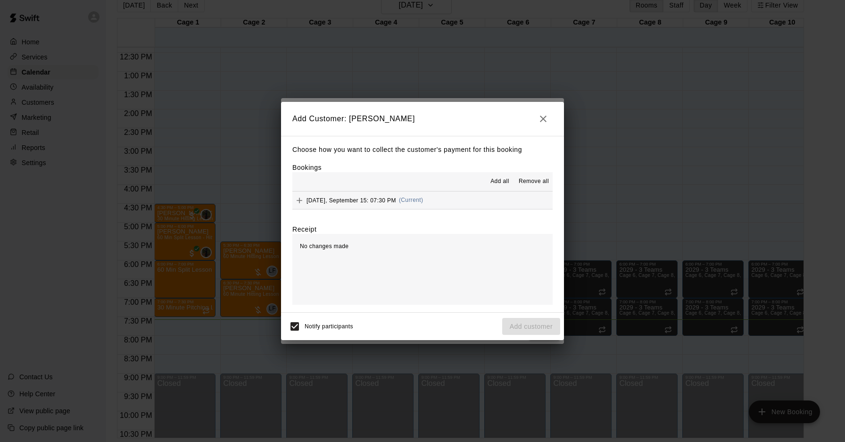
click at [411, 199] on span "(Current)" at bounding box center [411, 200] width 25 height 7
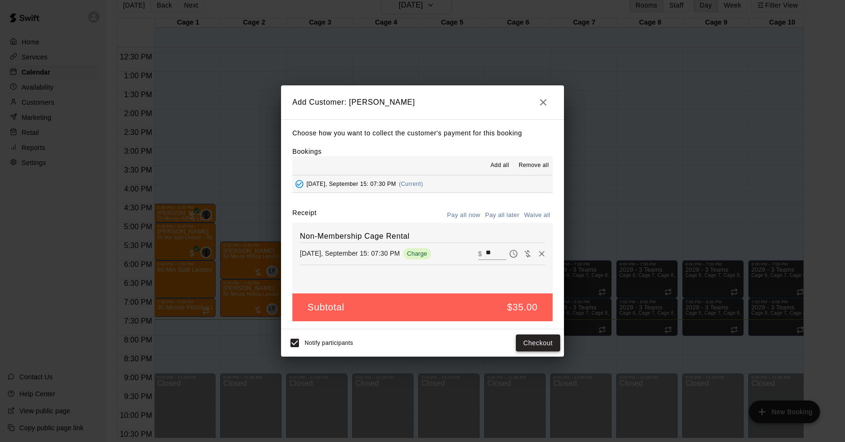
click at [537, 344] on button "Checkout" at bounding box center [538, 342] width 44 height 17
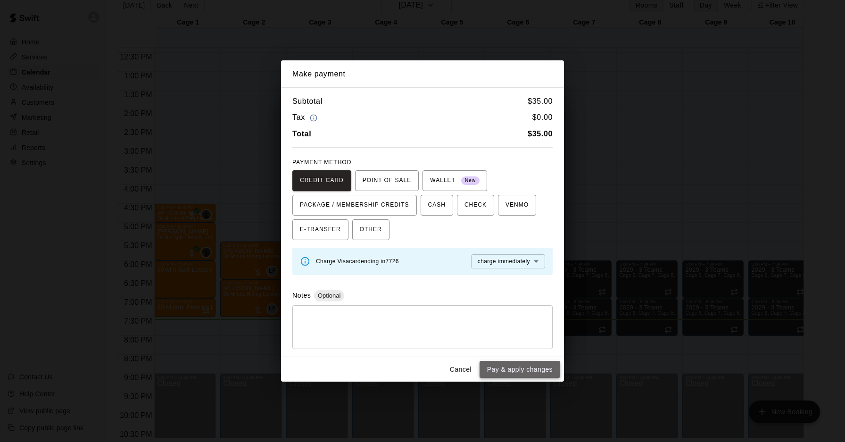
click at [526, 373] on button "Pay & apply changes" at bounding box center [519, 369] width 81 height 17
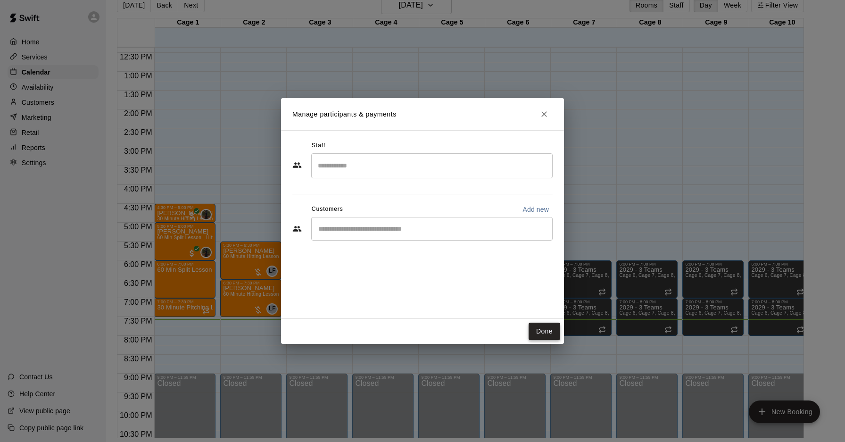
click at [542, 330] on button "Done" at bounding box center [544, 330] width 32 height 17
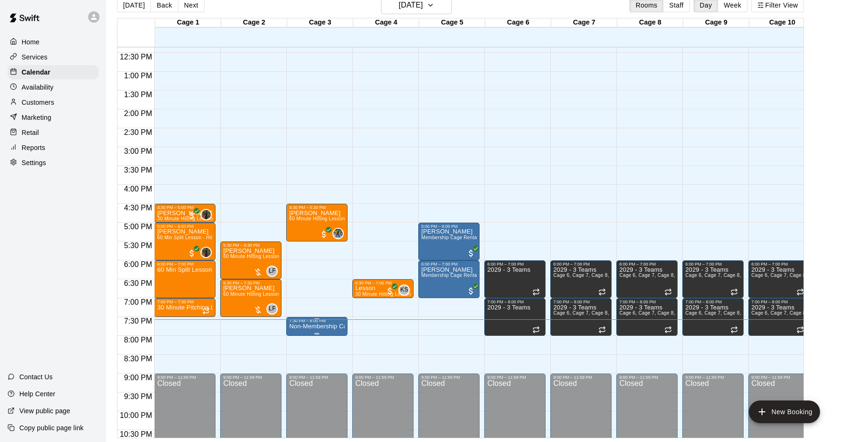
click at [330, 326] on p "Non-Membership Cage Rental" at bounding box center [317, 326] width 56 height 0
click at [296, 360] on img "edit" at bounding box center [299, 358] width 11 height 11
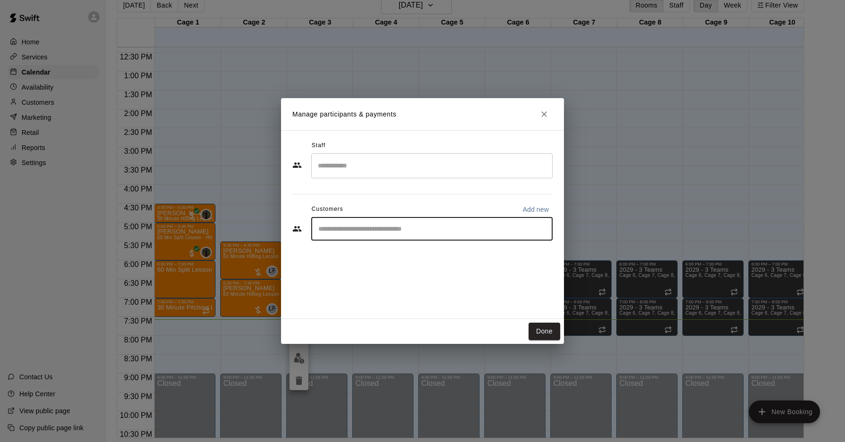
click at [399, 224] on input "Start typing to search customers..." at bounding box center [431, 228] width 233 height 9
click at [535, 210] on p "Add new" at bounding box center [535, 209] width 26 height 9
select select "**"
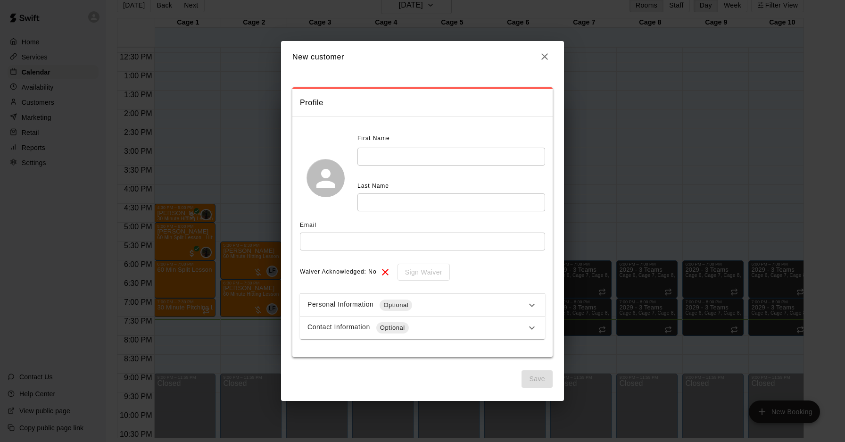
click at [544, 60] on icon "button" at bounding box center [544, 56] width 11 height 11
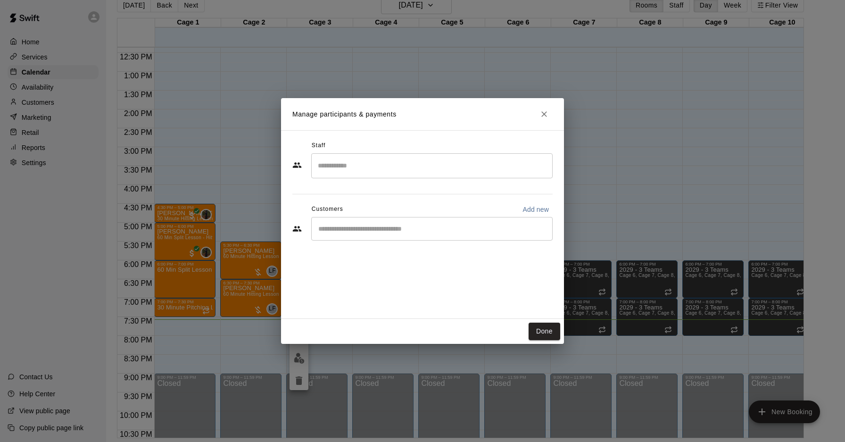
click at [413, 233] on div "​" at bounding box center [431, 229] width 241 height 24
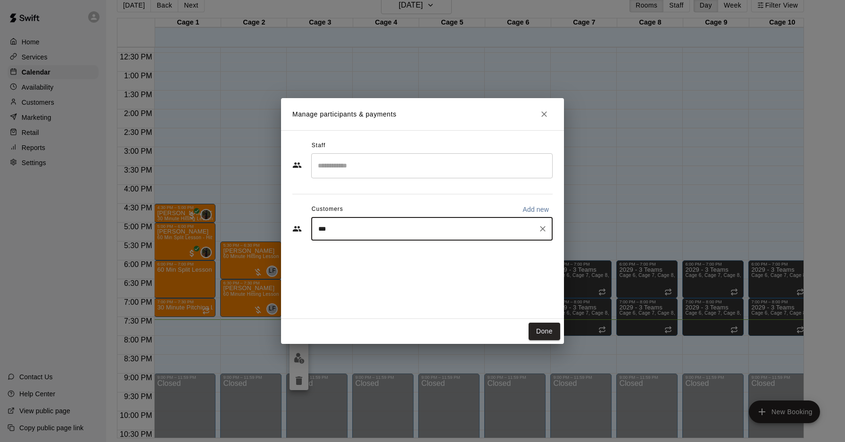
type input "****"
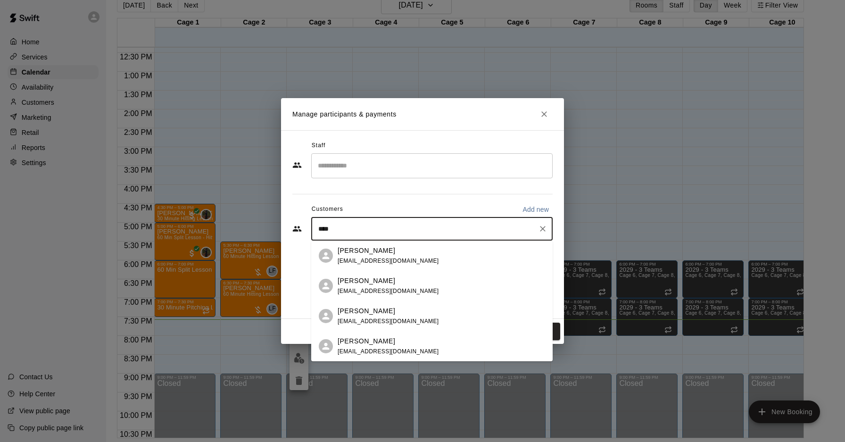
click at [385, 288] on span "hockeyguycaps09@gmail.com" at bounding box center [388, 291] width 101 height 7
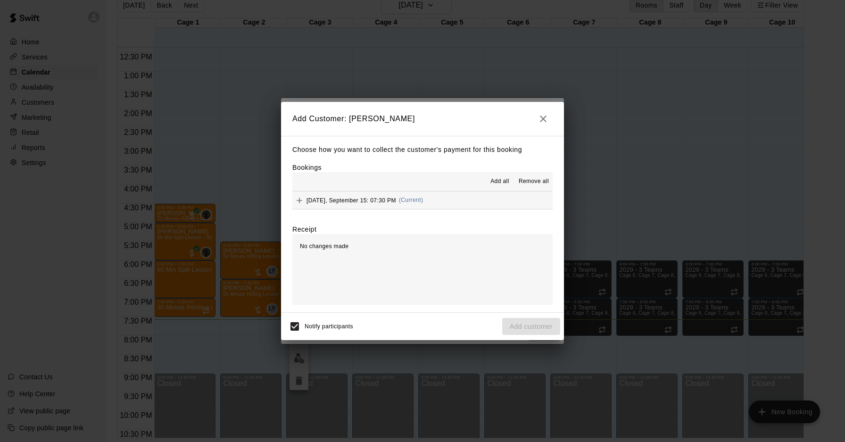
click at [414, 200] on span "(Current)" at bounding box center [411, 200] width 25 height 7
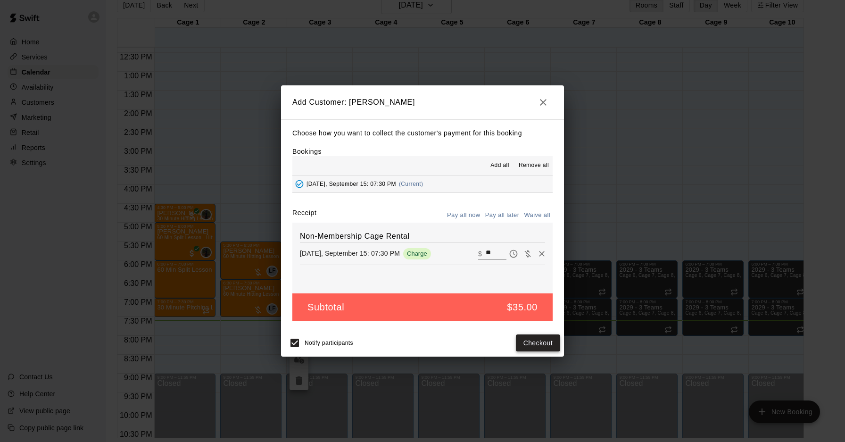
click at [528, 338] on button "Checkout" at bounding box center [538, 342] width 44 height 17
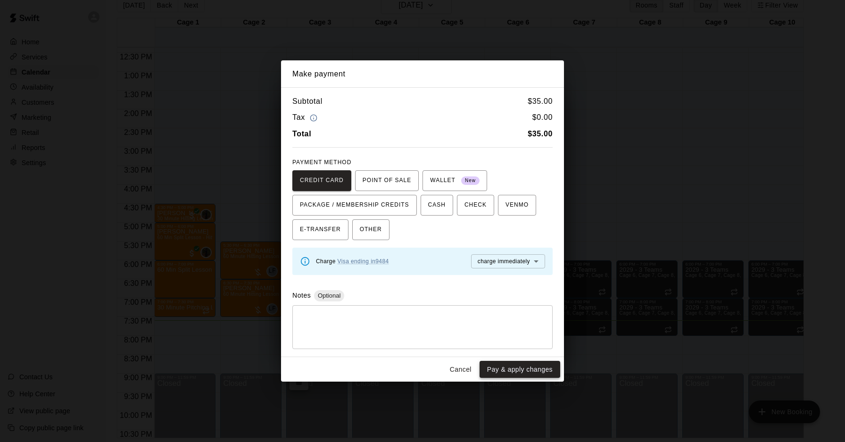
click at [522, 369] on button "Pay & apply changes" at bounding box center [519, 369] width 81 height 17
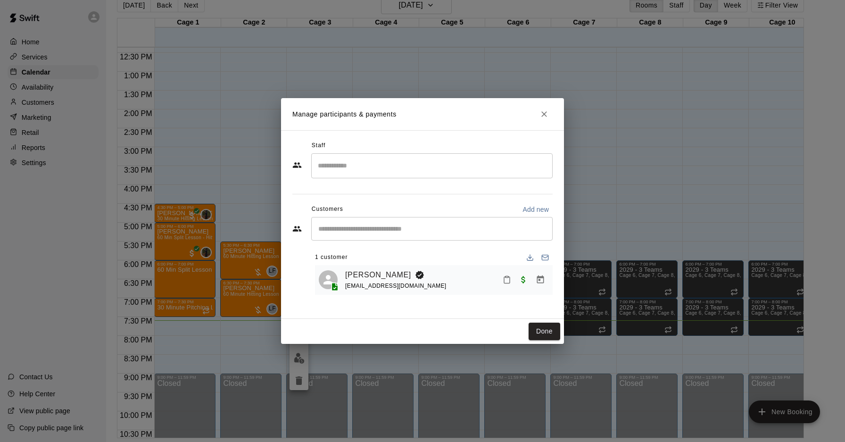
click at [537, 278] on icon "Manage bookings & payment" at bounding box center [540, 279] width 7 height 8
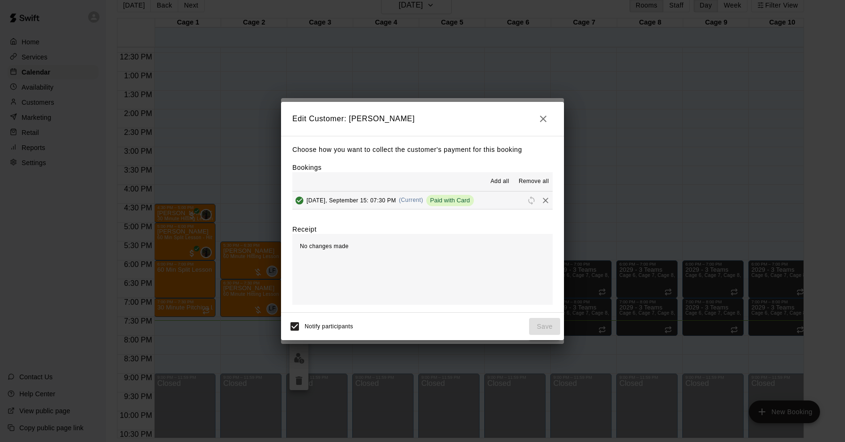
click at [544, 118] on icon "button" at bounding box center [542, 118] width 11 height 11
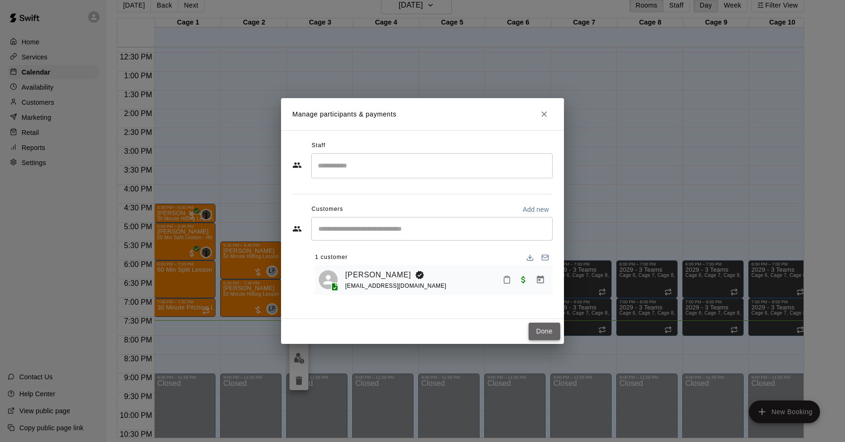
click at [538, 326] on button "Done" at bounding box center [544, 330] width 32 height 17
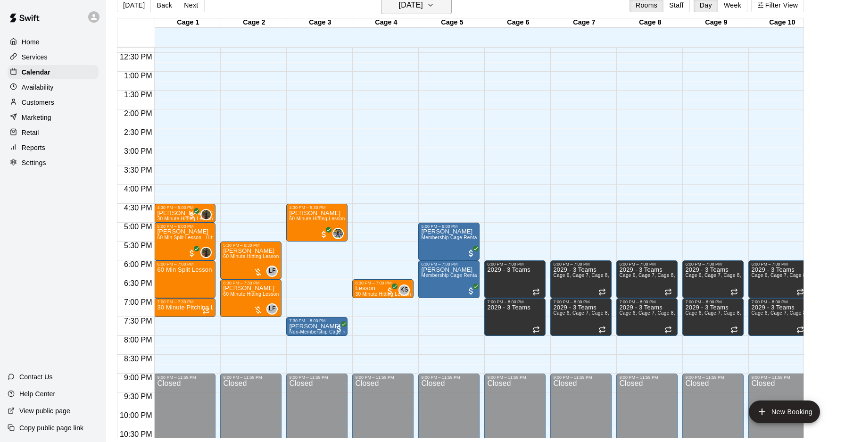
click at [423, 10] on h6 "[DATE]" at bounding box center [411, 5] width 24 height 13
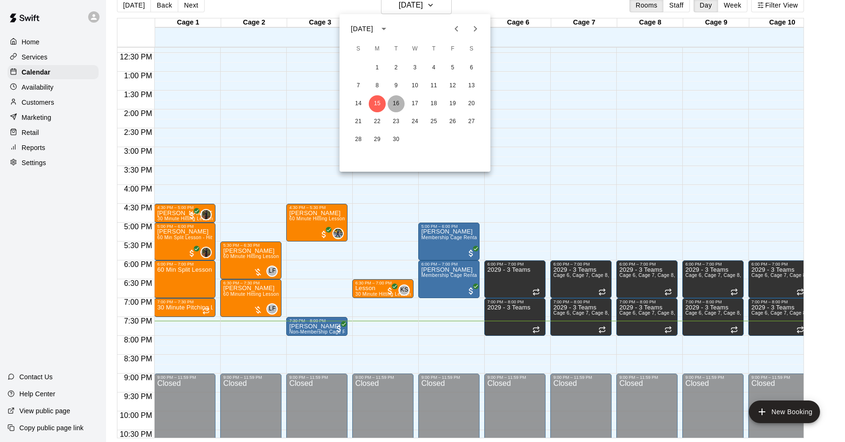
click at [397, 106] on button "16" at bounding box center [396, 103] width 17 height 17
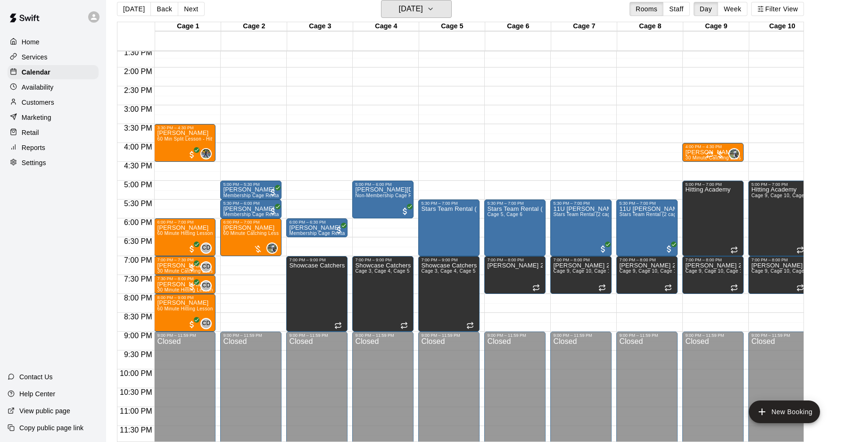
scroll to position [515, 0]
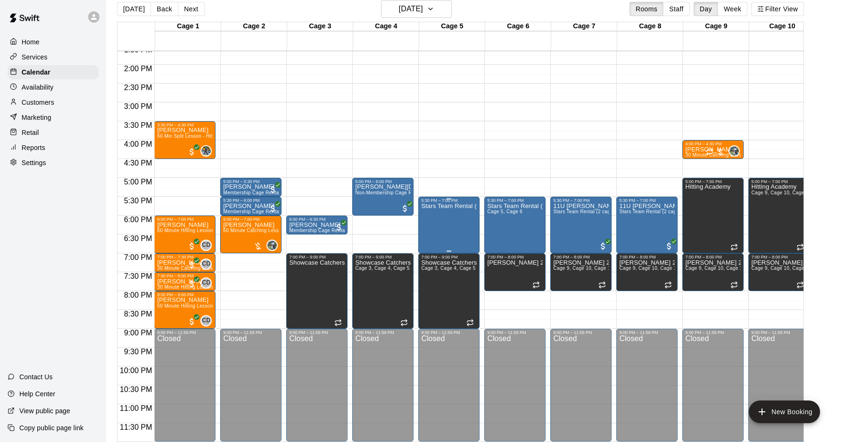
click at [430, 220] on div "Stars Team Rental (2 cages)" at bounding box center [449, 424] width 56 height 442
click at [429, 236] on img "edit" at bounding box center [431, 234] width 11 height 11
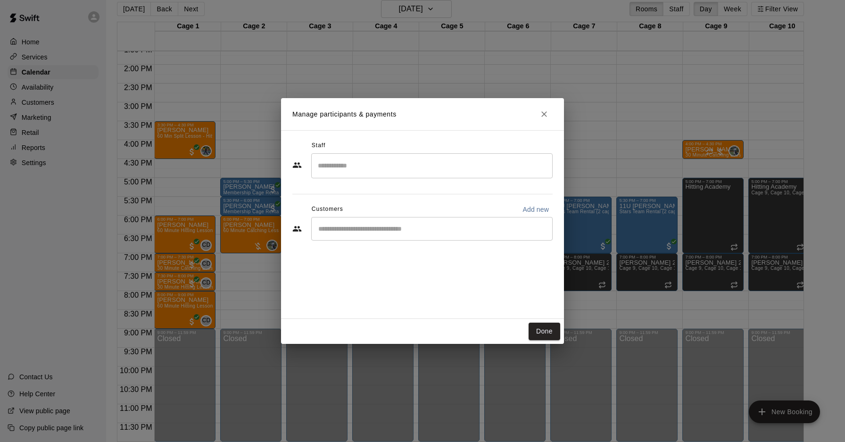
click at [403, 225] on input "Start typing to search customers..." at bounding box center [431, 228] width 233 height 9
click at [544, 330] on button "Done" at bounding box center [544, 330] width 32 height 17
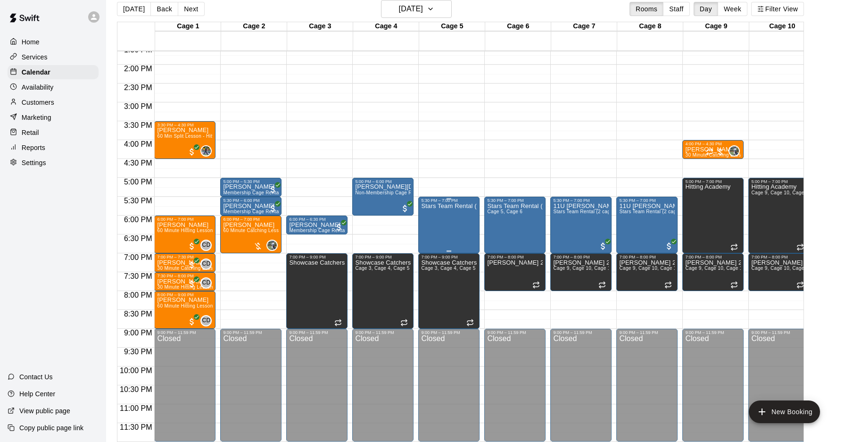
click at [448, 233] on div "Stars Team Rental (2 cages)" at bounding box center [449, 424] width 56 height 442
click at [457, 171] on div at bounding box center [422, 221] width 845 height 442
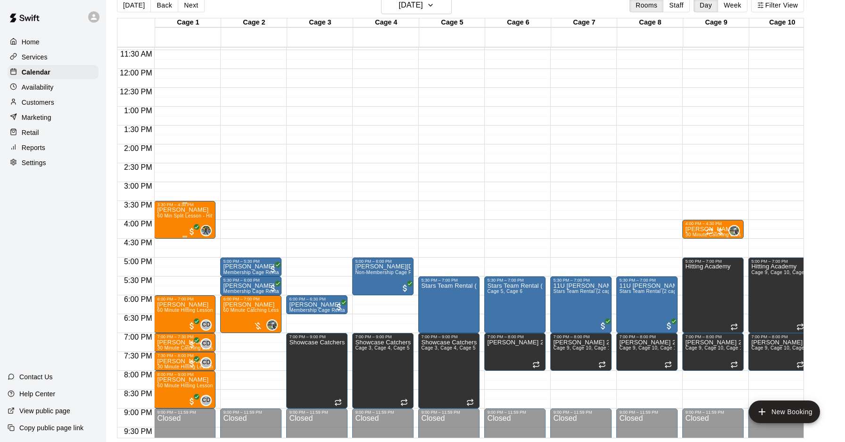
scroll to position [431, 0]
click at [401, 13] on button "Tuesday Sep 16" at bounding box center [416, 5] width 71 height 18
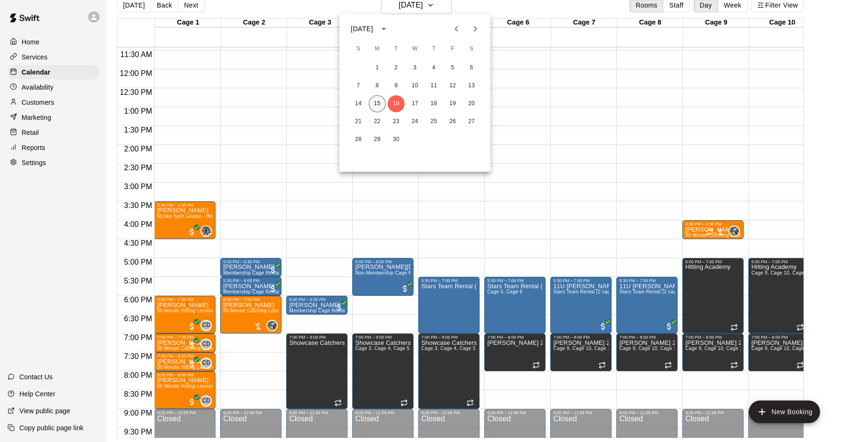
click at [383, 102] on button "15" at bounding box center [377, 103] width 17 height 17
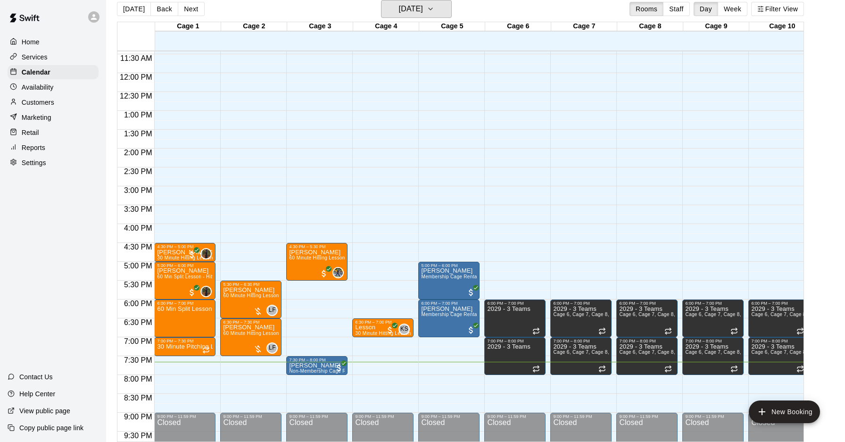
scroll to position [476, 0]
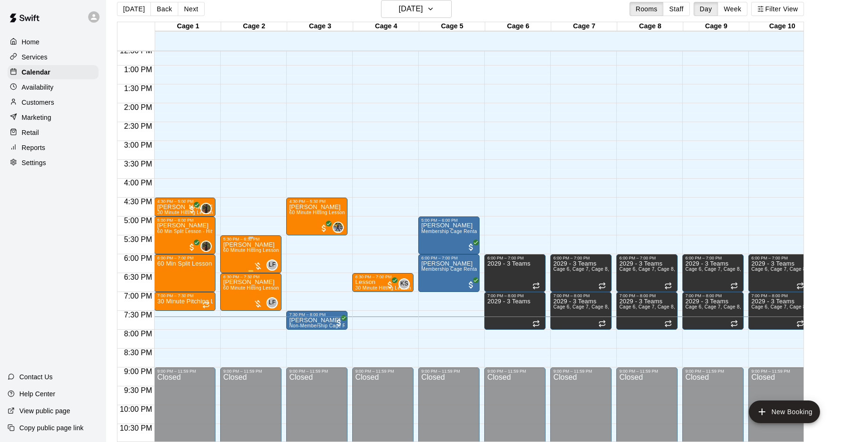
click at [233, 273] on img "edit" at bounding box center [233, 273] width 11 height 11
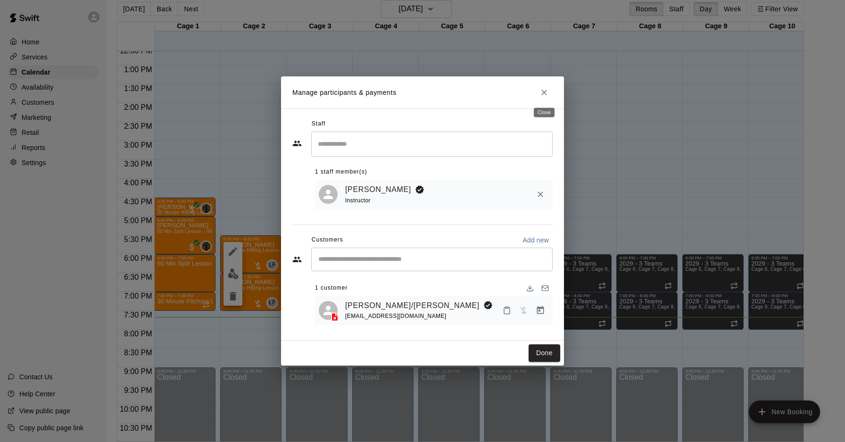
click at [548, 90] on icon "Close" at bounding box center [543, 92] width 9 height 9
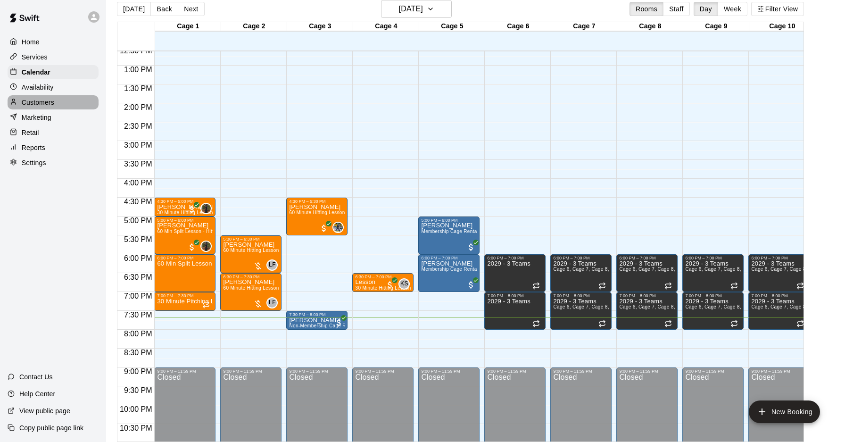
click at [41, 102] on p "Customers" at bounding box center [38, 102] width 33 height 9
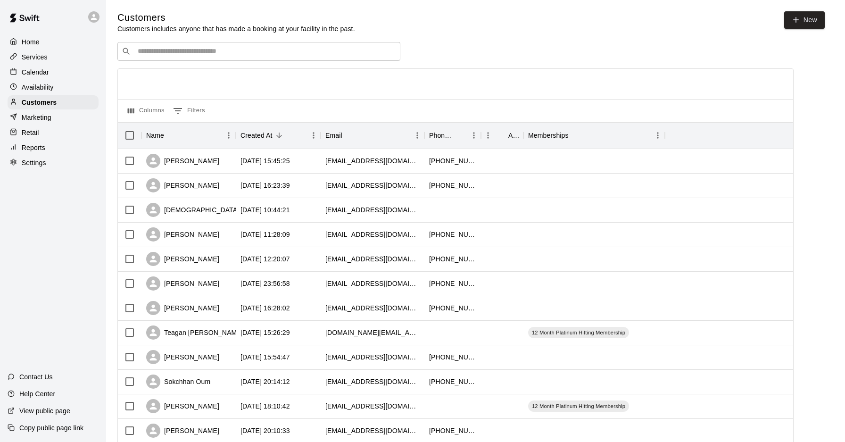
click at [166, 46] on div "​ ​" at bounding box center [258, 51] width 283 height 19
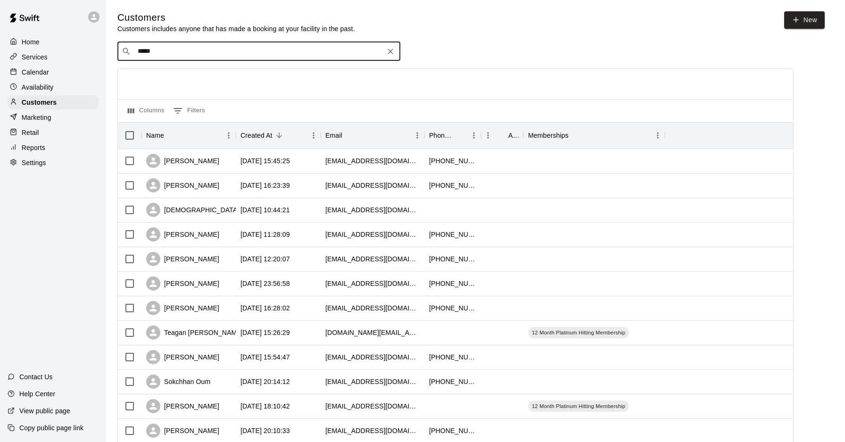
type input "*****"
click at [174, 69] on p "Trent/Blake Robey" at bounding box center [202, 71] width 117 height 10
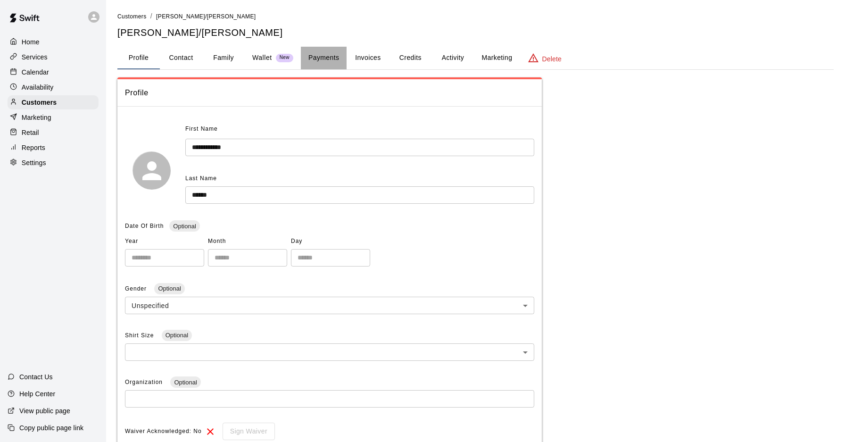
click at [321, 56] on button "Payments" at bounding box center [324, 58] width 46 height 23
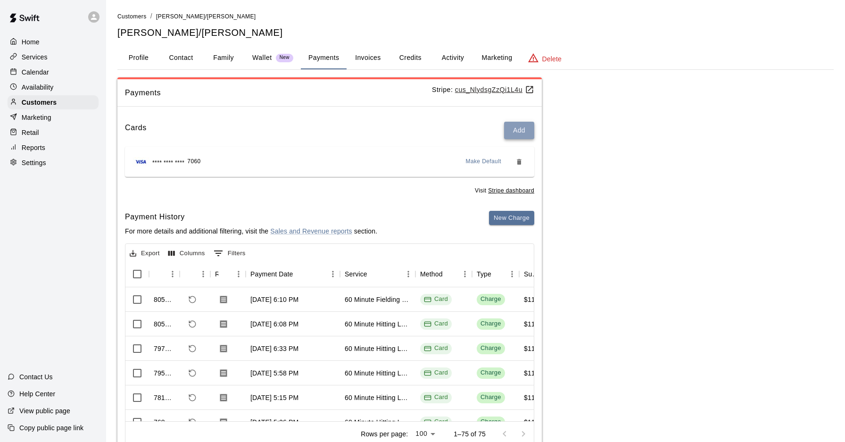
click at [513, 134] on button "Add" at bounding box center [519, 130] width 30 height 17
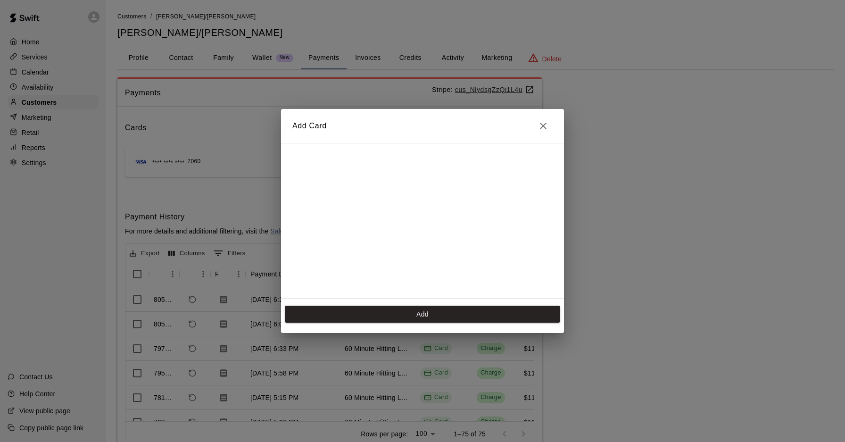
scroll to position [167, 0]
click at [453, 314] on button "Add" at bounding box center [422, 313] width 275 height 17
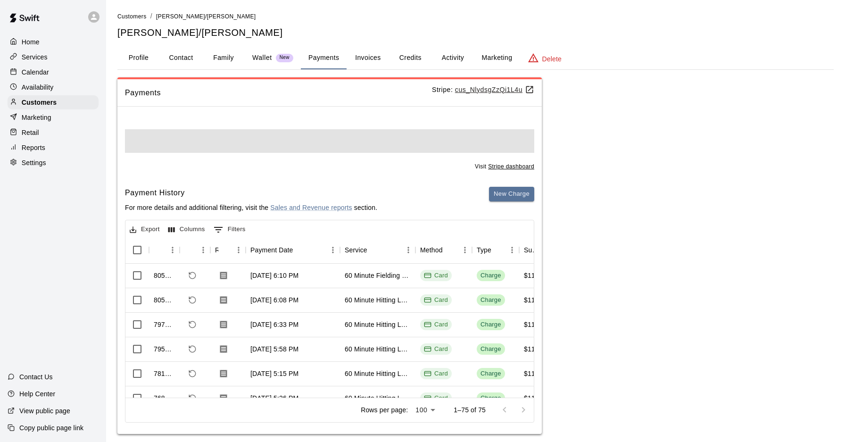
scroll to position [0, 0]
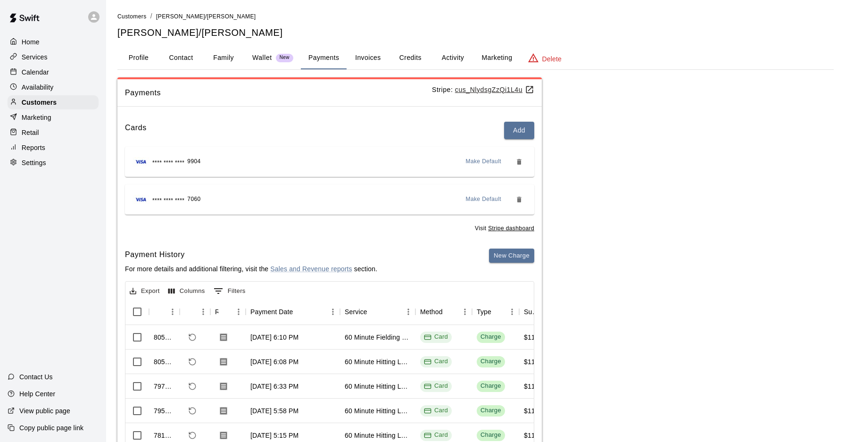
click at [44, 72] on p "Calendar" at bounding box center [35, 71] width 27 height 9
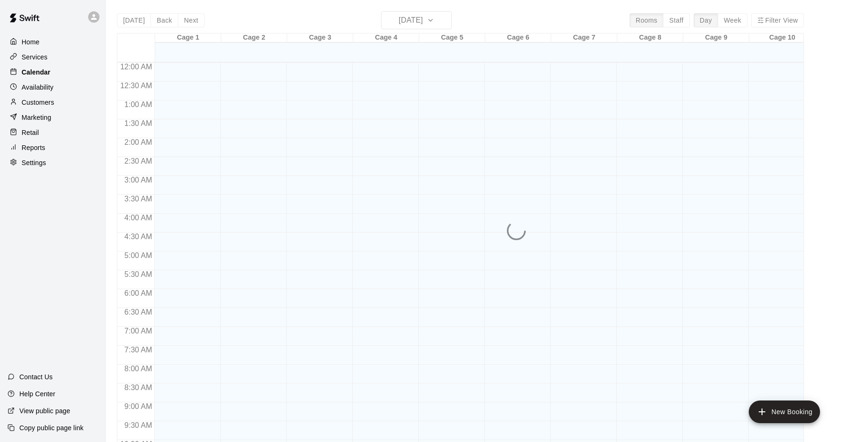
scroll to position [487, 0]
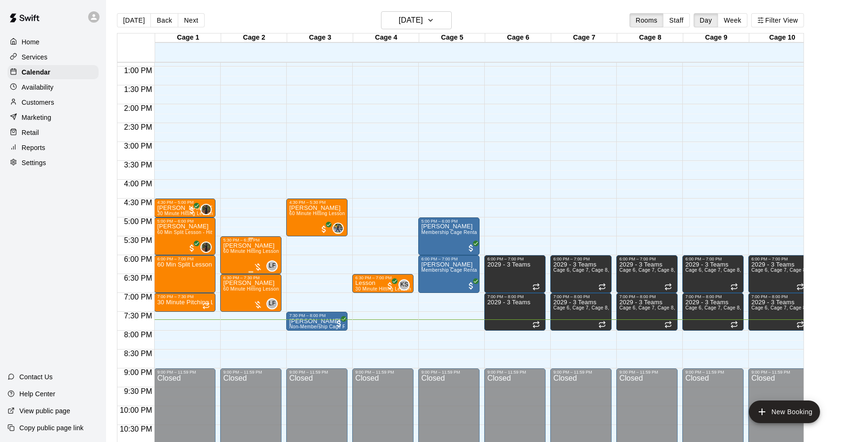
click at [254, 263] on div at bounding box center [257, 266] width 9 height 9
click at [264, 295] on img "edit" at bounding box center [263, 294] width 11 height 11
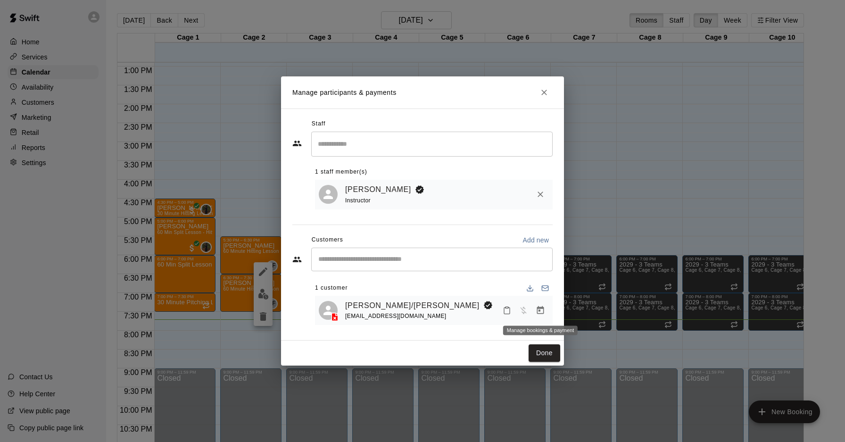
click at [535, 307] on button "Manage bookings & payment" at bounding box center [540, 310] width 17 height 17
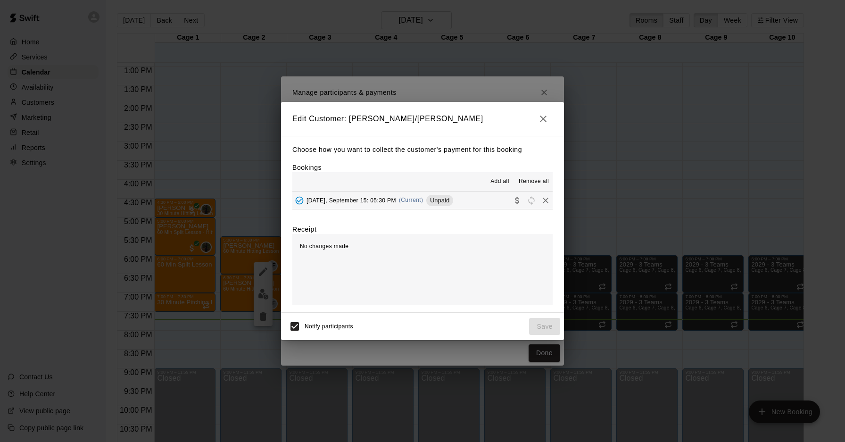
click at [405, 199] on span "(Current)" at bounding box center [411, 200] width 25 height 7
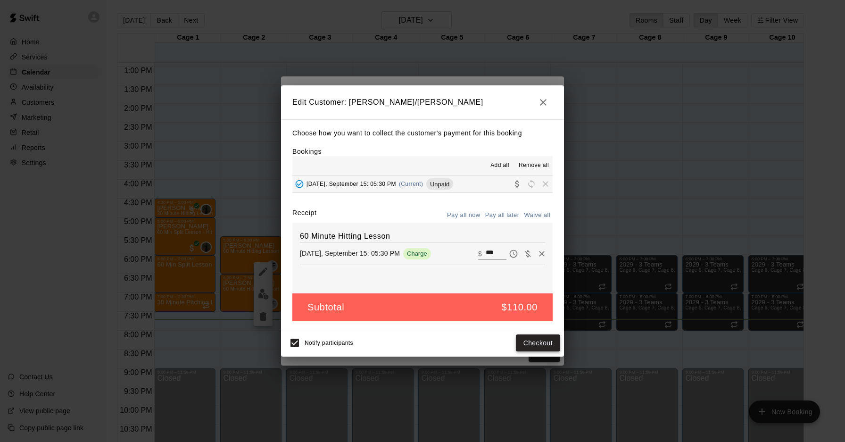
click at [543, 344] on button "Checkout" at bounding box center [538, 342] width 44 height 17
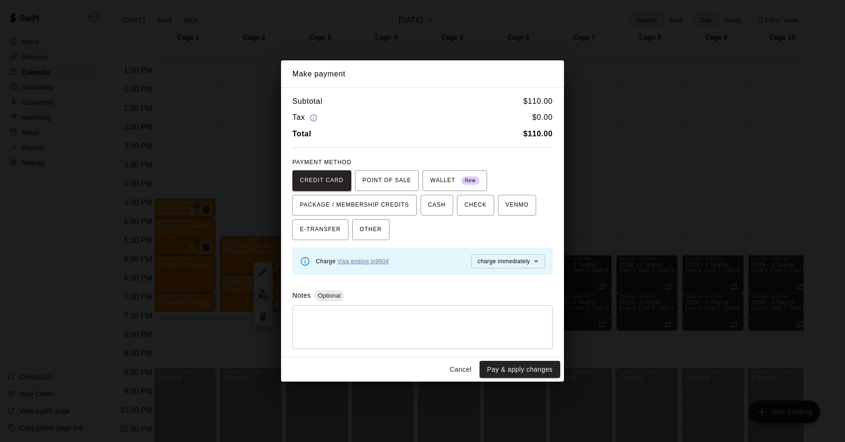
click at [383, 259] on link "Visa ending in 9904" at bounding box center [363, 261] width 51 height 7
click at [381, 260] on link "Visa ending in 9904" at bounding box center [363, 261] width 51 height 7
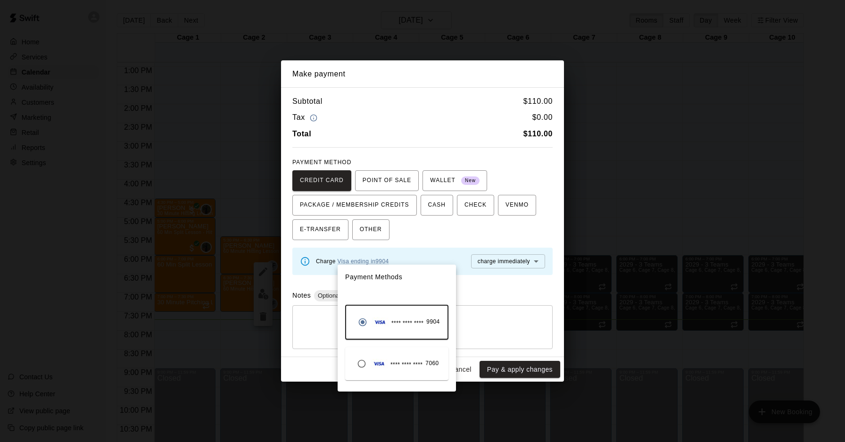
click at [499, 366] on div at bounding box center [422, 221] width 845 height 442
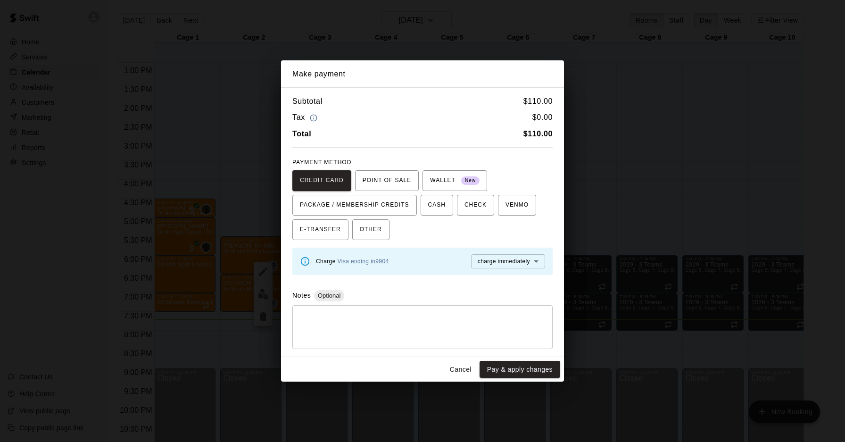
click at [502, 372] on button "Pay & apply changes" at bounding box center [519, 369] width 81 height 17
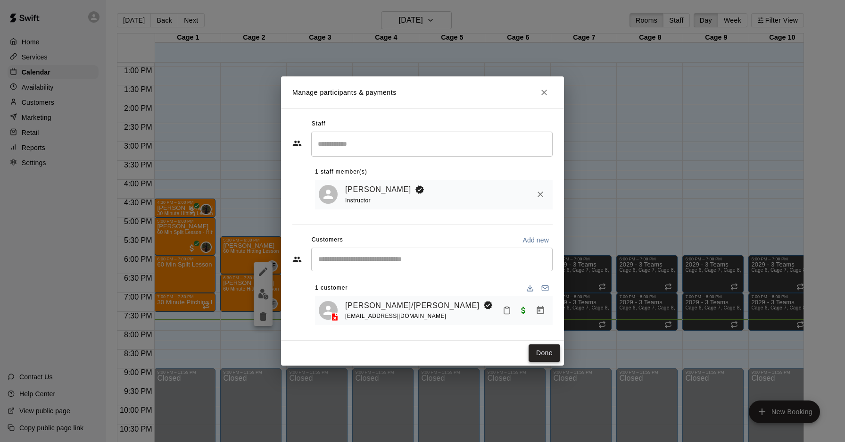
click at [537, 351] on button "Done" at bounding box center [544, 352] width 32 height 17
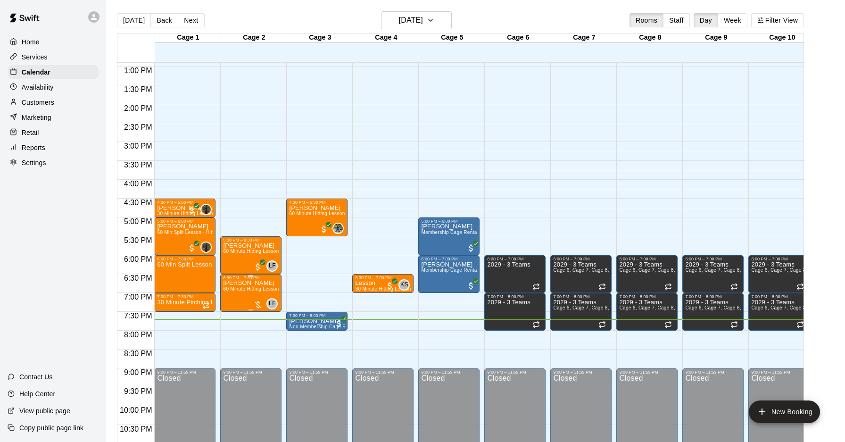
click at [258, 303] on div at bounding box center [257, 304] width 9 height 9
click at [262, 330] on img "edit" at bounding box center [263, 331] width 11 height 11
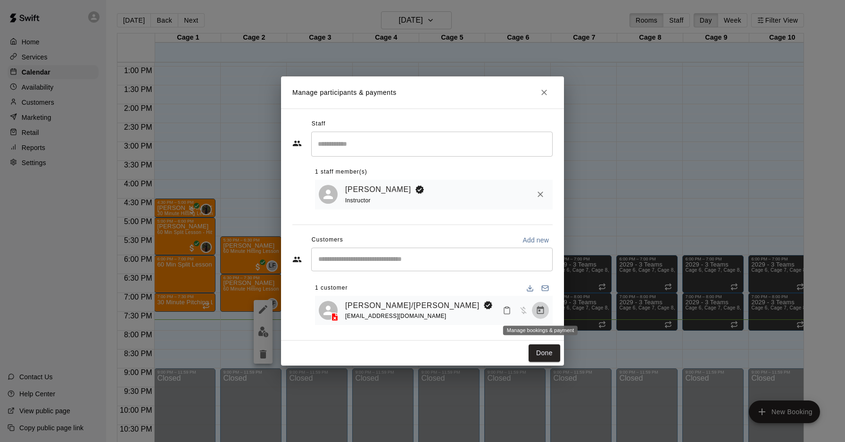
click at [539, 311] on icon "Manage bookings & payment" at bounding box center [540, 310] width 7 height 8
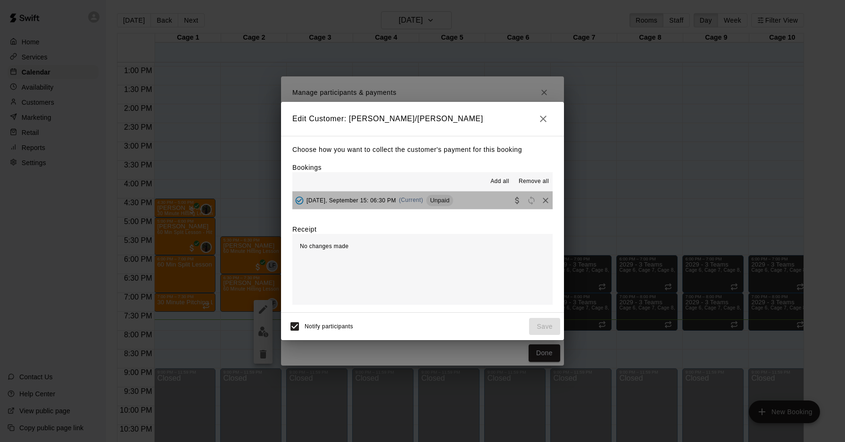
click at [406, 200] on span "(Current)" at bounding box center [411, 200] width 25 height 7
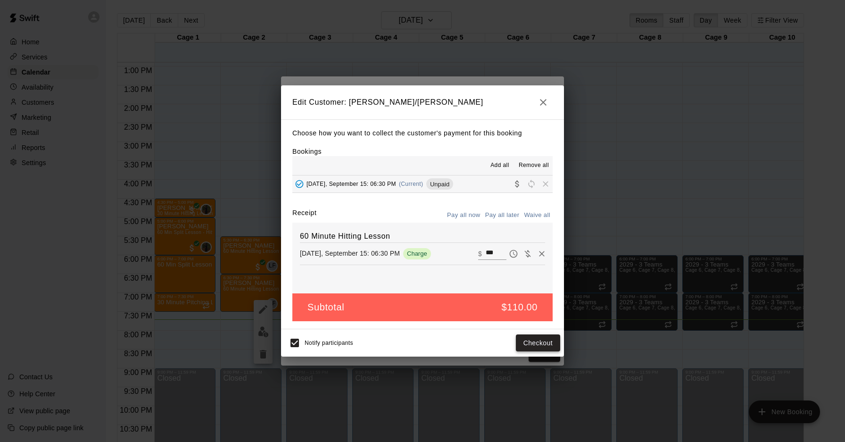
click at [539, 341] on button "Checkout" at bounding box center [538, 342] width 44 height 17
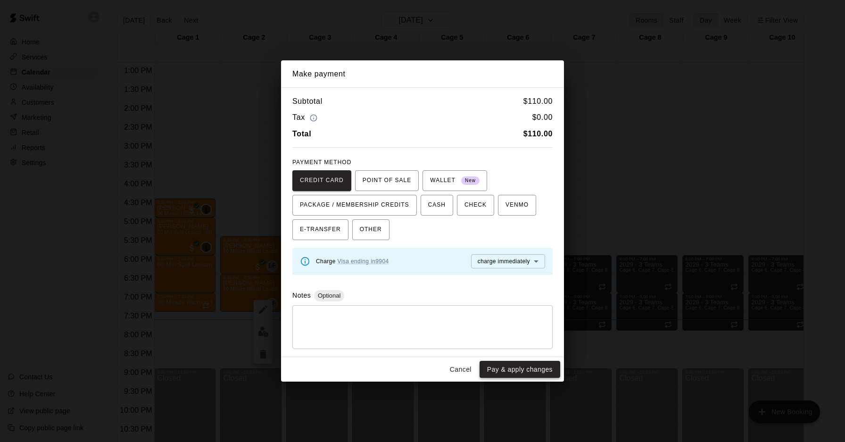
click at [526, 368] on button "Pay & apply changes" at bounding box center [519, 369] width 81 height 17
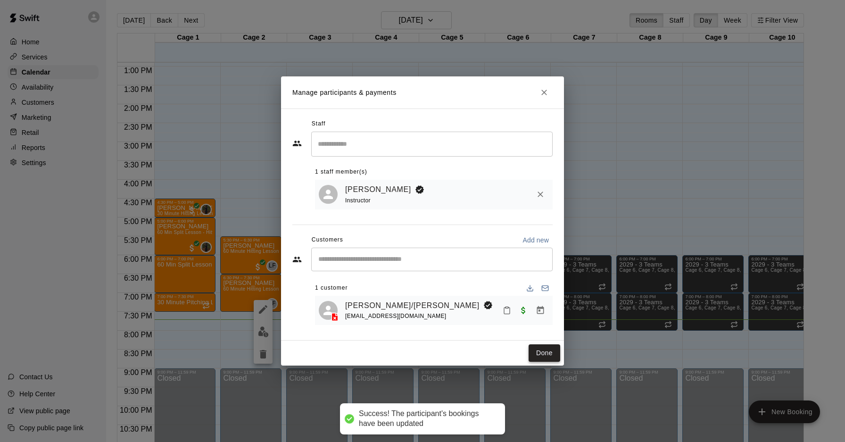
click at [542, 356] on button "Done" at bounding box center [544, 352] width 32 height 17
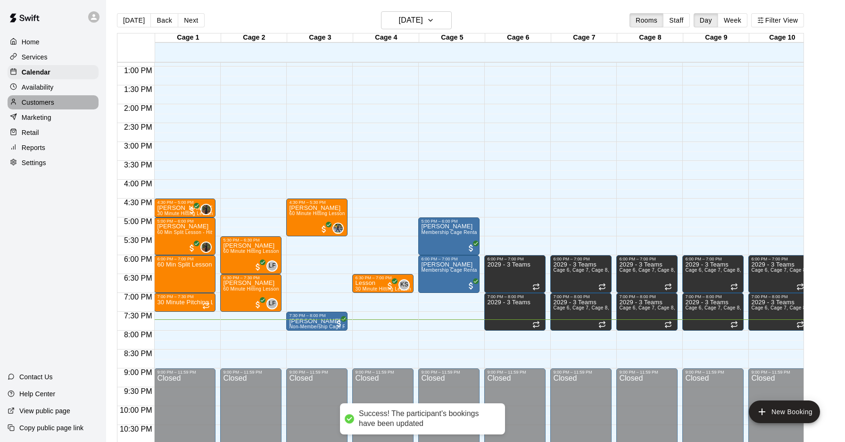
click at [58, 101] on div "Customers" at bounding box center [53, 102] width 91 height 14
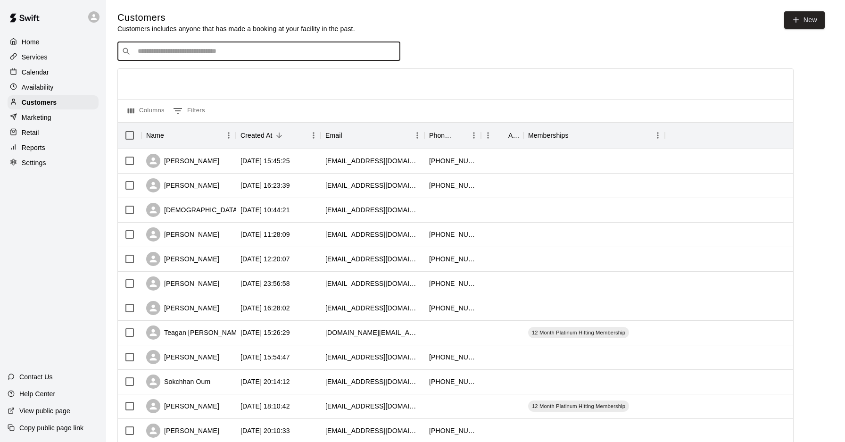
click at [199, 50] on input "Search customers by name or email" at bounding box center [265, 51] width 261 height 9
type input "*****"
click at [218, 81] on div "Trent/Blake Robey nrobey@comcast.net" at bounding box center [268, 76] width 249 height 20
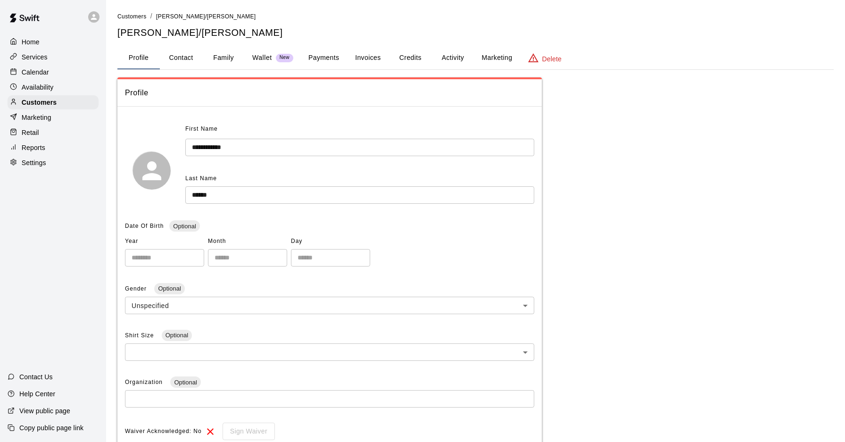
click at [321, 57] on button "Payments" at bounding box center [324, 58] width 46 height 23
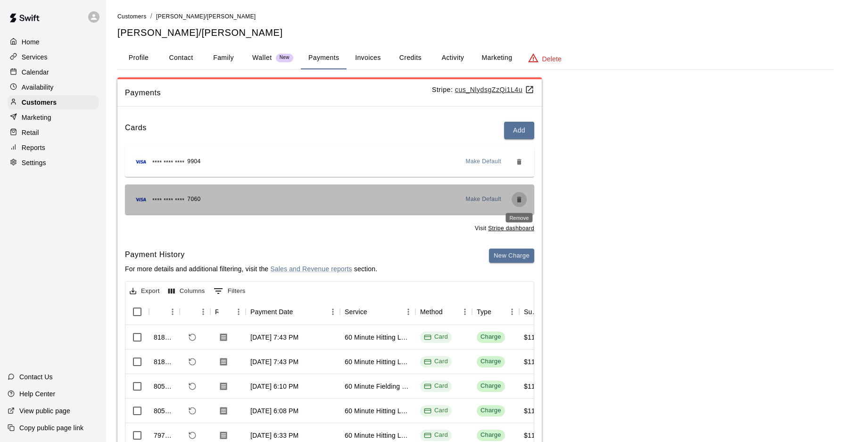
click at [517, 200] on icon "Remove" at bounding box center [519, 200] width 8 height 8
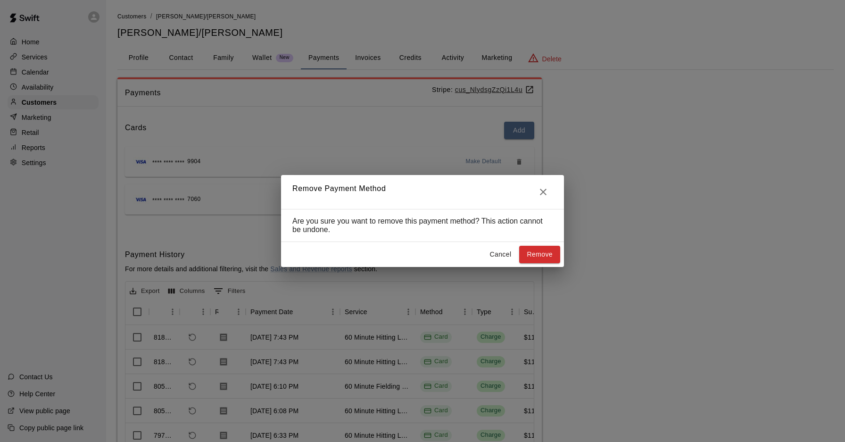
click at [535, 254] on button "Remove" at bounding box center [539, 254] width 41 height 17
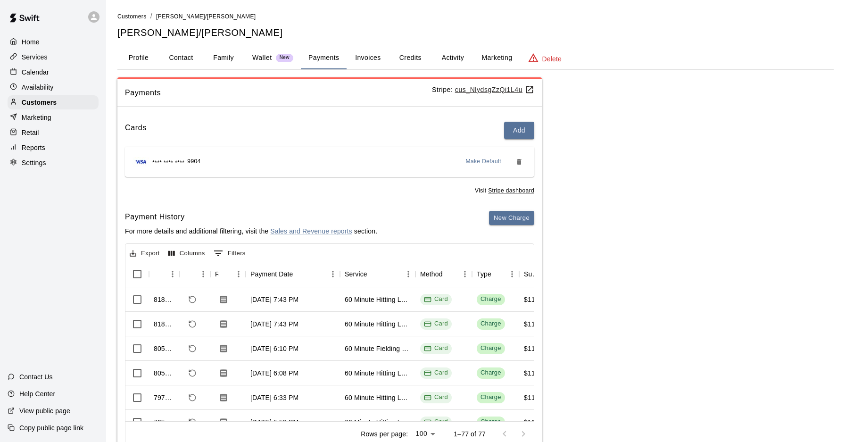
click at [21, 68] on div at bounding box center [16, 72] width 12 height 9
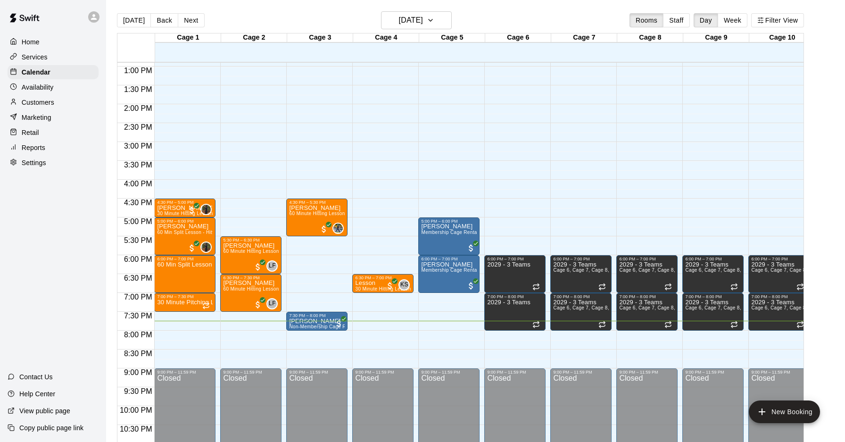
scroll to position [515, 0]
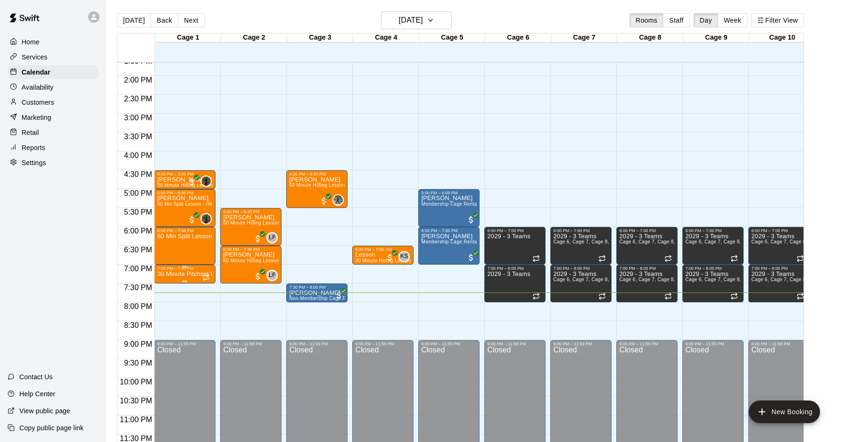
click at [185, 274] on p "30 Minute Pitching Lesson" at bounding box center [185, 274] width 56 height 0
click at [209, 320] on div at bounding box center [422, 221] width 845 height 442
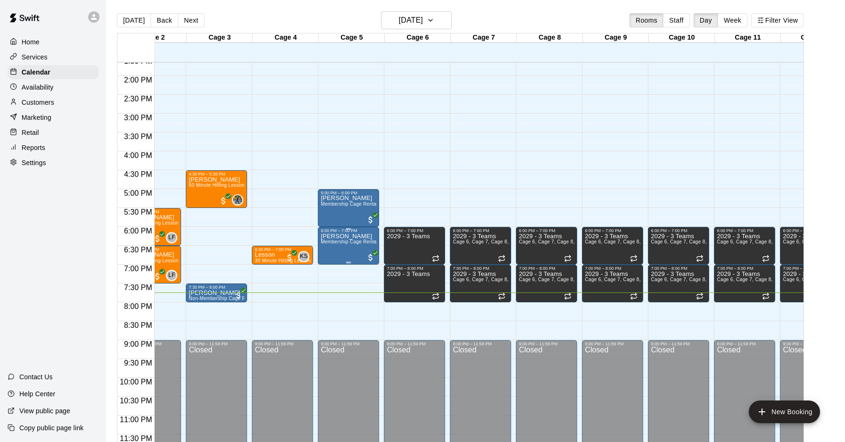
scroll to position [0, 0]
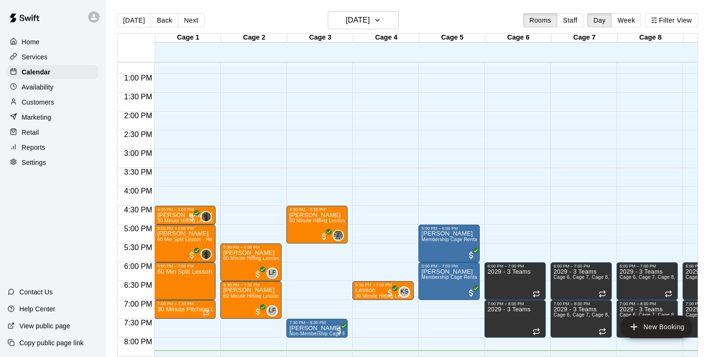
scroll to position [477, 0]
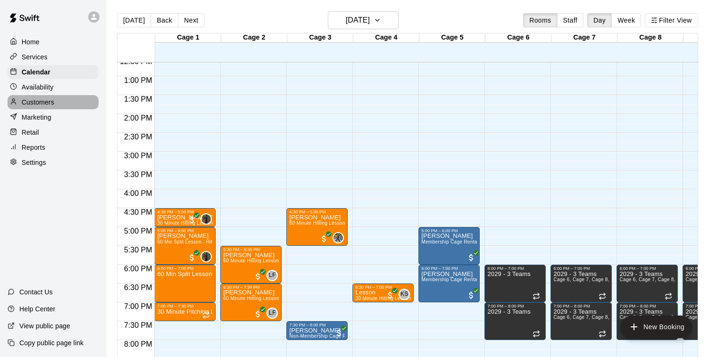
click at [51, 103] on p "Customers" at bounding box center [38, 102] width 33 height 9
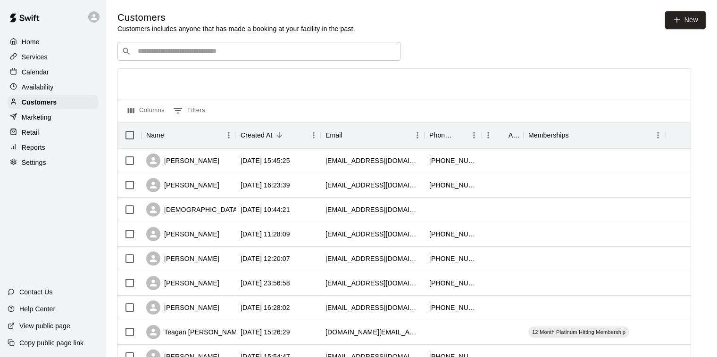
click at [170, 50] on input "Search customers by name or email" at bounding box center [265, 51] width 261 height 9
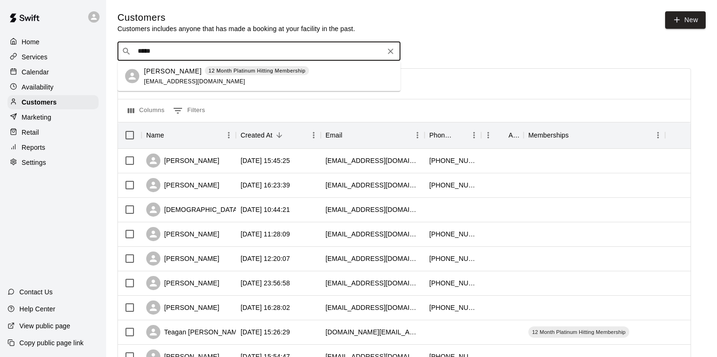
type input "*****"
drag, startPoint x: 42, startPoint y: 67, endPoint x: 79, endPoint y: 68, distance: 36.8
click at [42, 67] on p "Calendar" at bounding box center [35, 71] width 27 height 9
